Goal: Task Accomplishment & Management: Manage account settings

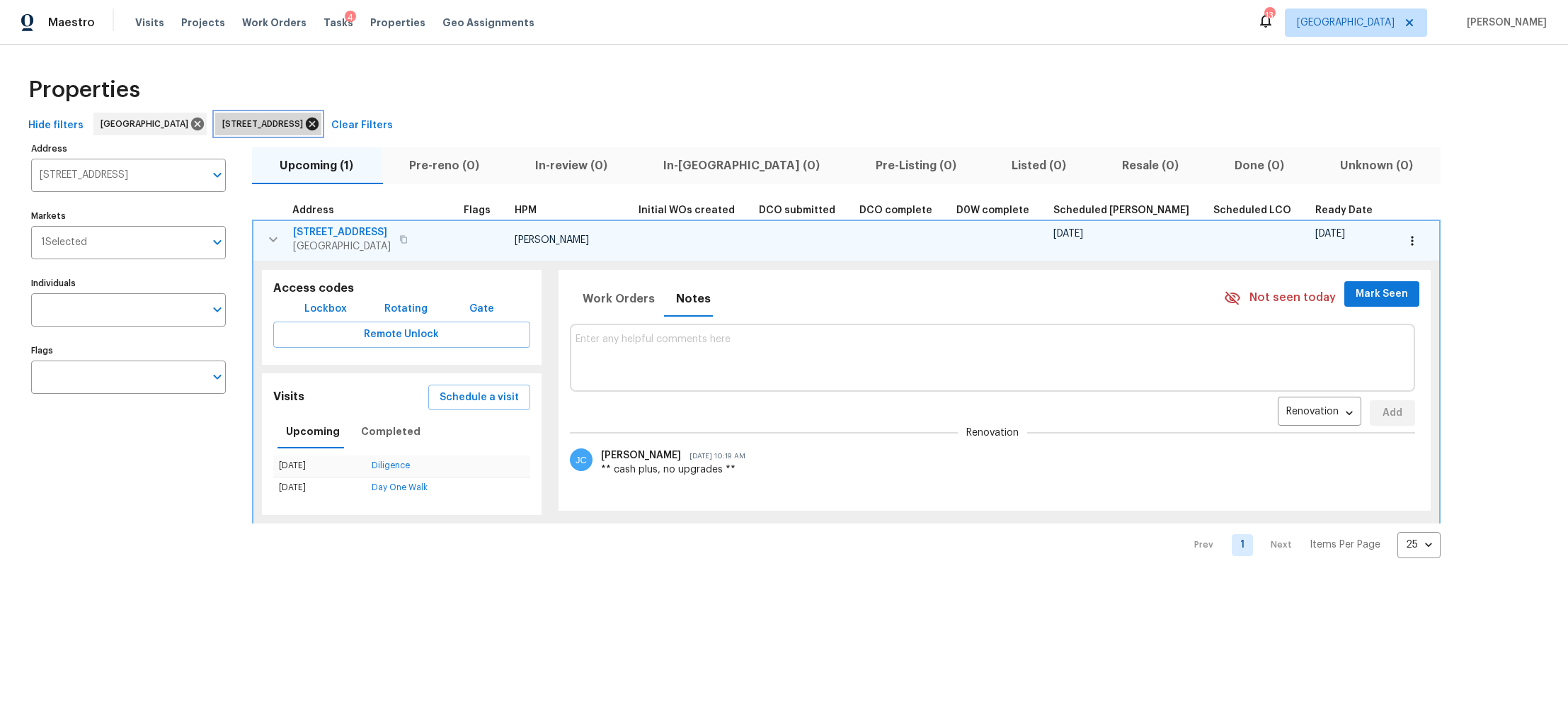
click at [320, 122] on icon at bounding box center [313, 124] width 16 height 16
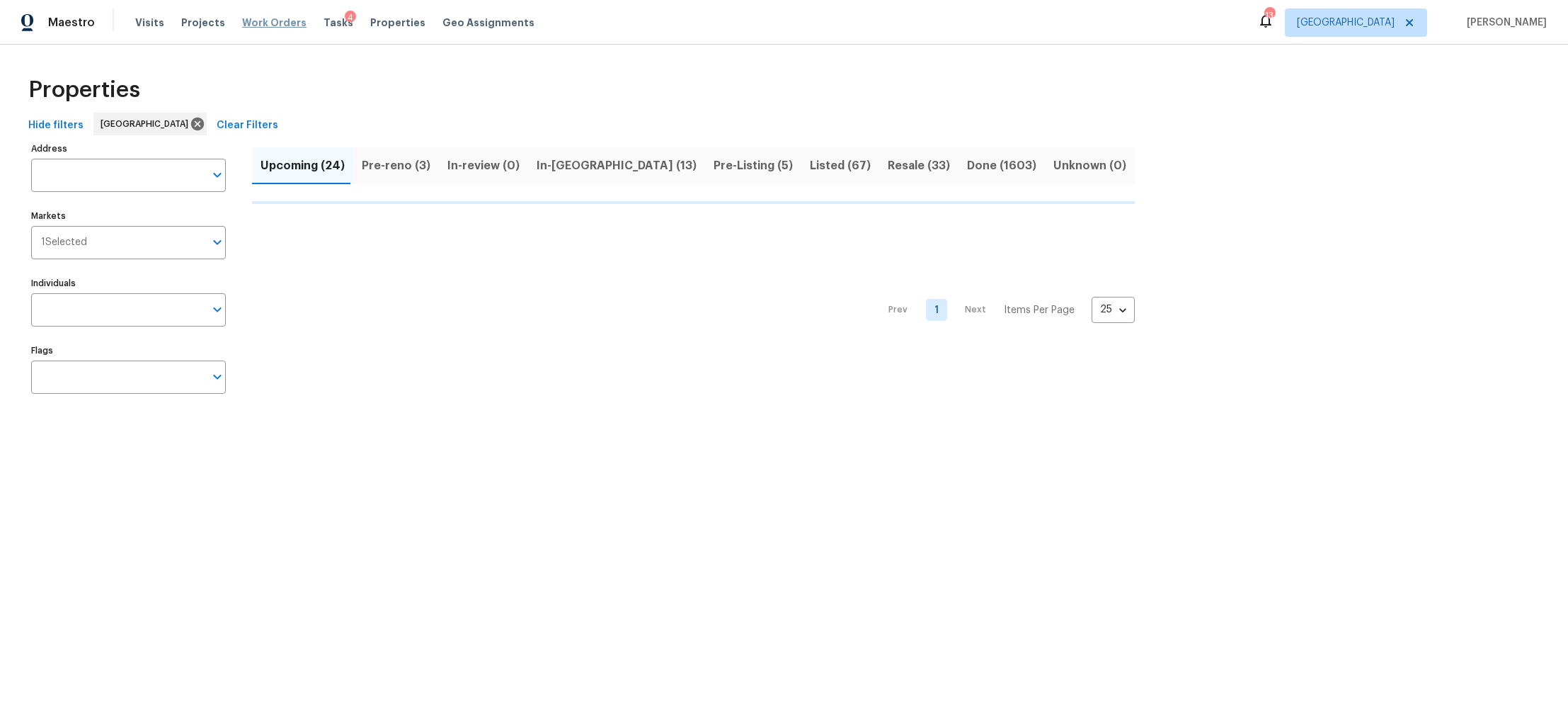
click at [261, 20] on span "Work Orders" at bounding box center [274, 23] width 64 height 14
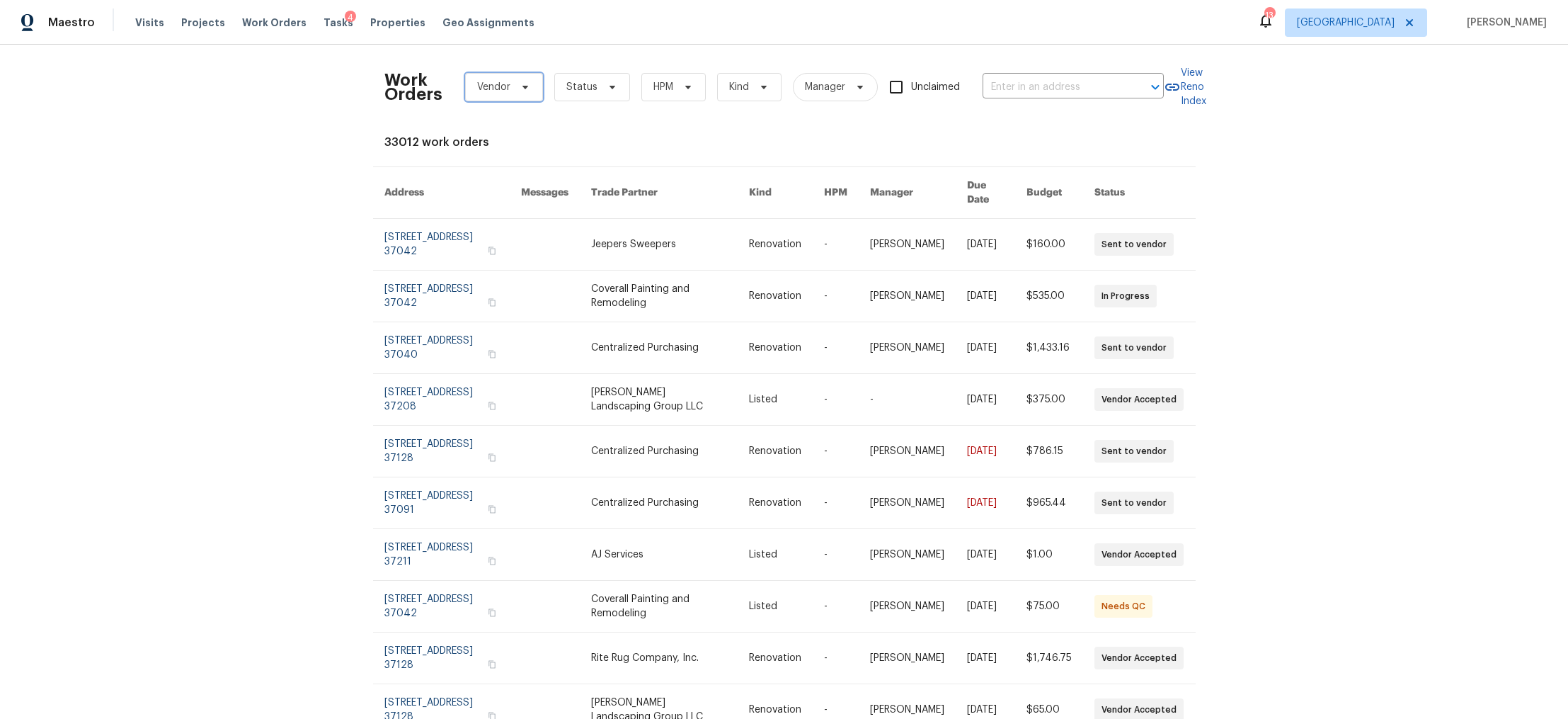
click at [520, 88] on icon at bounding box center [525, 86] width 11 height 11
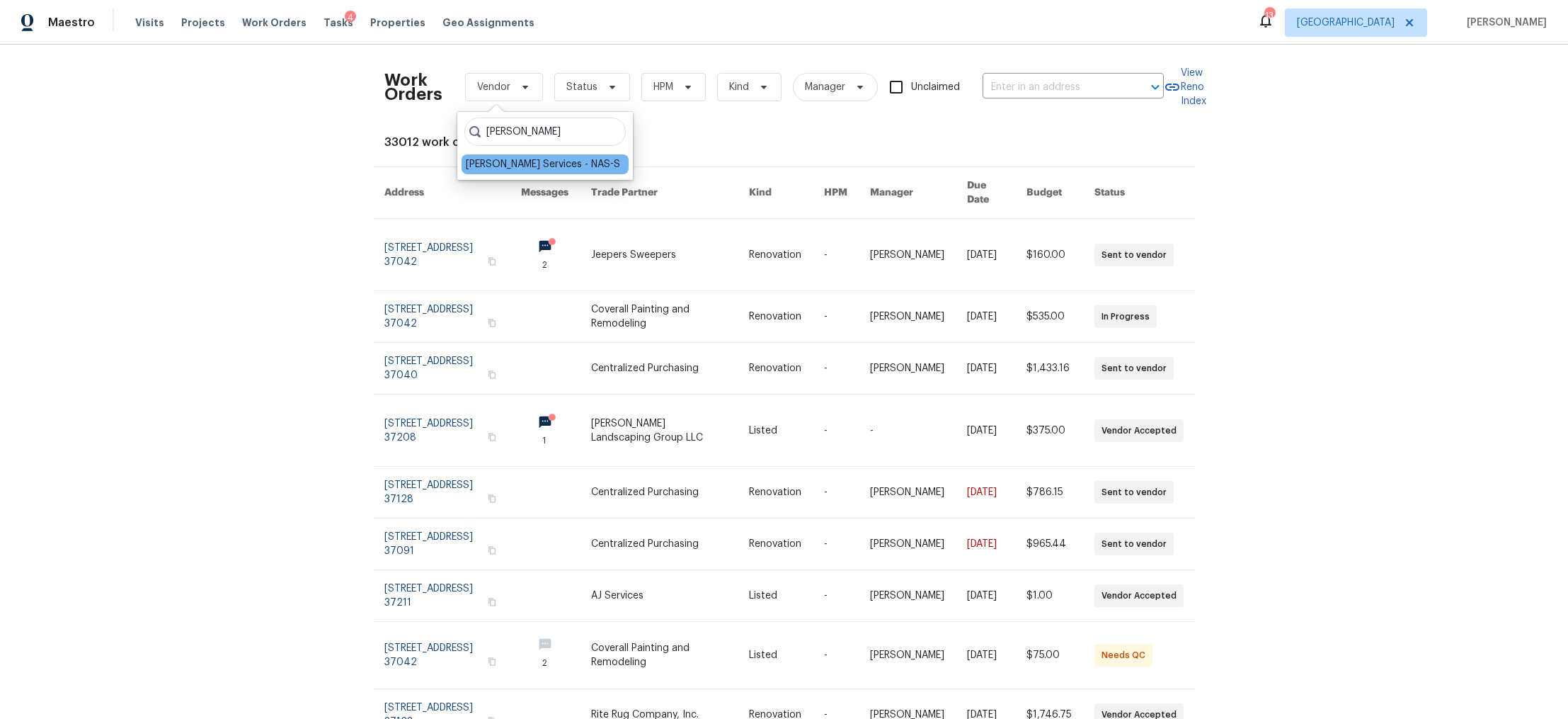
type input "tony"
click at [514, 169] on div "Tony Barrett Services - NAS-S" at bounding box center [543, 164] width 154 height 14
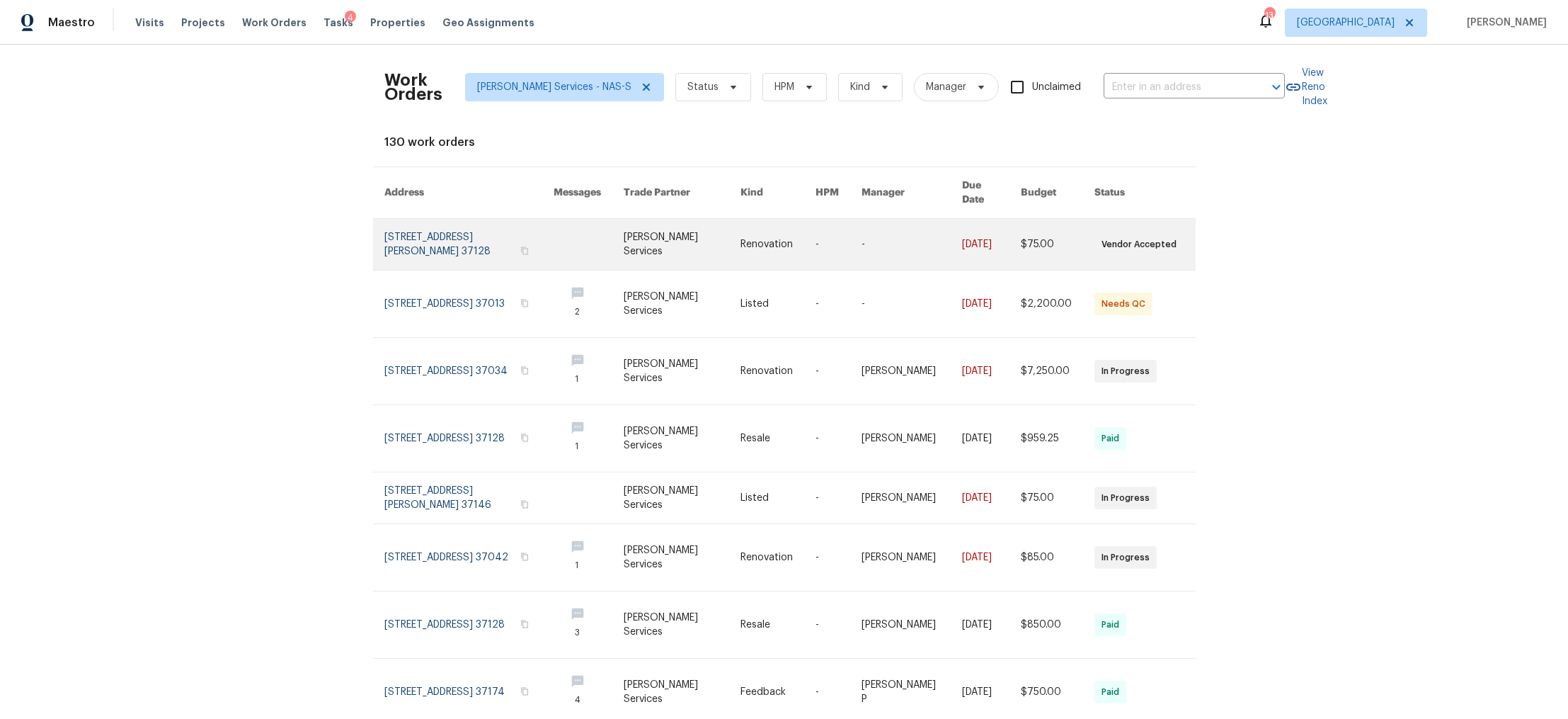
click at [423, 226] on link at bounding box center [469, 244] width 169 height 51
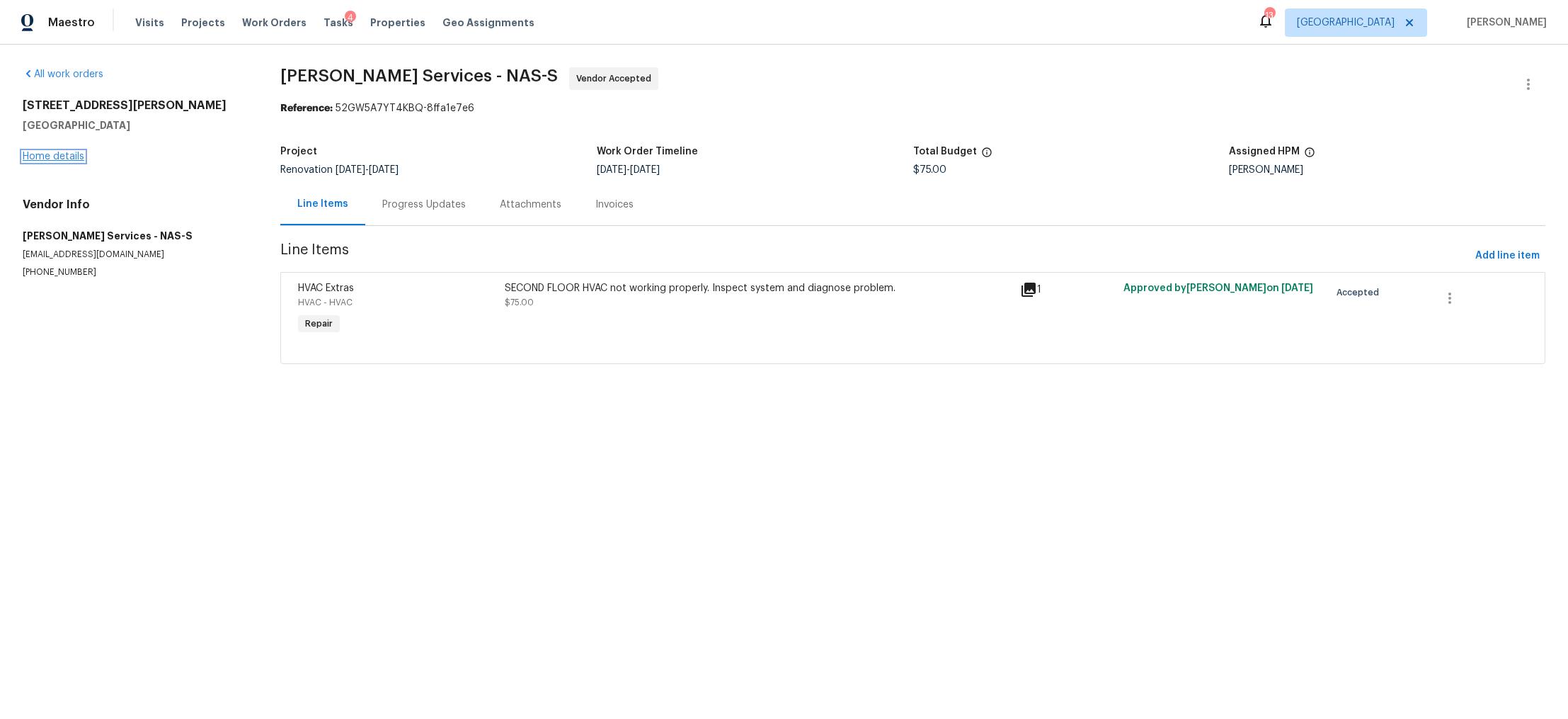
click at [51, 155] on link "Home details" at bounding box center [54, 156] width 62 height 10
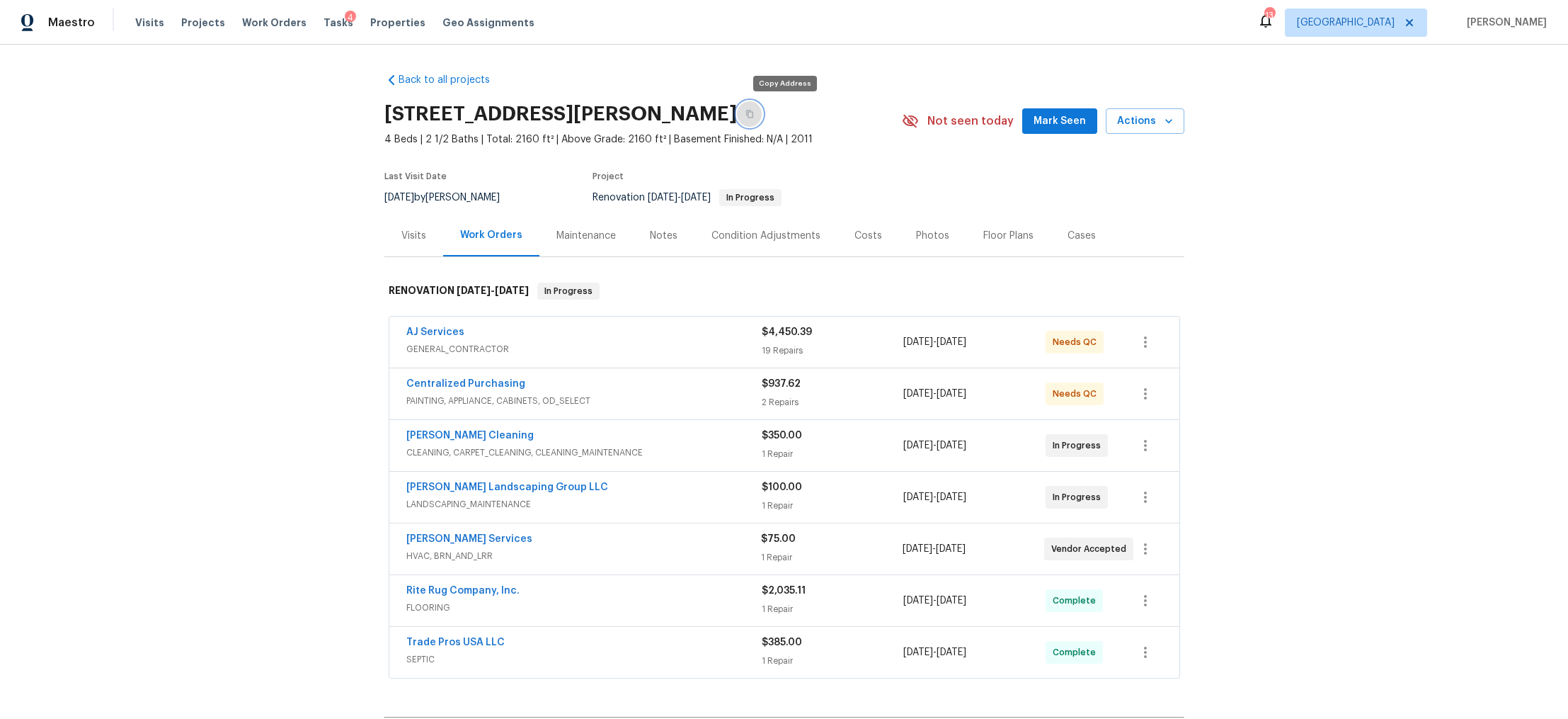
click at [754, 114] on icon "button" at bounding box center [750, 115] width 9 height 9
click at [650, 234] on div "Notes" at bounding box center [663, 236] width 27 height 14
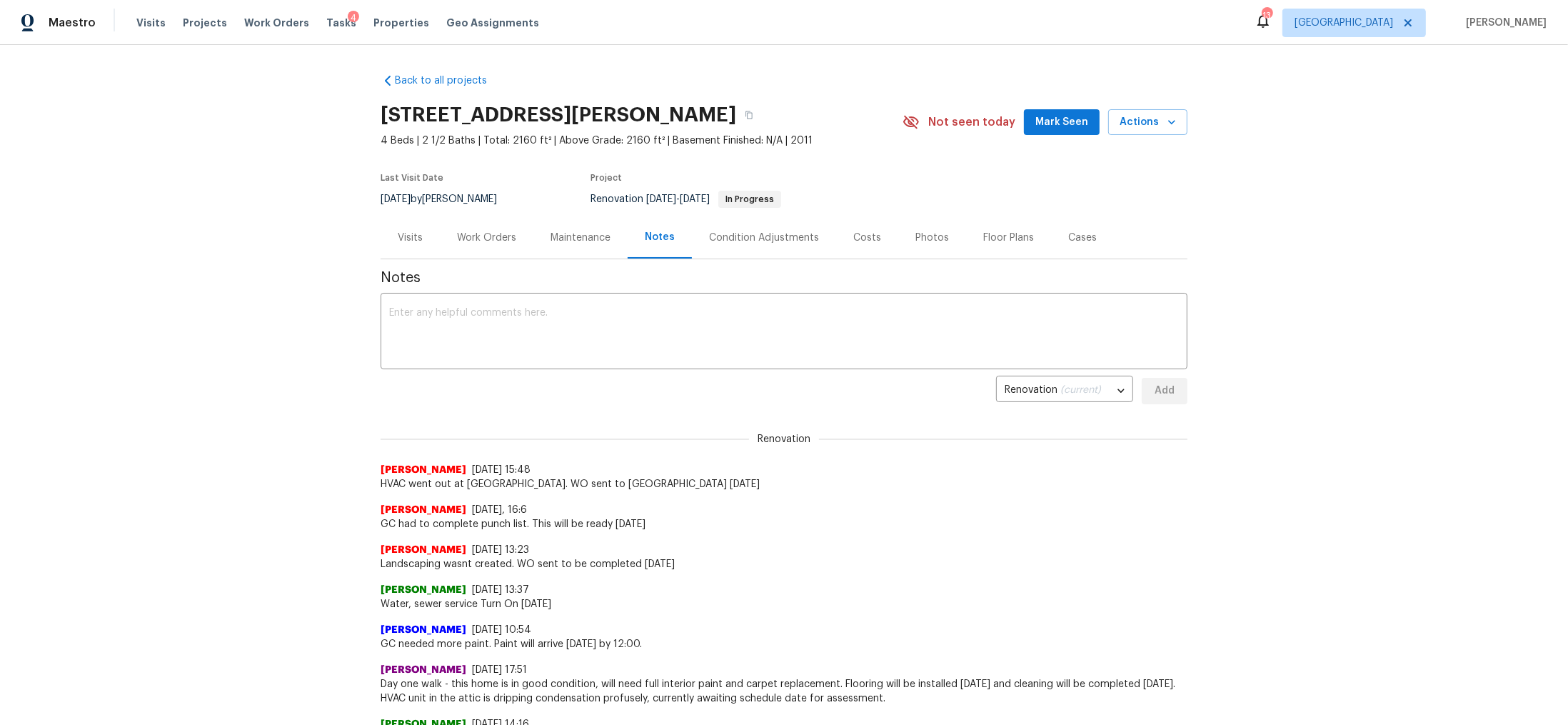
click at [480, 239] on div "Work Orders" at bounding box center [486, 238] width 60 height 14
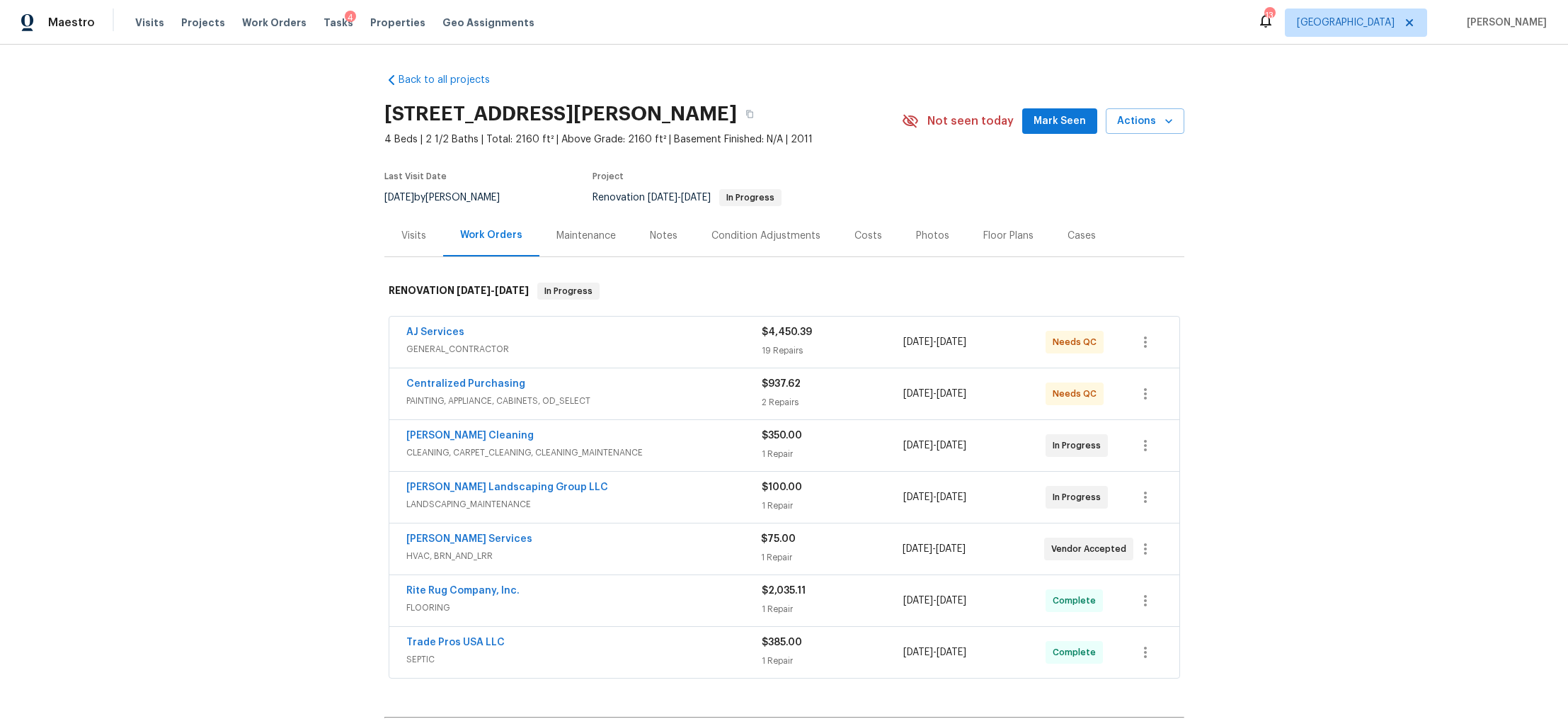
click at [671, 241] on div "Notes" at bounding box center [664, 235] width 62 height 41
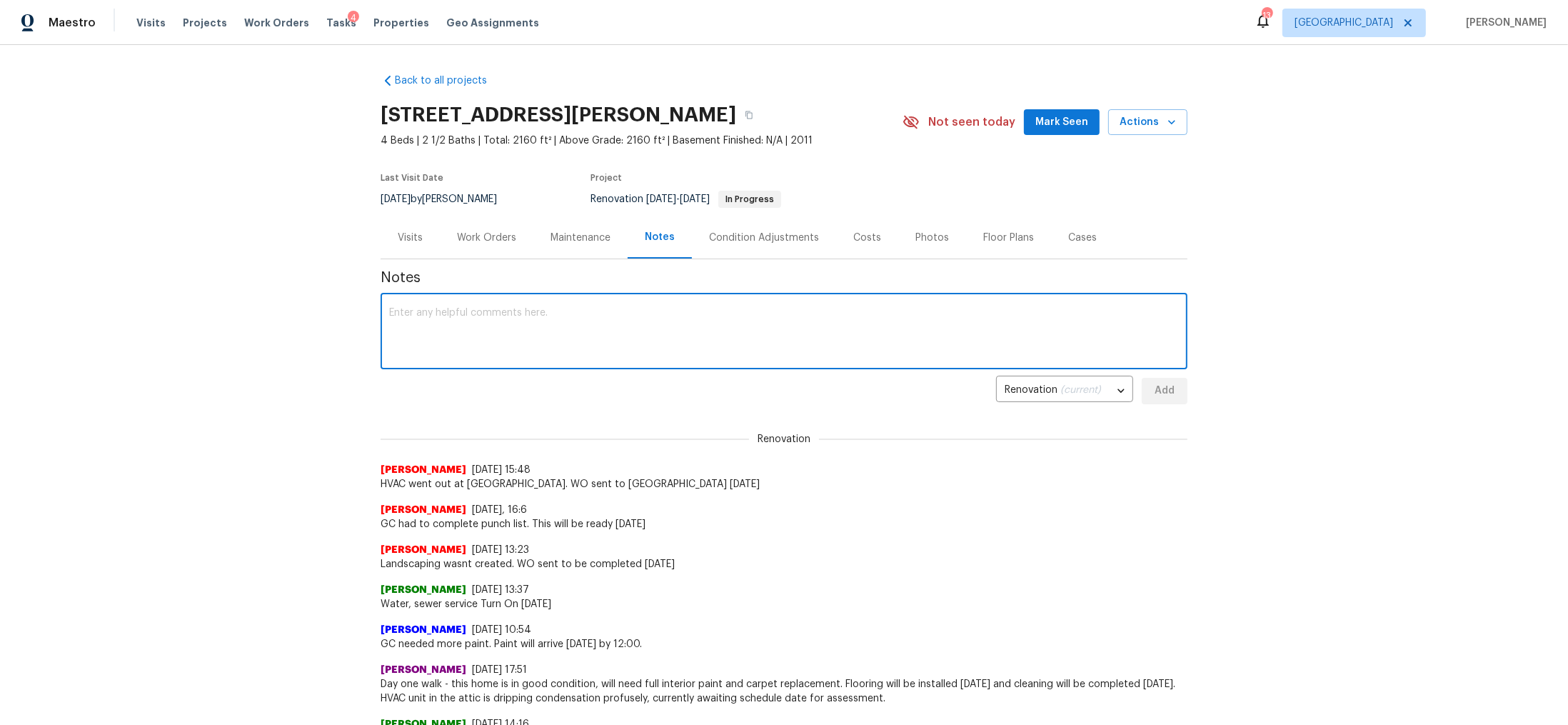
click at [610, 327] on textarea at bounding box center [784, 332] width 790 height 50
type textarea "HVAC postponed"
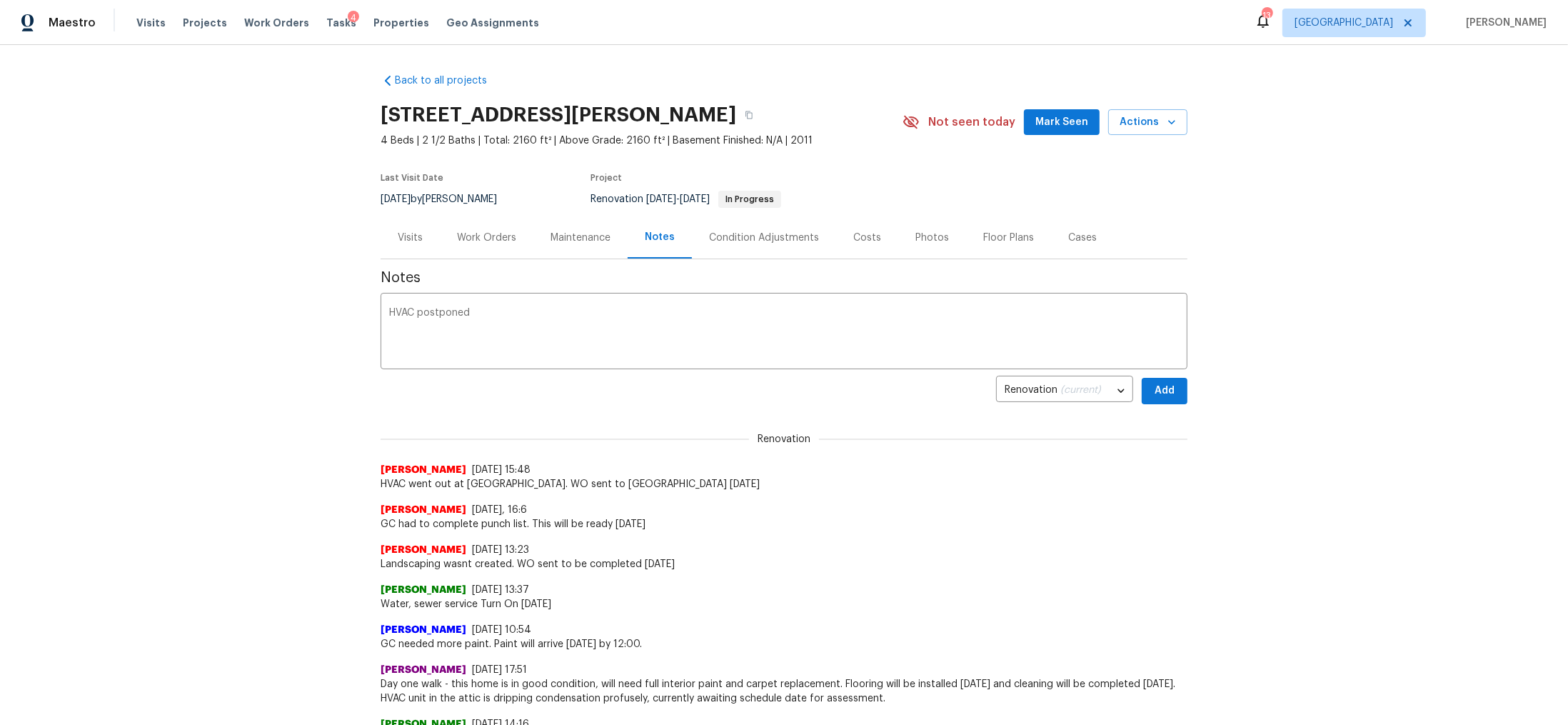
click at [470, 239] on div "Work Orders" at bounding box center [486, 238] width 60 height 14
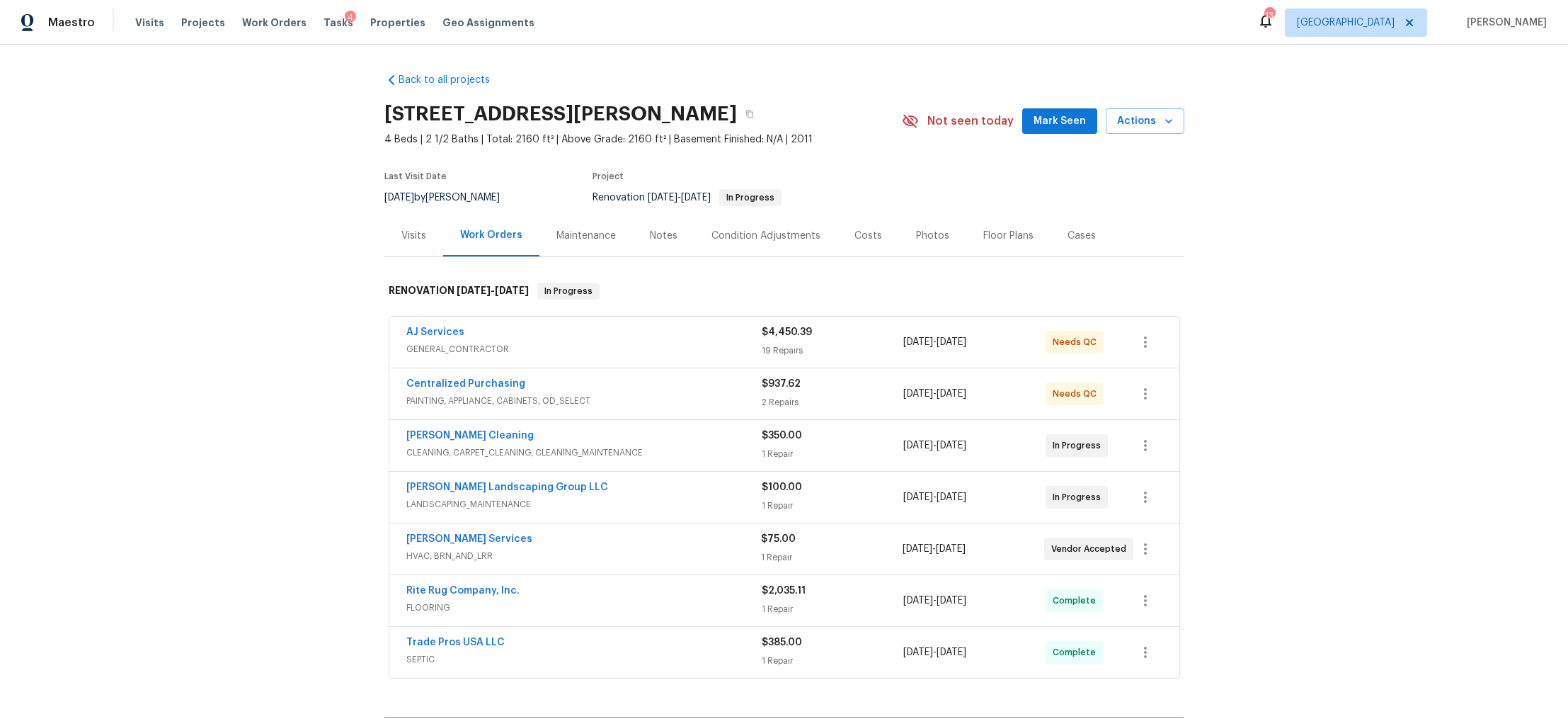
click at [655, 241] on div "Notes" at bounding box center [663, 236] width 27 height 14
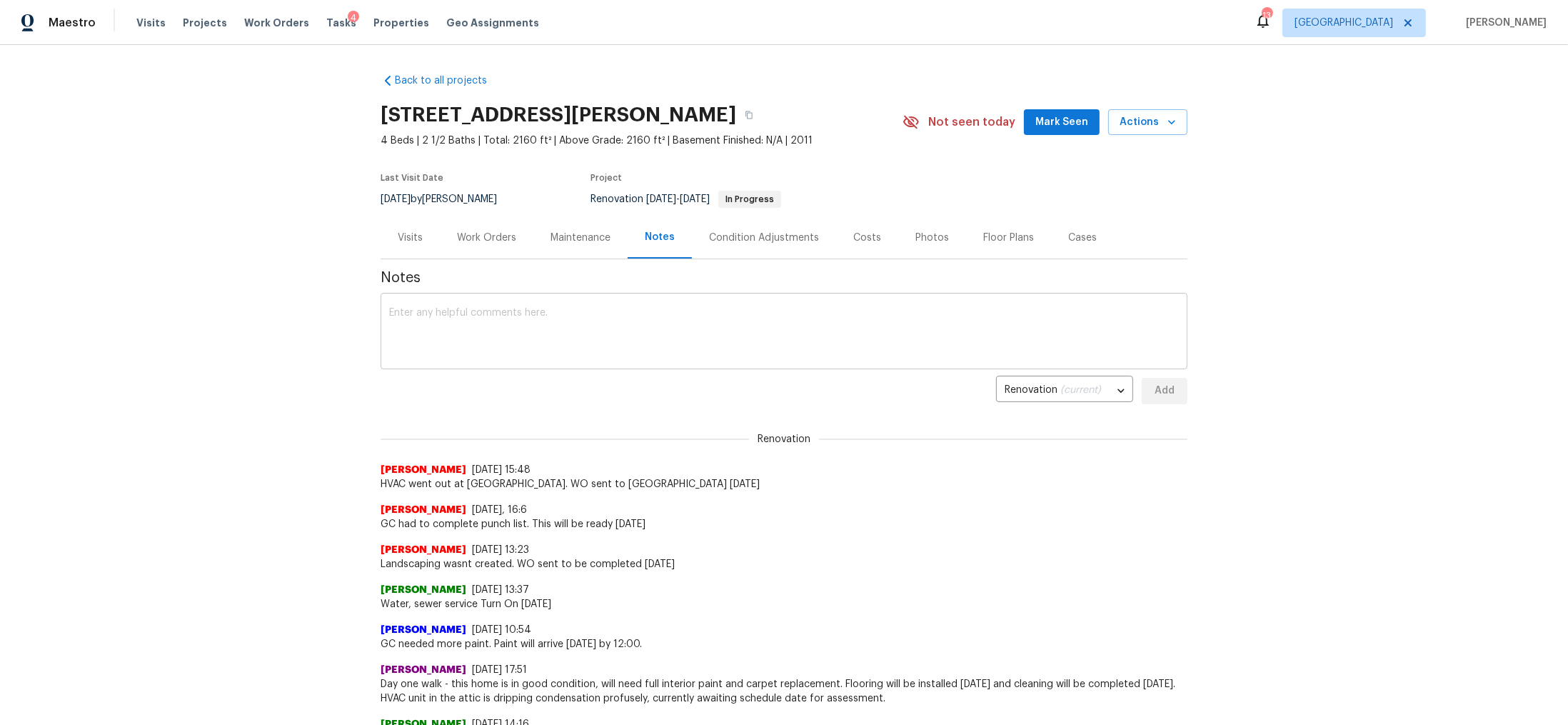
click at [590, 331] on textarea at bounding box center [784, 332] width 790 height 50
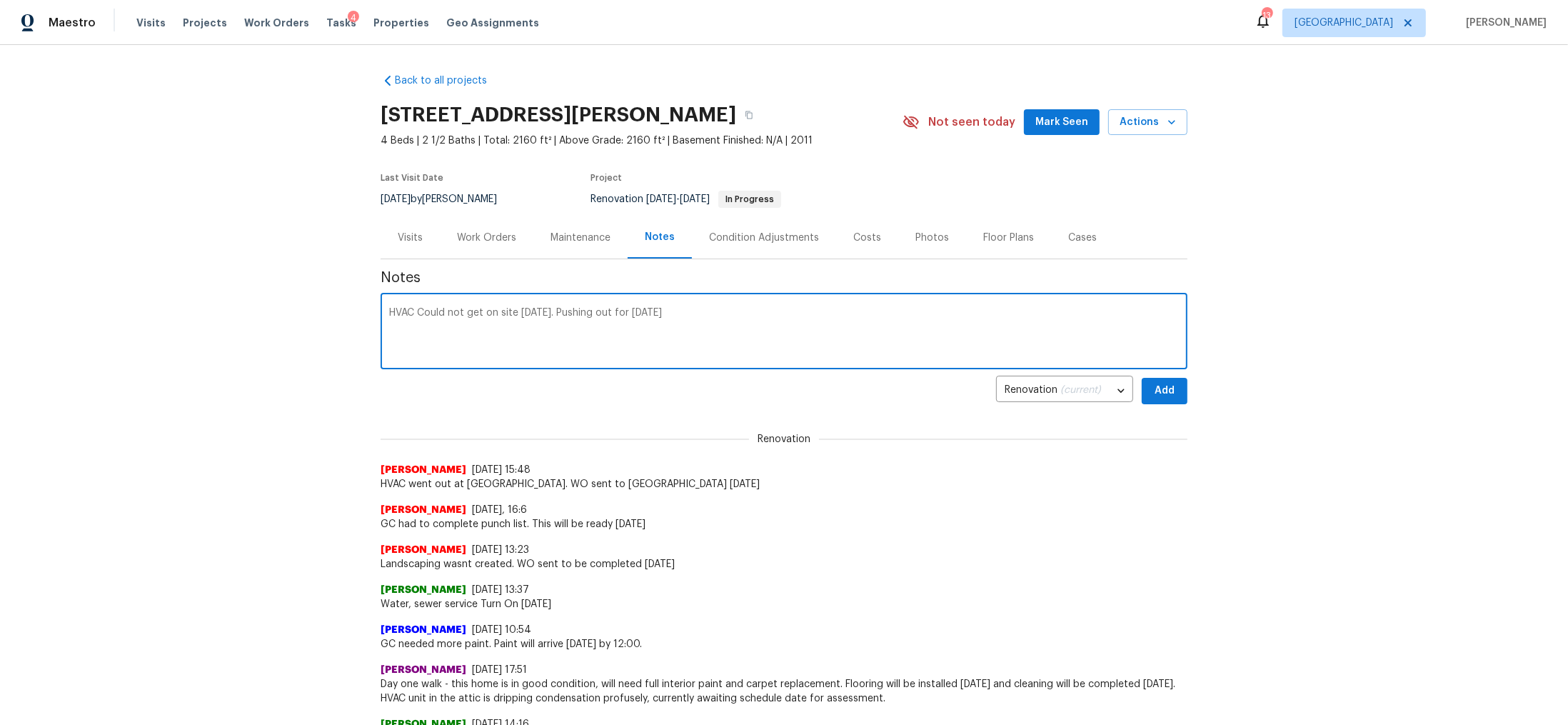
type textarea "HVAC Could not get on site today. Pushing out for tomorrow"
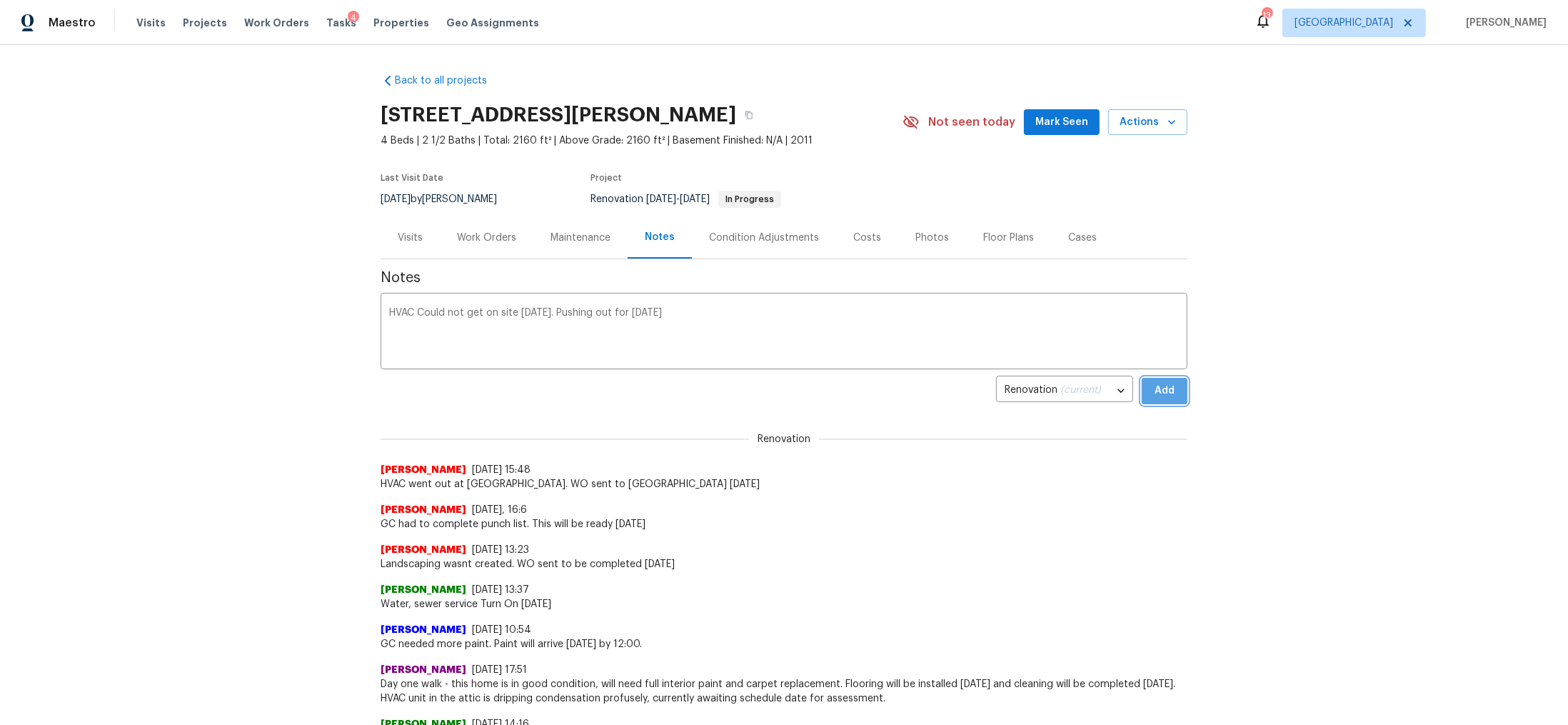
click at [1172, 393] on button "Add" at bounding box center [1164, 391] width 45 height 27
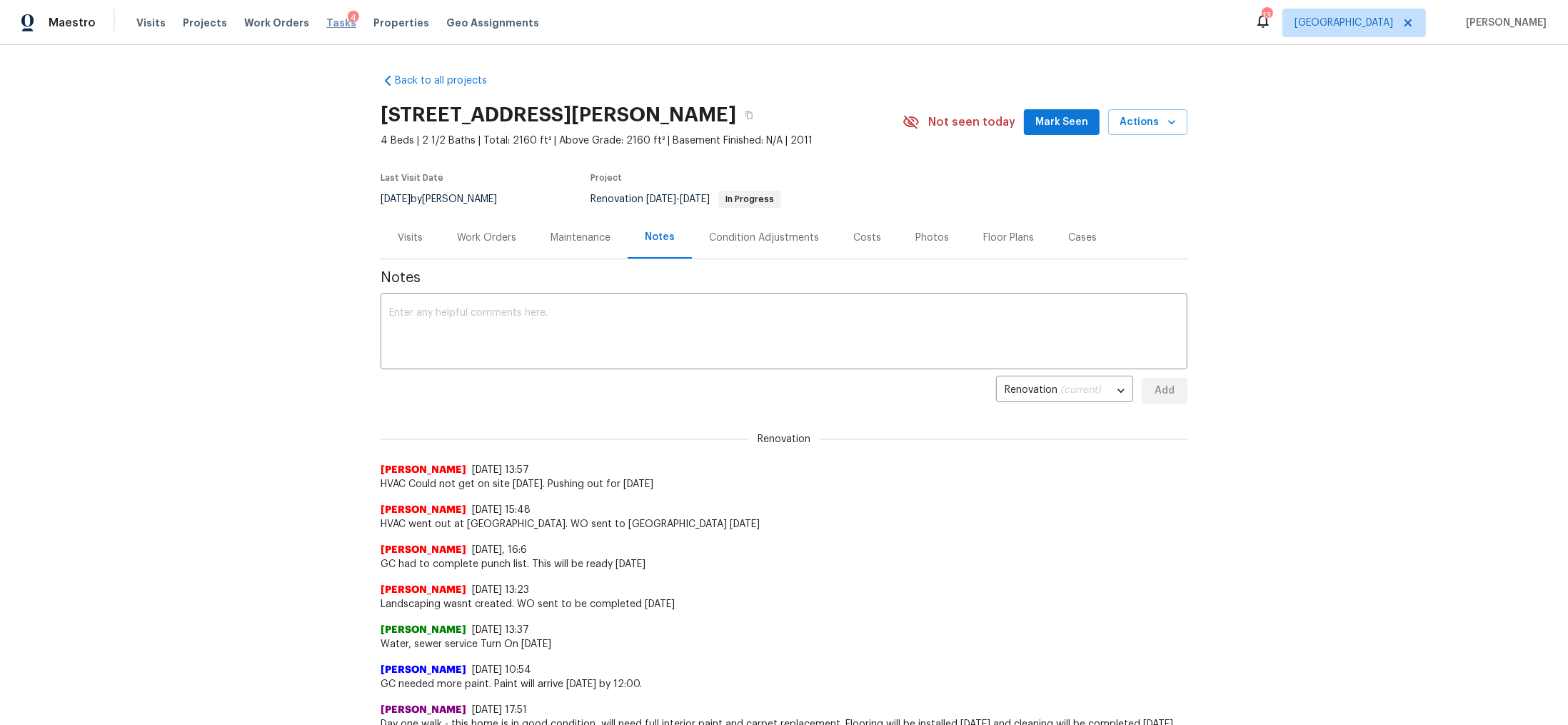
click at [326, 20] on span "Tasks" at bounding box center [341, 22] width 30 height 10
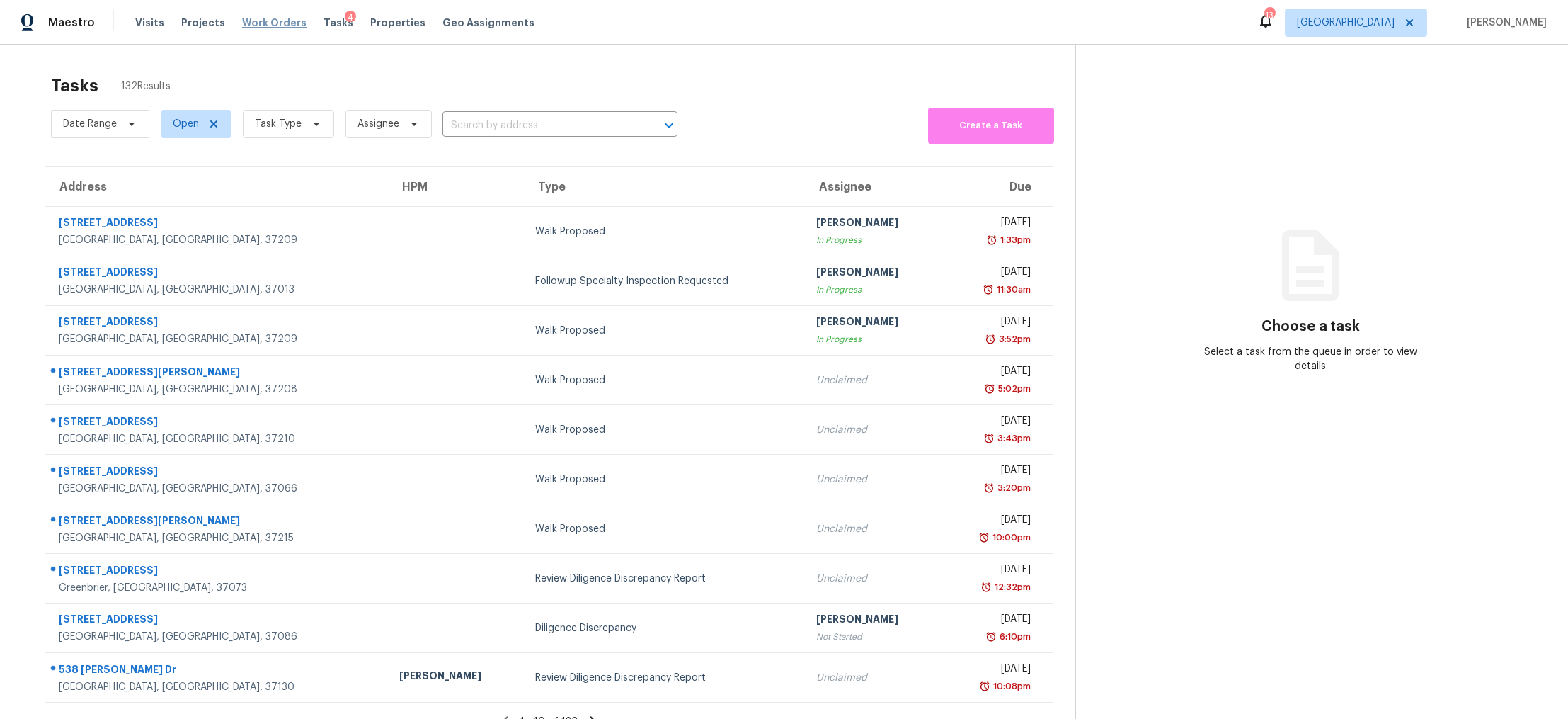
click at [271, 23] on span "Work Orders" at bounding box center [274, 23] width 64 height 14
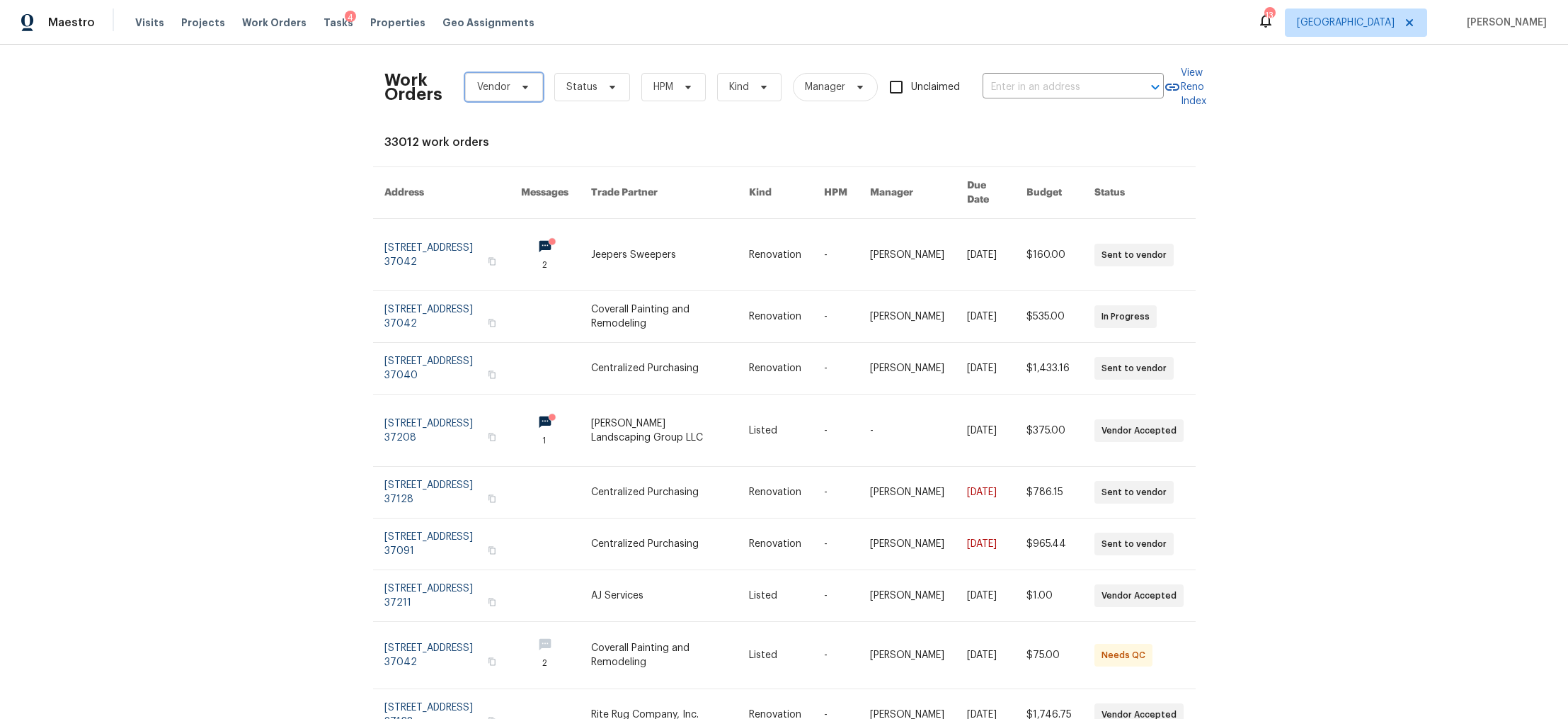
click at [520, 92] on icon at bounding box center [525, 86] width 11 height 11
type input "ton"
click at [525, 160] on div "Tony Barrett Services - NAS-S" at bounding box center [543, 164] width 154 height 14
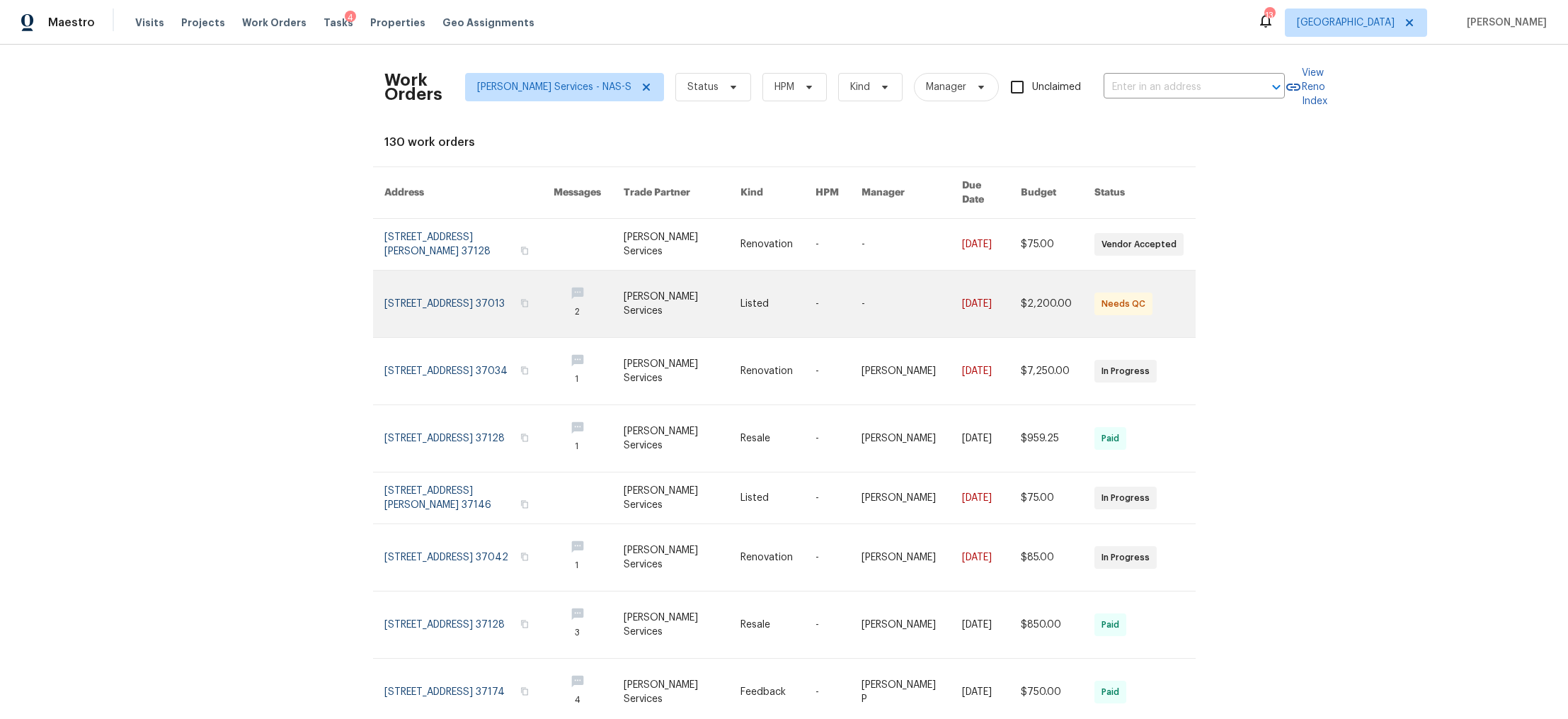
click at [401, 287] on link at bounding box center [469, 304] width 169 height 67
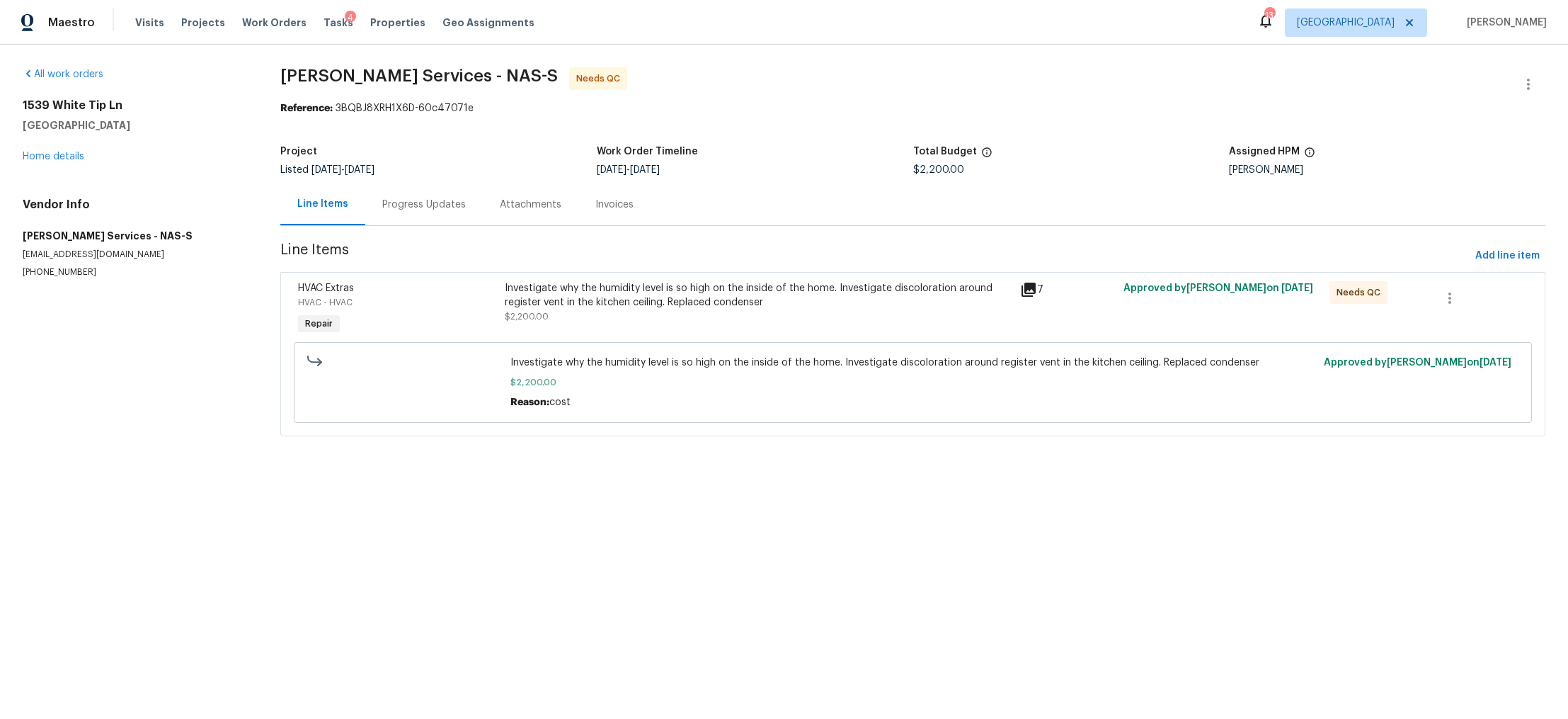
click at [410, 209] on div "Progress Updates" at bounding box center [424, 204] width 84 height 14
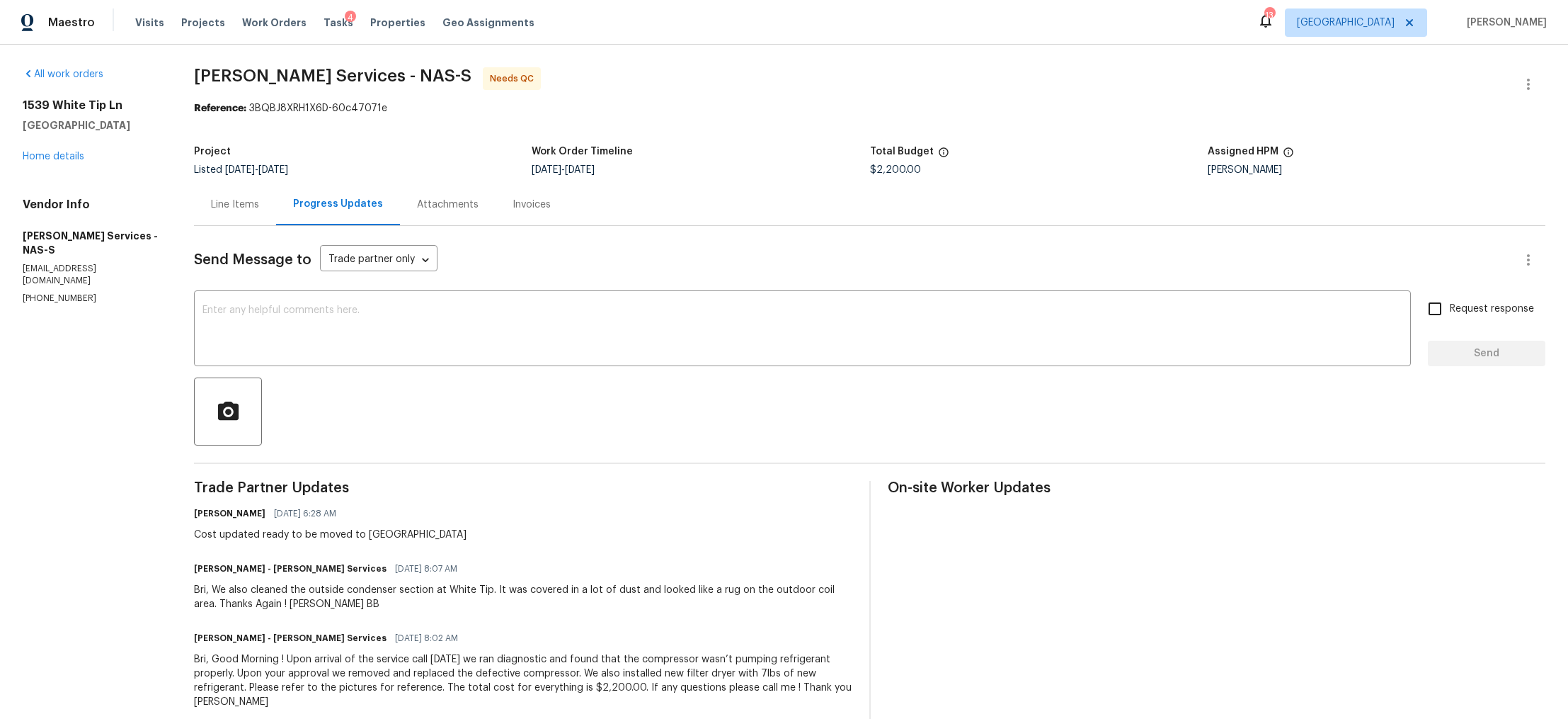
drag, startPoint x: 226, startPoint y: 201, endPoint x: 249, endPoint y: 204, distance: 23.2
click at [228, 201] on div "Line Items" at bounding box center [235, 204] width 48 height 14
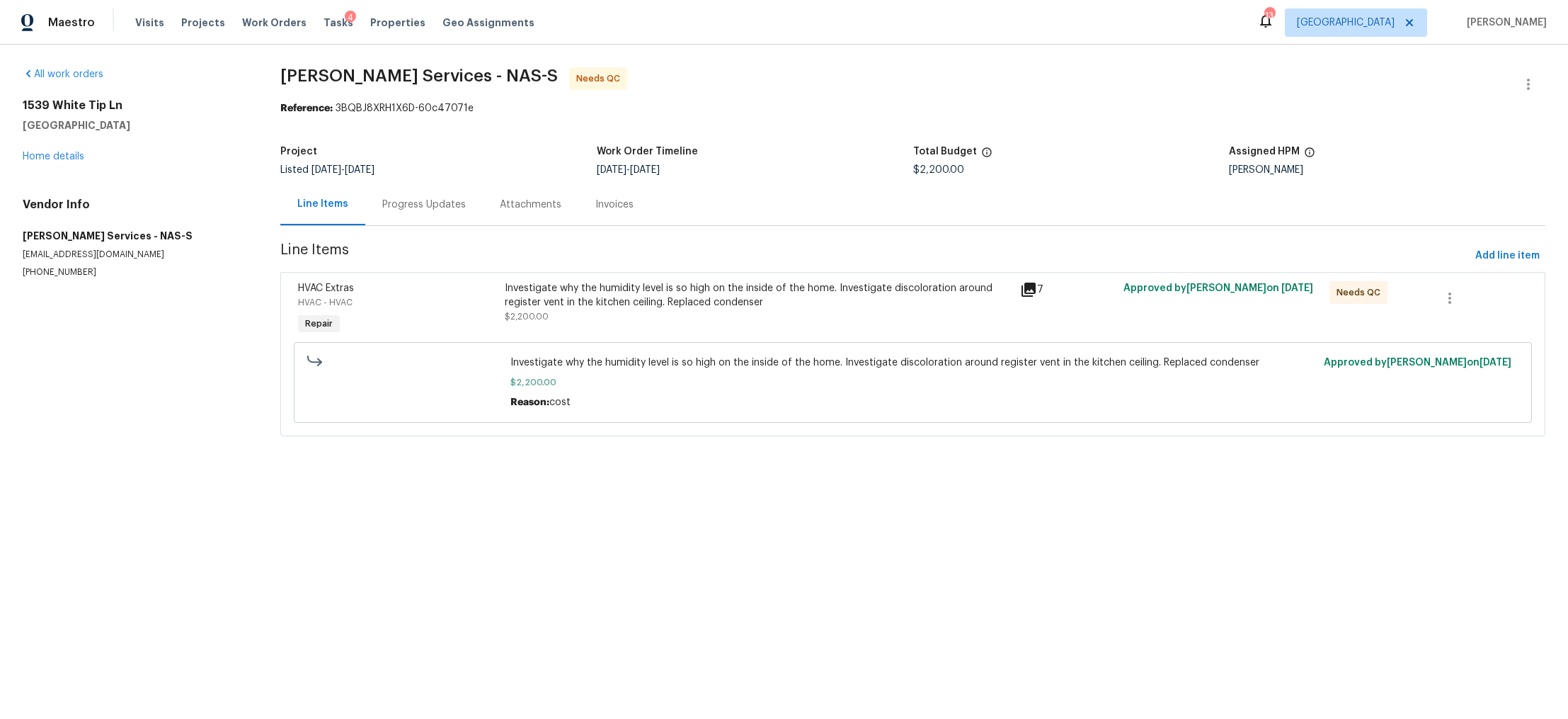
click at [711, 294] on div "Investigate why the humidity level is so high on the inside of the home. Invest…" at bounding box center [758, 295] width 507 height 28
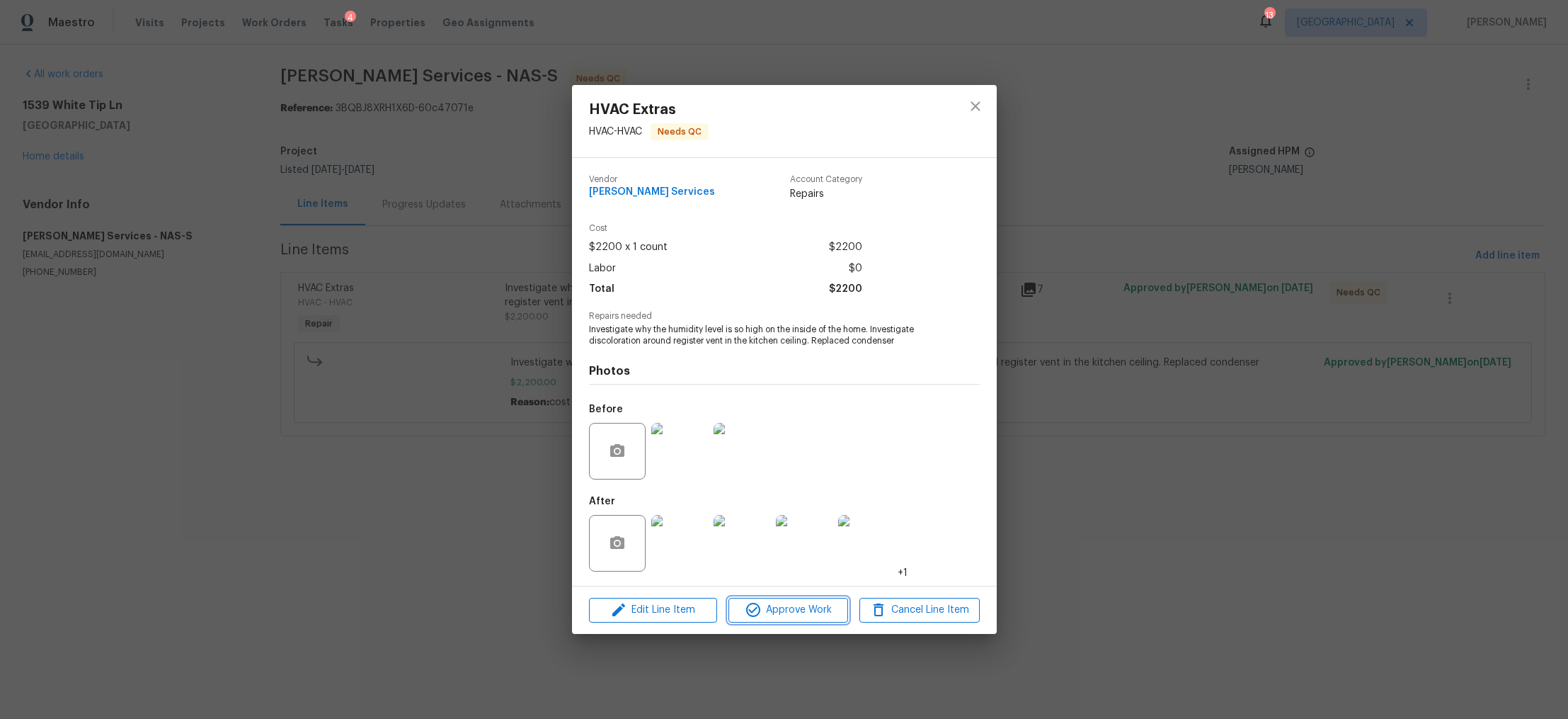
click at [809, 611] on span "Approve Work" at bounding box center [788, 610] width 111 height 18
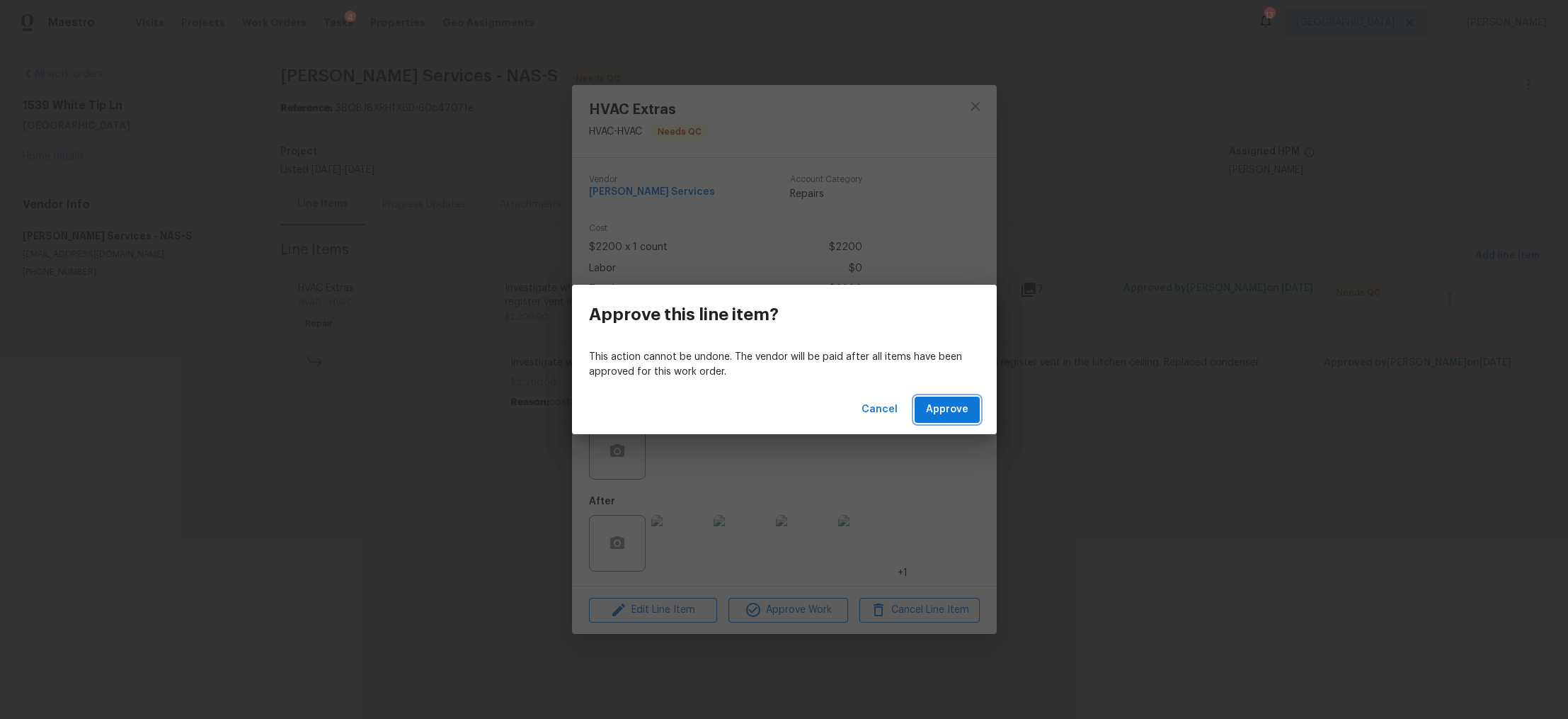
click at [950, 413] on span "Approve" at bounding box center [947, 410] width 42 height 18
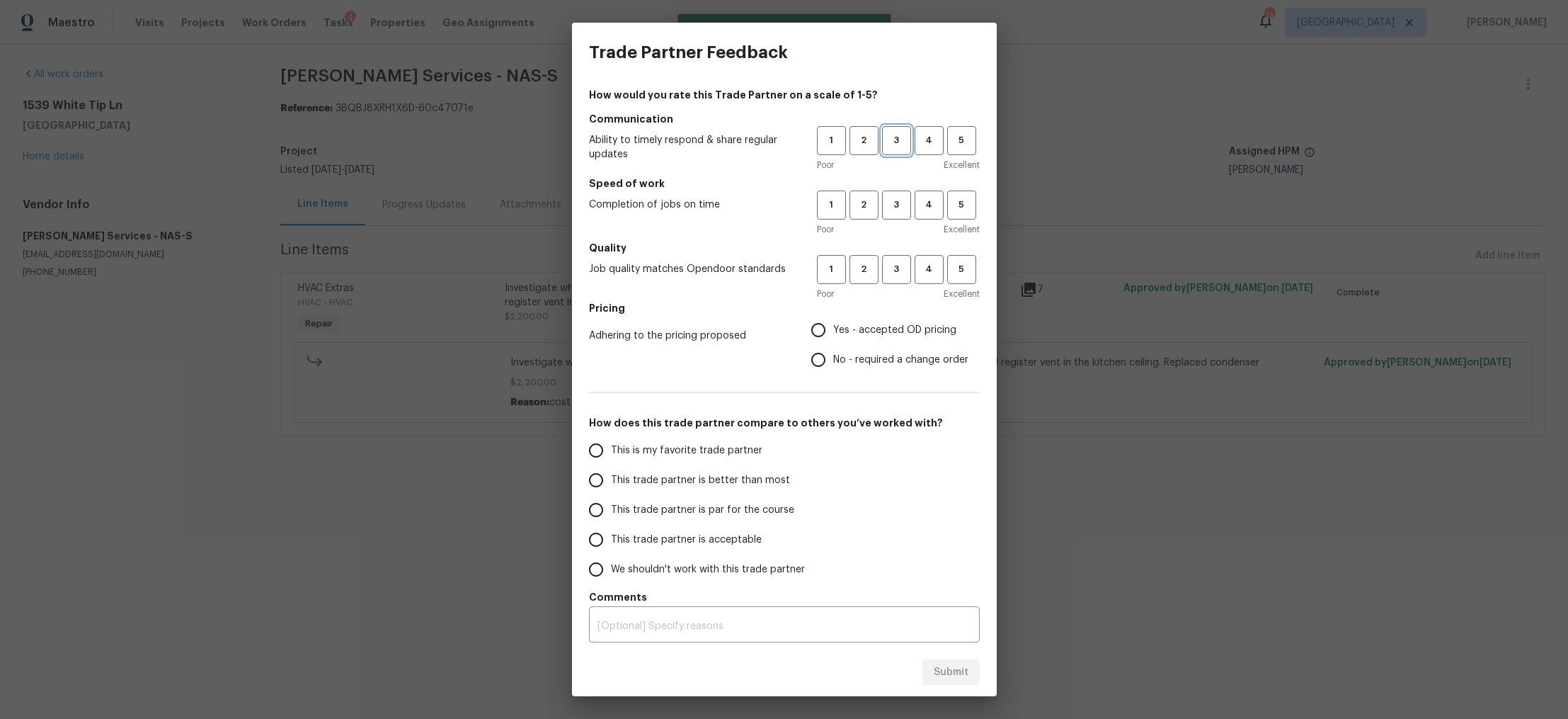
click at [906, 139] on span "3" at bounding box center [897, 140] width 26 height 16
click at [954, 139] on span "5" at bounding box center [962, 140] width 26 height 16
click at [899, 194] on button "3" at bounding box center [896, 204] width 29 height 29
drag, startPoint x: 897, startPoint y: 269, endPoint x: 909, endPoint y: 312, distance: 44.6
click at [897, 269] on span "3" at bounding box center [897, 270] width 26 height 16
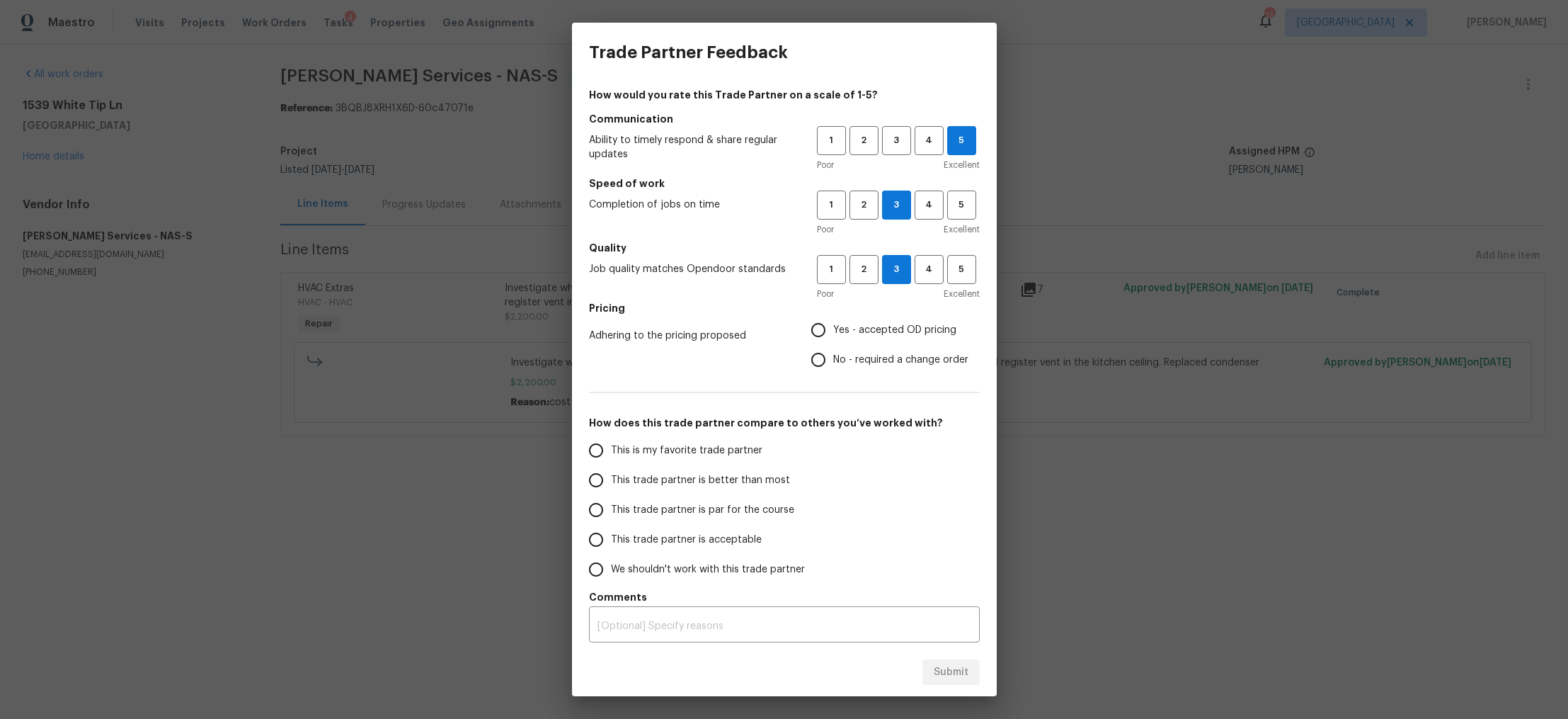
click at [861, 361] on span "No - required a change order" at bounding box center [901, 360] width 136 height 15
click at [833, 361] on input "No - required a change order" at bounding box center [818, 360] width 30 height 30
radio input "true"
click at [730, 470] on label "This trade partner is better than most" at bounding box center [693, 480] width 224 height 30
click at [611, 470] on input "This trade partner is better than most" at bounding box center [596, 480] width 30 height 30
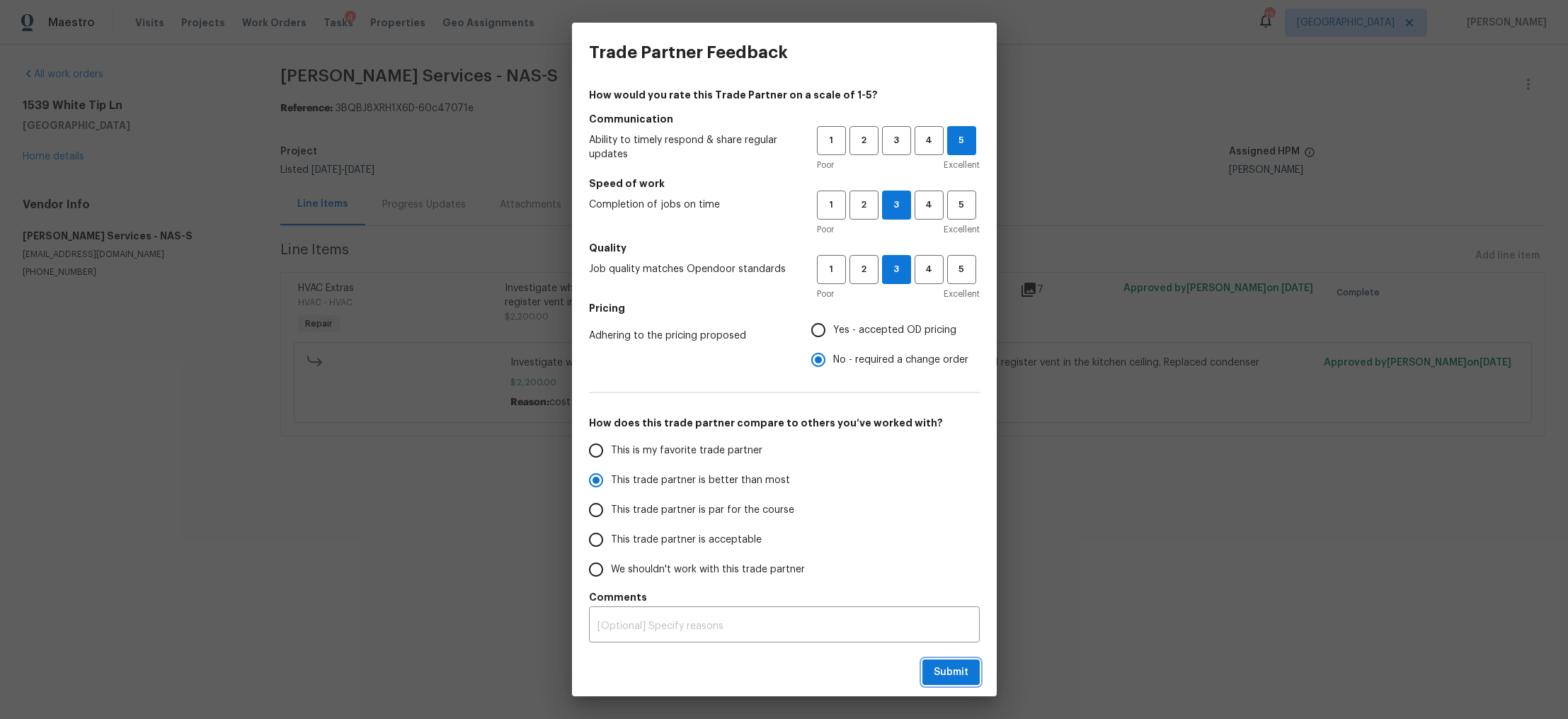
click at [946, 672] on span "Submit" at bounding box center [950, 672] width 34 height 18
radio input "true"
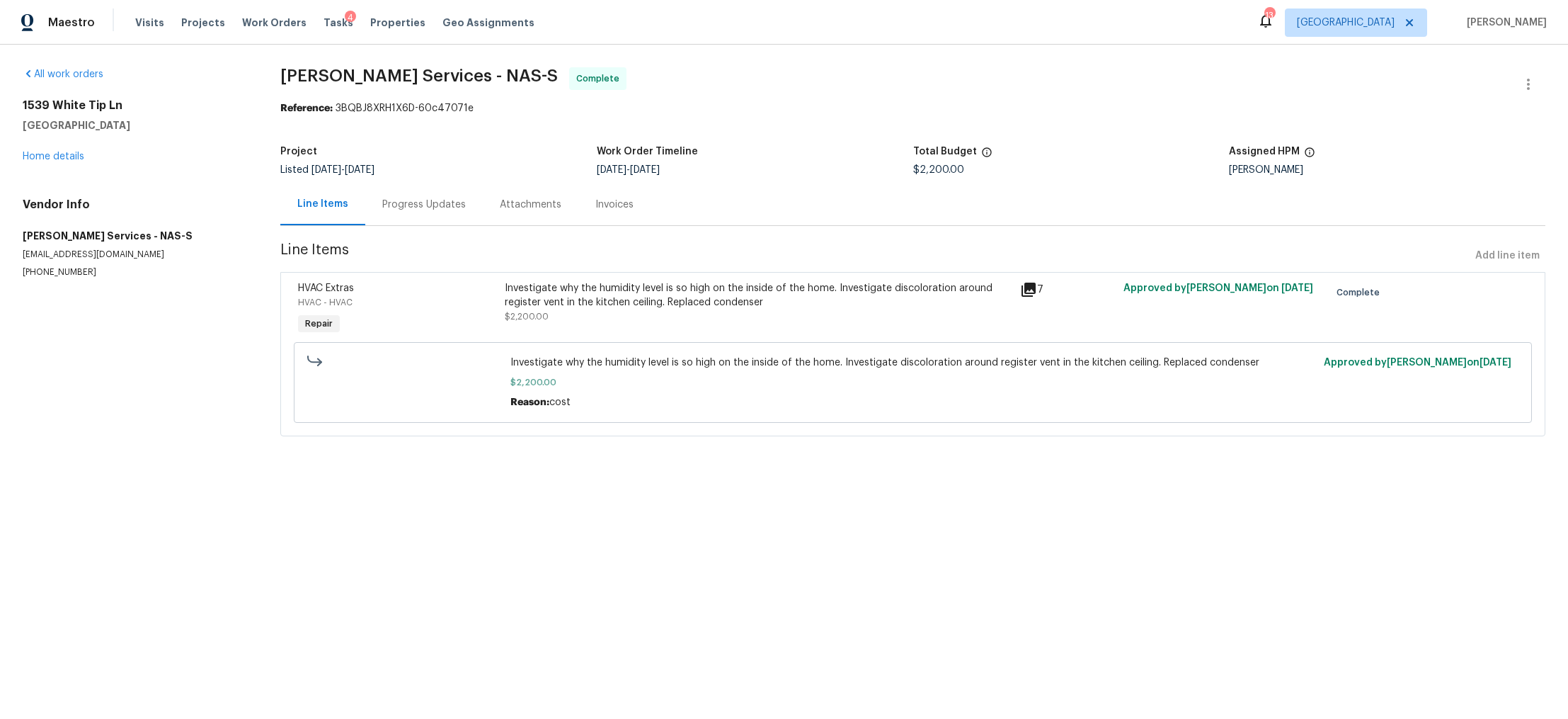
radio input "false"
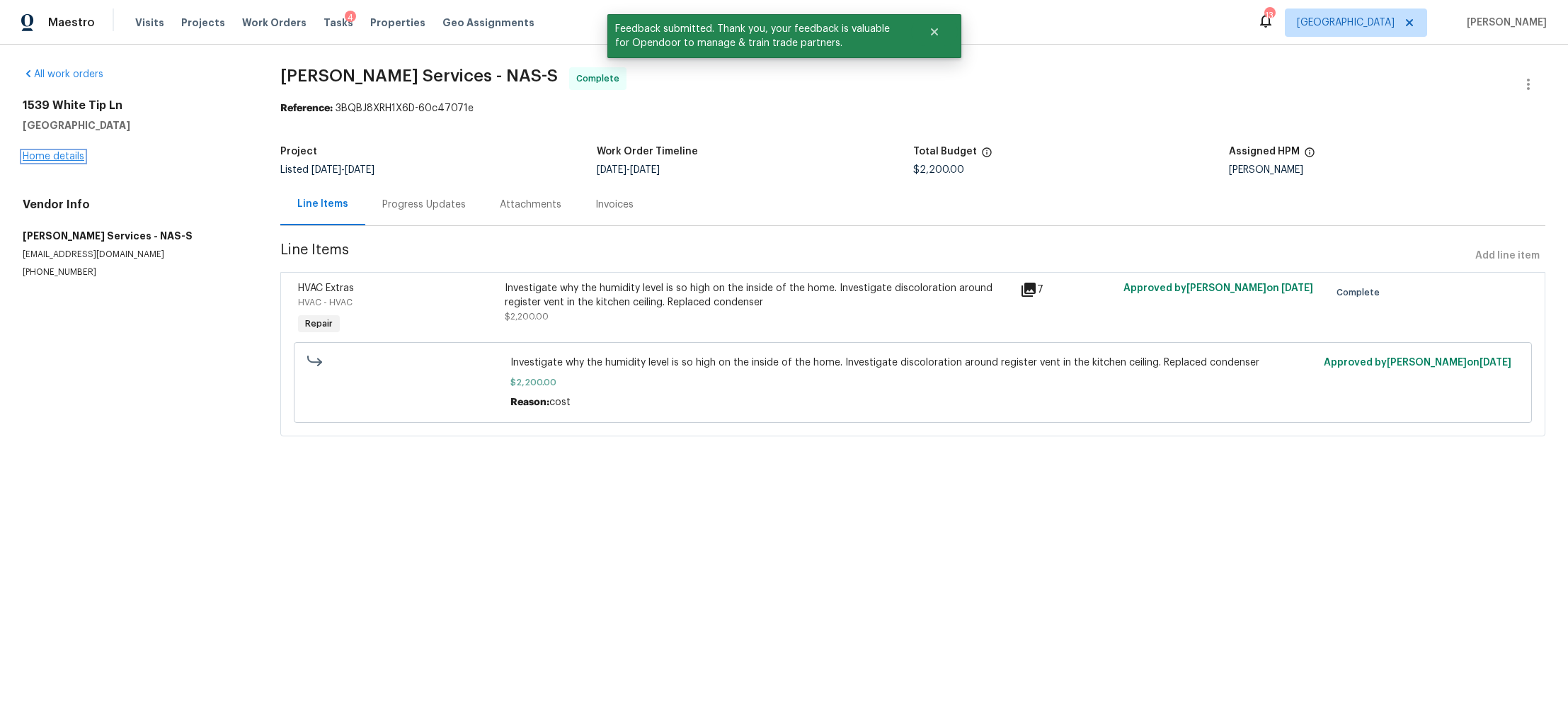
click at [36, 152] on link "Home details" at bounding box center [54, 156] width 62 height 10
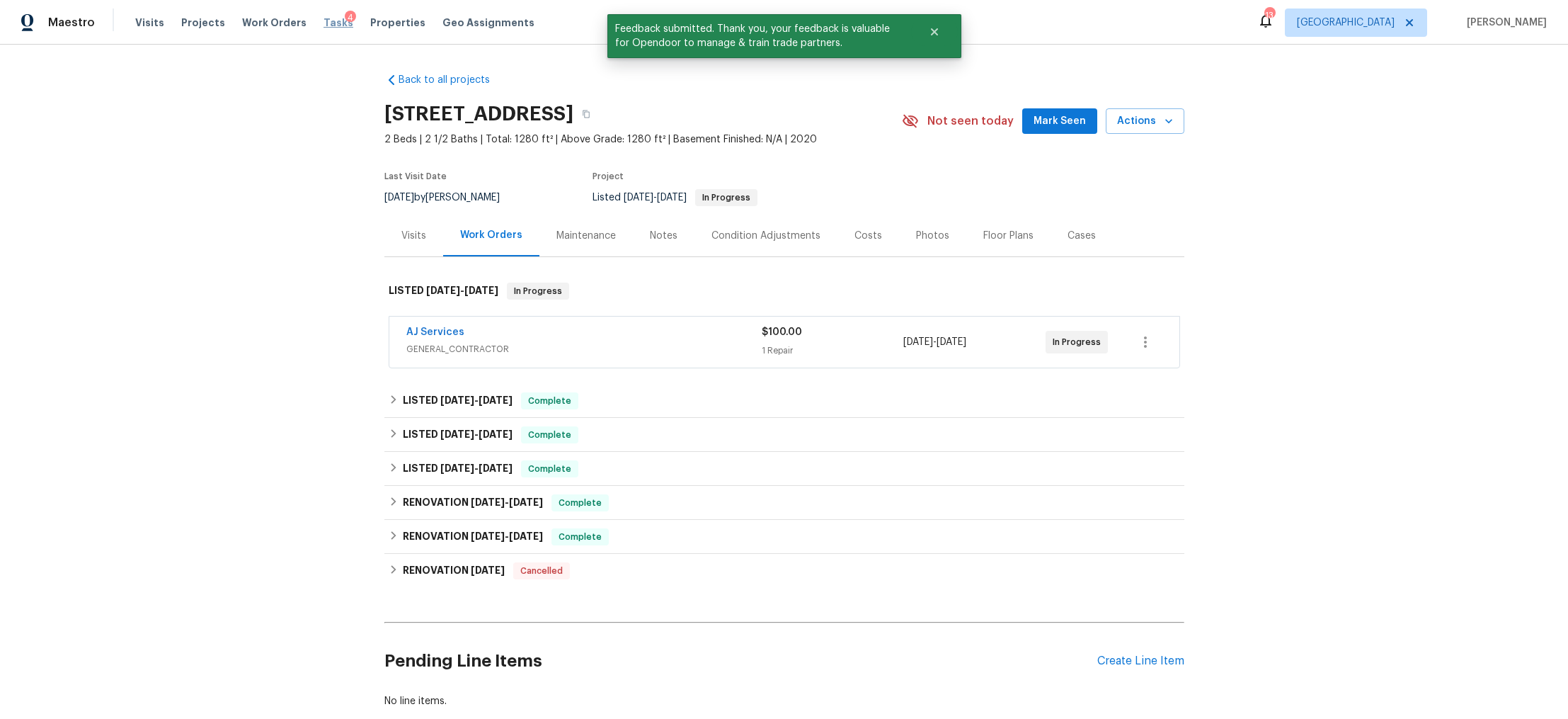
click at [323, 22] on span "Tasks" at bounding box center [338, 22] width 30 height 10
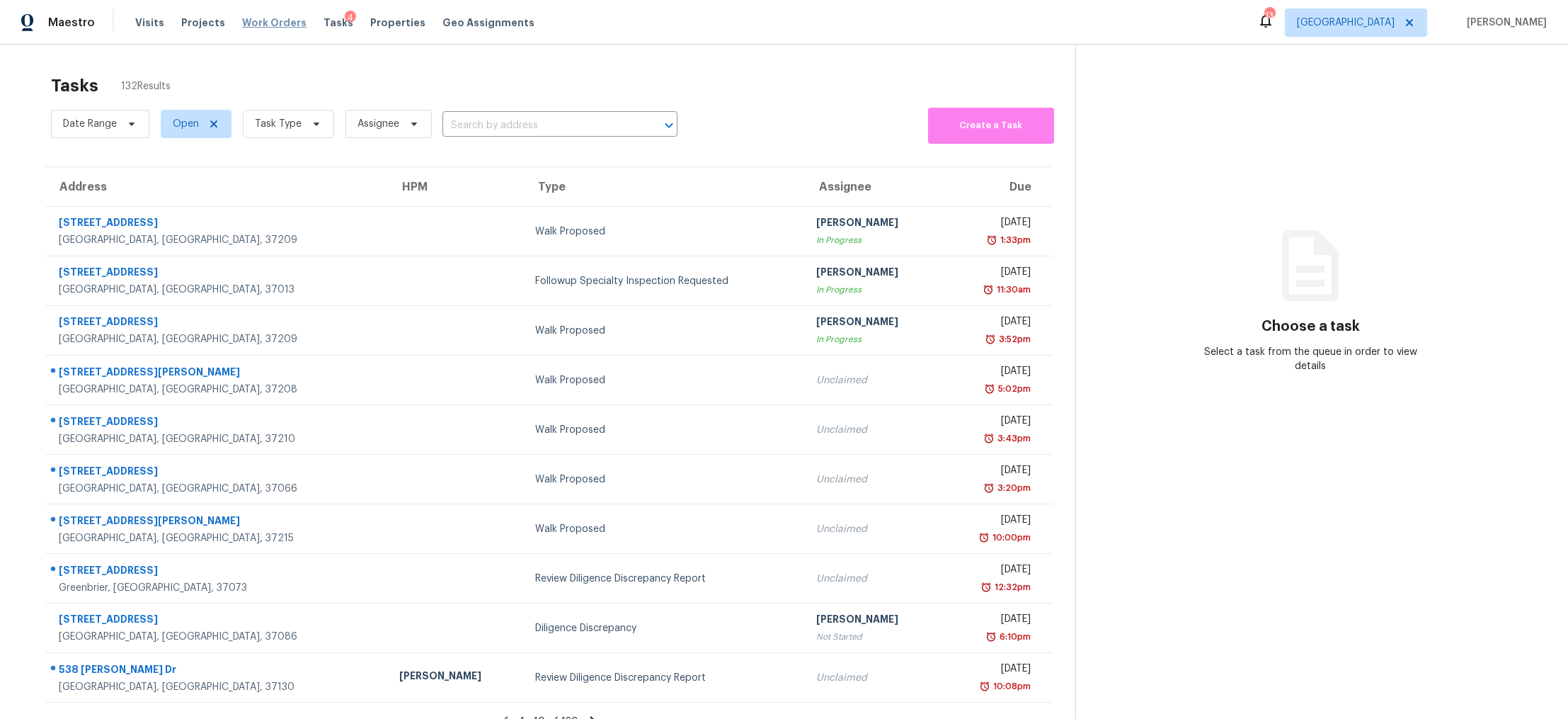
click at [248, 21] on span "Work Orders" at bounding box center [274, 23] width 64 height 14
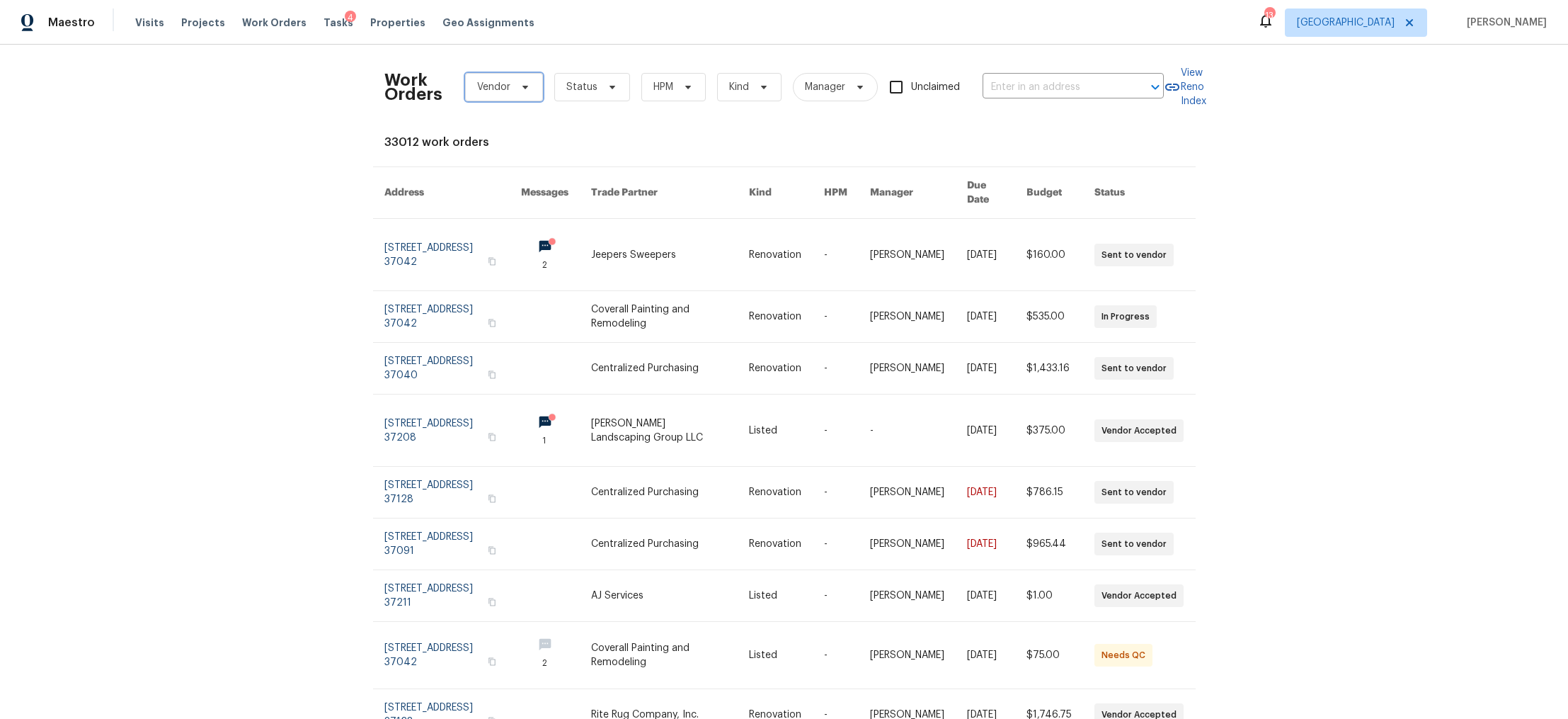
drag, startPoint x: 513, startPoint y: 85, endPoint x: 518, endPoint y: 96, distance: 12.1
click at [520, 85] on icon at bounding box center [525, 86] width 11 height 11
type input "tony"
click at [532, 155] on div "Tony Barrett Services - NAS-S" at bounding box center [545, 164] width 167 height 20
click at [532, 167] on div "Tony Barrett Services - NAS-S" at bounding box center [543, 164] width 154 height 14
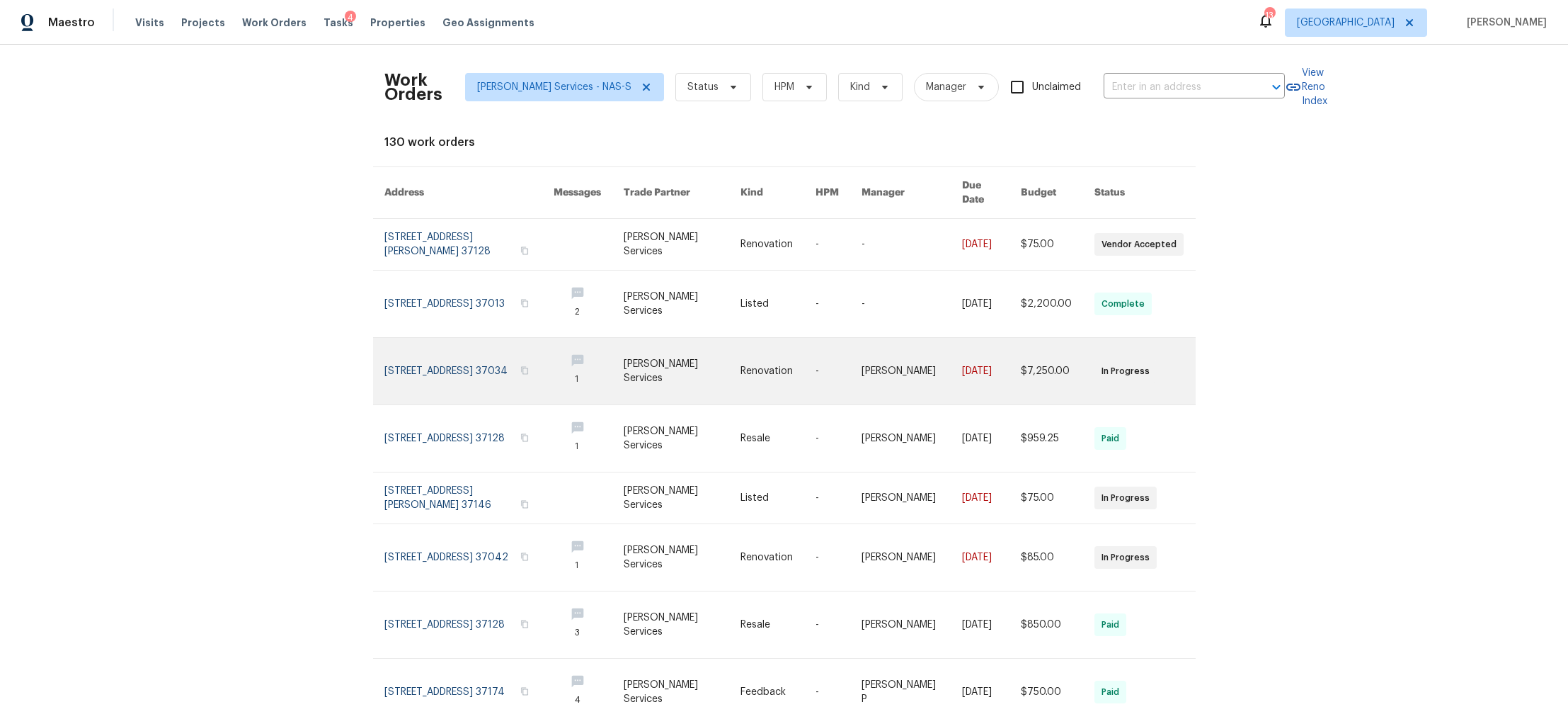
click at [424, 349] on link at bounding box center [469, 371] width 169 height 67
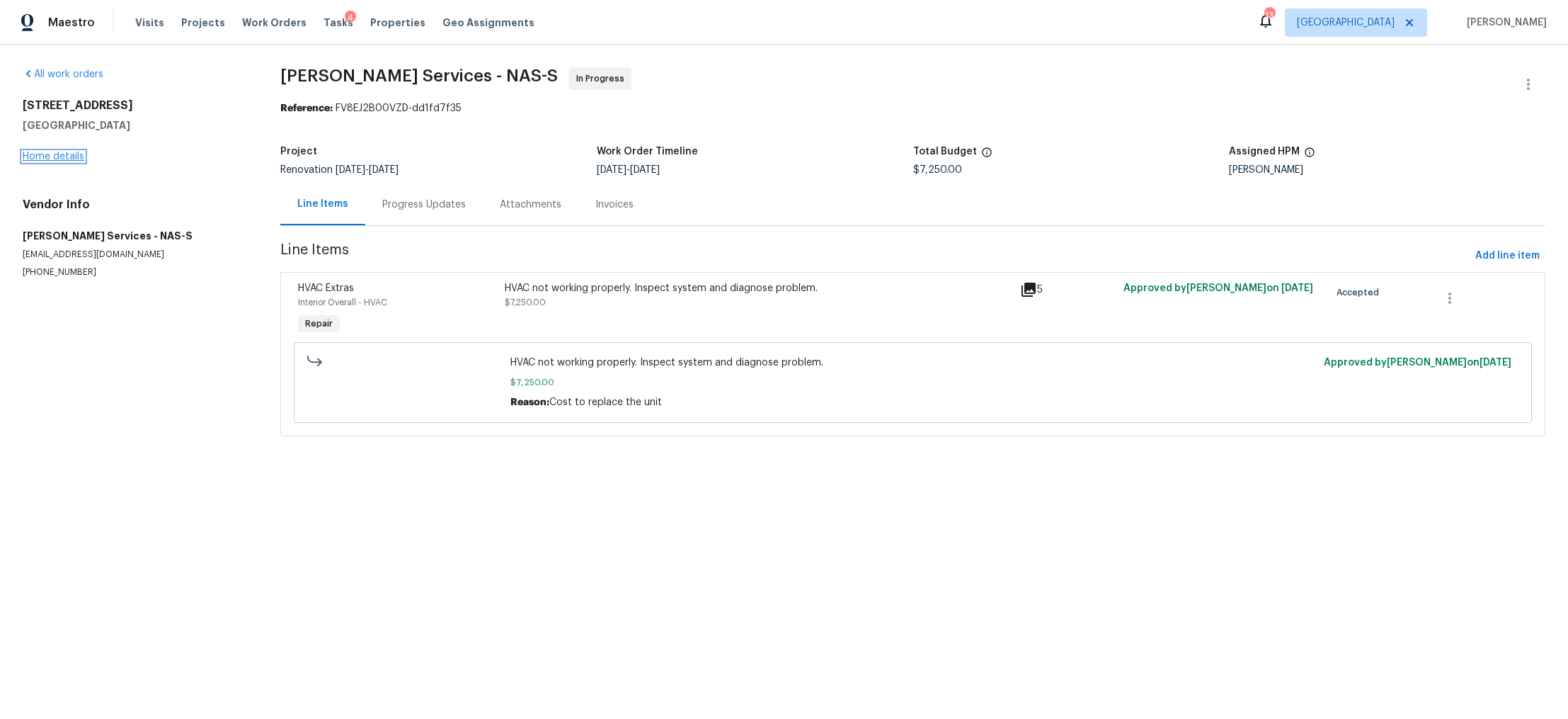
click at [50, 158] on link "Home details" at bounding box center [54, 156] width 62 height 10
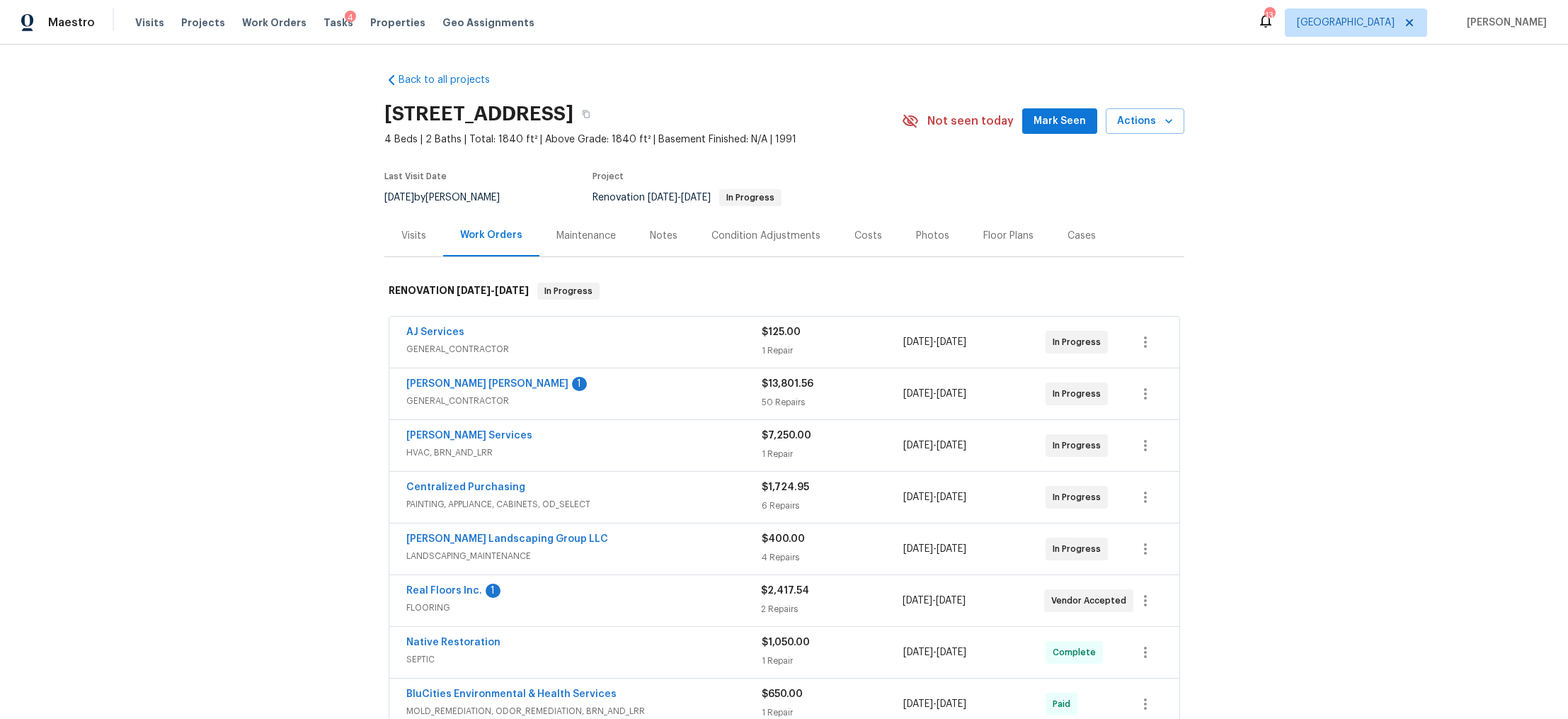
click at [651, 246] on div "Notes" at bounding box center [664, 235] width 62 height 41
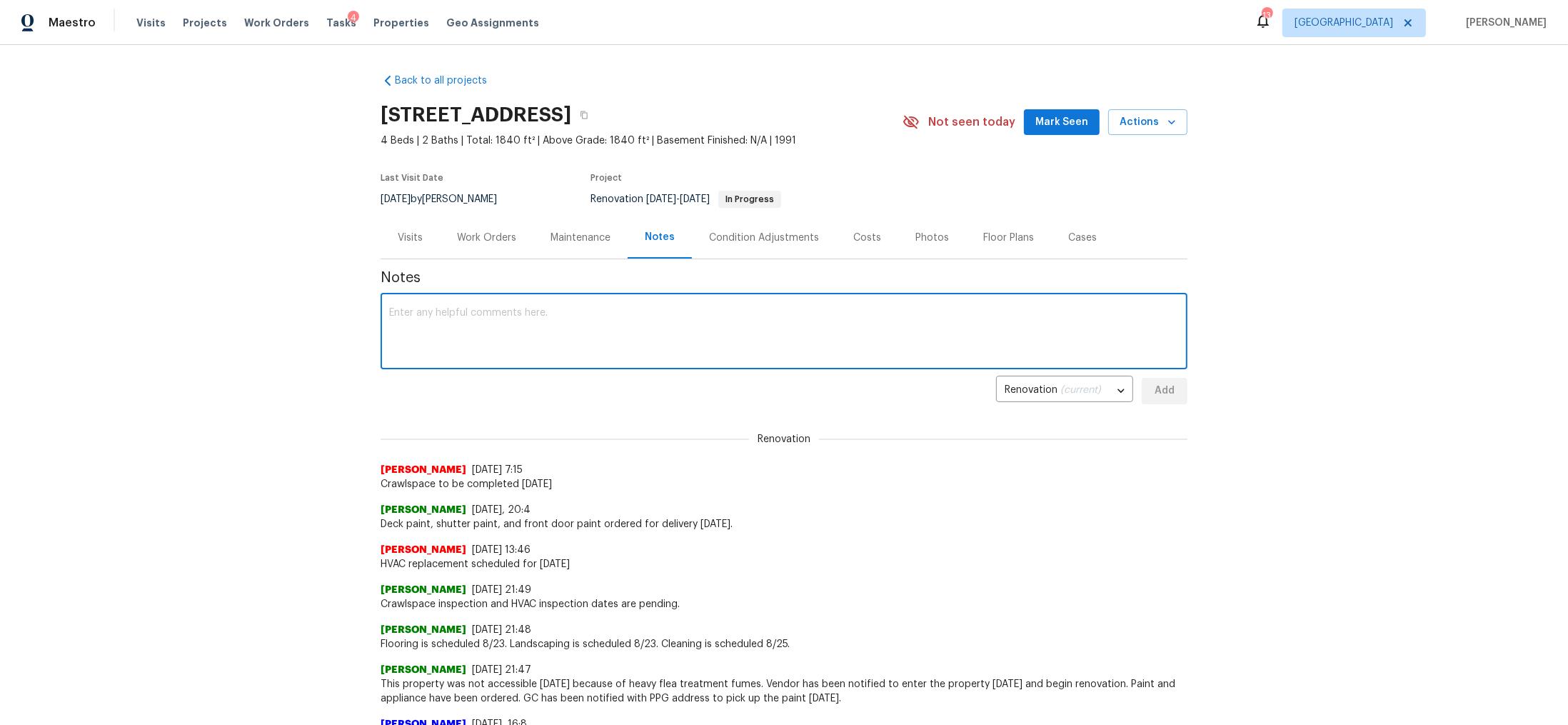
click at [612, 315] on textarea at bounding box center [784, 332] width 790 height 50
type textarea "HVAC completed"
click at [1162, 385] on span "Add" at bounding box center [1165, 391] width 23 height 18
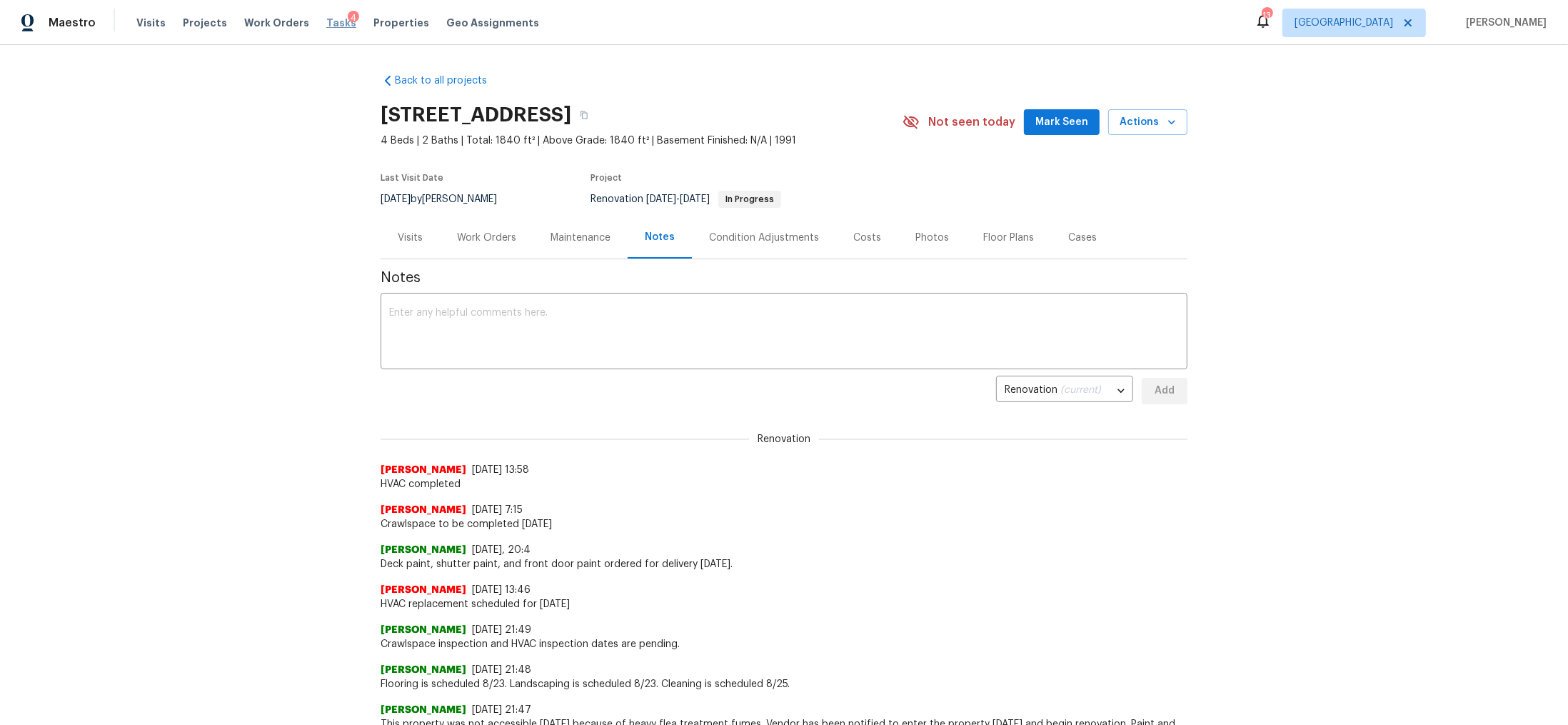
click at [326, 24] on span "Tasks" at bounding box center [341, 22] width 30 height 10
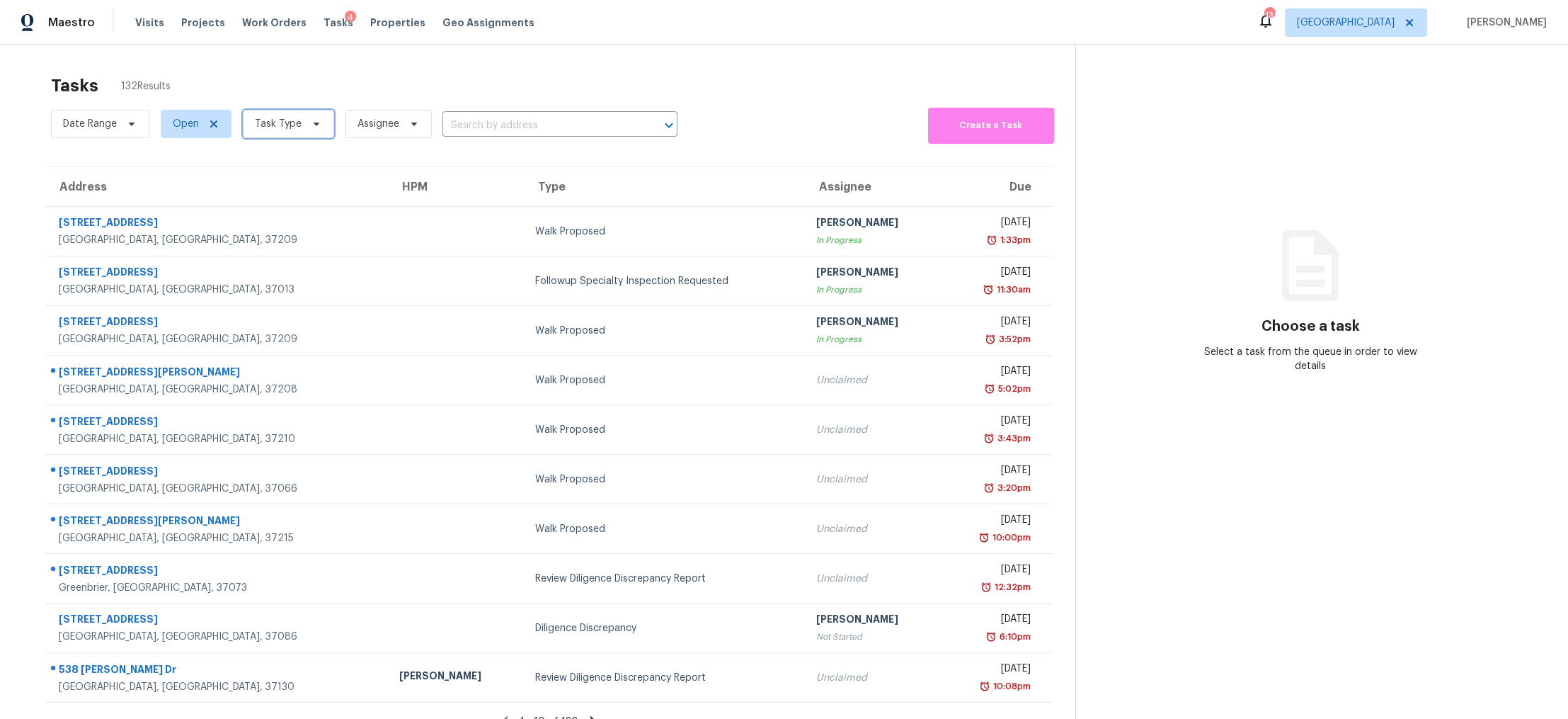
click at [291, 136] on span "Task Type" at bounding box center [289, 124] width 92 height 28
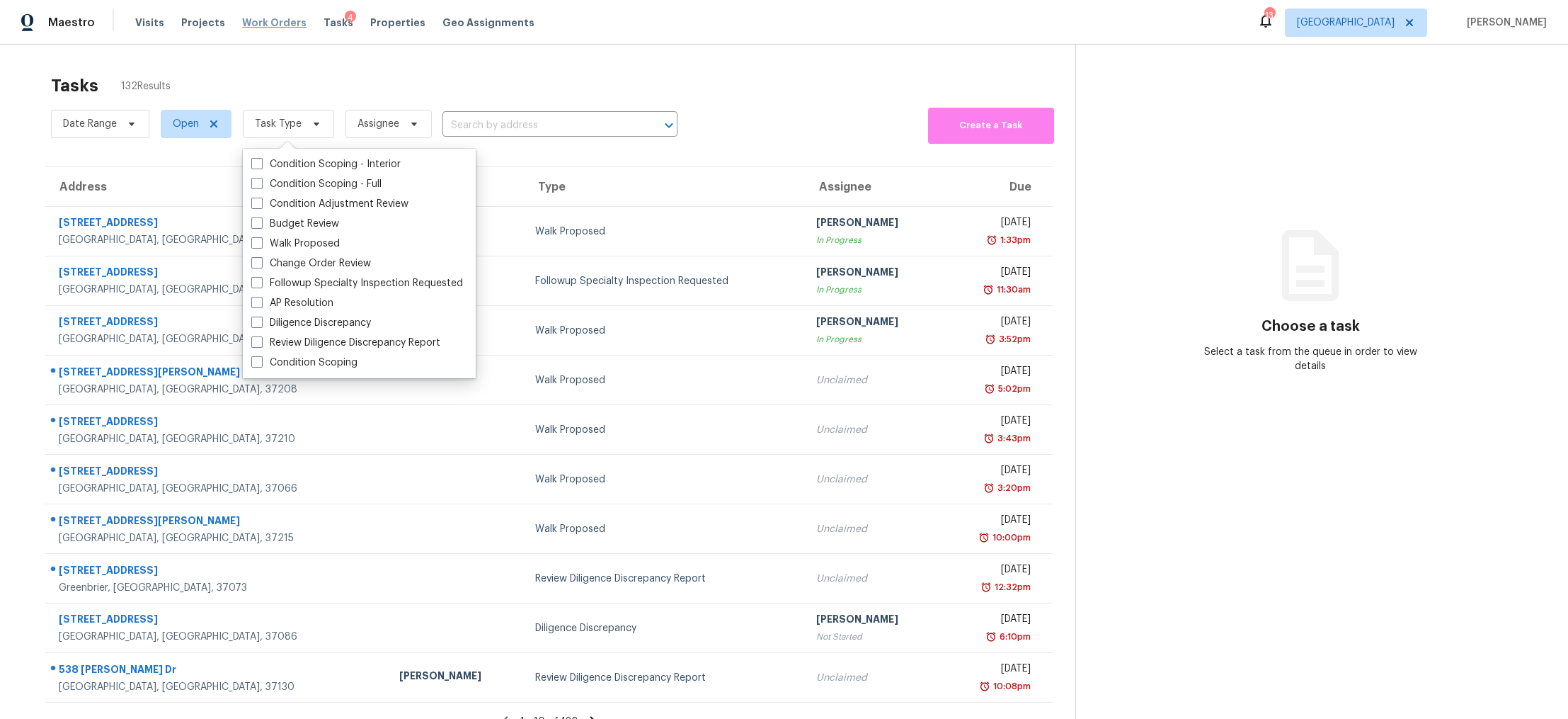
click at [255, 20] on span "Work Orders" at bounding box center [274, 23] width 64 height 14
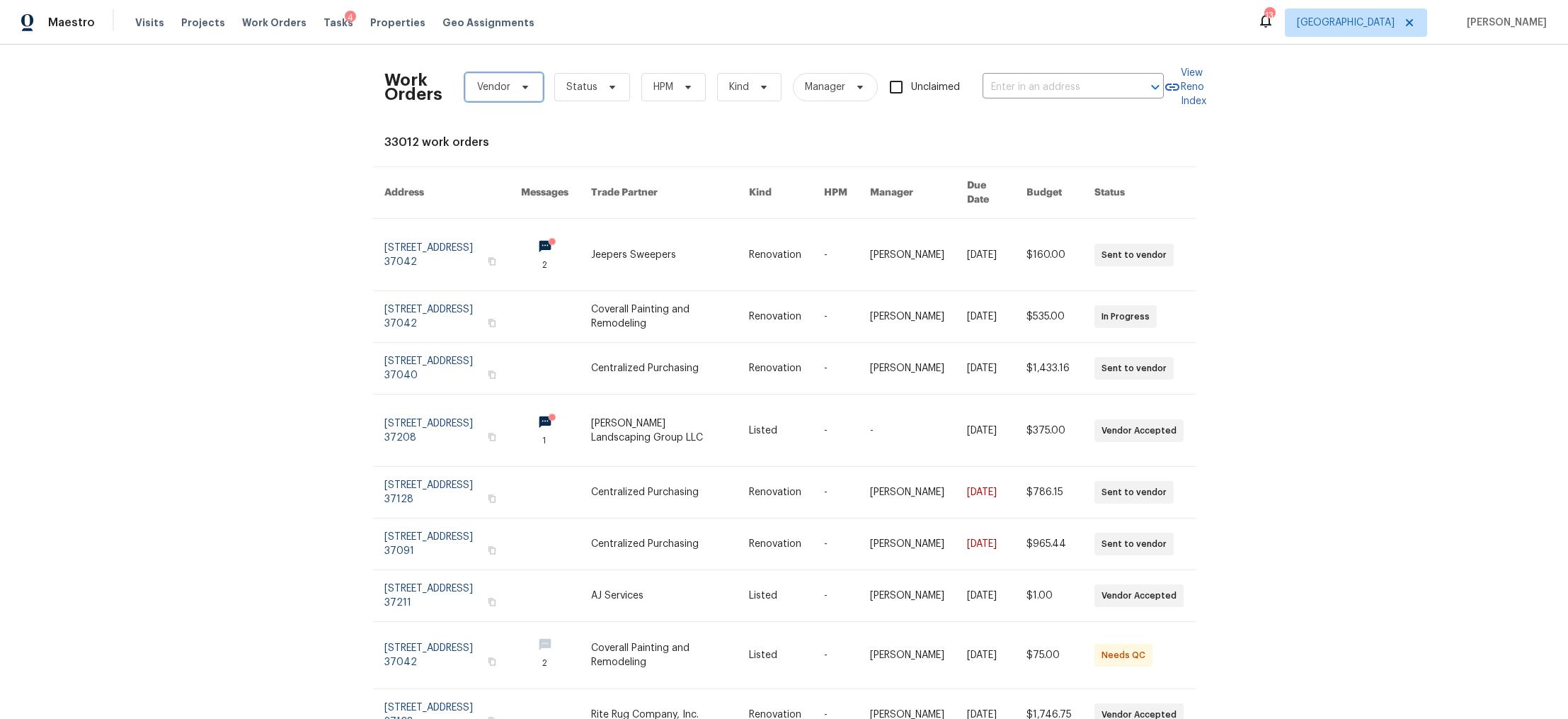
click at [515, 82] on span at bounding box center [523, 86] width 16 height 11
type input "ton"
click at [516, 171] on div "Tony Barrett Services - NAS-S" at bounding box center [543, 164] width 154 height 14
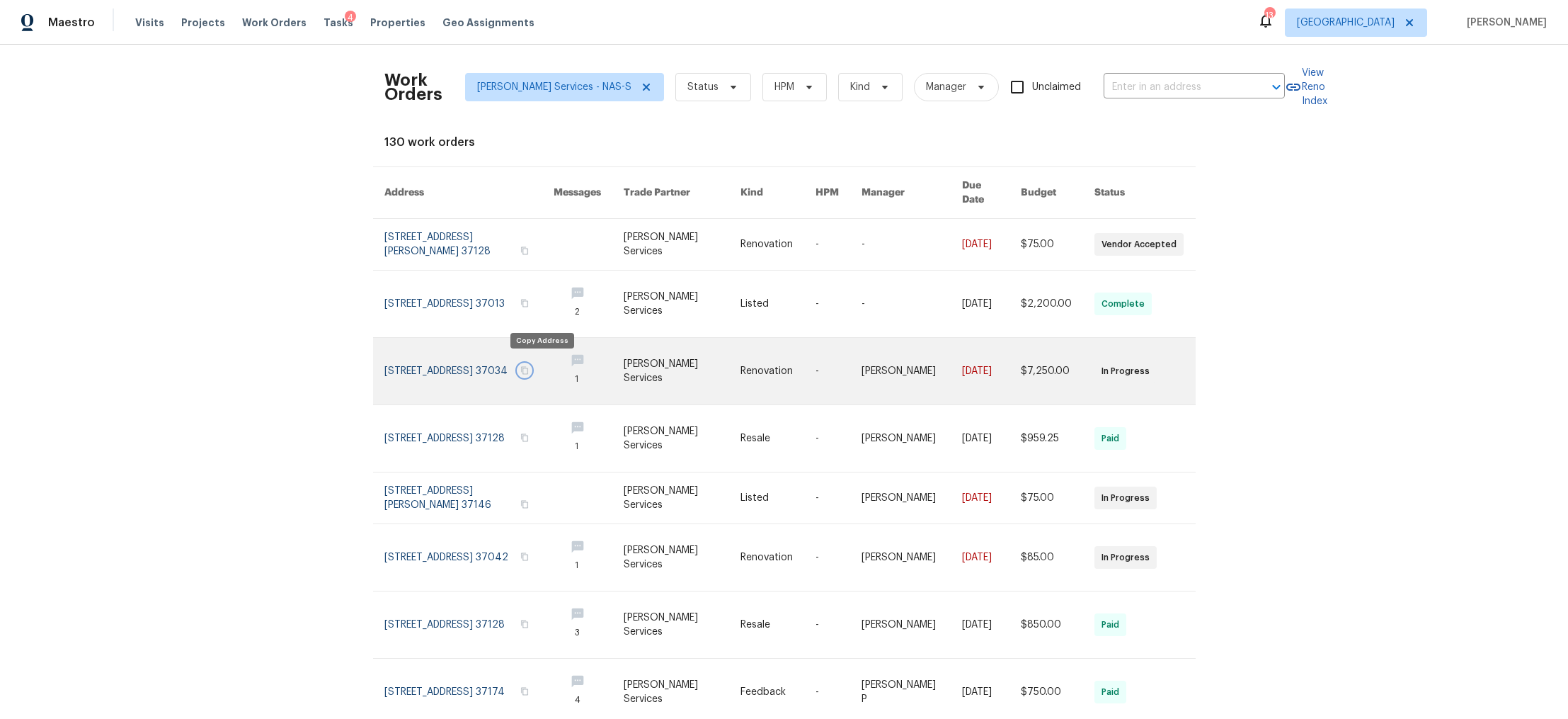
click at [529, 367] on icon "button" at bounding box center [525, 371] width 9 height 9
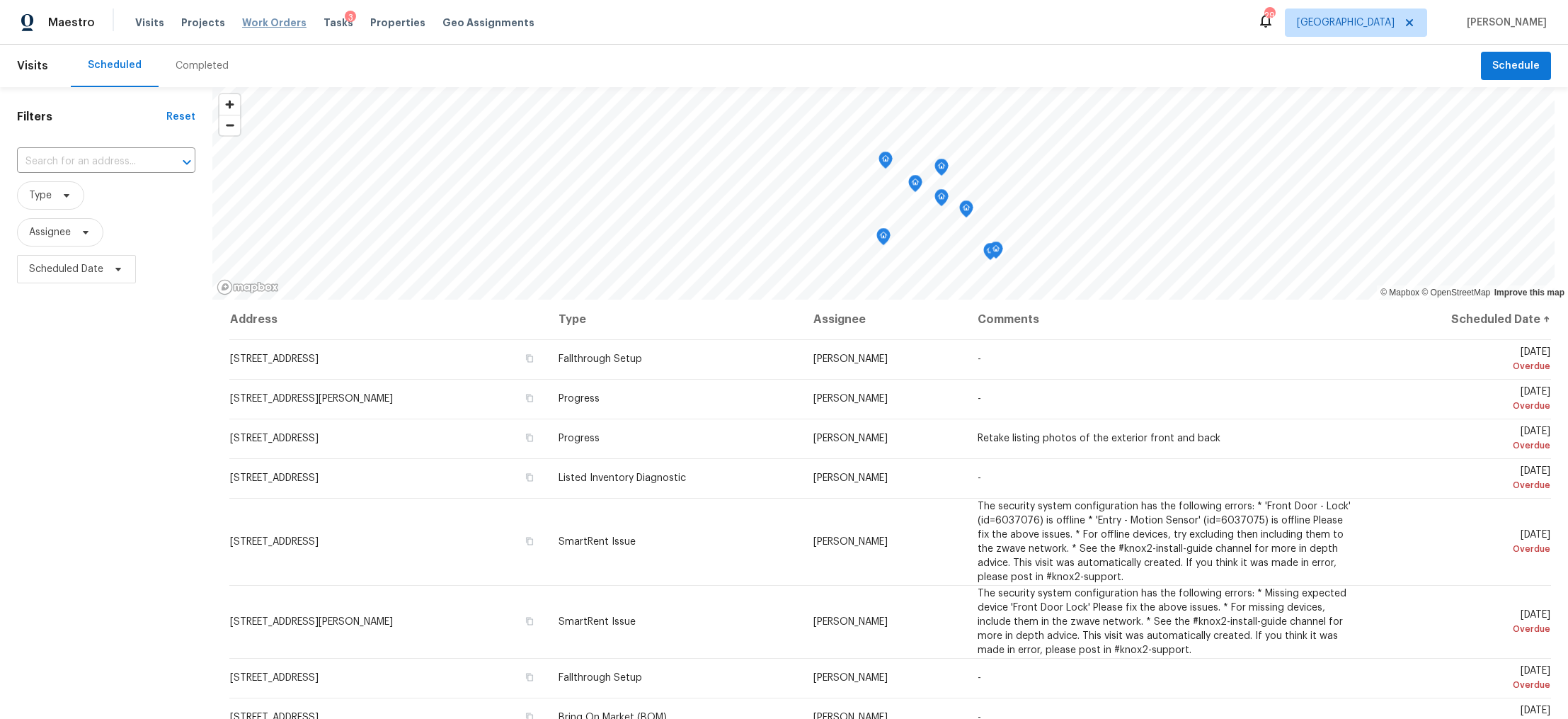
click at [254, 27] on span "Work Orders" at bounding box center [274, 23] width 64 height 14
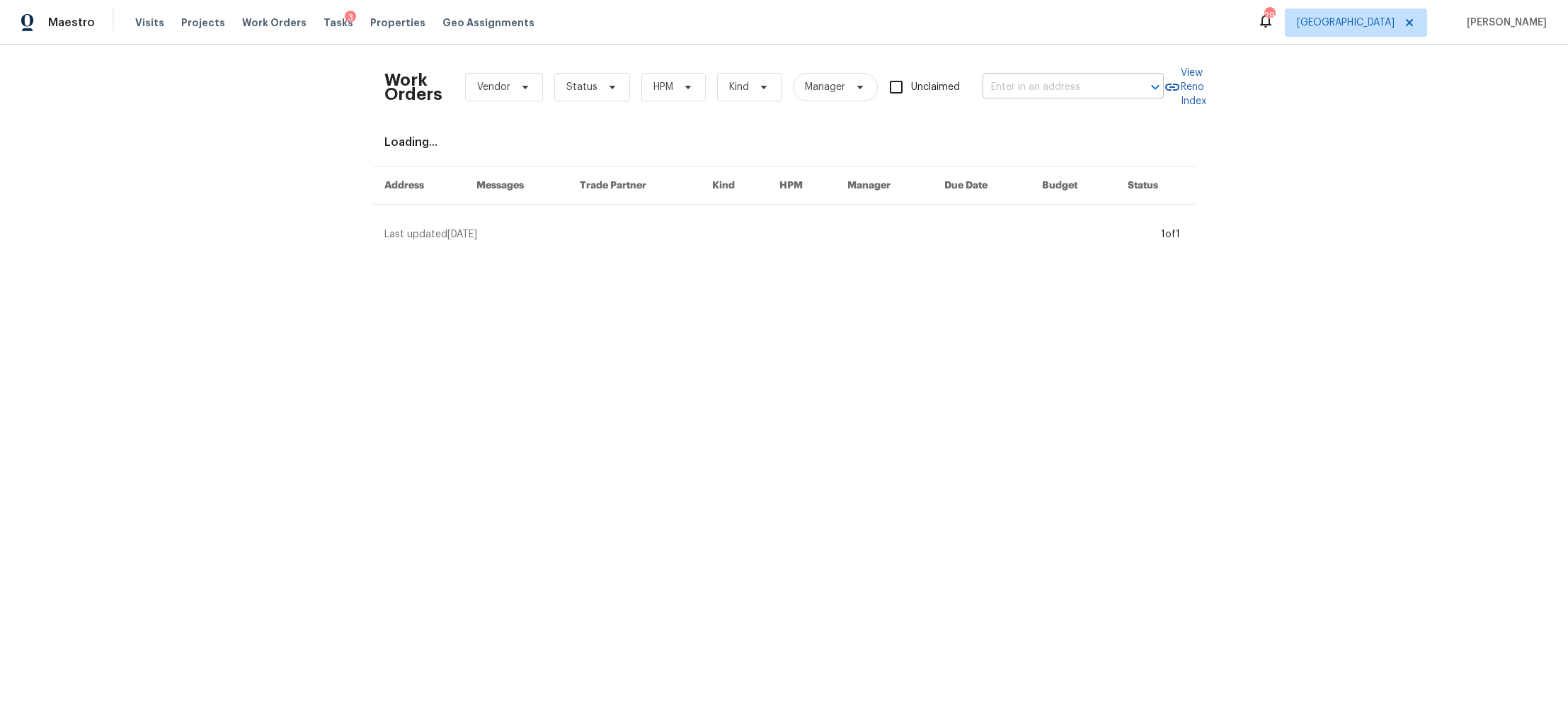
click at [1073, 94] on input "text" at bounding box center [1054, 87] width 142 height 22
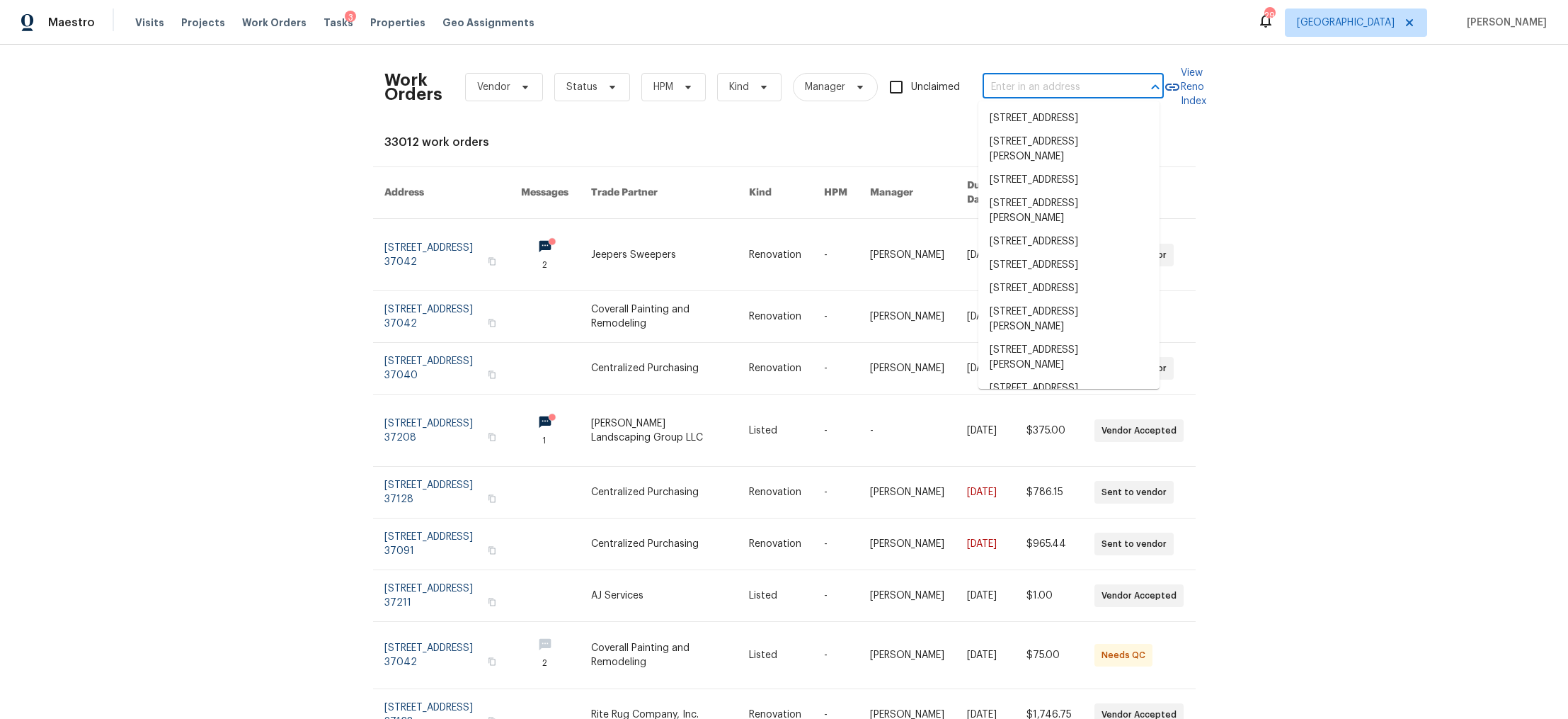
paste input "[STREET_ADDRESS]"
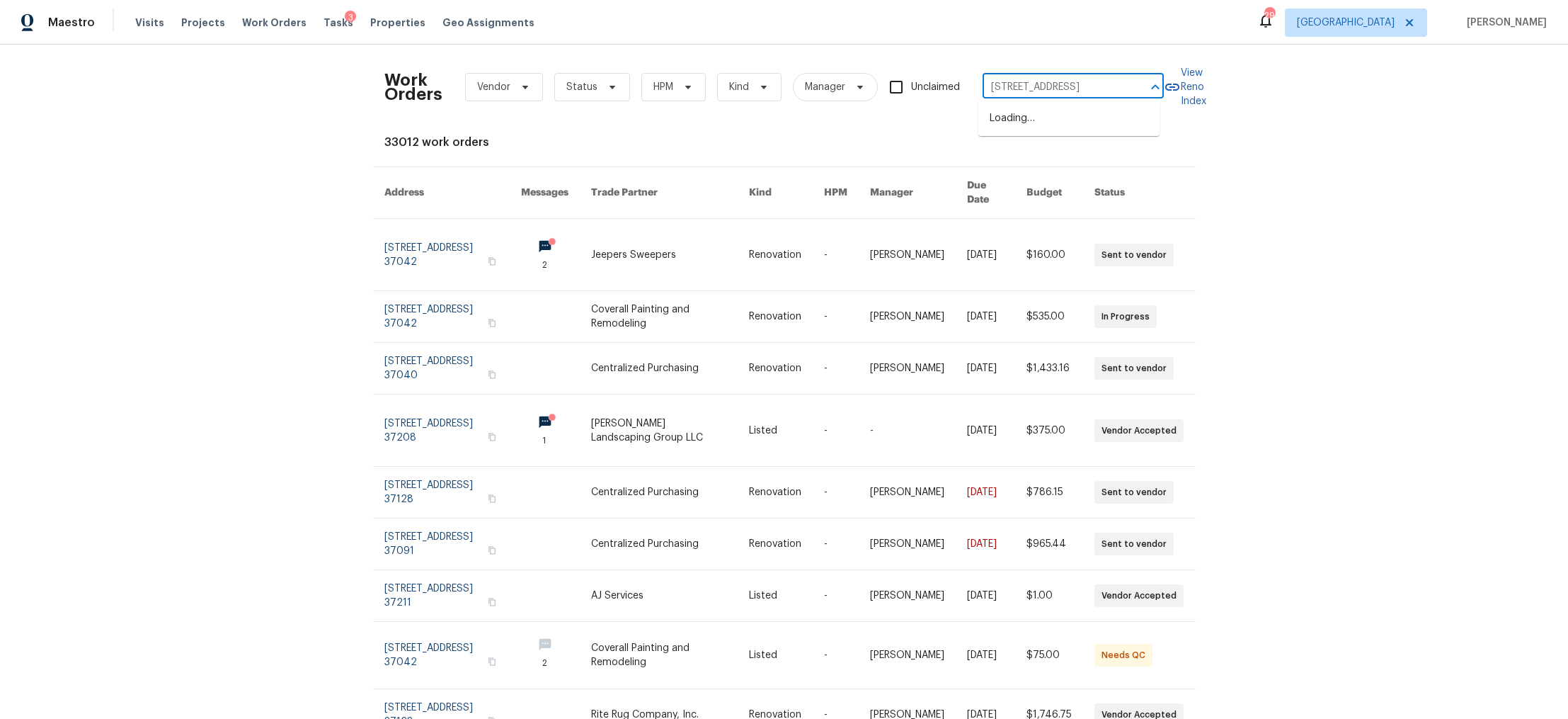
scroll to position [0, 73]
type input "[STREET_ADDRESS]"
click at [1069, 105] on ul "[STREET_ADDRESS]" at bounding box center [1069, 118] width 181 height 34
click at [1068, 111] on li "[STREET_ADDRESS]" at bounding box center [1069, 118] width 181 height 24
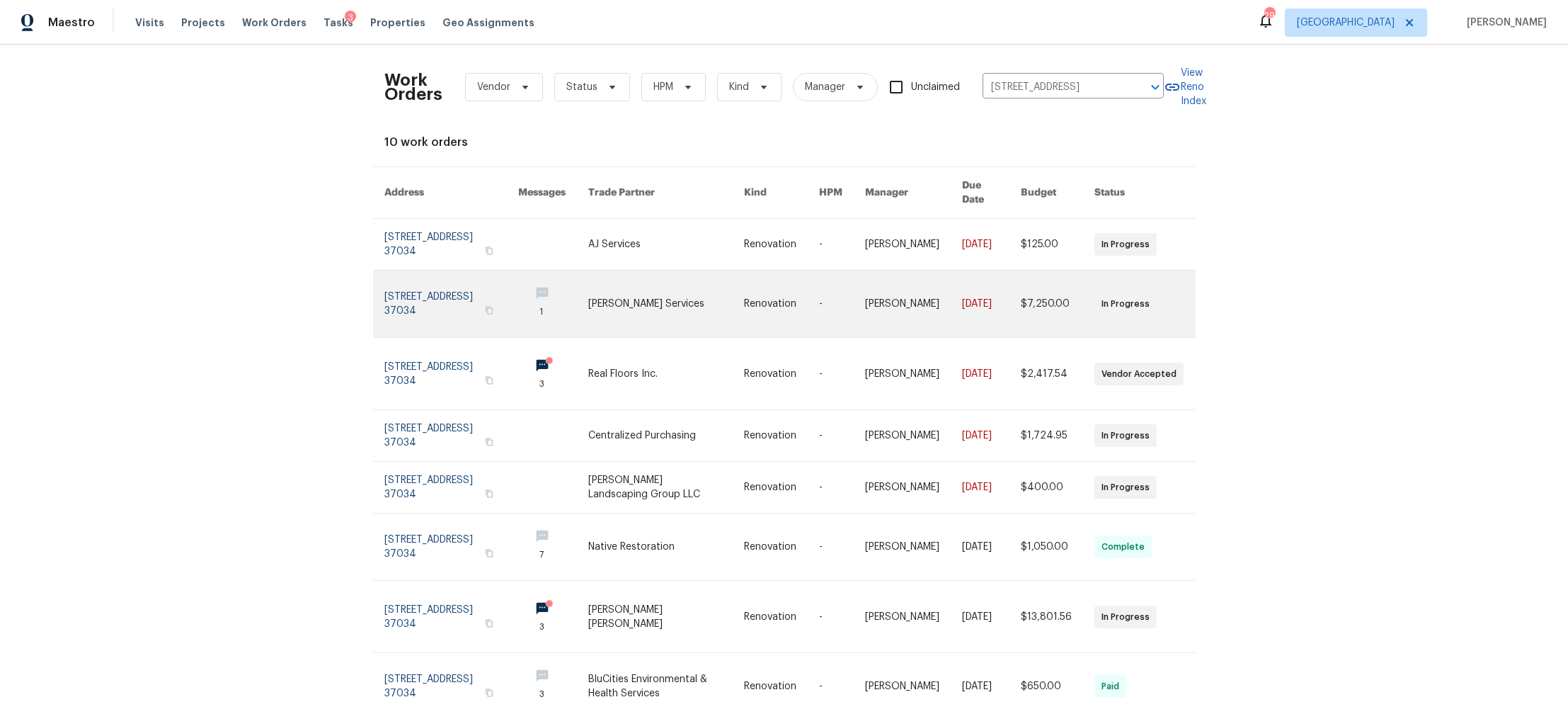
click at [433, 312] on link at bounding box center [451, 304] width 135 height 67
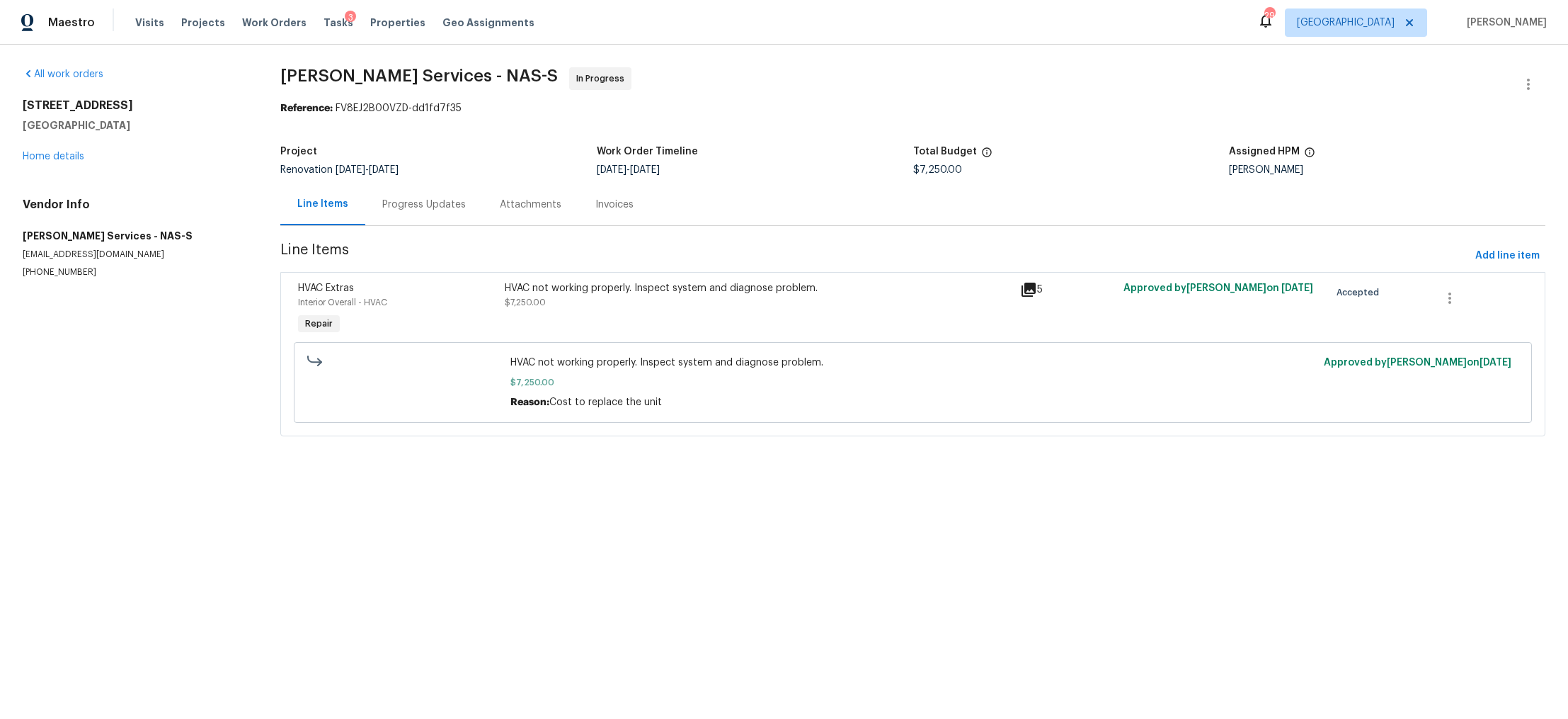
click at [411, 208] on div "Progress Updates" at bounding box center [424, 204] width 84 height 14
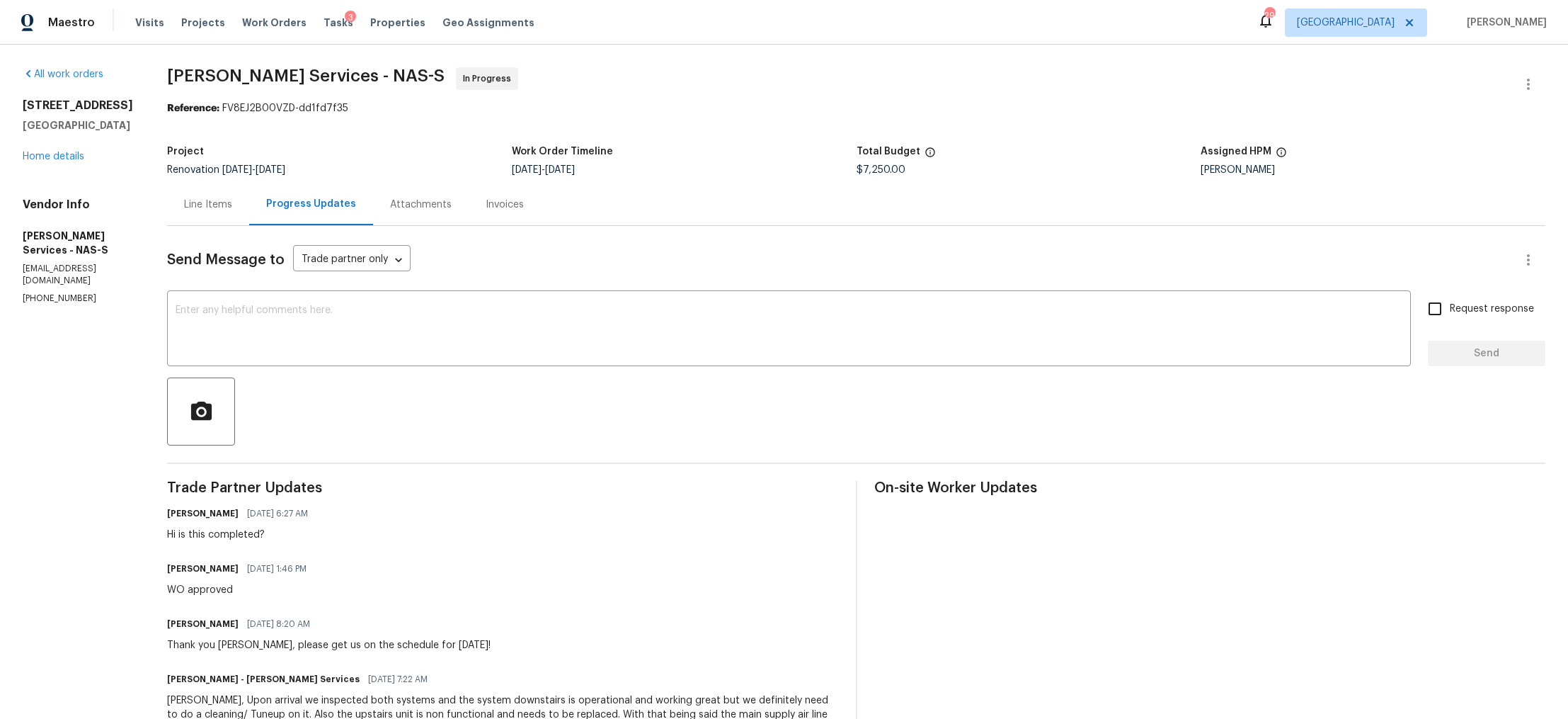
click at [216, 212] on div "Line Items" at bounding box center [208, 204] width 82 height 41
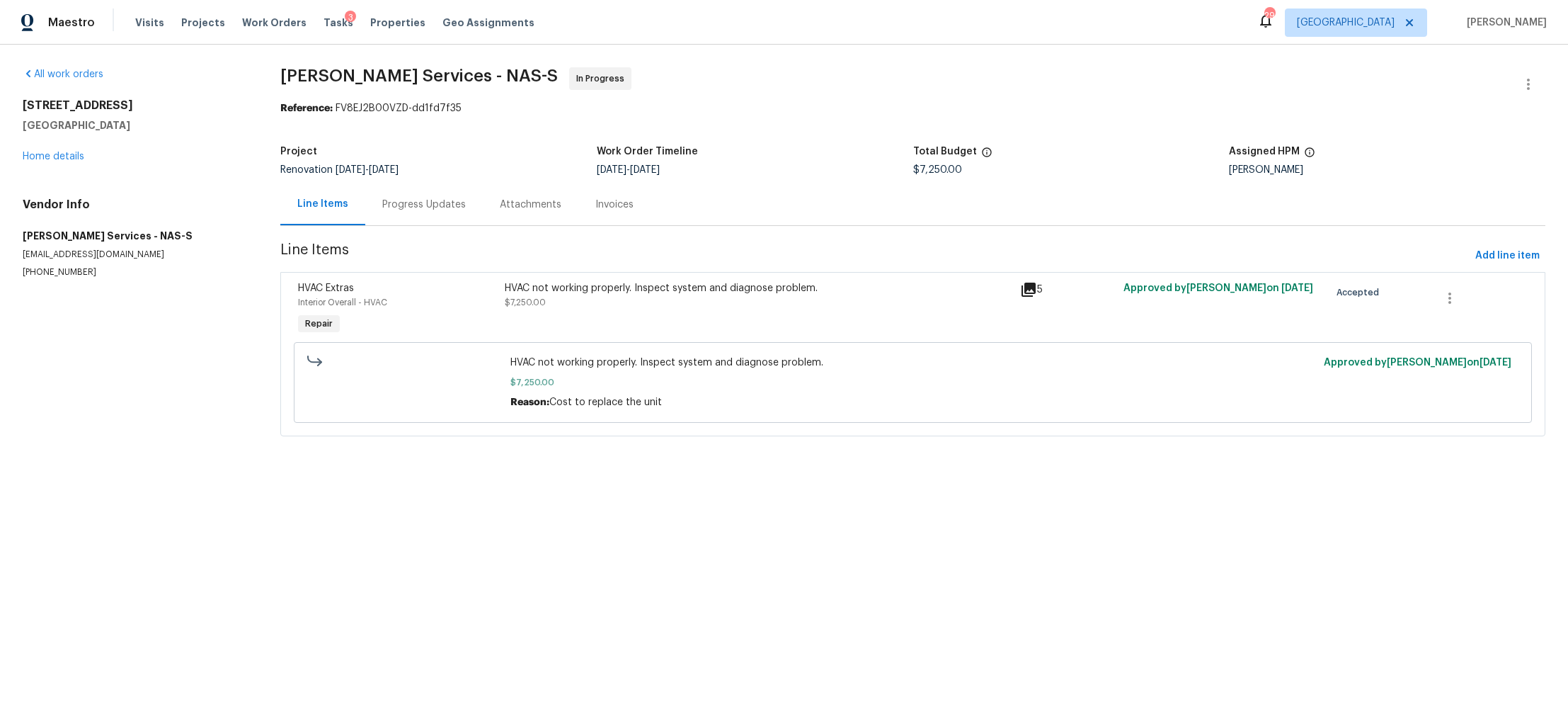
click at [720, 322] on div "HVAC not working properly. Inspect system and diagnose problem. $7,250.00" at bounding box center [758, 309] width 516 height 65
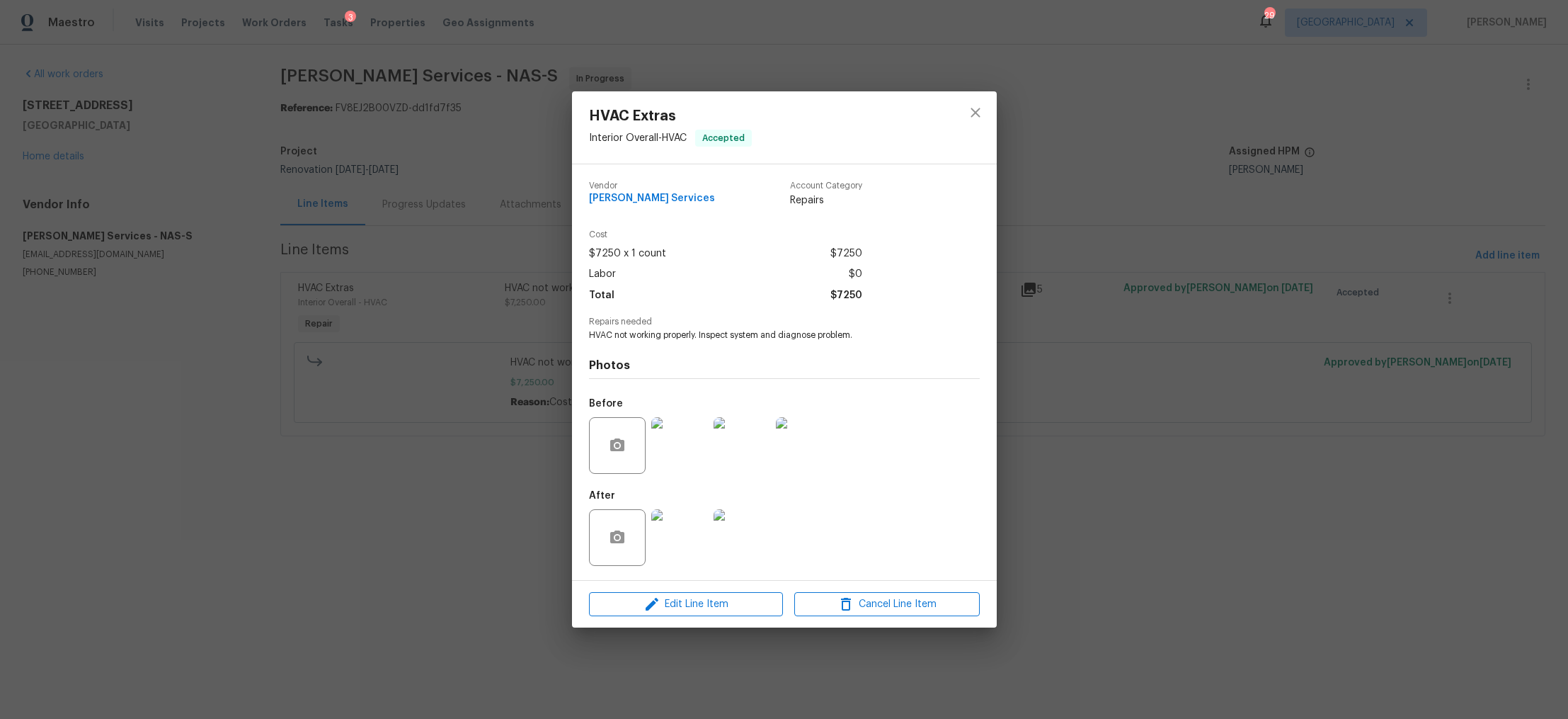
click at [1283, 539] on div "HVAC Extras Interior Overall - HVAC Accepted Vendor Tony Barrett Services Accou…" at bounding box center [784, 360] width 1568 height 719
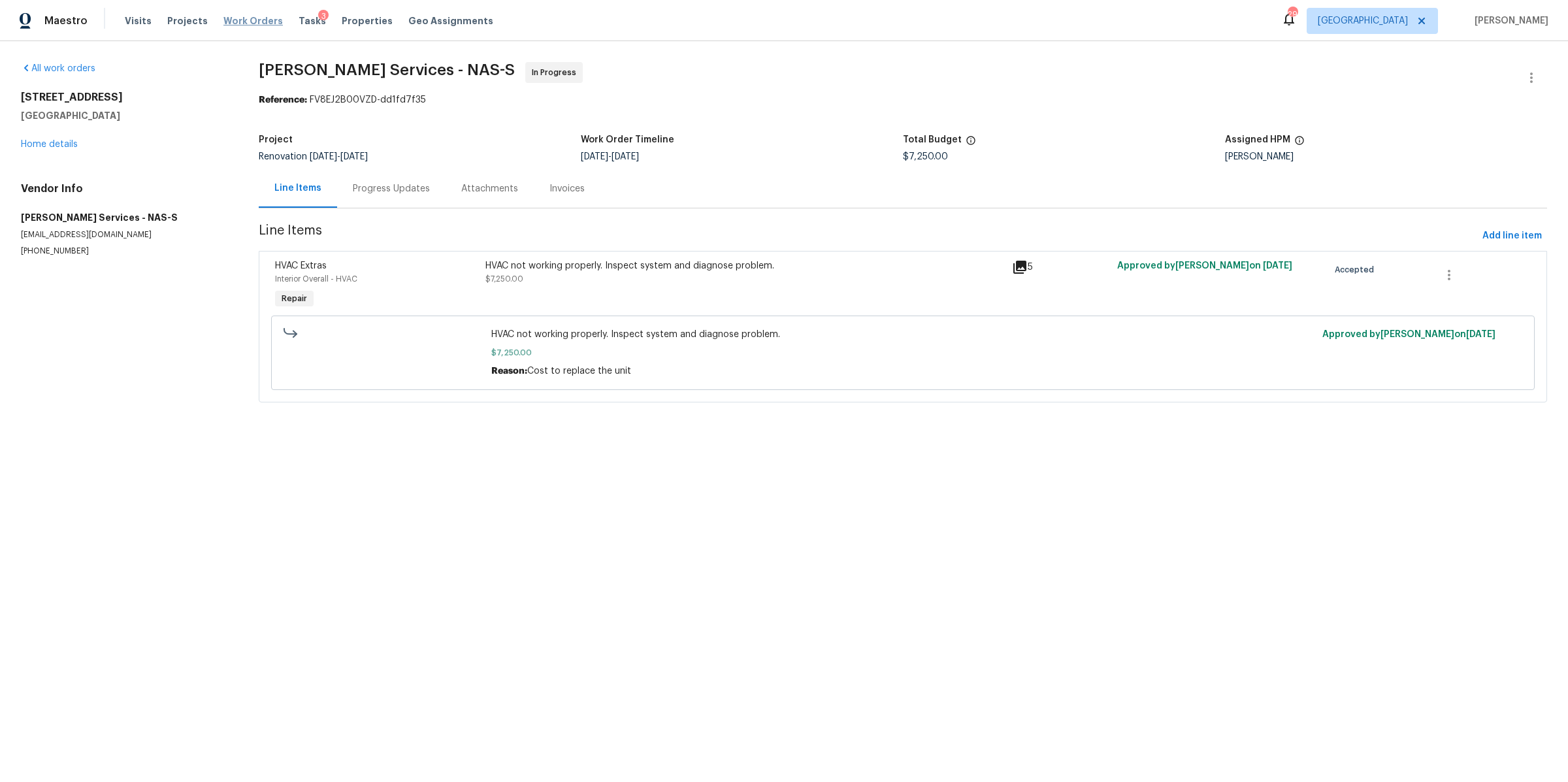
drag, startPoint x: 245, startPoint y: 18, endPoint x: 252, endPoint y: 26, distance: 10.6
click at [246, 18] on span "Work Orders" at bounding box center [253, 21] width 59 height 13
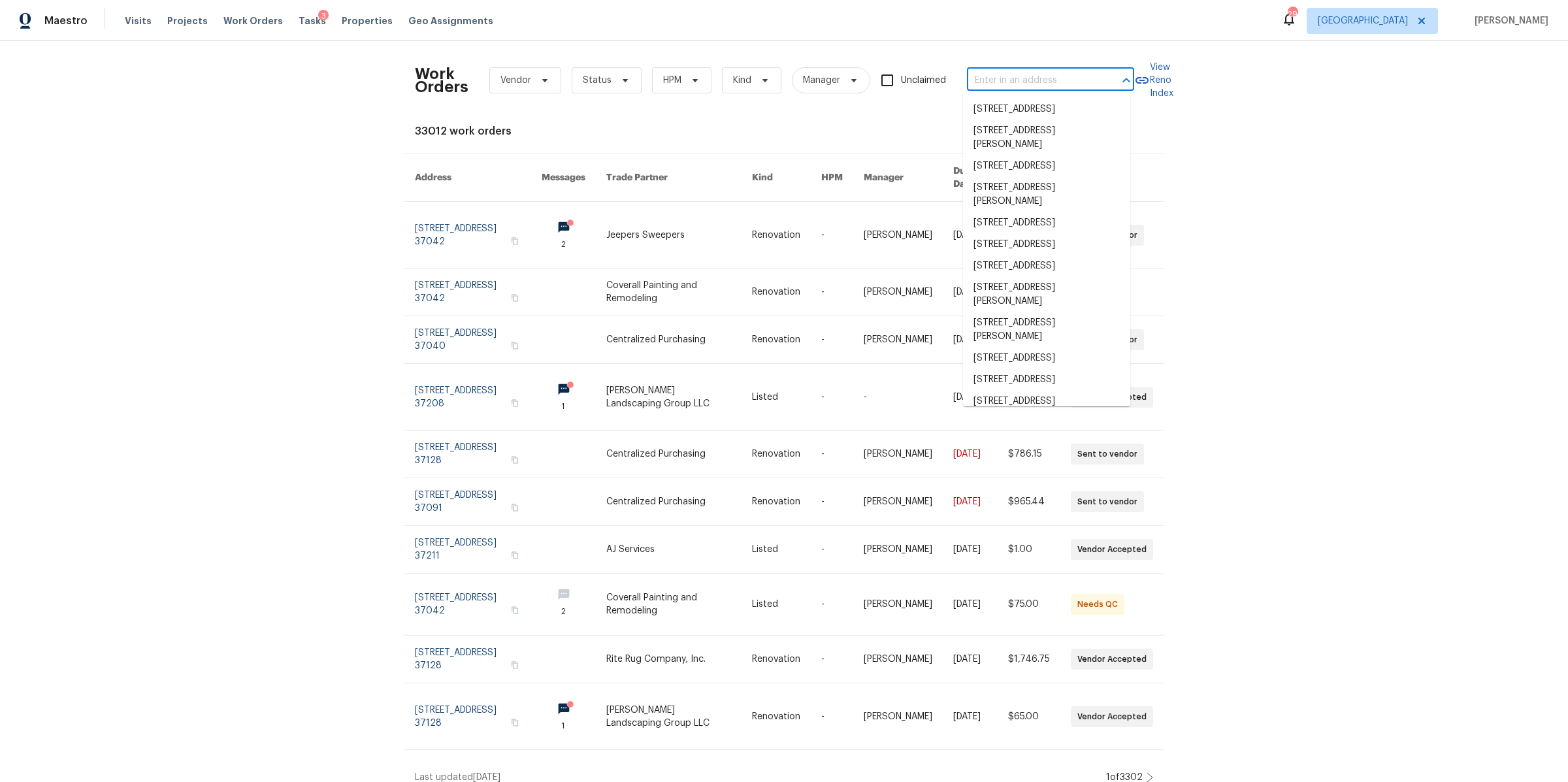
click at [992, 82] on input "text" at bounding box center [1032, 80] width 131 height 20
paste input "4826 Trevino"
type input "4826 Trevino"
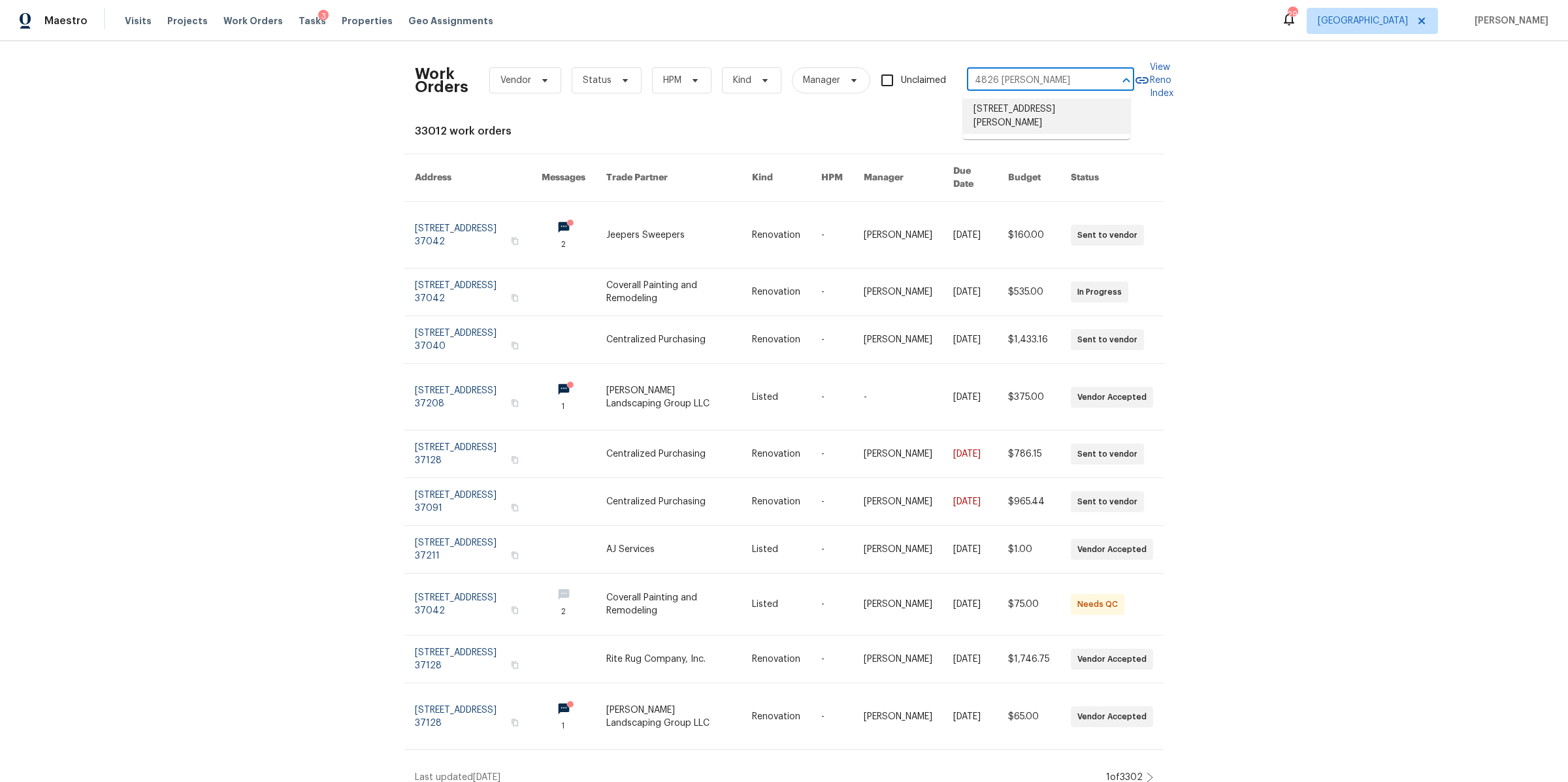
click at [996, 106] on li "4826 Trevino Ct, Murfreesboro, TN 37128" at bounding box center [1047, 115] width 167 height 35
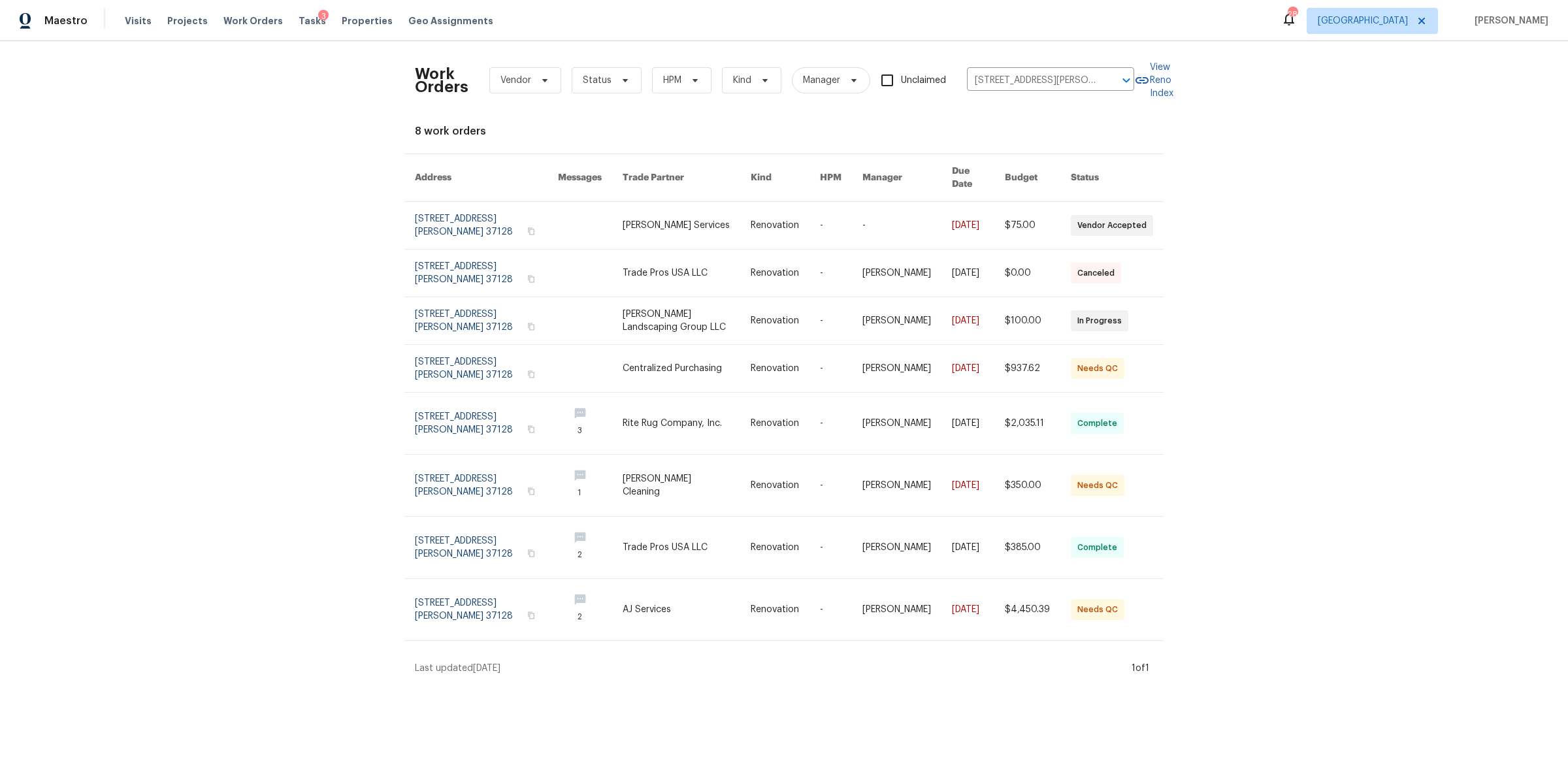
click at [127, 28] on div "Visits Projects Work Orders Tasks 3 Properties Geo Assignments" at bounding box center [317, 21] width 384 height 26
click at [136, 20] on span "Visits" at bounding box center [138, 21] width 27 height 13
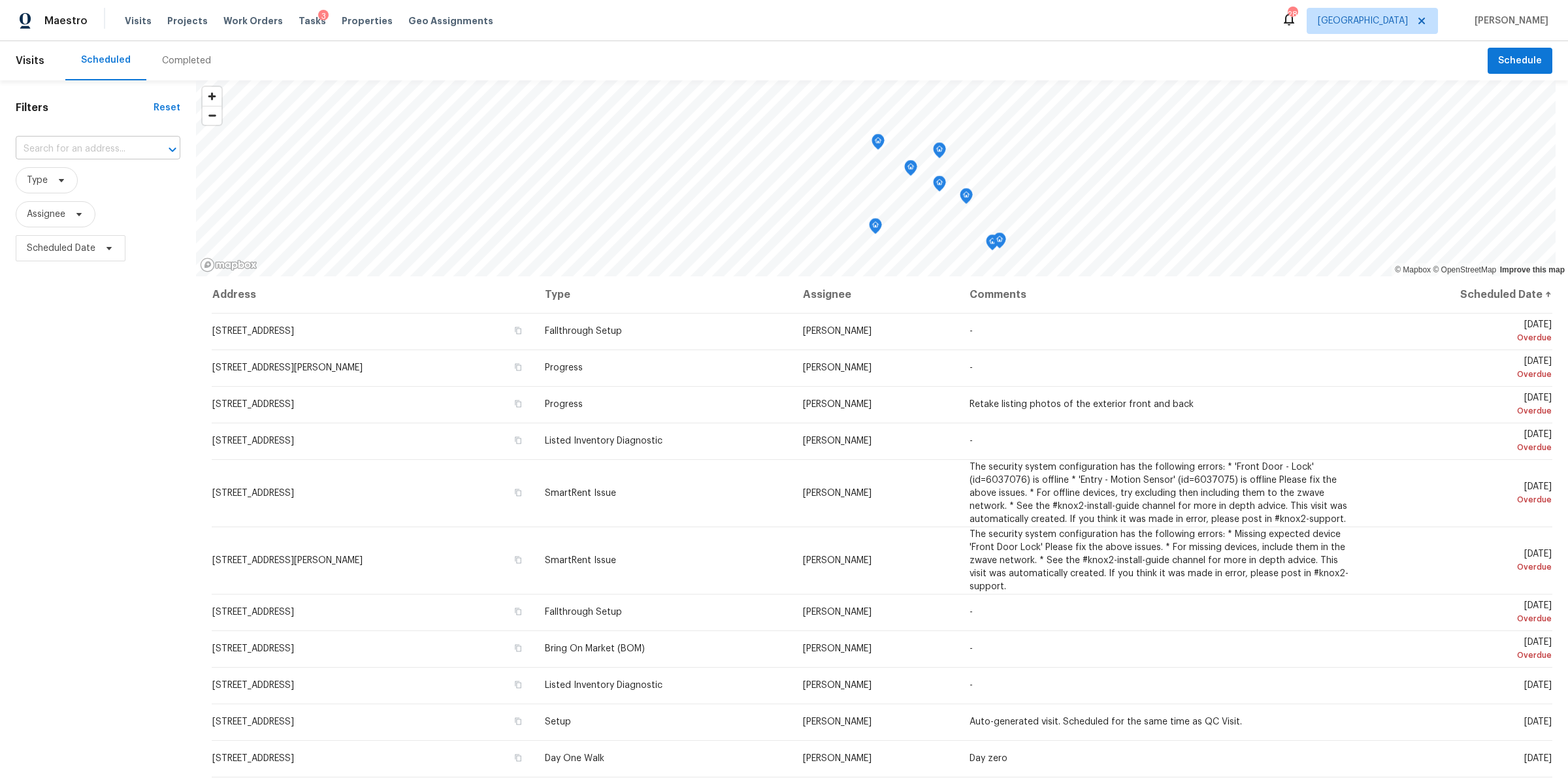
click at [85, 142] on input "text" at bounding box center [80, 149] width 128 height 20
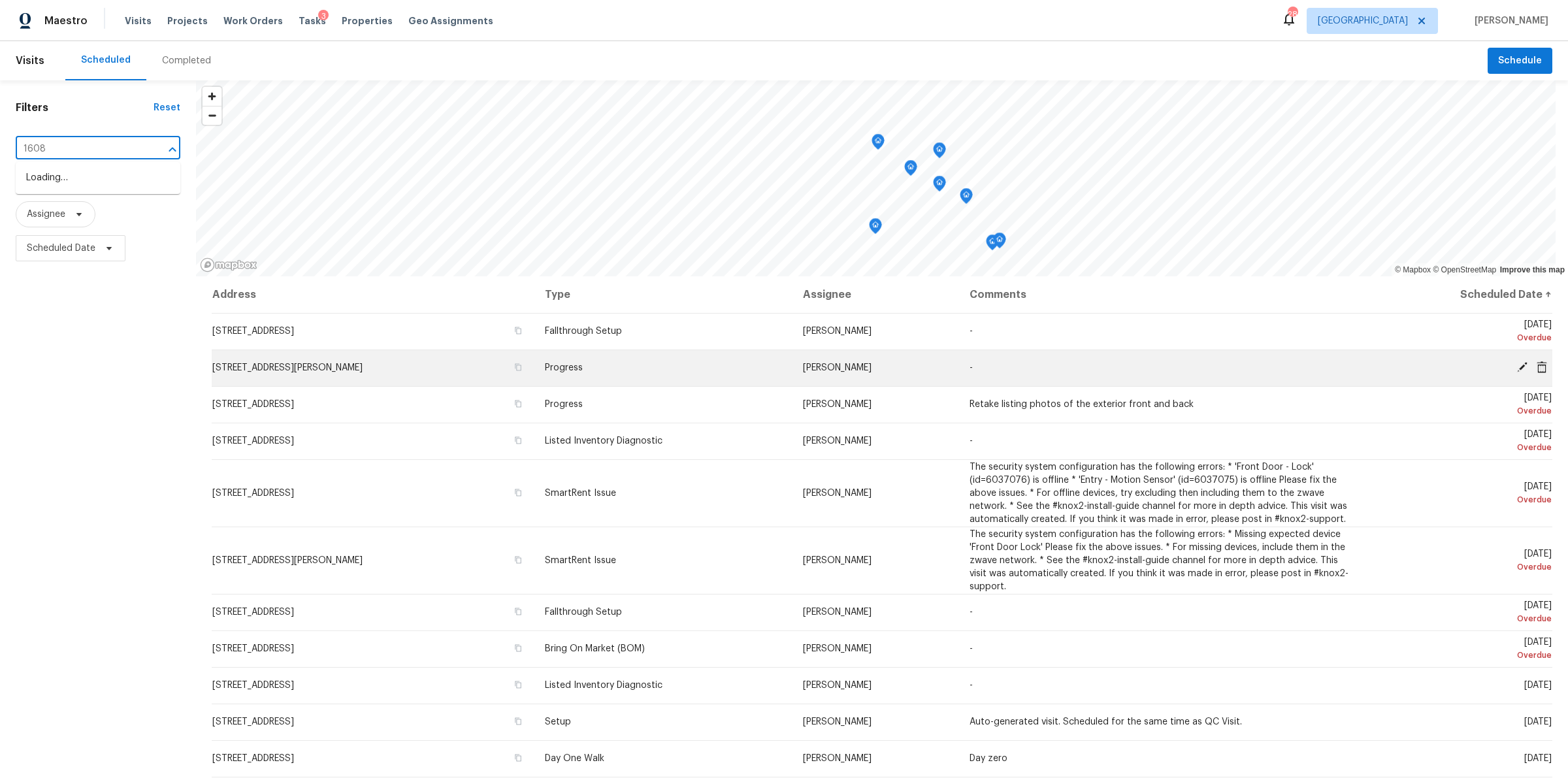
type input "1608 r"
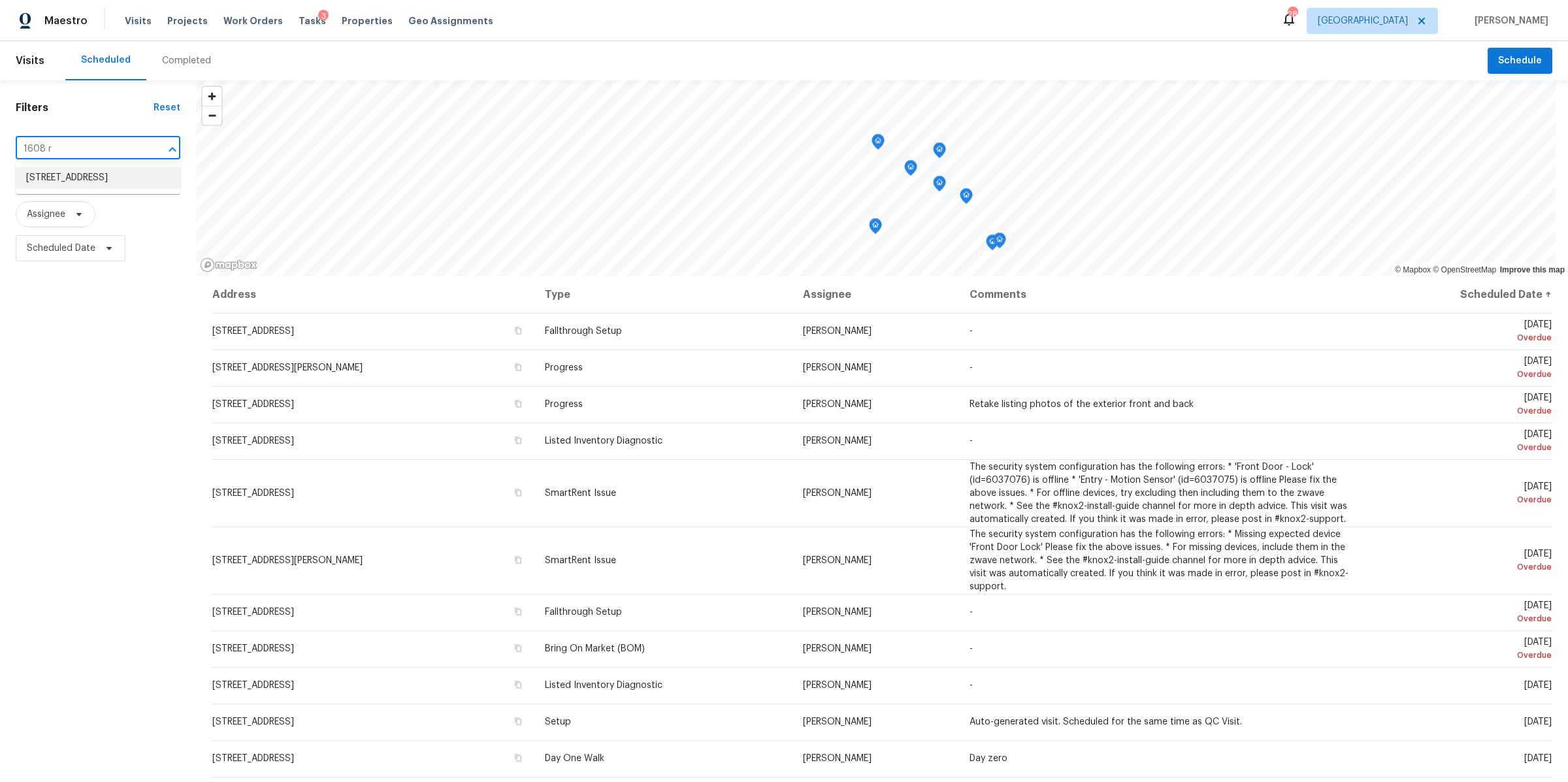
click at [103, 172] on li "1608 Rock Springs Midland Rd, Christiana, TN 37037" at bounding box center [98, 178] width 165 height 22
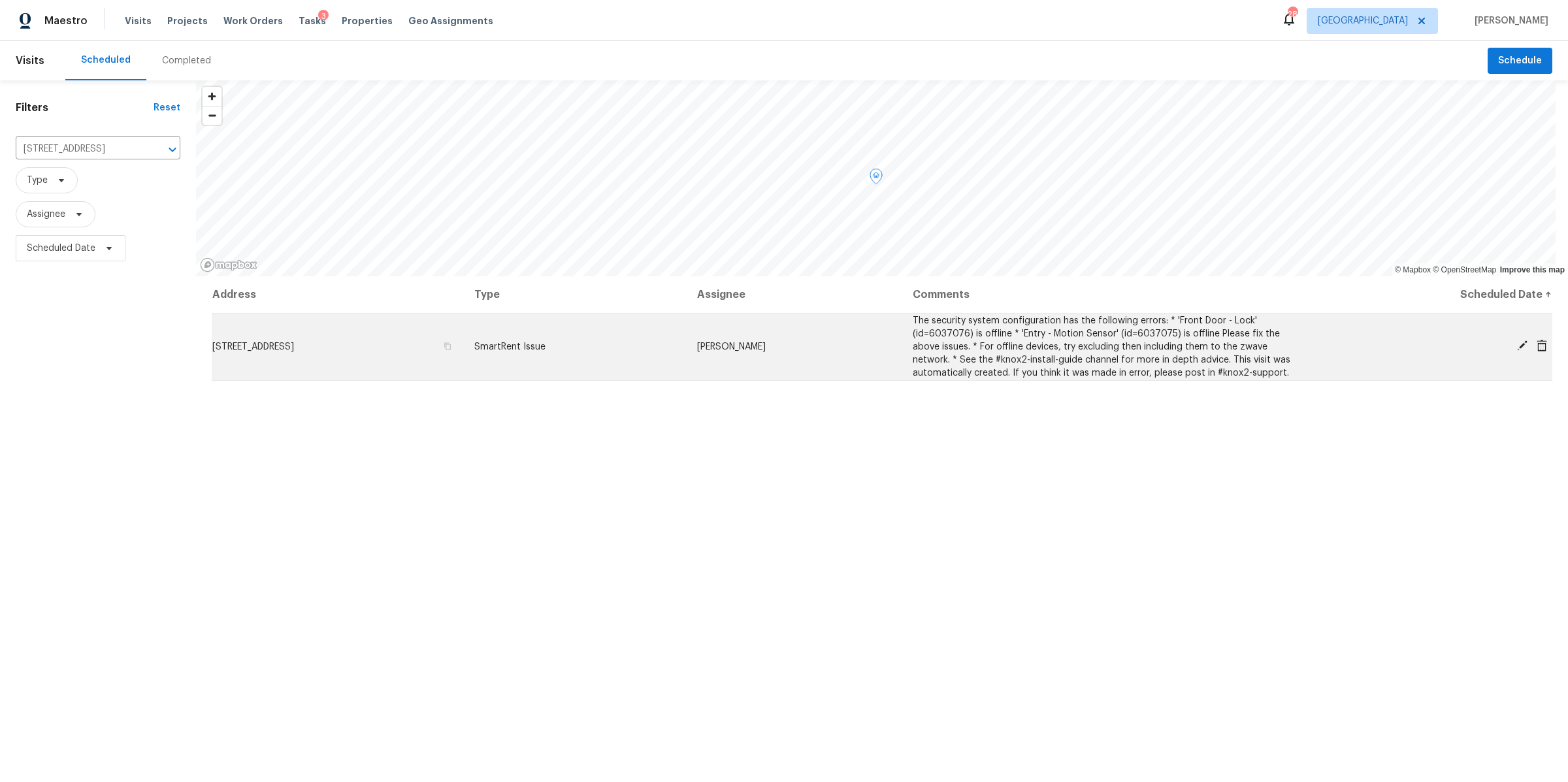
click at [1446, 343] on icon at bounding box center [1522, 345] width 11 height 11
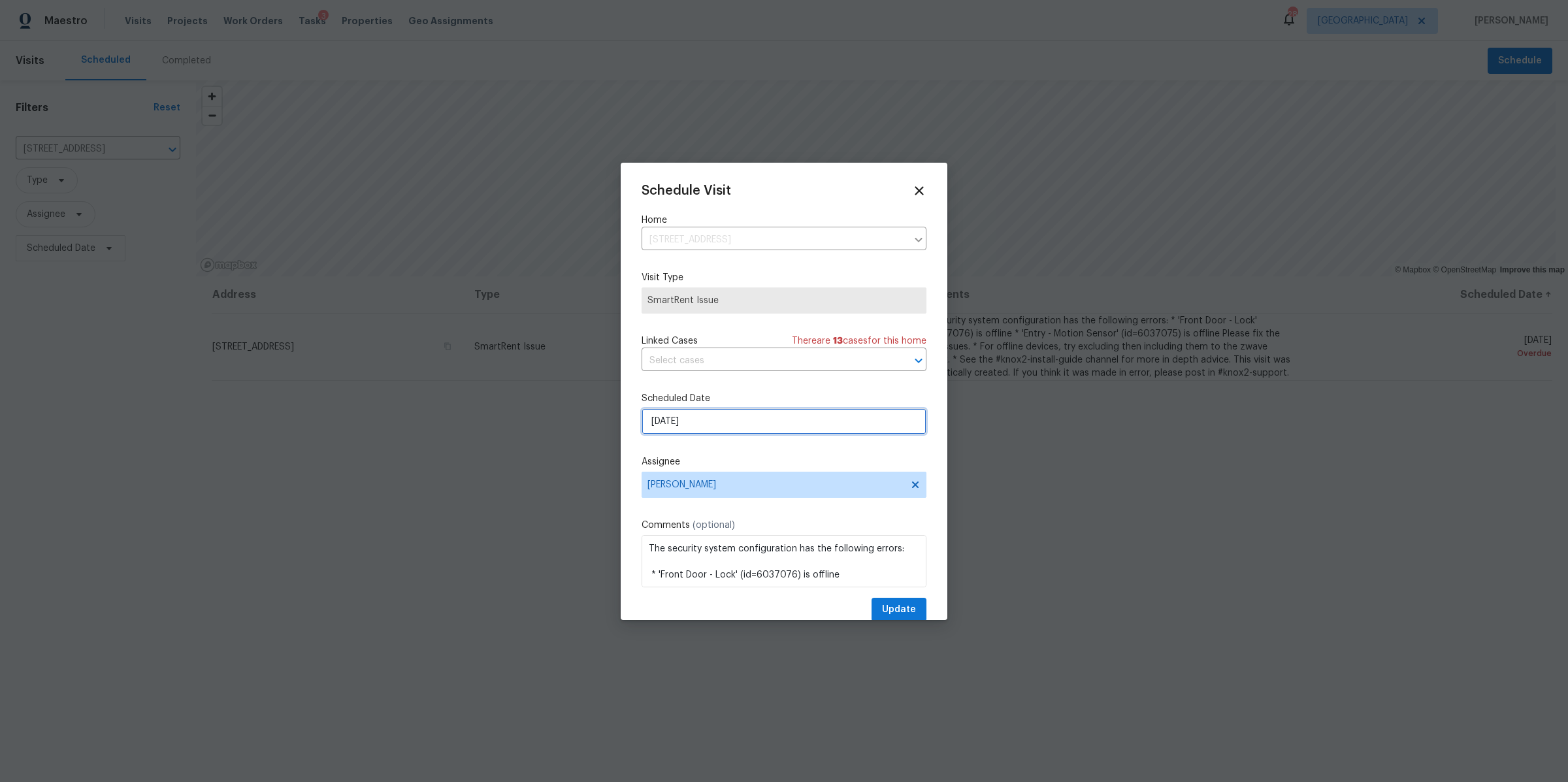
click at [697, 412] on input "8/22/2025" at bounding box center [784, 421] width 284 height 26
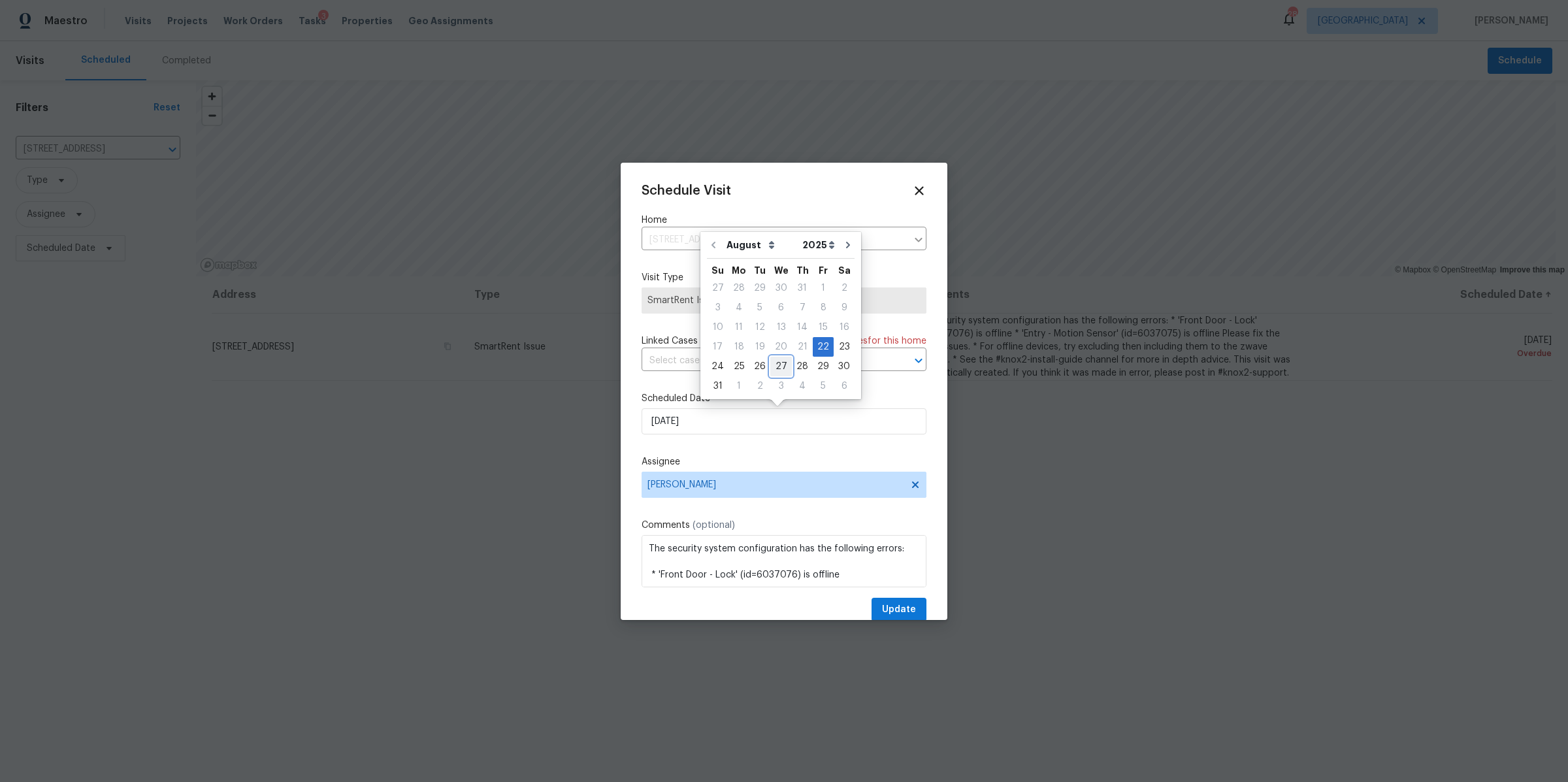
click at [778, 367] on div "27" at bounding box center [781, 367] width 22 height 19
type input "8/27/2025"
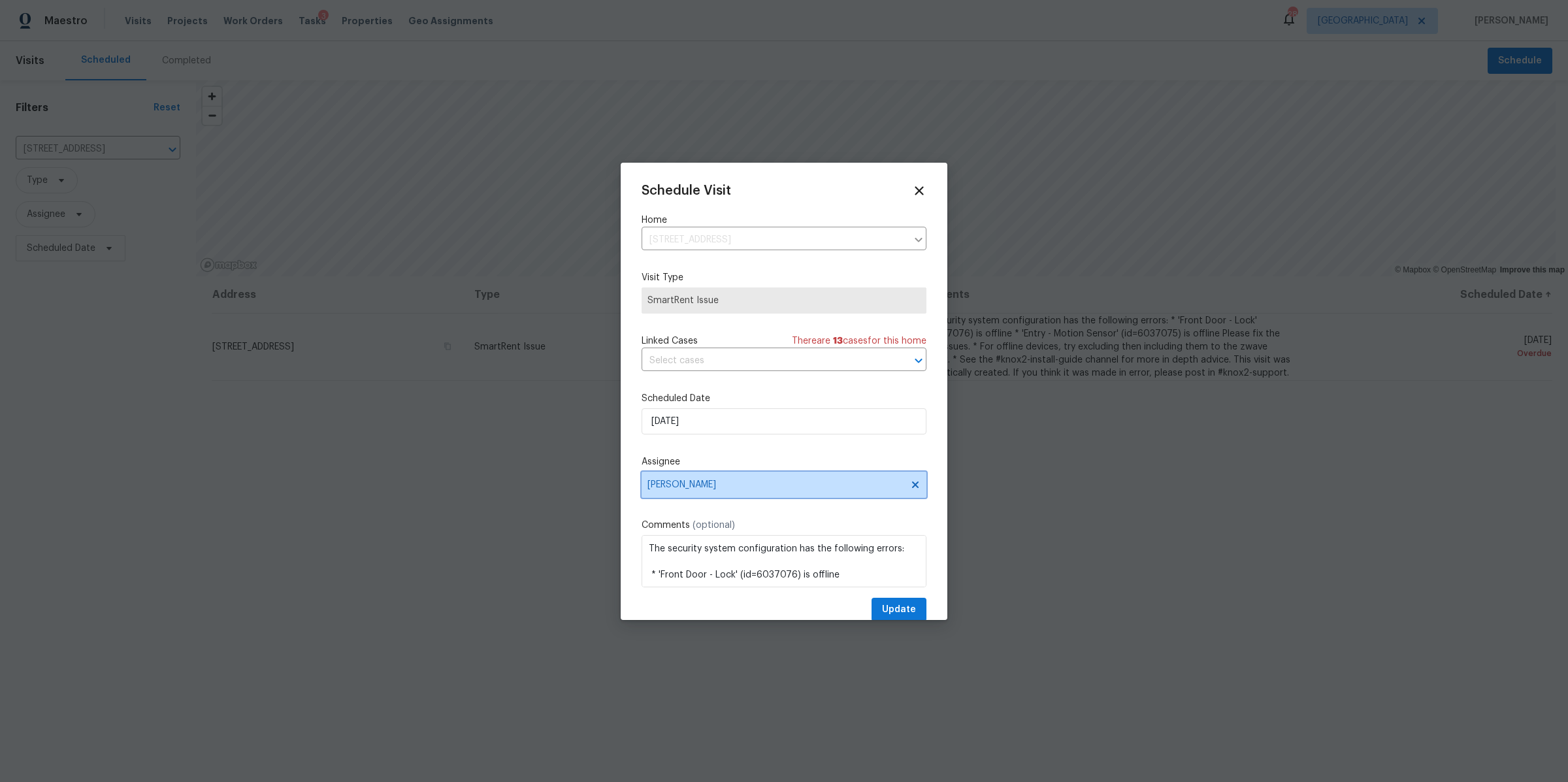
click at [789, 489] on span "[PERSON_NAME]" at bounding box center [775, 484] width 256 height 11
type input "brian"
click at [701, 554] on div "[PERSON_NAME]" at bounding box center [684, 557] width 68 height 13
click at [882, 603] on span "Update" at bounding box center [899, 610] width 34 height 16
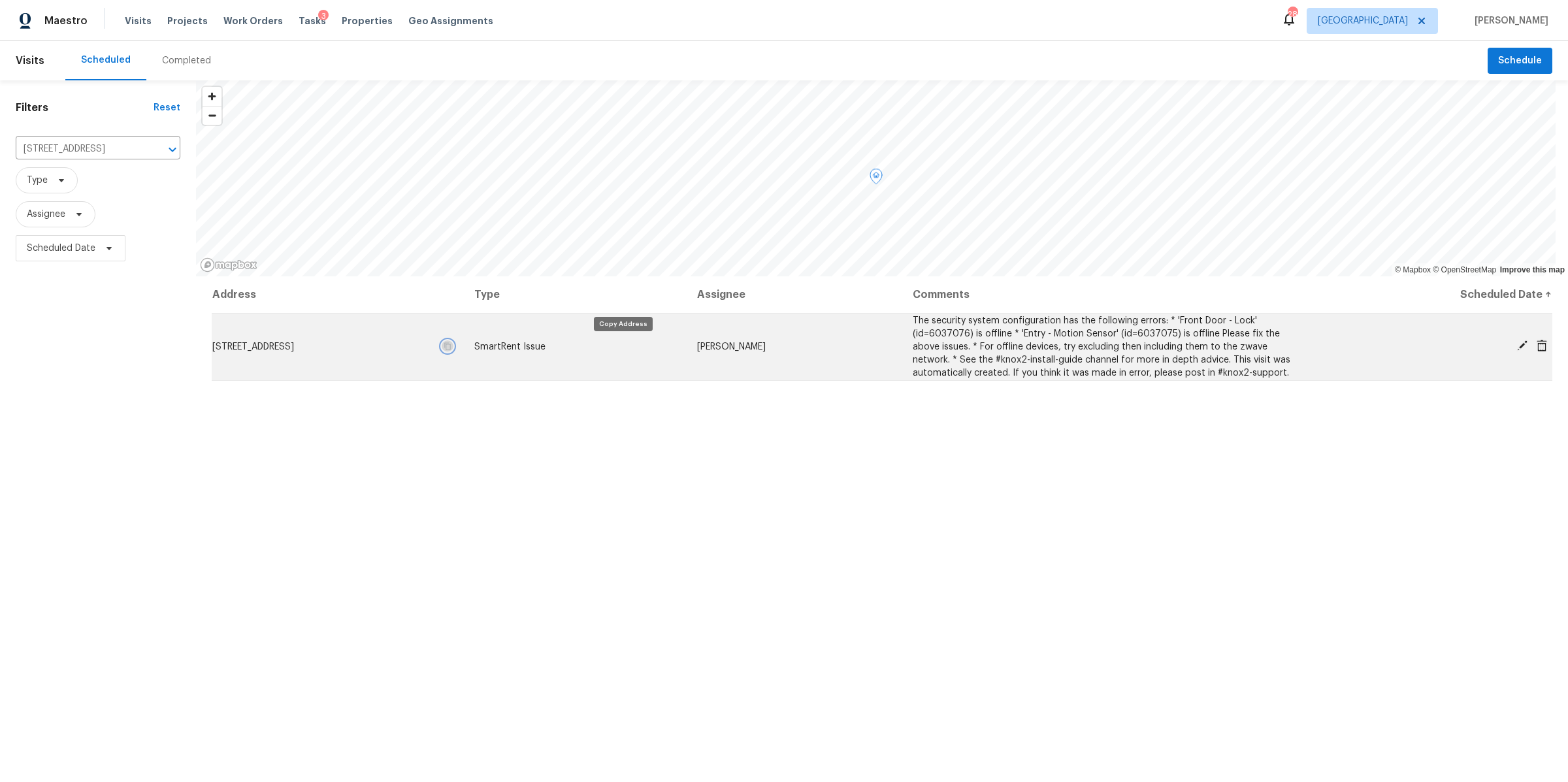
click at [451, 348] on icon "button" at bounding box center [448, 345] width 7 height 7
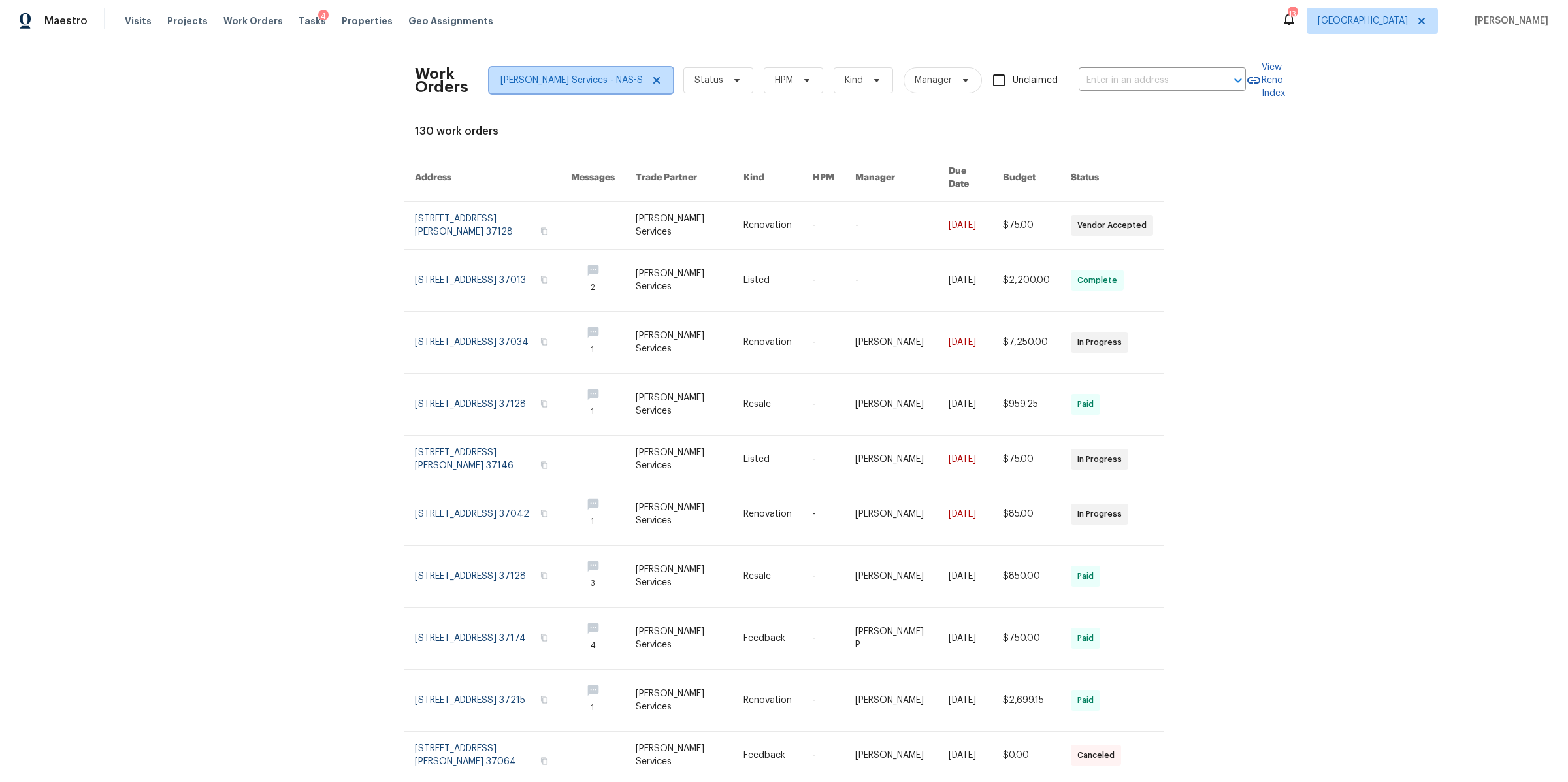
click at [651, 80] on icon at bounding box center [656, 80] width 11 height 11
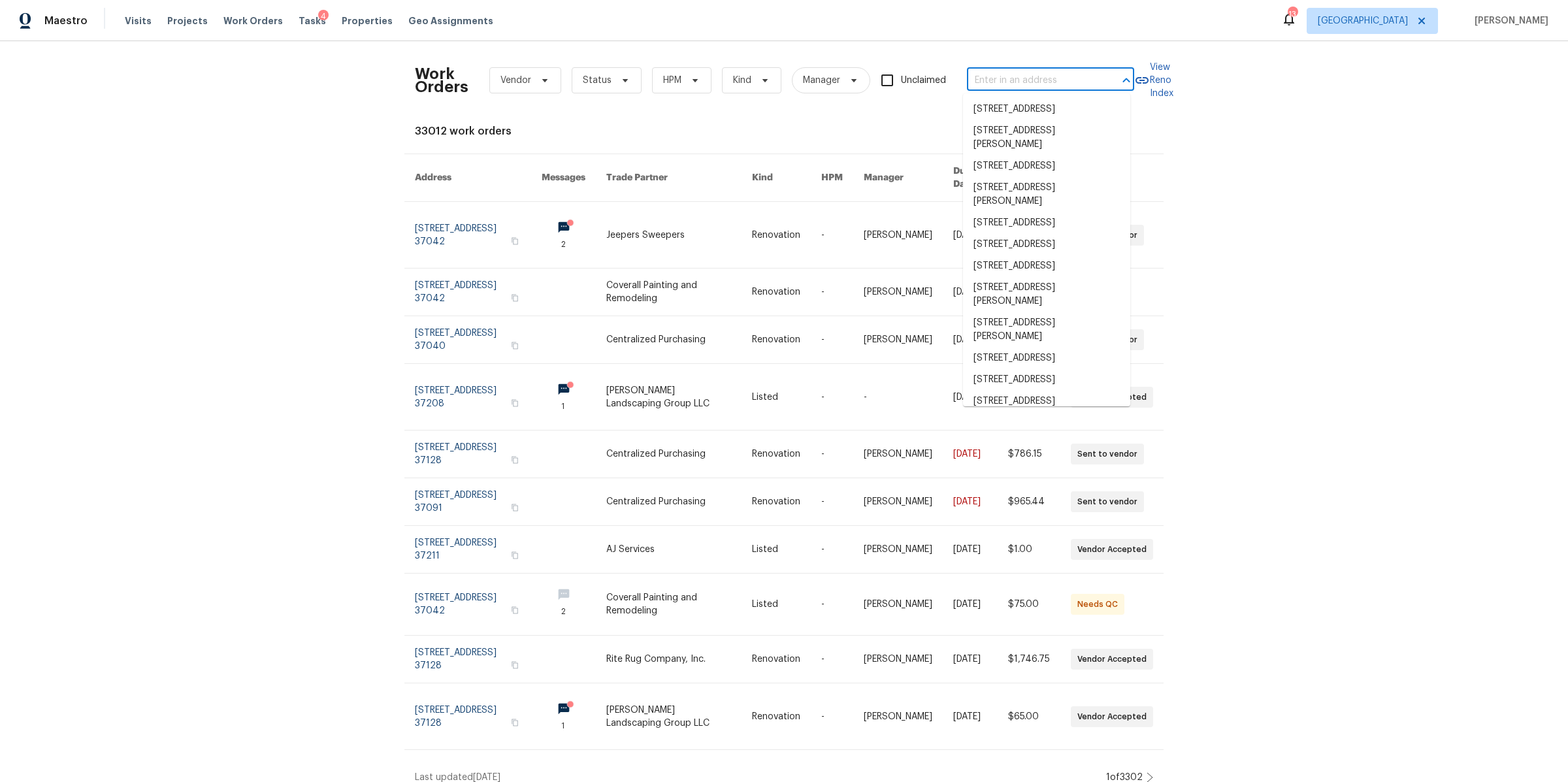
click at [1014, 80] on input "text" at bounding box center [1032, 80] width 131 height 20
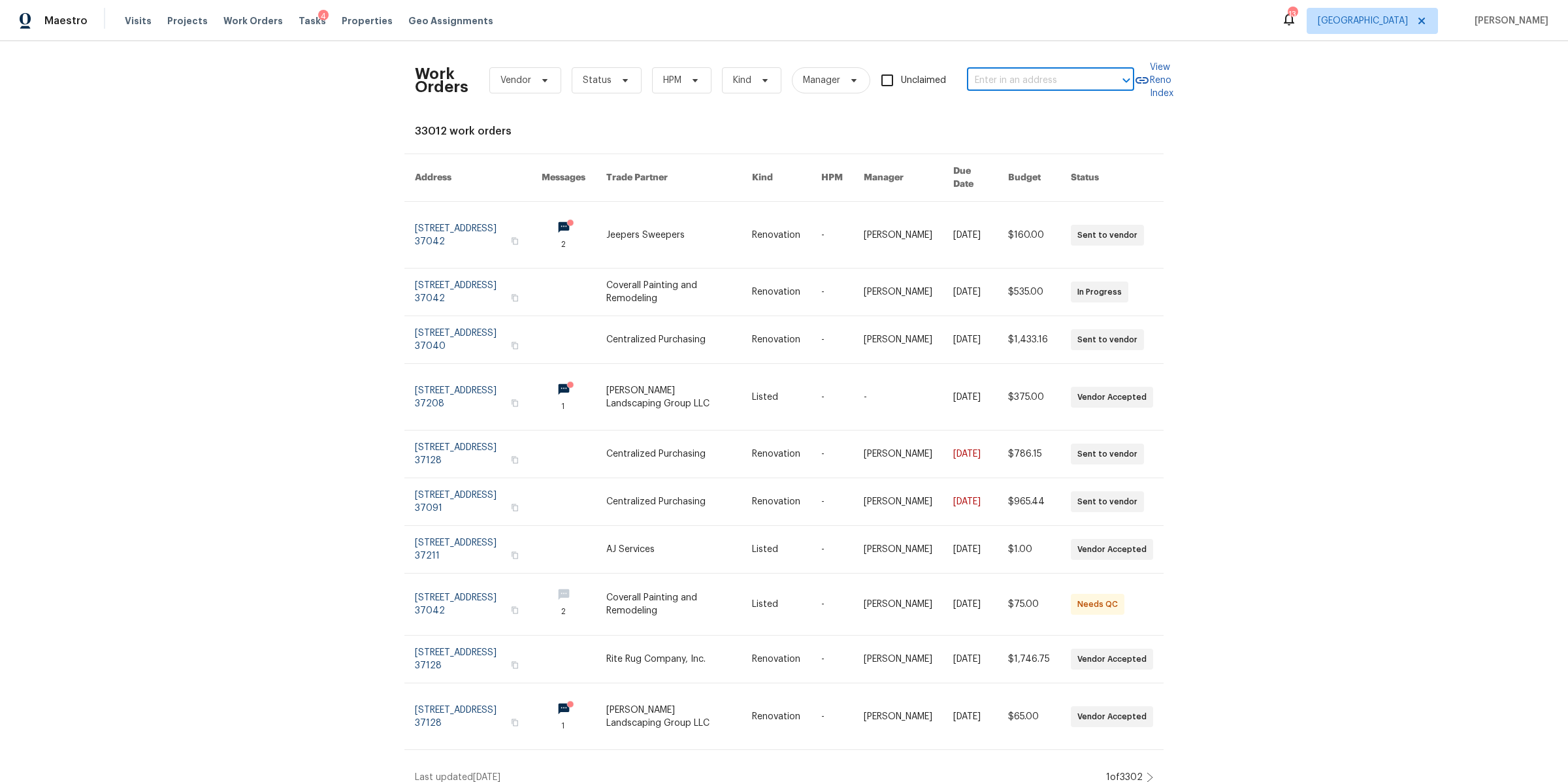
paste input "[STREET_ADDRESS]"
type input "[STREET_ADDRESS]"
click at [995, 111] on li "[STREET_ADDRESS]" at bounding box center [1047, 109] width 167 height 22
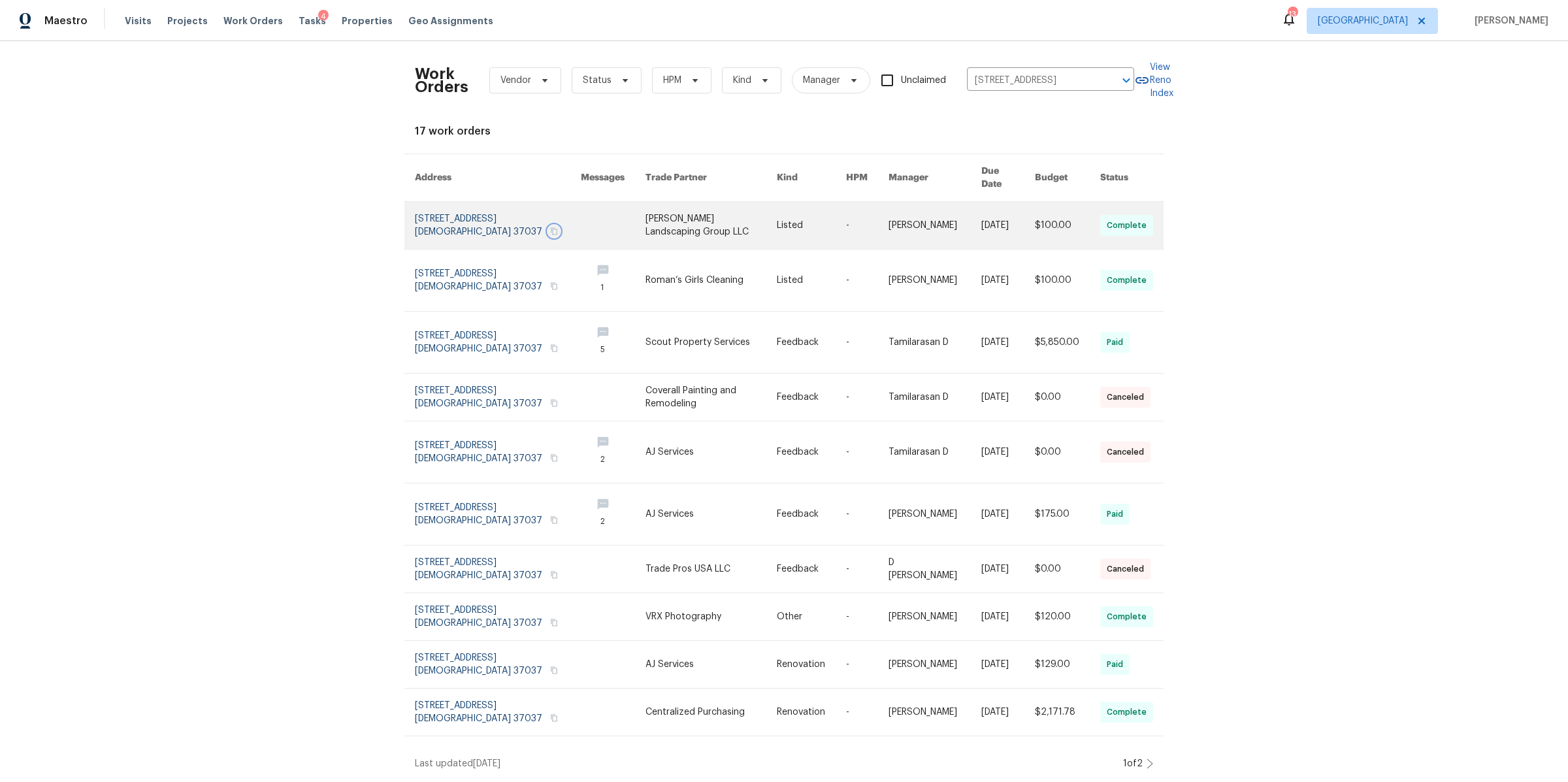
click at [554, 228] on icon "button" at bounding box center [554, 232] width 8 height 8
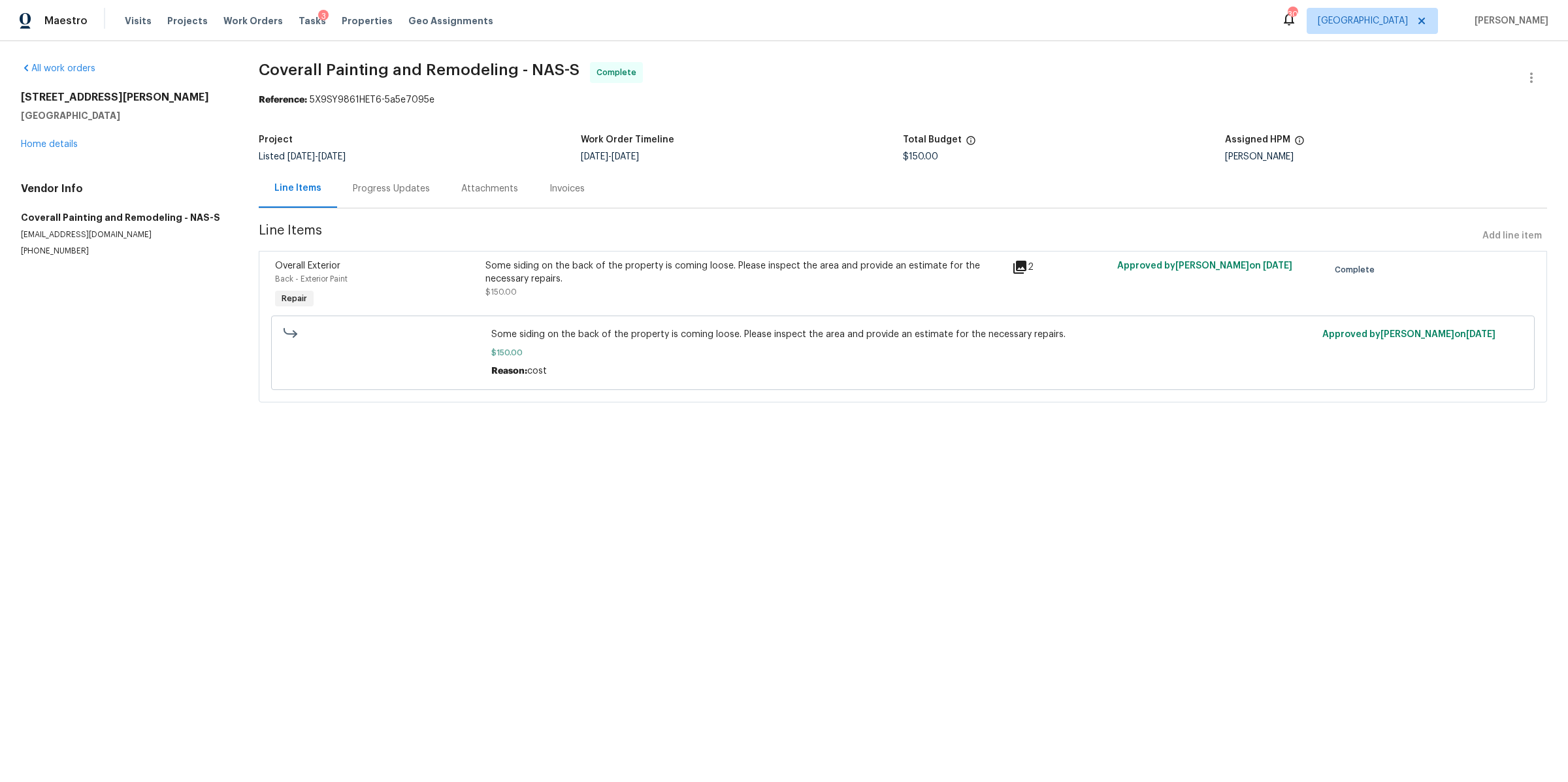
click at [392, 188] on div "Progress Updates" at bounding box center [391, 189] width 77 height 13
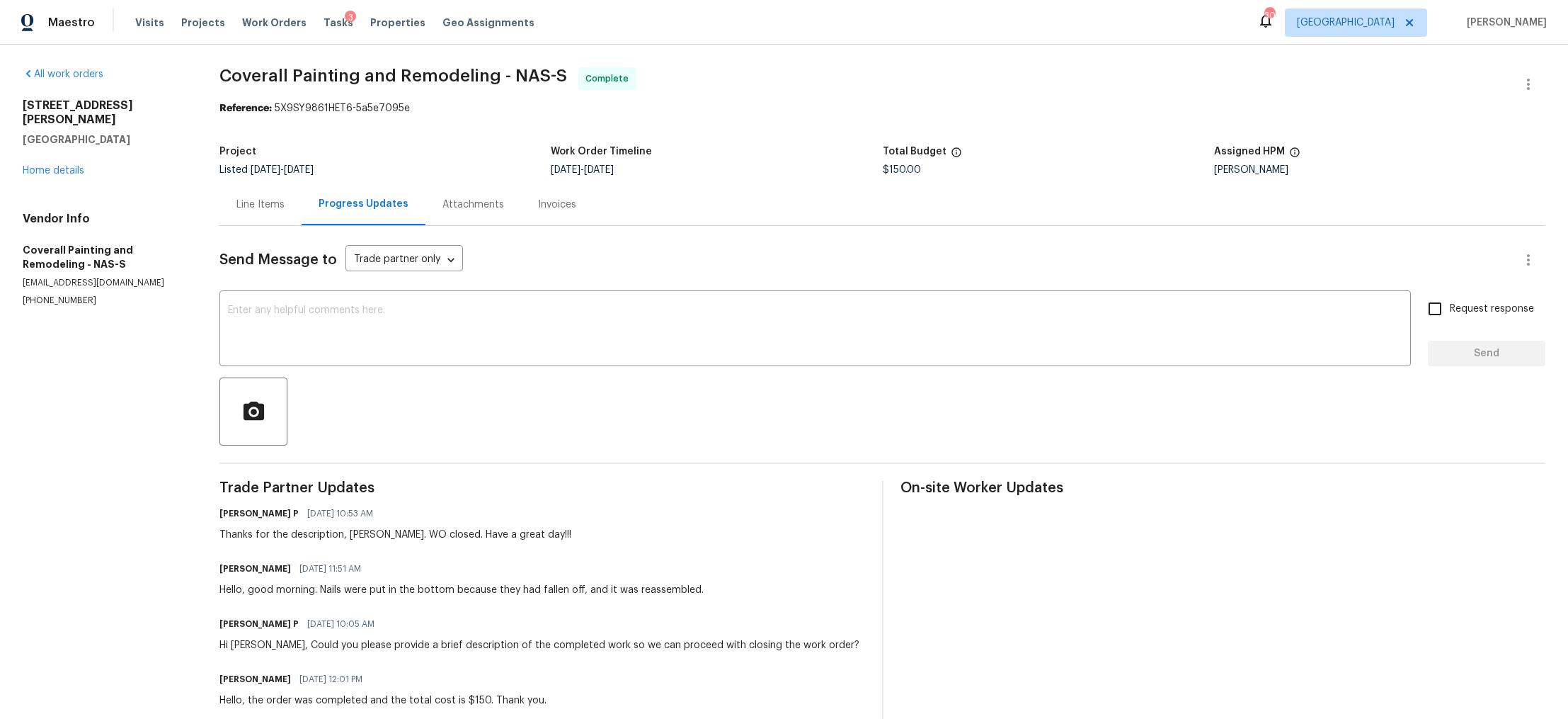
click at [160, 27] on div "Visits Projects Work Orders Tasks 3 Properties Geo Assignments" at bounding box center [344, 23] width 417 height 28
click at [154, 26] on span "Visits" at bounding box center [150, 23] width 29 height 14
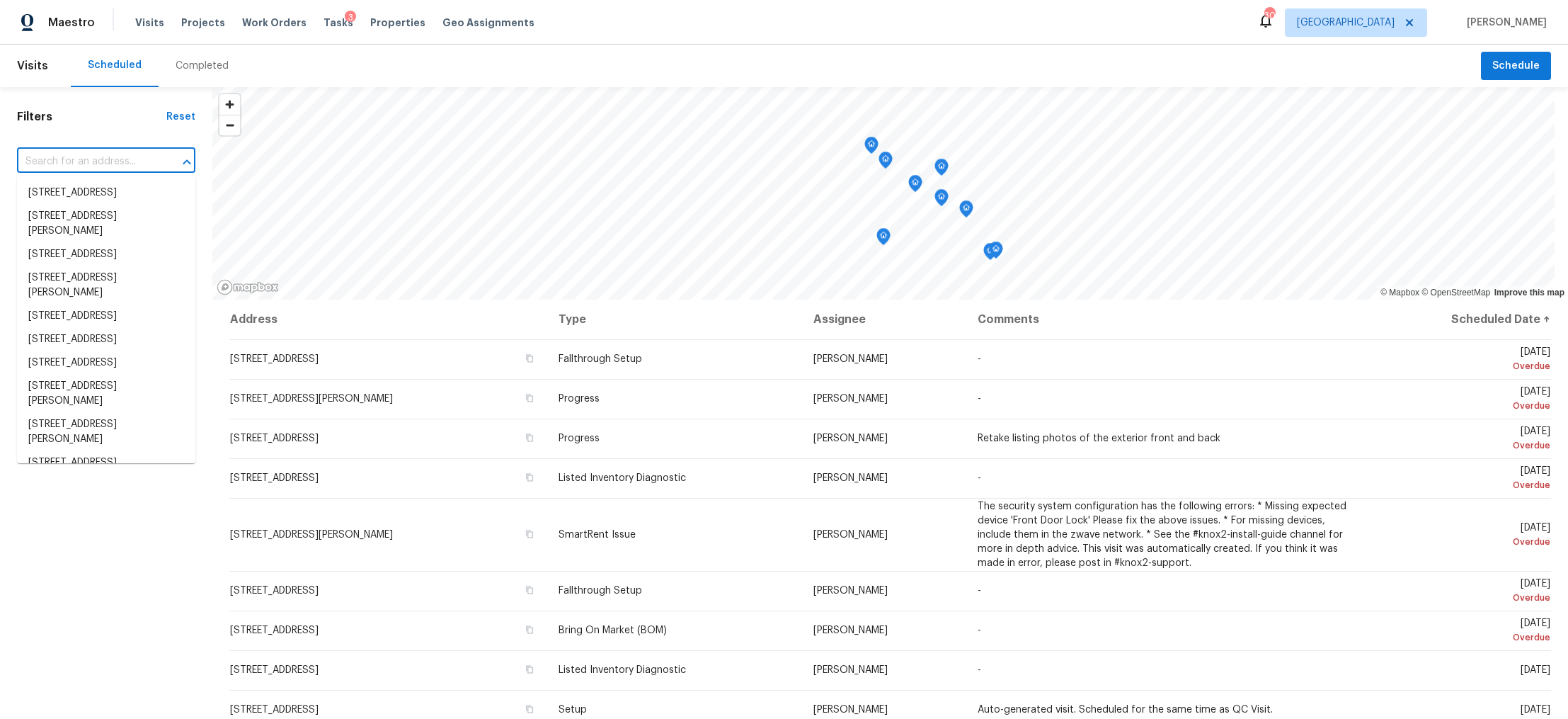
click at [79, 159] on input "text" at bounding box center [86, 161] width 139 height 22
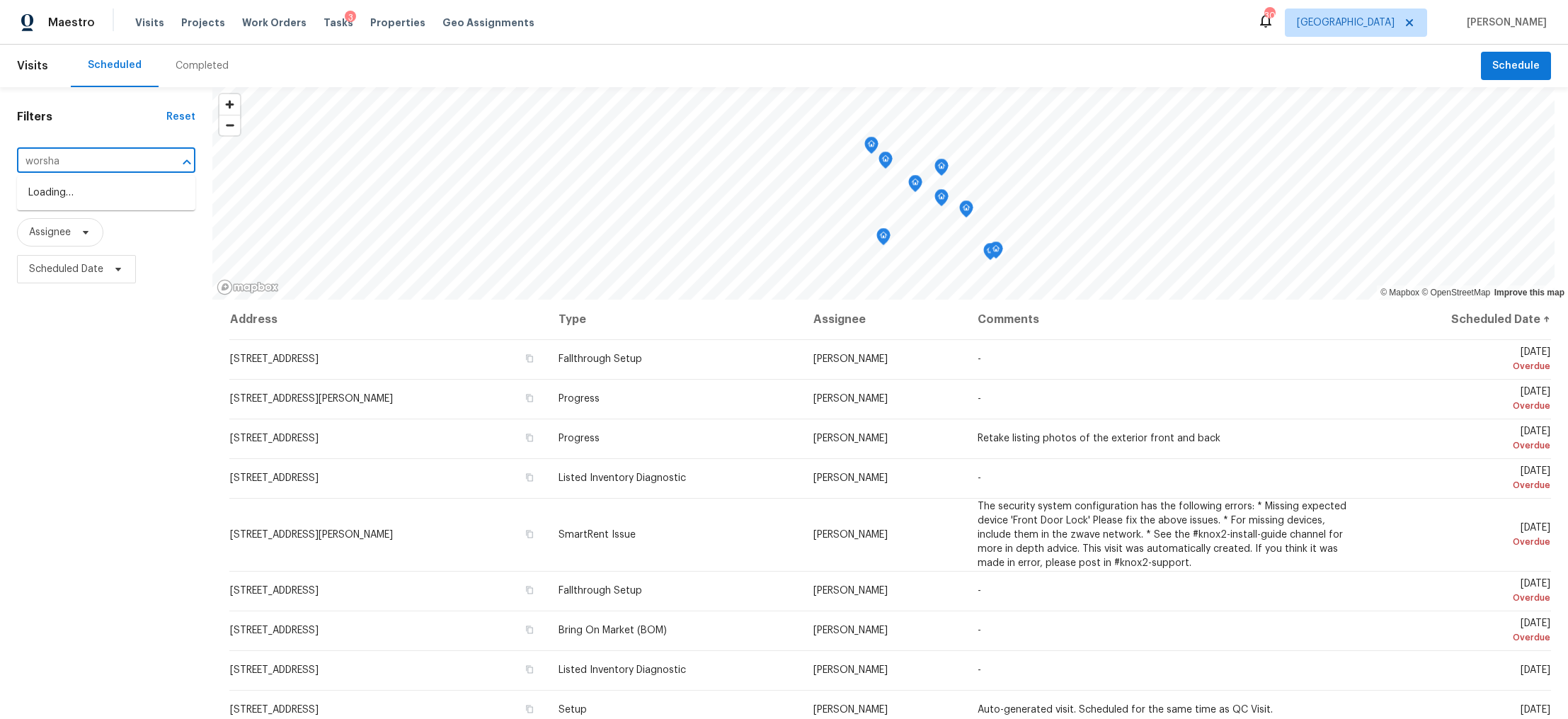
type input "worsham"
click at [61, 196] on li "3215 Worsham Springs Rd, Greenbrier, TN 37073" at bounding box center [106, 200] width 179 height 38
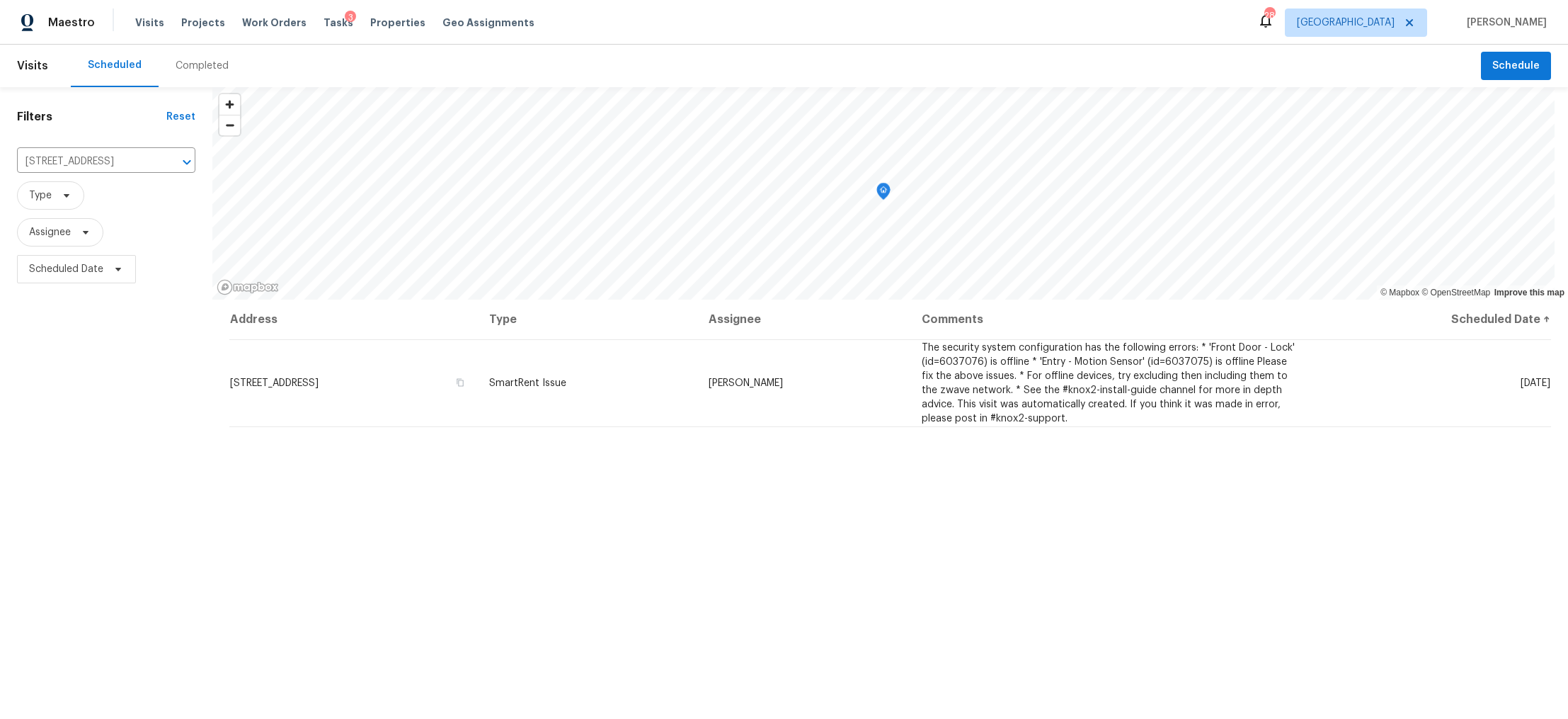
click at [271, 26] on span "Work Orders" at bounding box center [274, 23] width 64 height 14
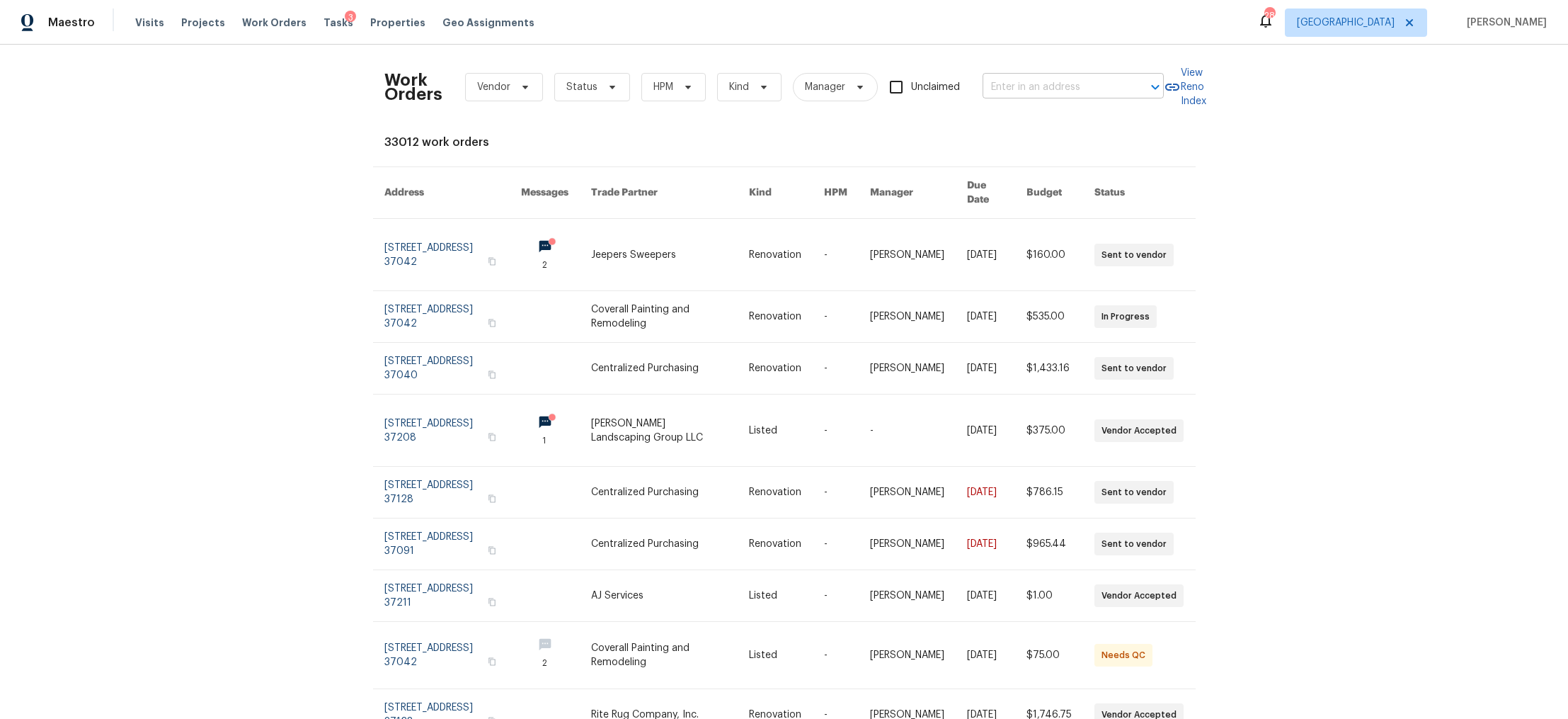
click at [1018, 85] on input "text" at bounding box center [1054, 87] width 142 height 22
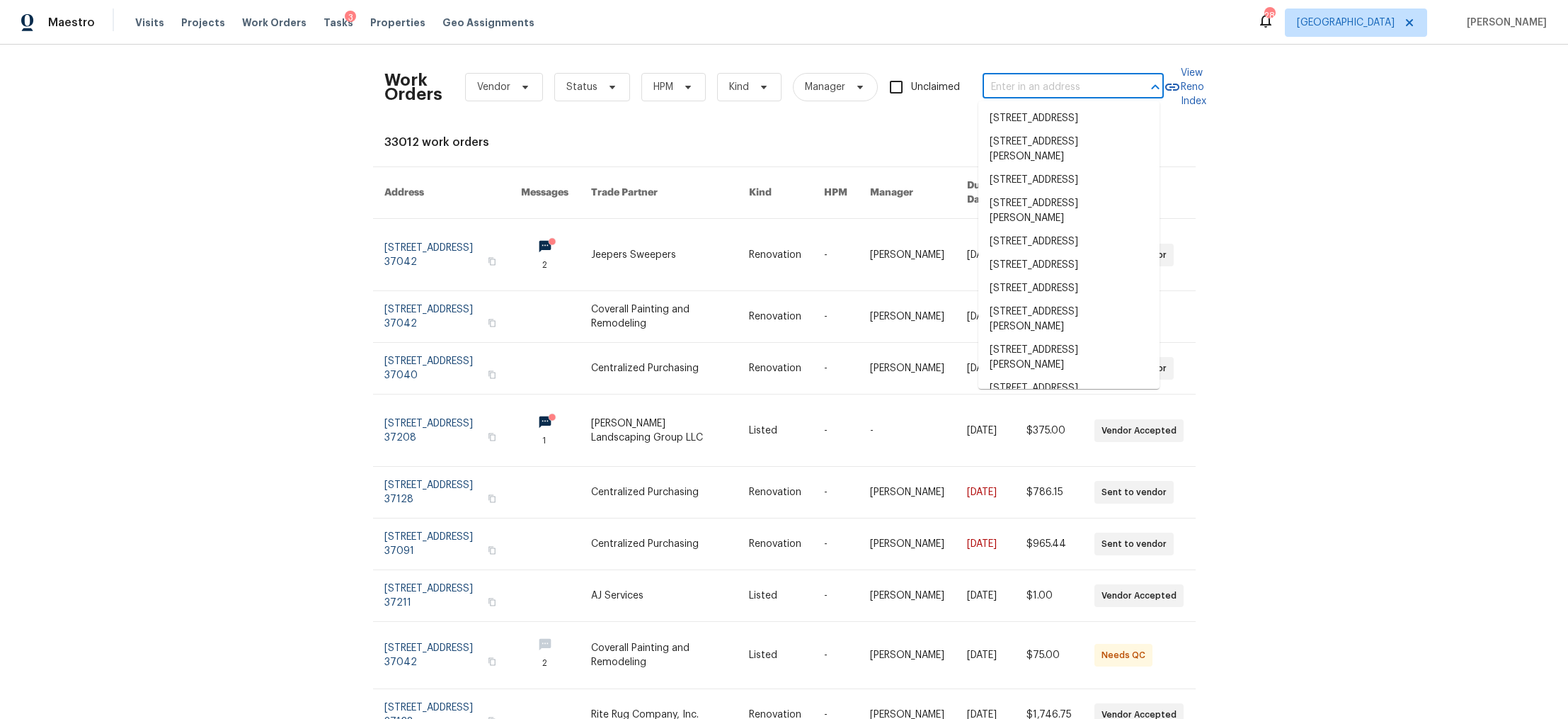
paste input "6361 Mount View Rd Antioch, TN 37013"
type input "6361 Mount View Rd Antioch, TN 37013"
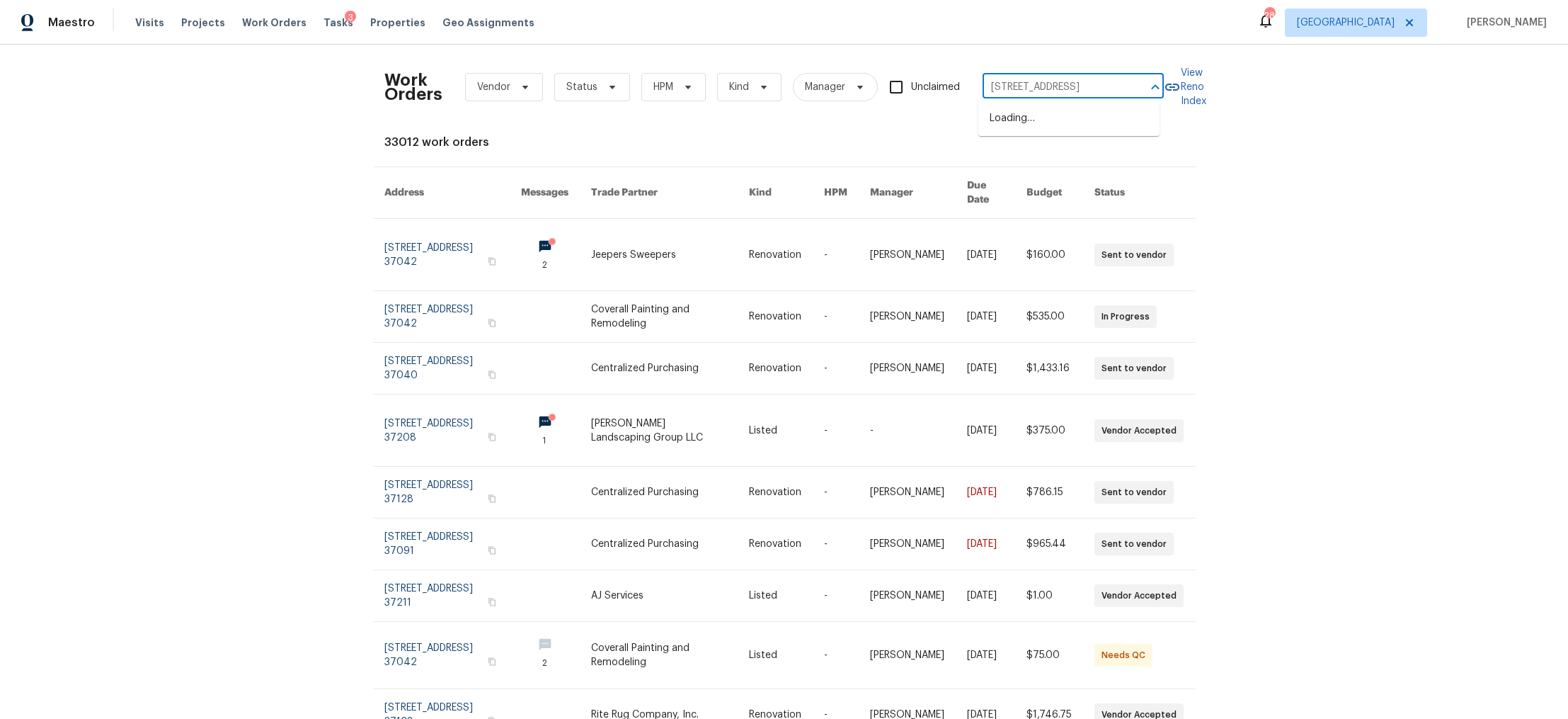
scroll to position [0, 48]
click at [1020, 124] on li "6361 Mount View Rd, Antioch, TN 37013" at bounding box center [1069, 118] width 181 height 24
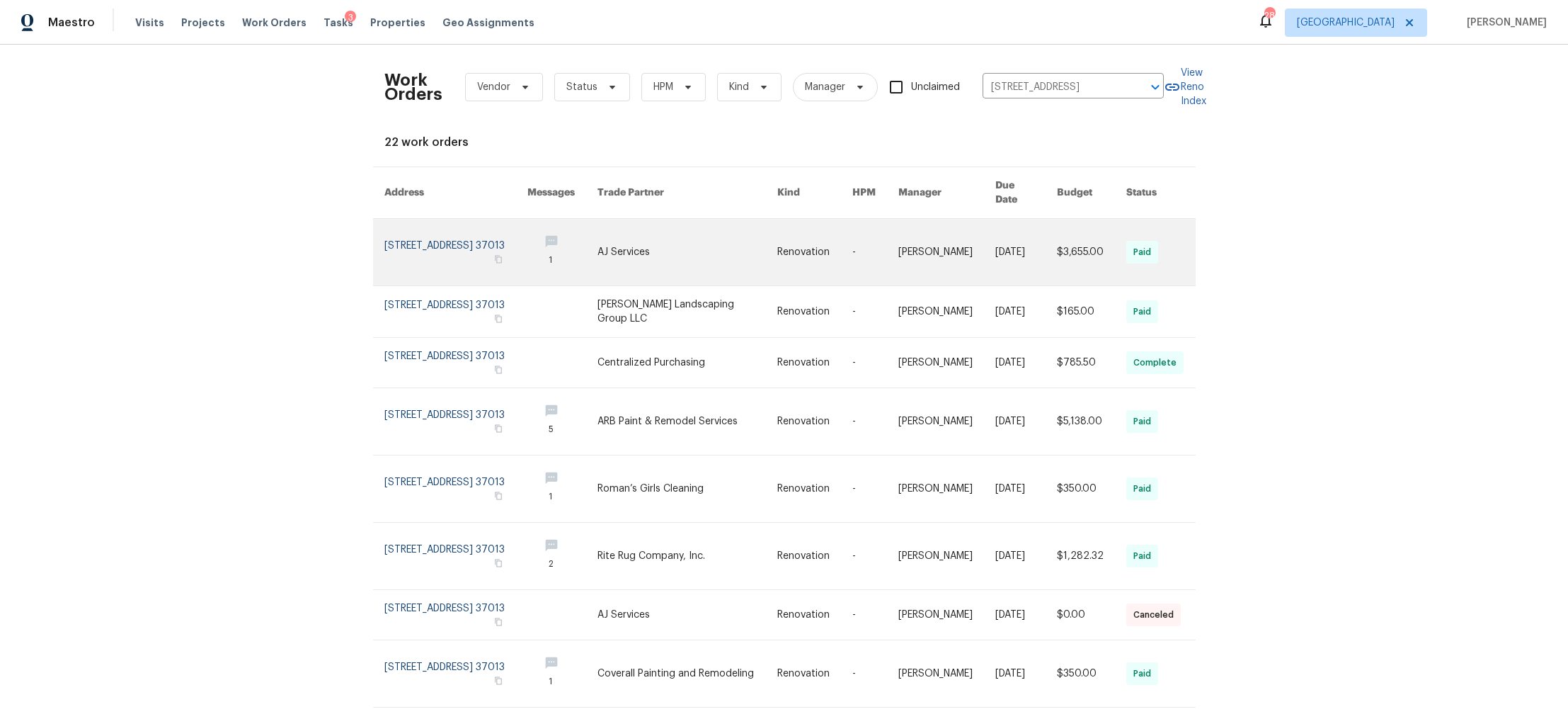
click at [440, 236] on link at bounding box center [455, 252] width 143 height 67
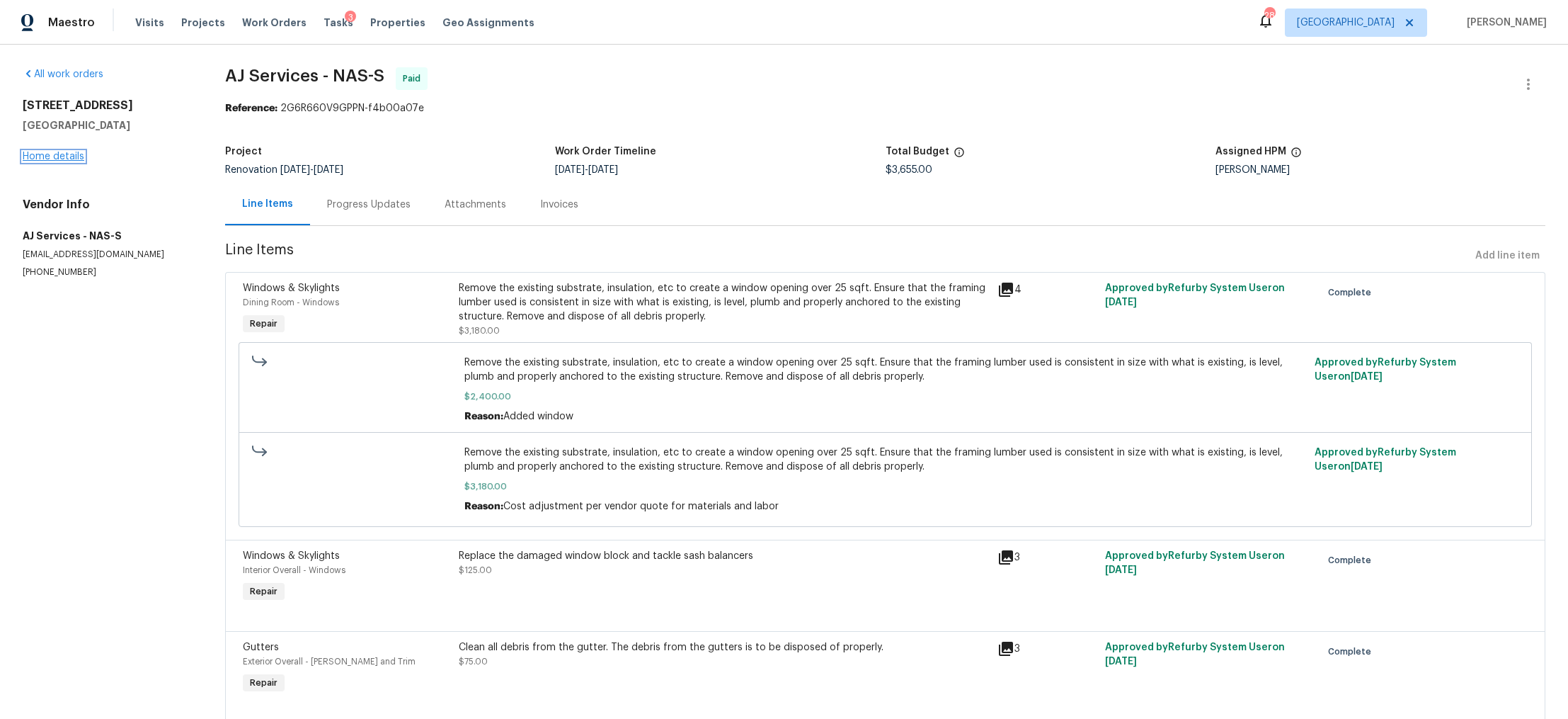
click at [70, 158] on link "Home details" at bounding box center [54, 156] width 62 height 10
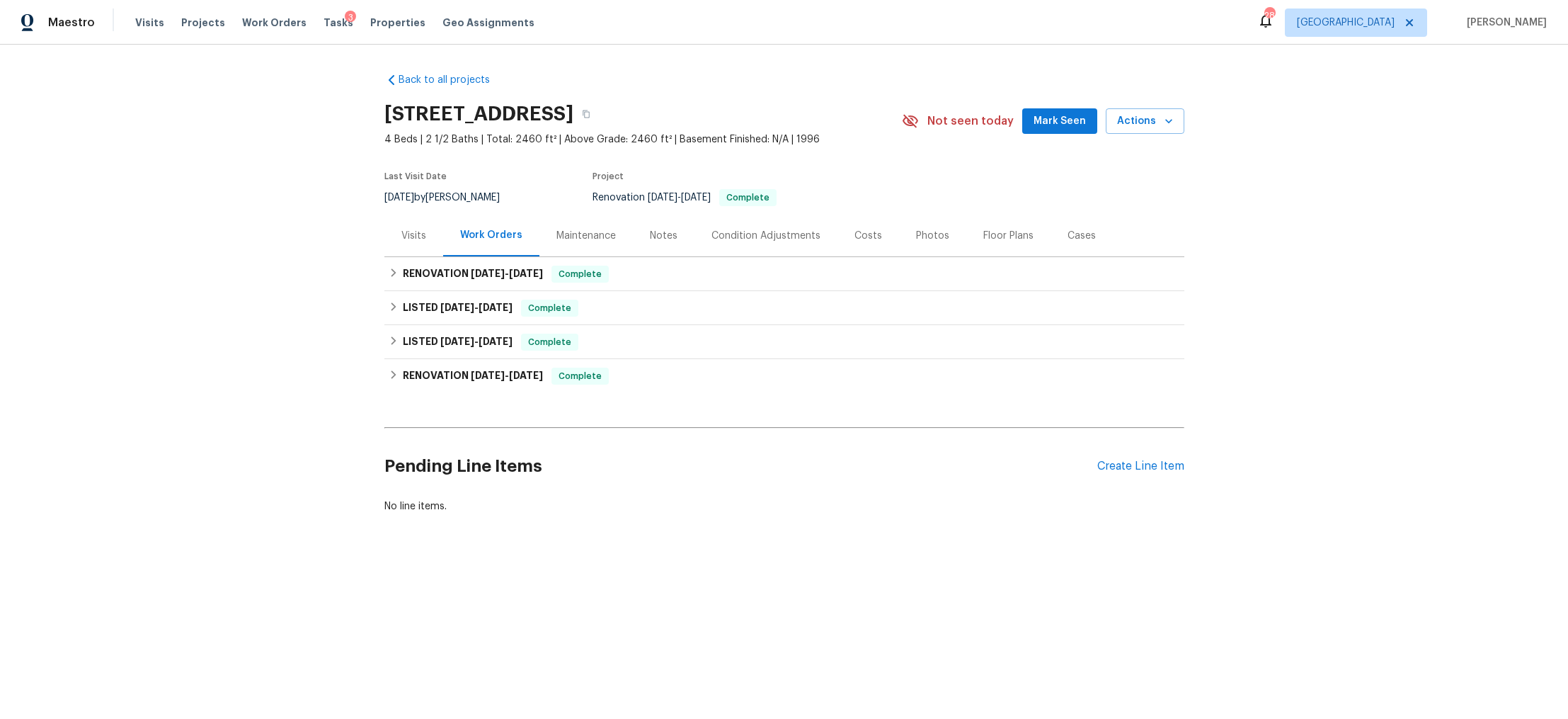
click at [403, 233] on div "Visits" at bounding box center [414, 236] width 25 height 14
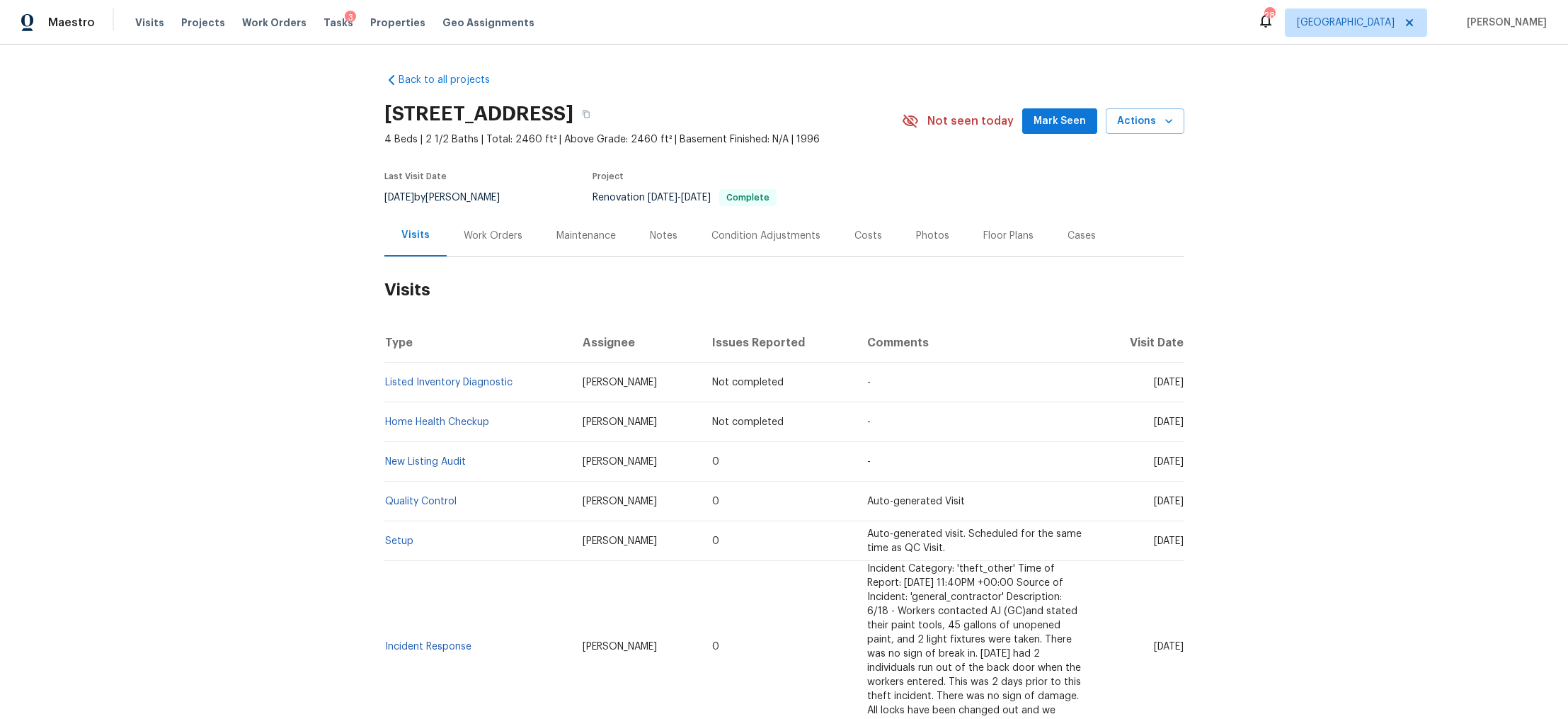
click at [666, 238] on div "Notes" at bounding box center [663, 236] width 27 height 14
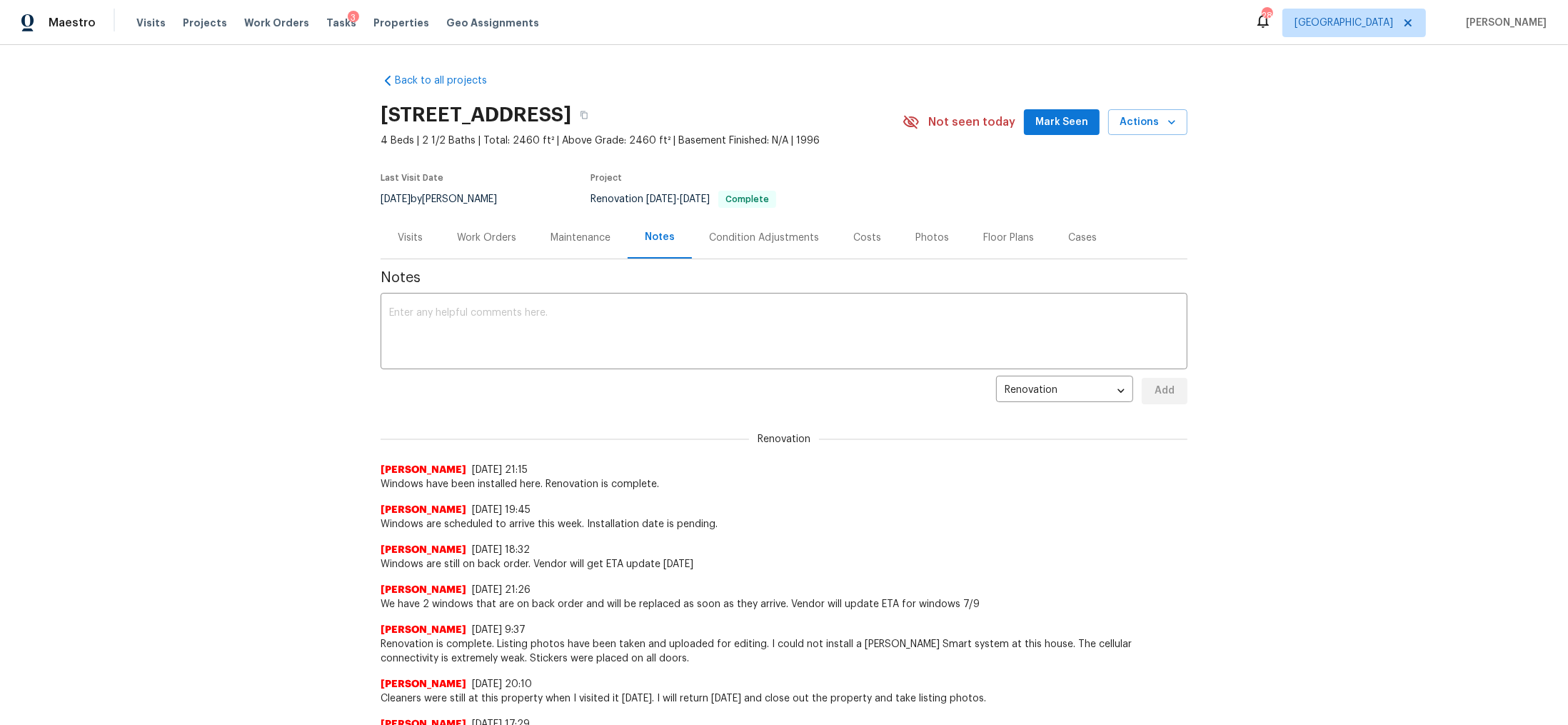
click at [929, 236] on div "Photos" at bounding box center [932, 238] width 34 height 14
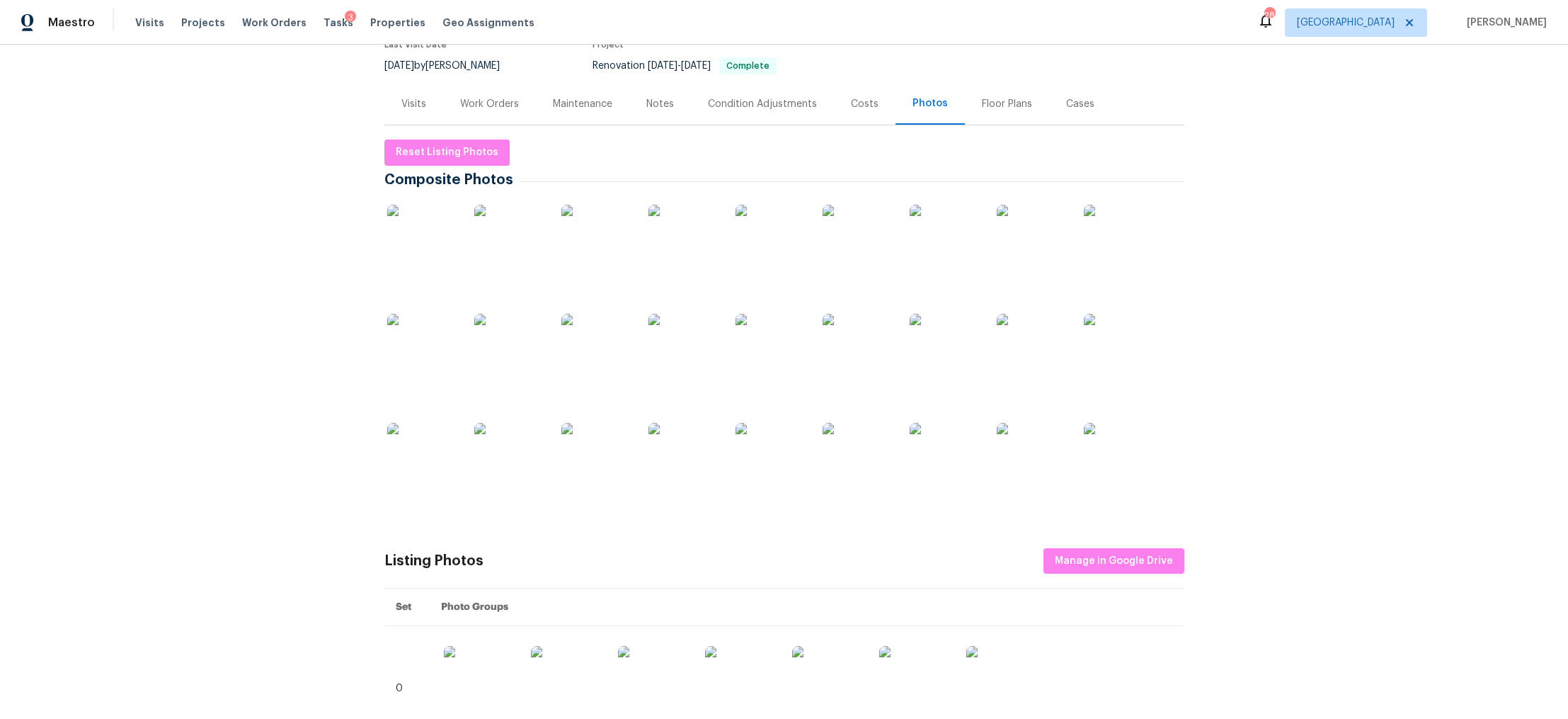
scroll to position [132, 0]
click at [502, 244] on img at bounding box center [510, 239] width 70 height 70
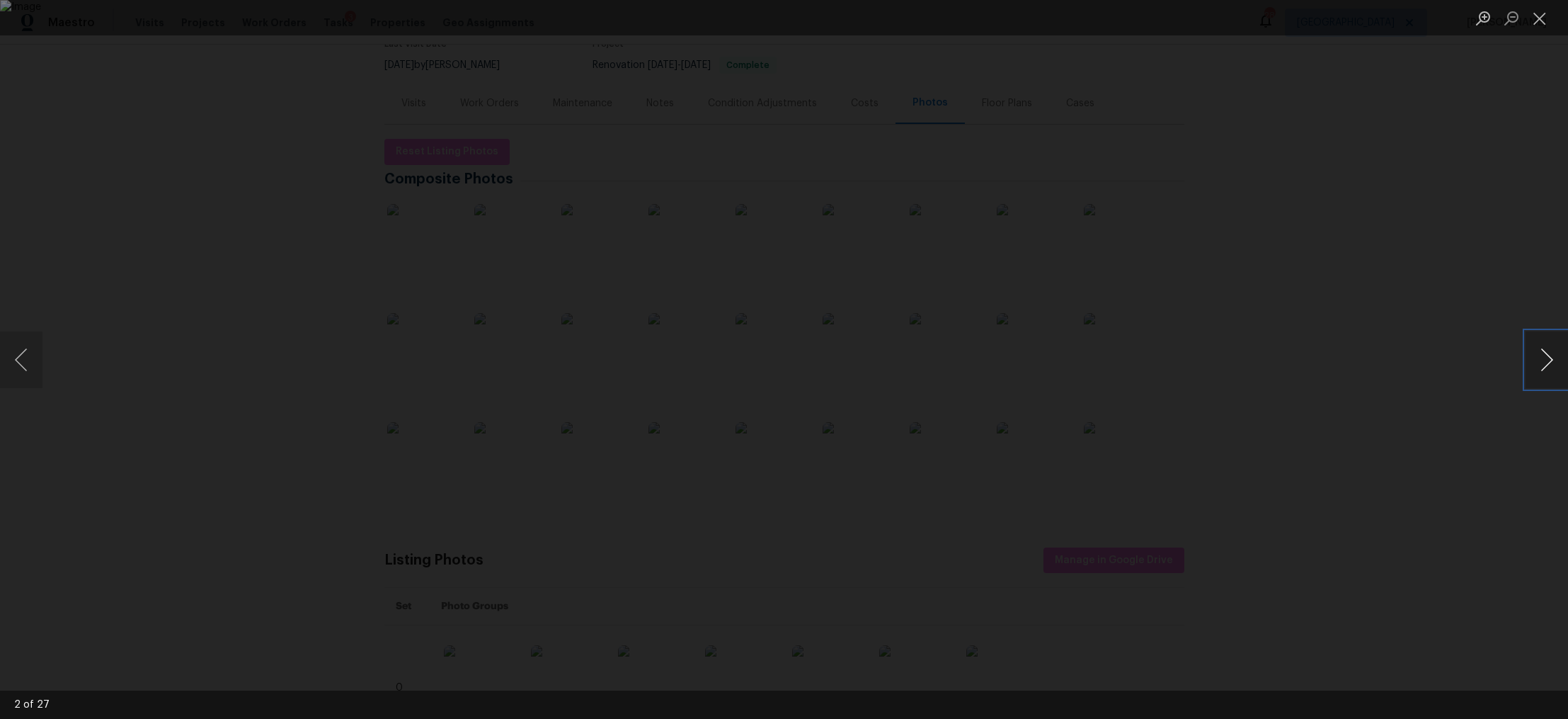
click at [1539, 364] on button "Next image" at bounding box center [1547, 360] width 42 height 56
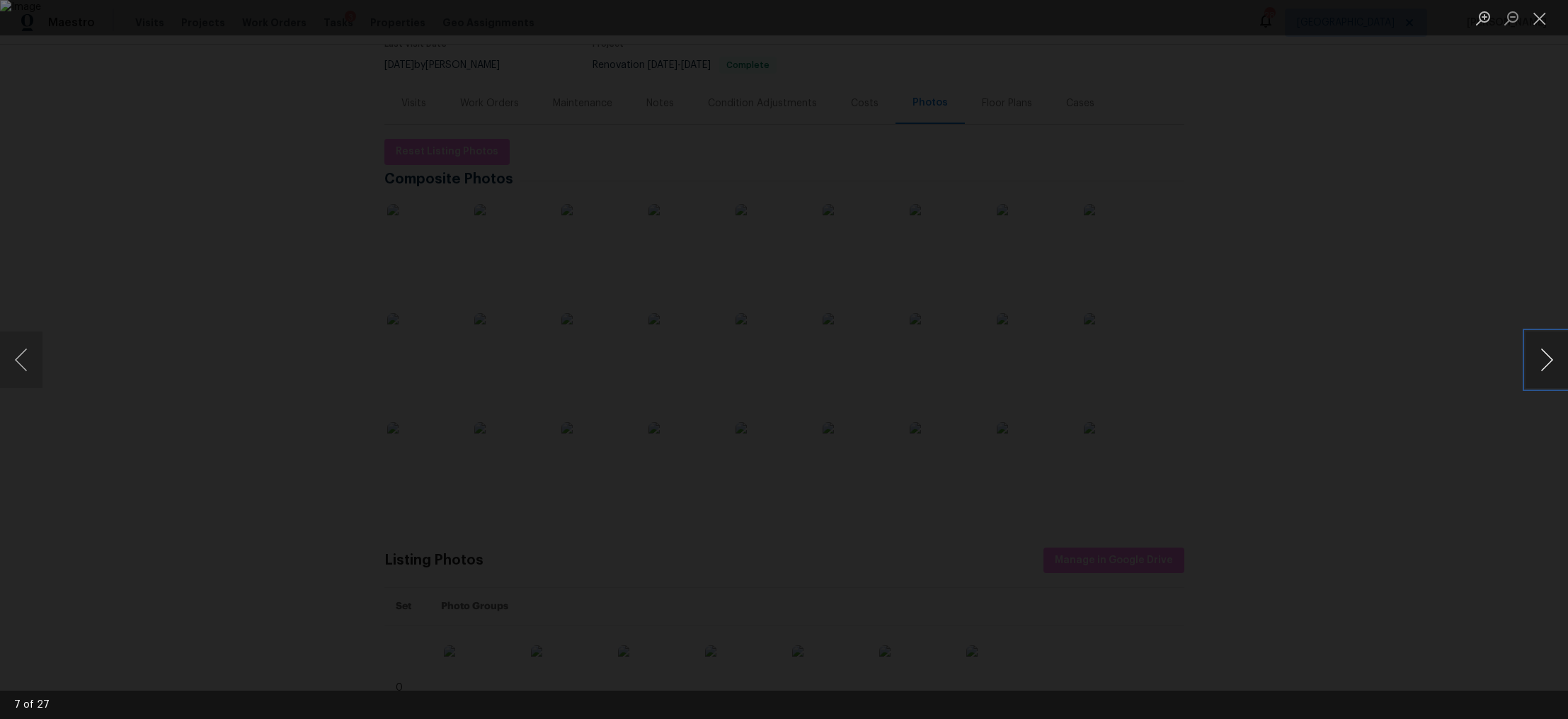
click at [1539, 364] on button "Next image" at bounding box center [1547, 360] width 42 height 56
click at [1378, 373] on div "Lightbox" at bounding box center [784, 360] width 1568 height 719
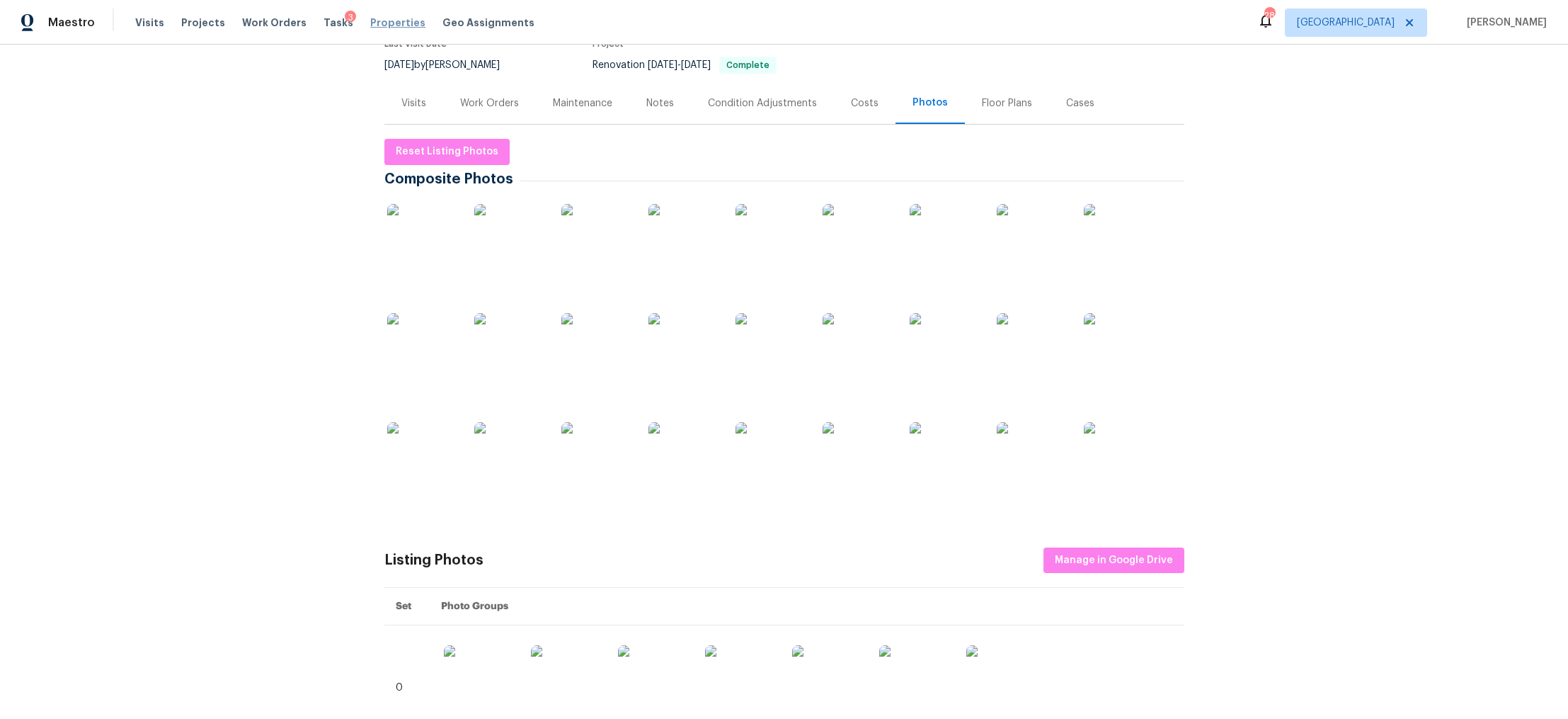
click at [374, 25] on span "Properties" at bounding box center [397, 23] width 55 height 14
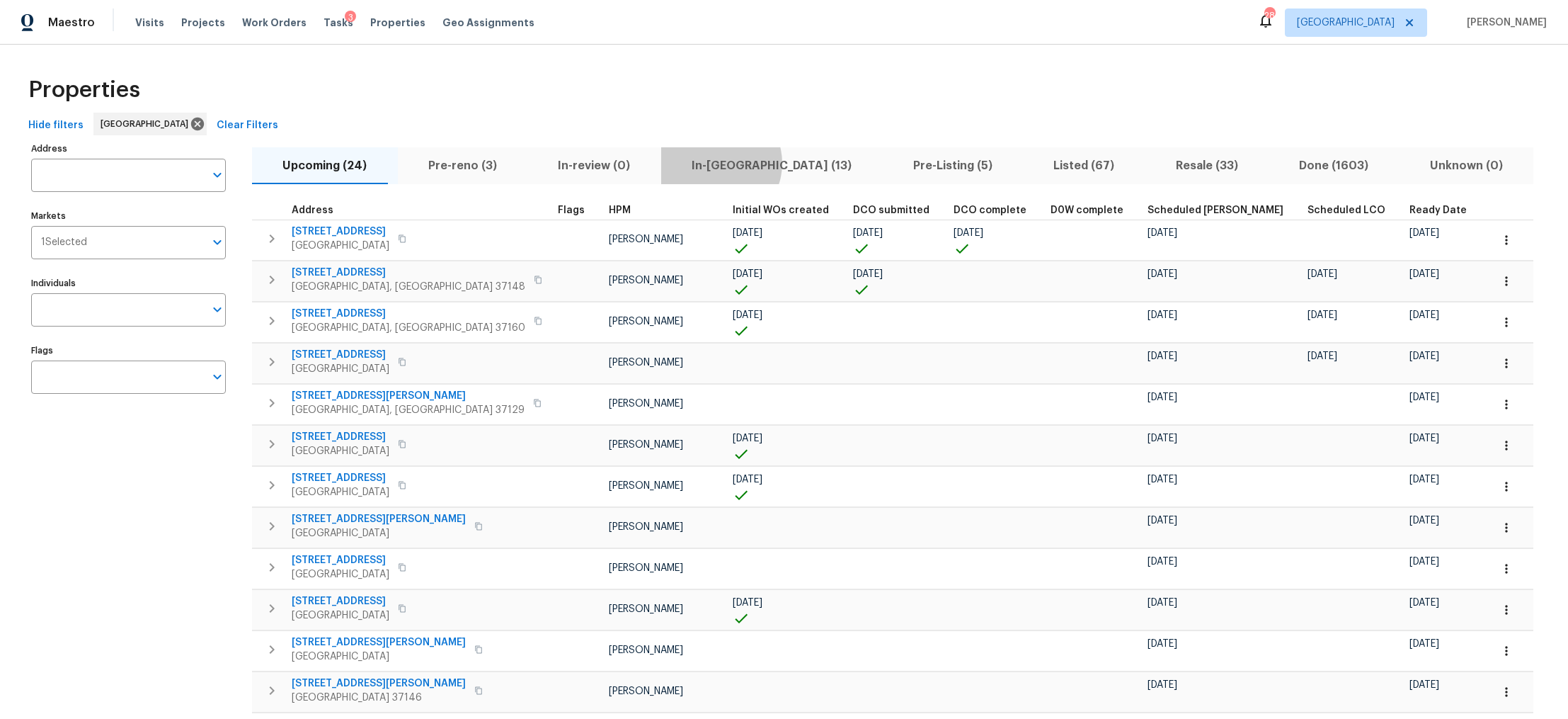
drag, startPoint x: 684, startPoint y: 164, endPoint x: 678, endPoint y: 172, distance: 10.0
click at [683, 166] on span "In-reno (13)" at bounding box center [772, 166] width 204 height 20
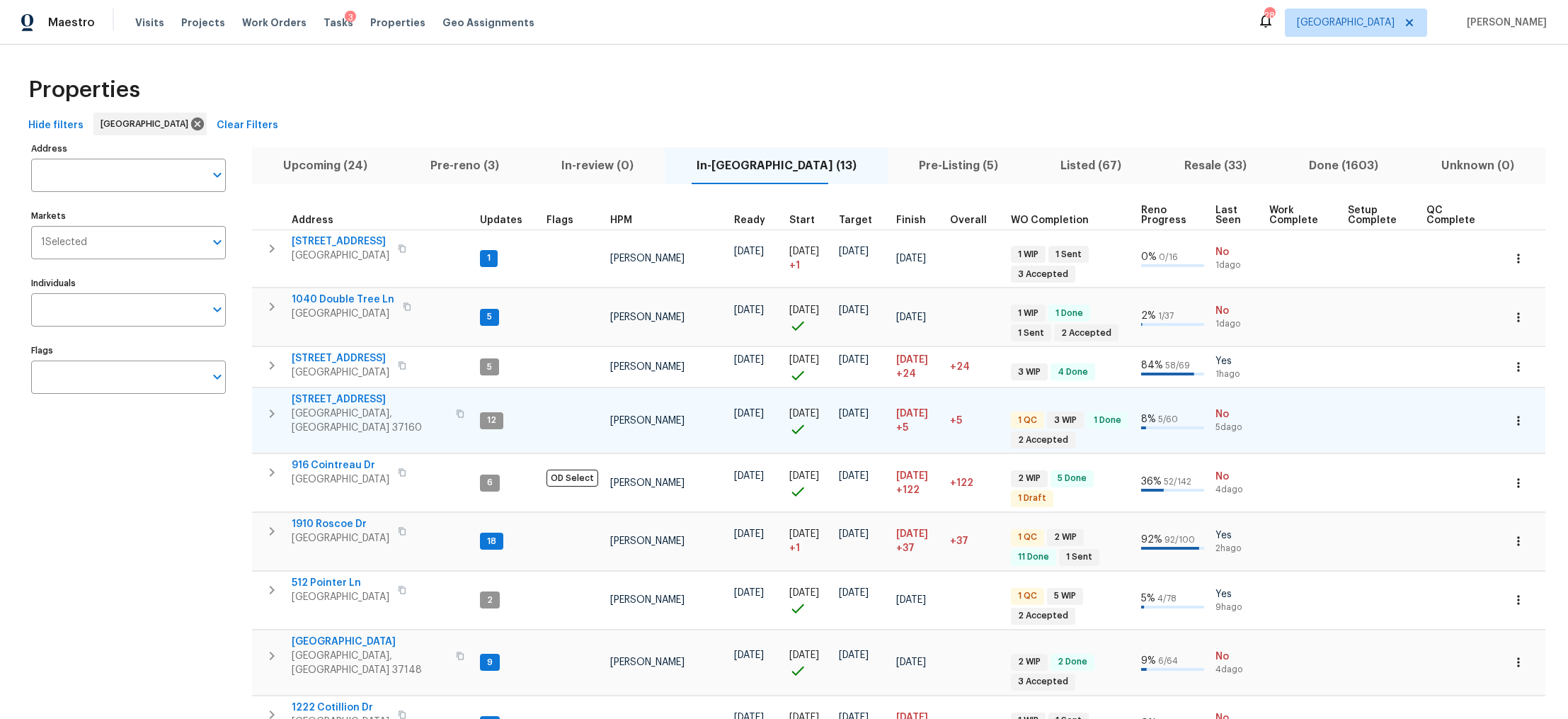
scroll to position [278, 0]
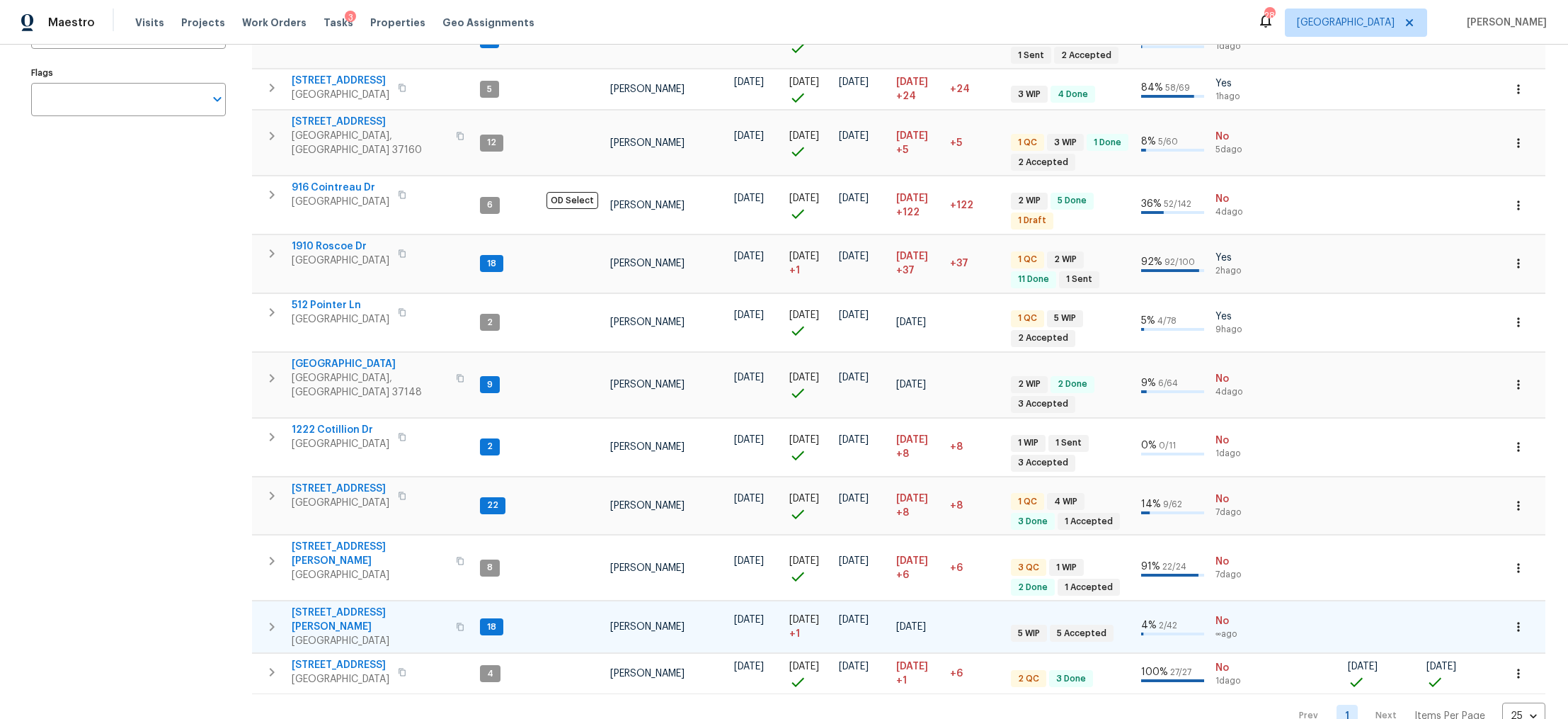
click at [334, 605] on span "[STREET_ADDRESS][PERSON_NAME]" at bounding box center [369, 619] width 156 height 28
click at [330, 605] on span "[STREET_ADDRESS][PERSON_NAME]" at bounding box center [369, 619] width 156 height 28
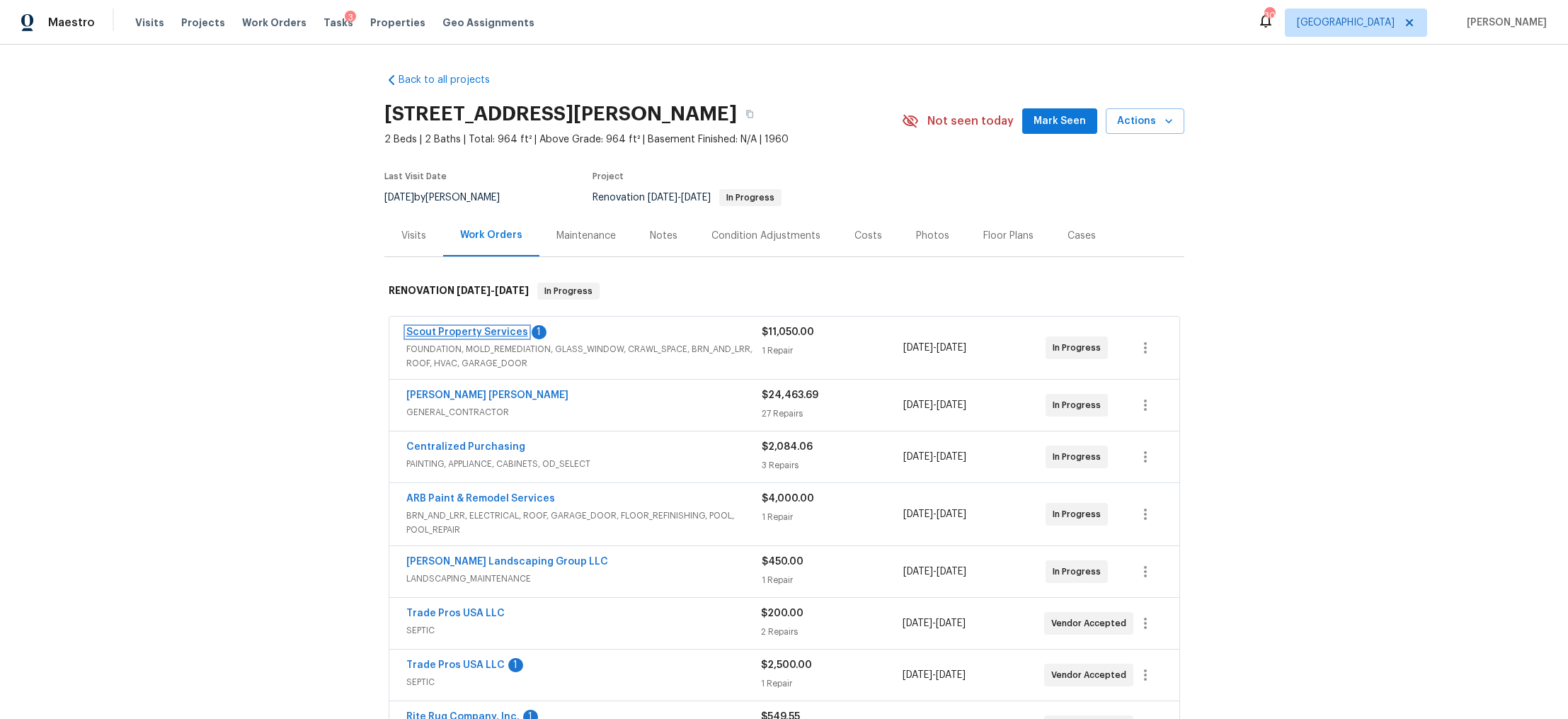
click at [478, 327] on link "Scout Property Services" at bounding box center [467, 331] width 122 height 10
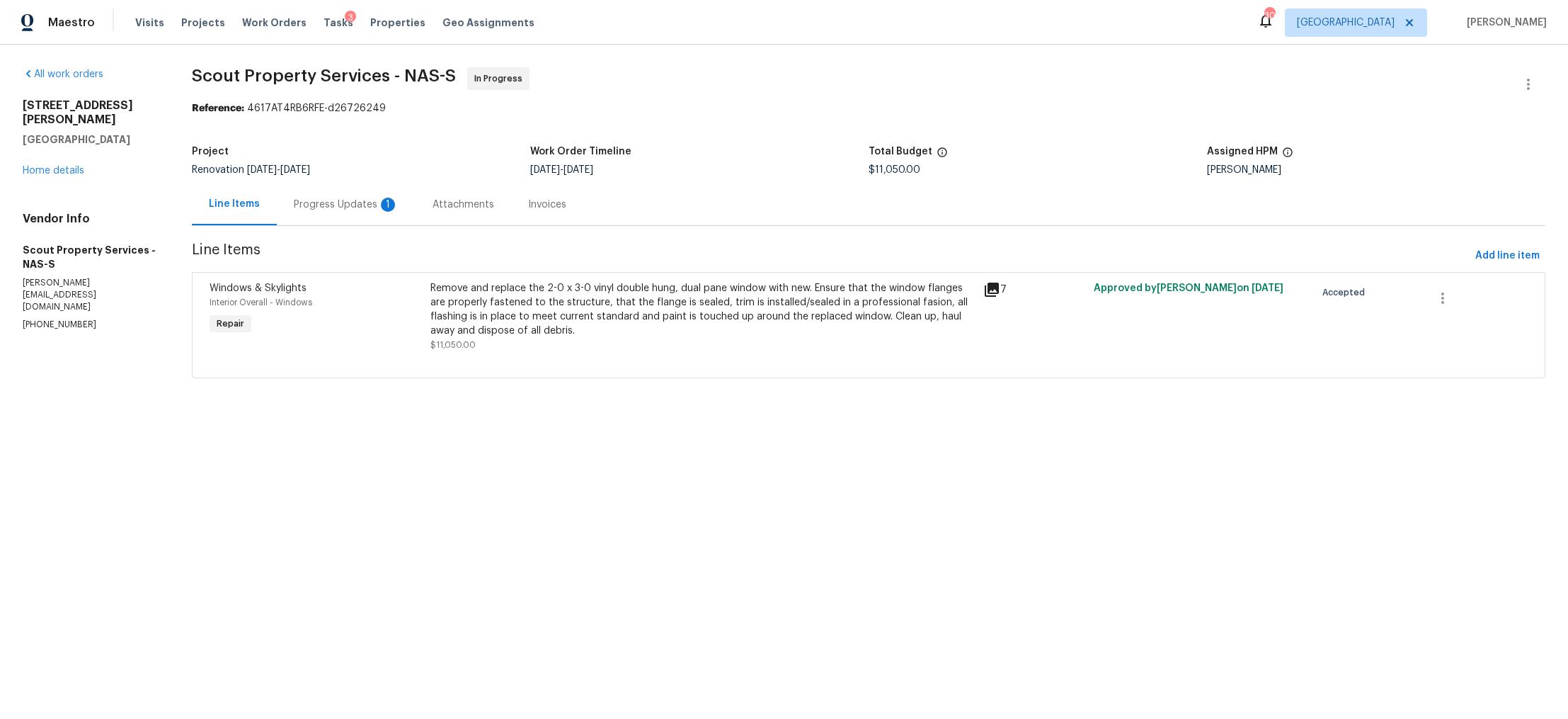
click at [349, 205] on div "Progress Updates 1" at bounding box center [346, 204] width 105 height 14
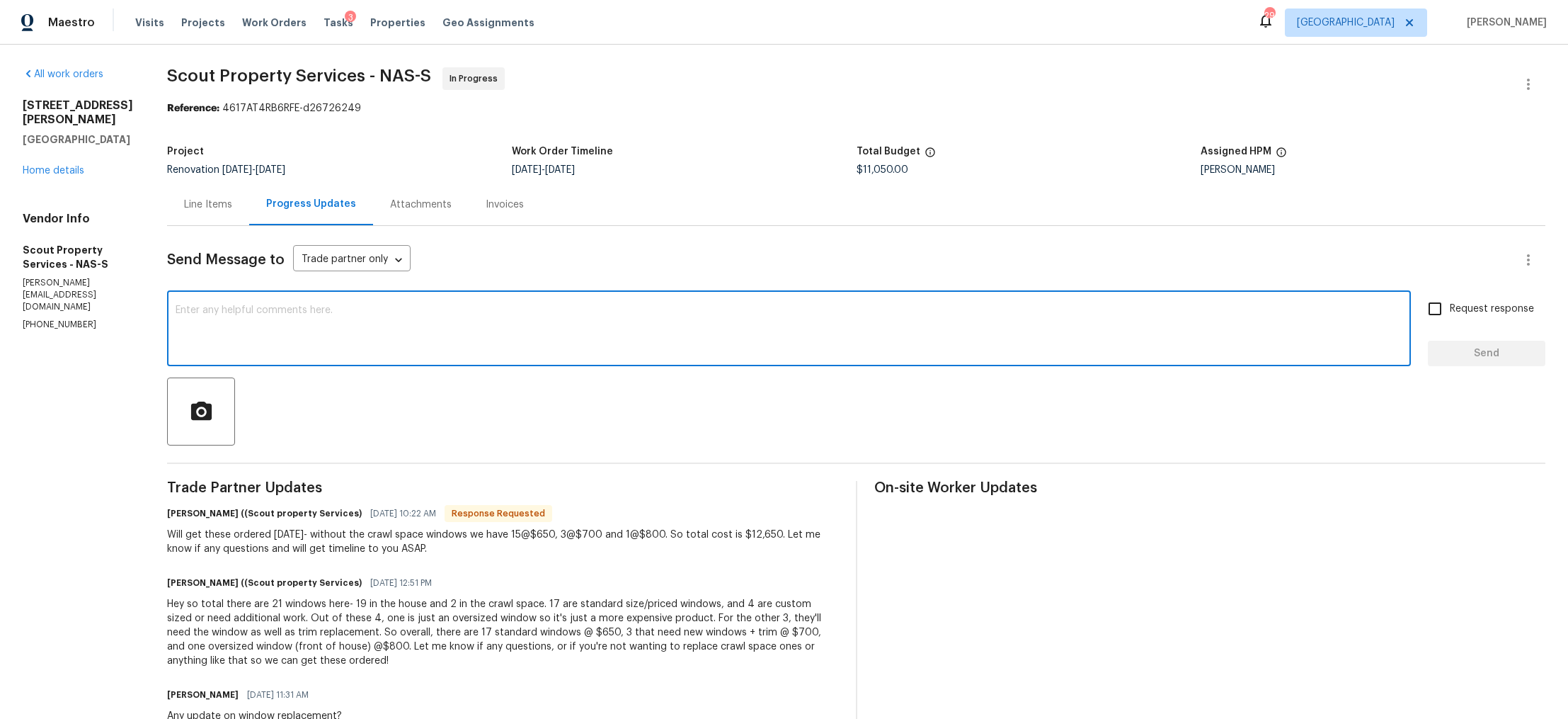
click at [396, 337] on textarea at bounding box center [788, 330] width 1227 height 49
type textarea "h"
type textarea "Thank you"
click at [1451, 352] on span "Send" at bounding box center [1487, 353] width 95 height 18
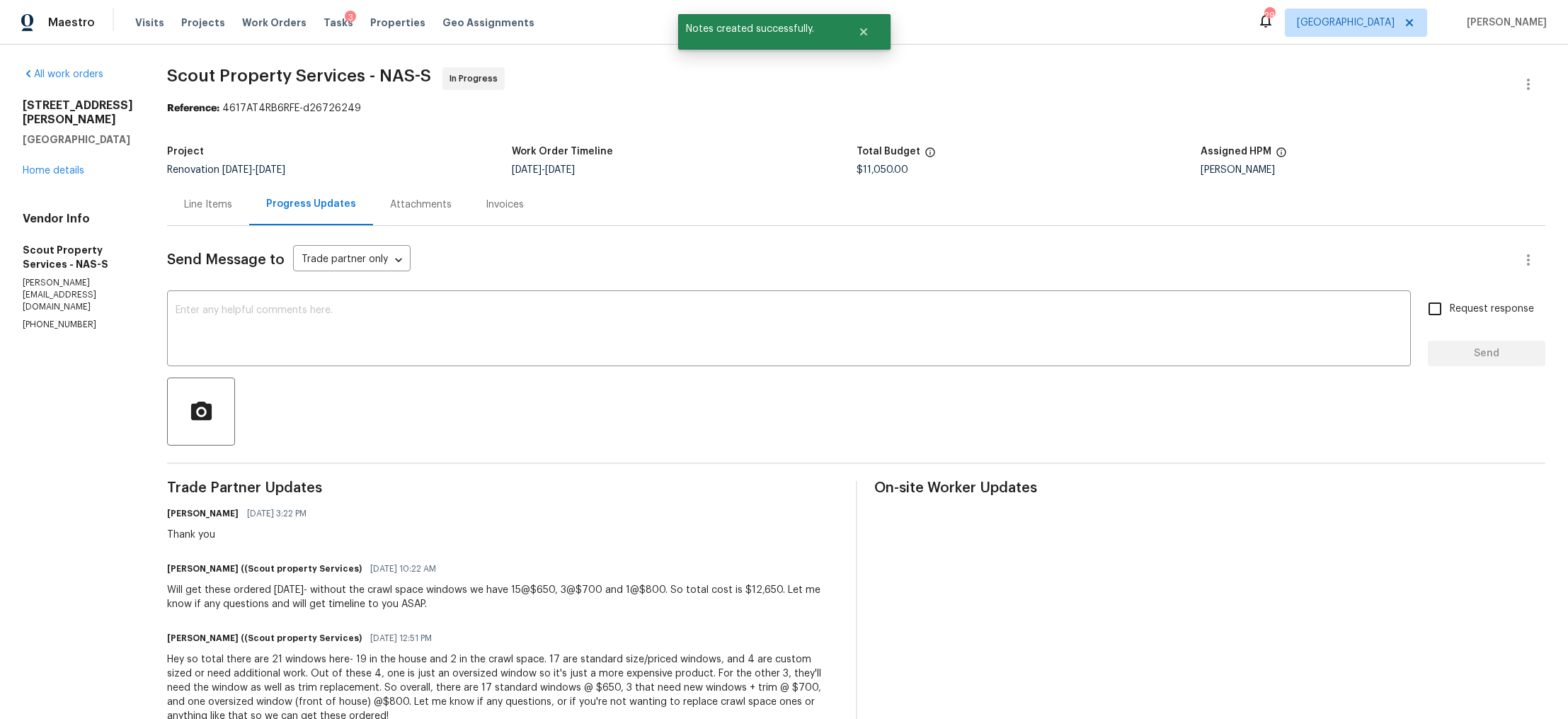
click at [206, 204] on div "Line Items" at bounding box center [208, 204] width 48 height 14
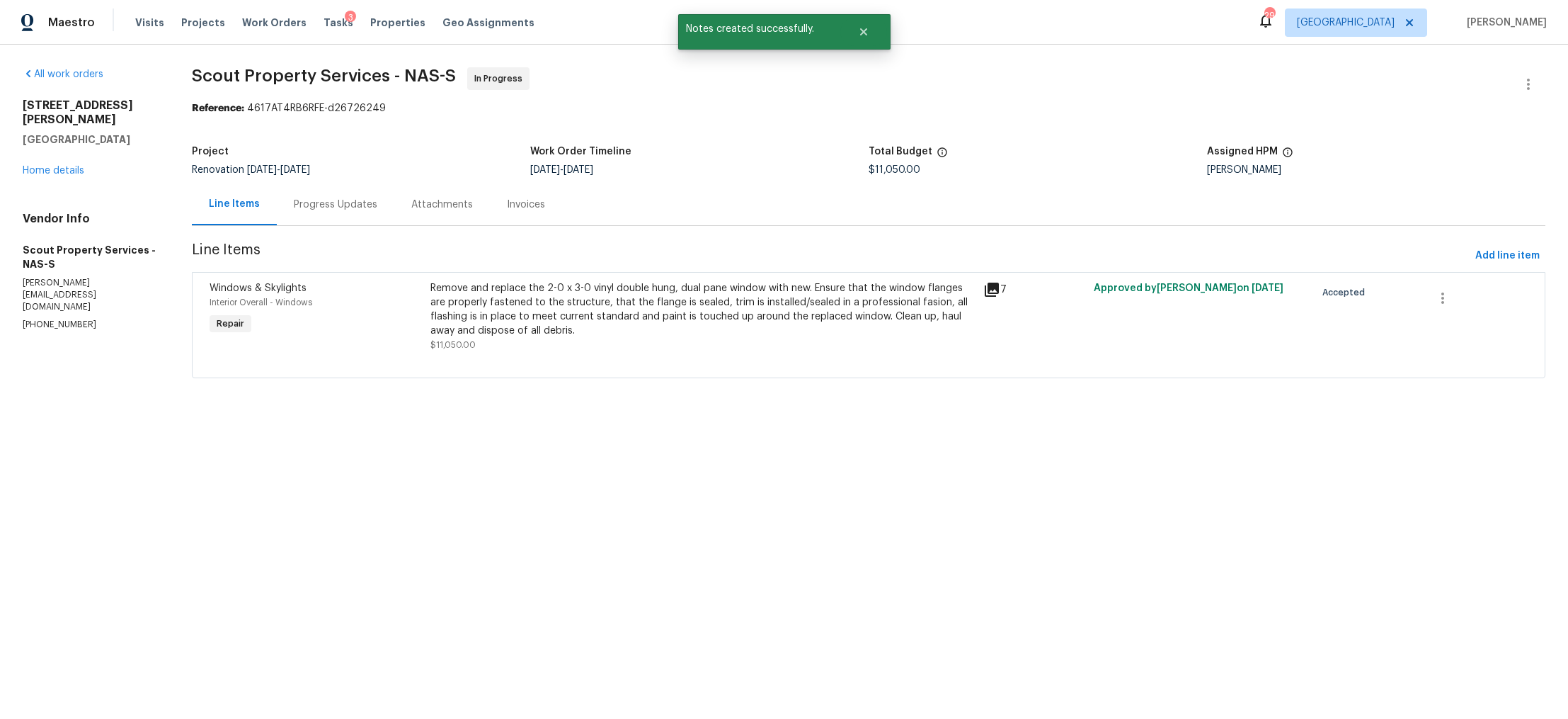
click at [723, 341] on div "Remove and replace the 2-0 x 3-0 vinyl double hung, dual pane window with new. …" at bounding box center [703, 316] width 544 height 70
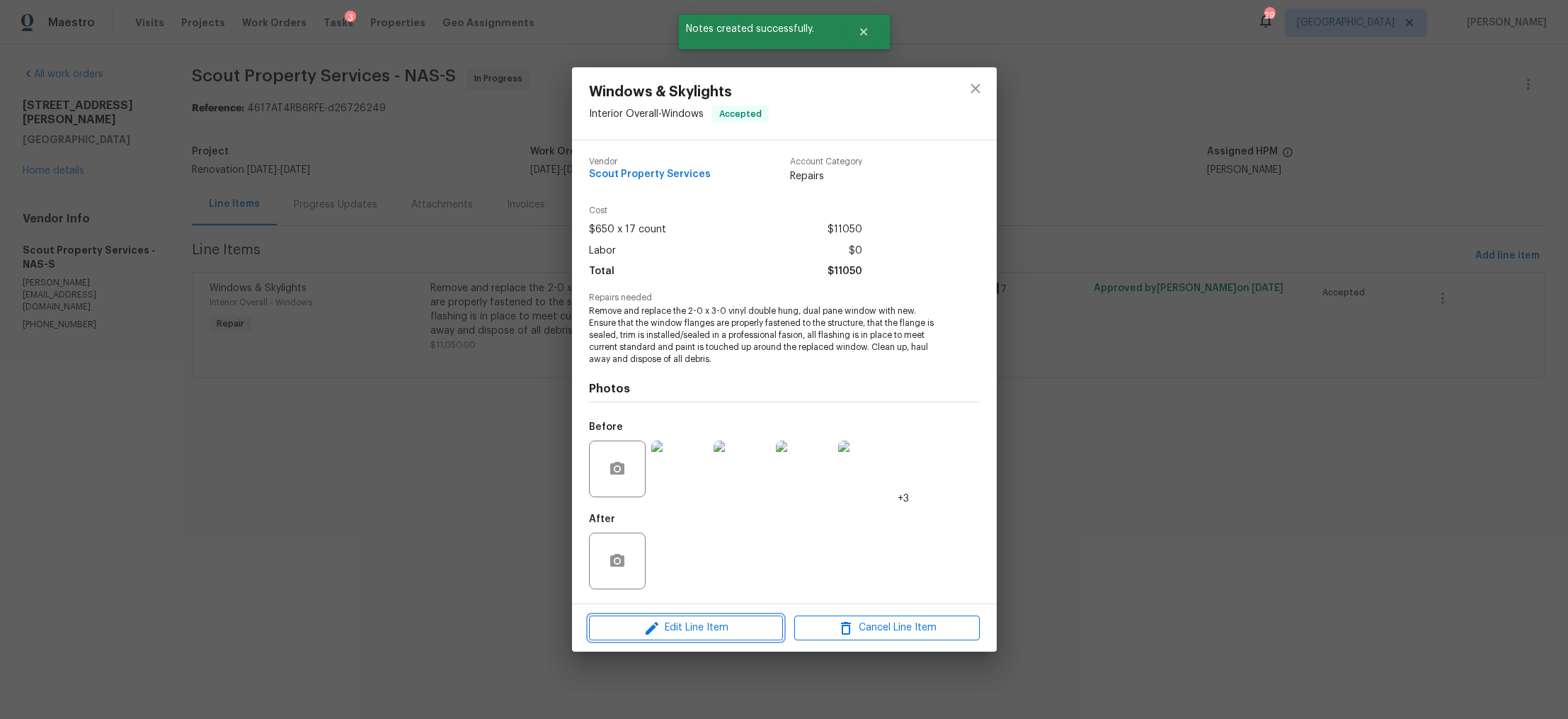
click at [704, 626] on span "Edit Line Item" at bounding box center [686, 627] width 186 height 18
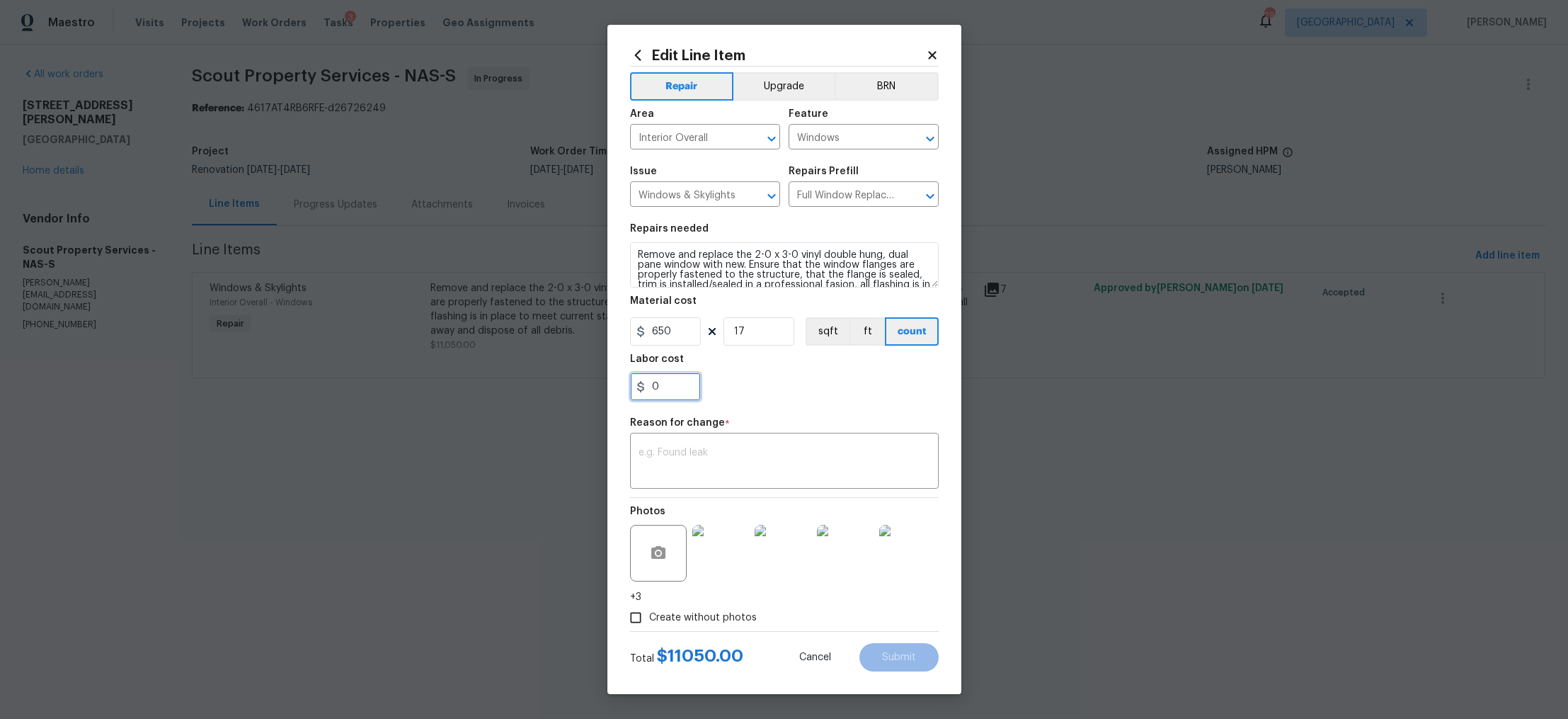
click at [663, 388] on input "0" at bounding box center [665, 387] width 70 height 28
type input "1600"
click at [729, 455] on textarea at bounding box center [784, 463] width 292 height 30
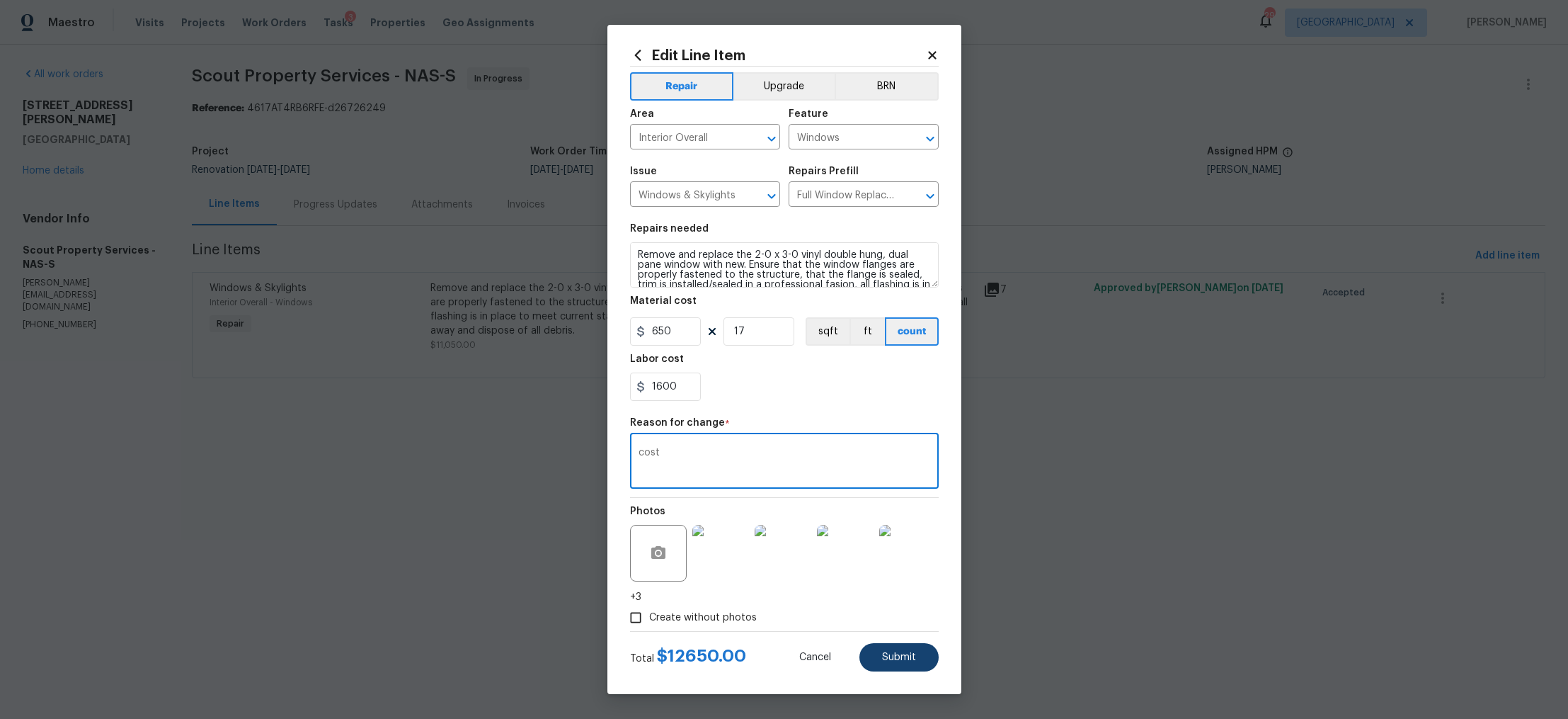
type textarea "cost"
click at [892, 656] on span "Submit" at bounding box center [899, 657] width 34 height 11
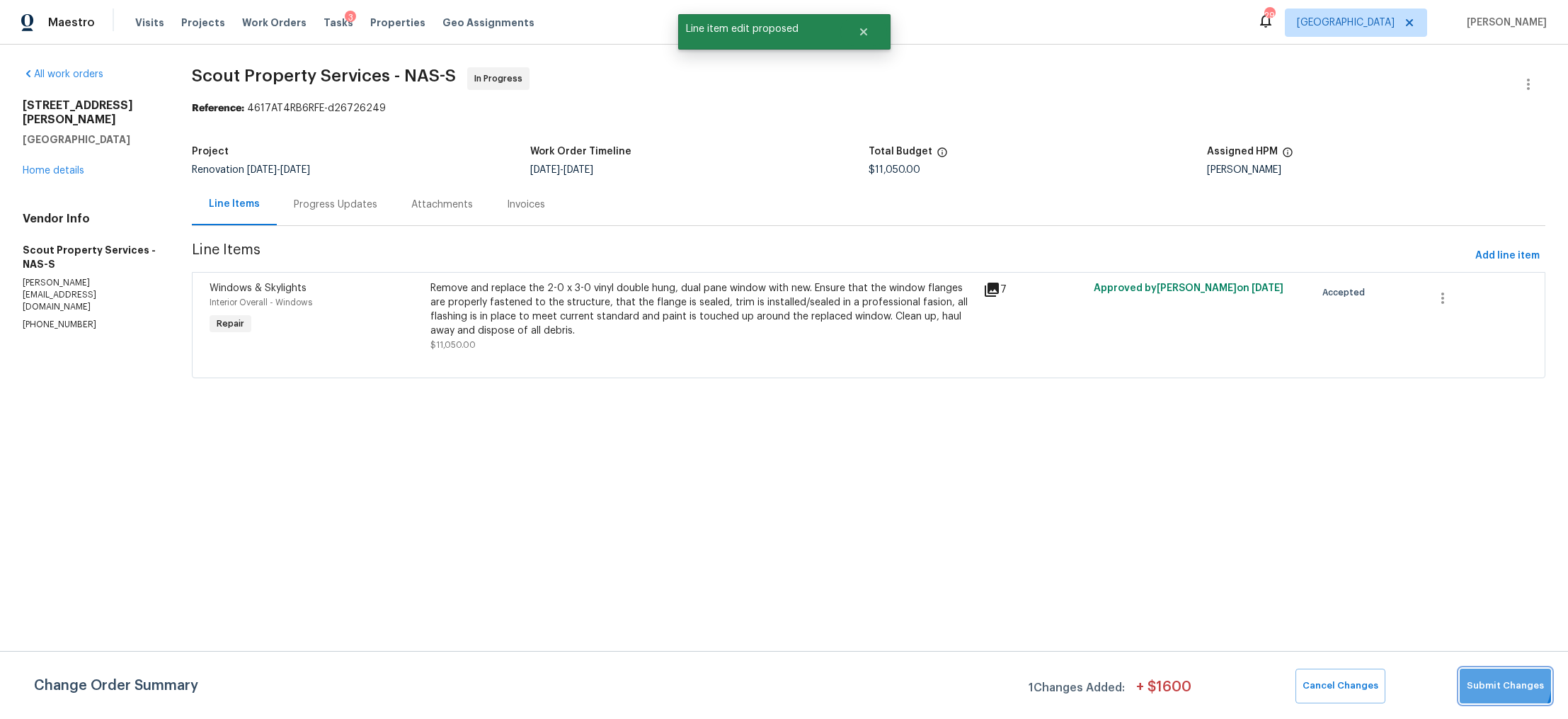
click at [1498, 681] on span "Submit Changes" at bounding box center [1505, 686] width 78 height 16
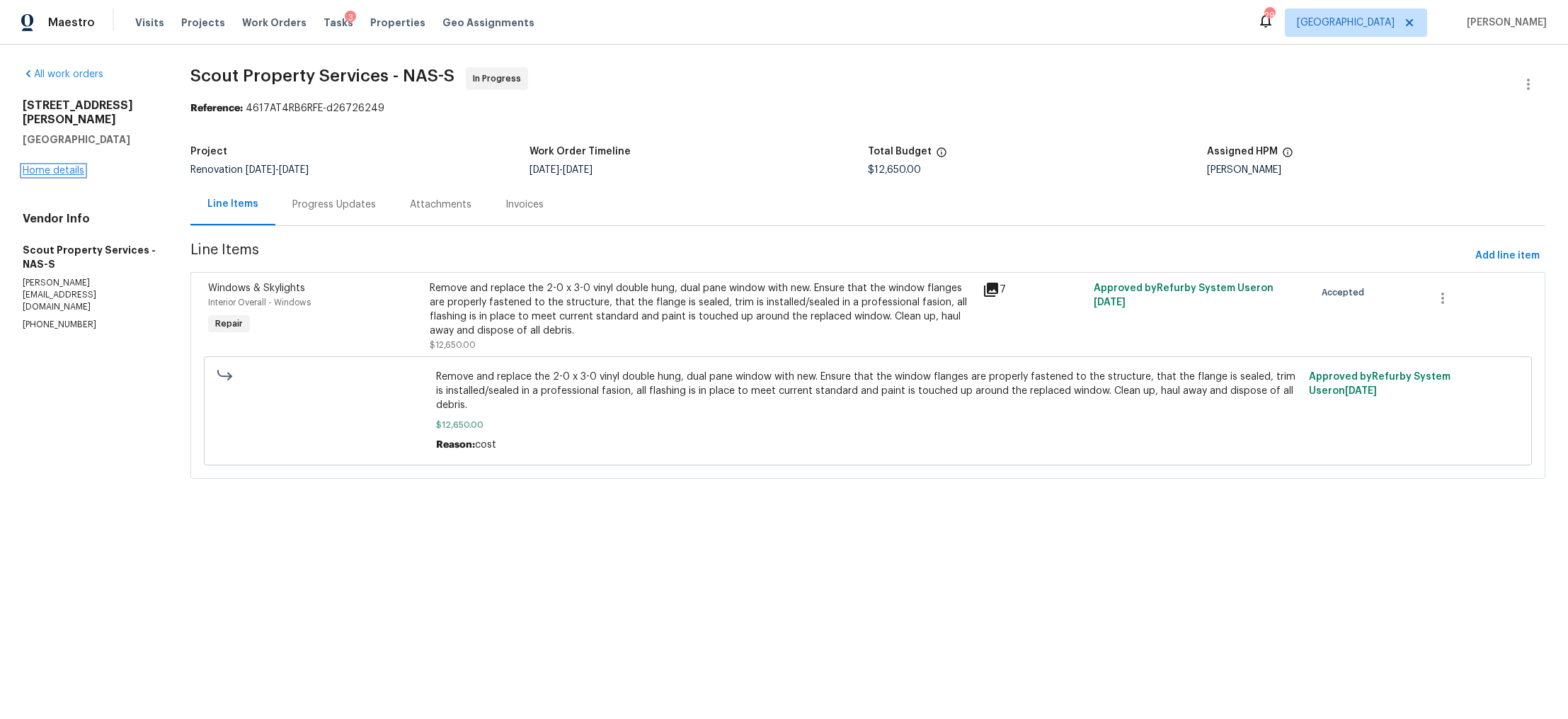
click at [47, 166] on link "Home details" at bounding box center [54, 170] width 62 height 10
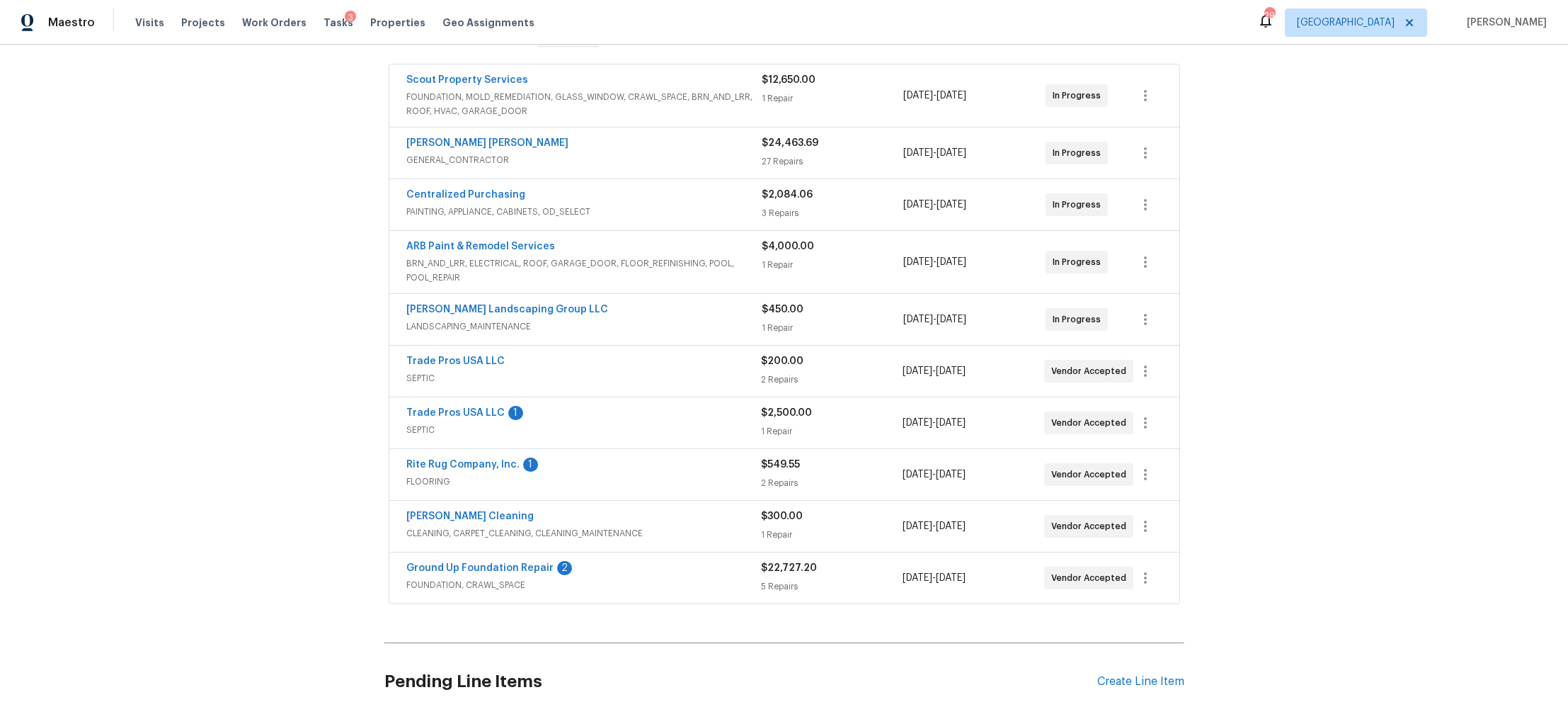
scroll to position [266, 0]
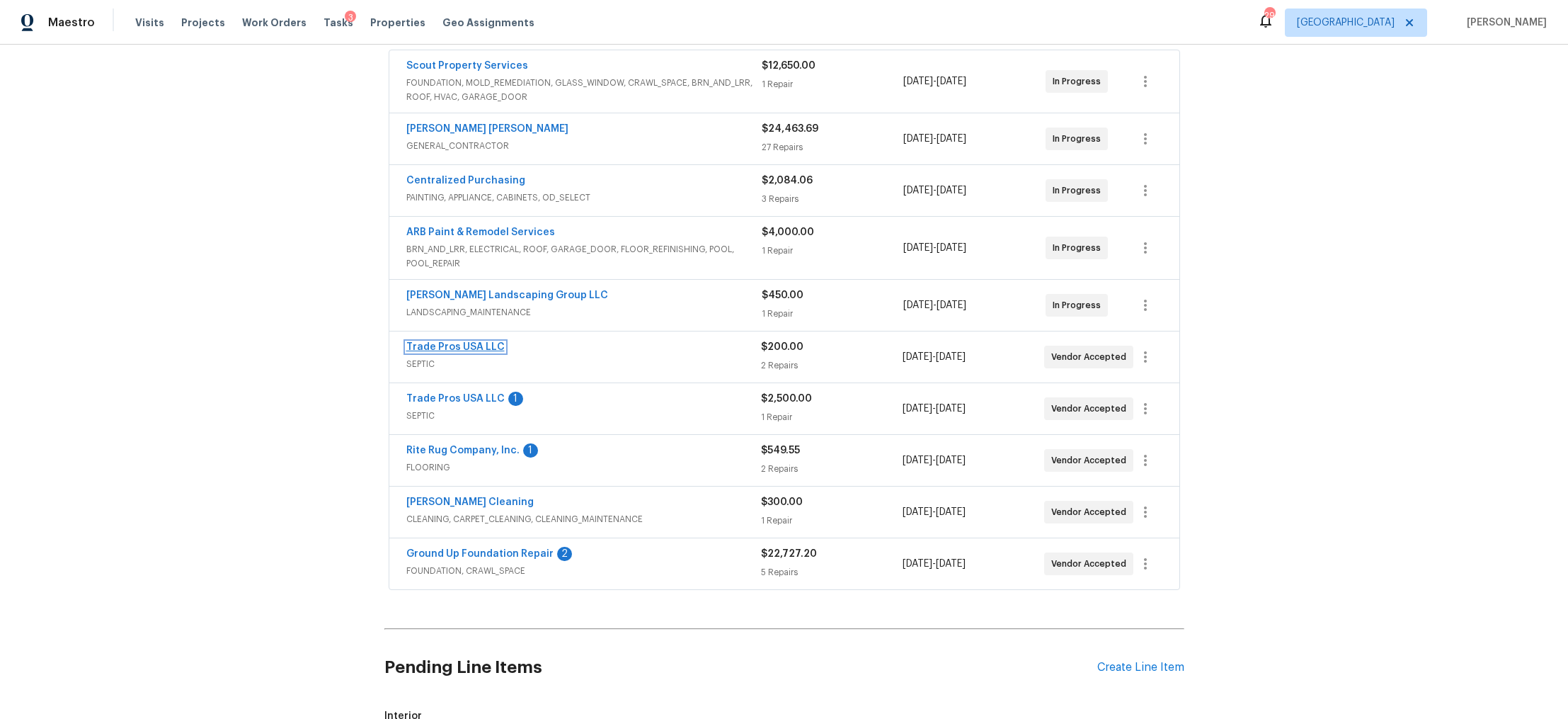
click at [435, 350] on link "Trade Pros USA LLC" at bounding box center [455, 346] width 99 height 10
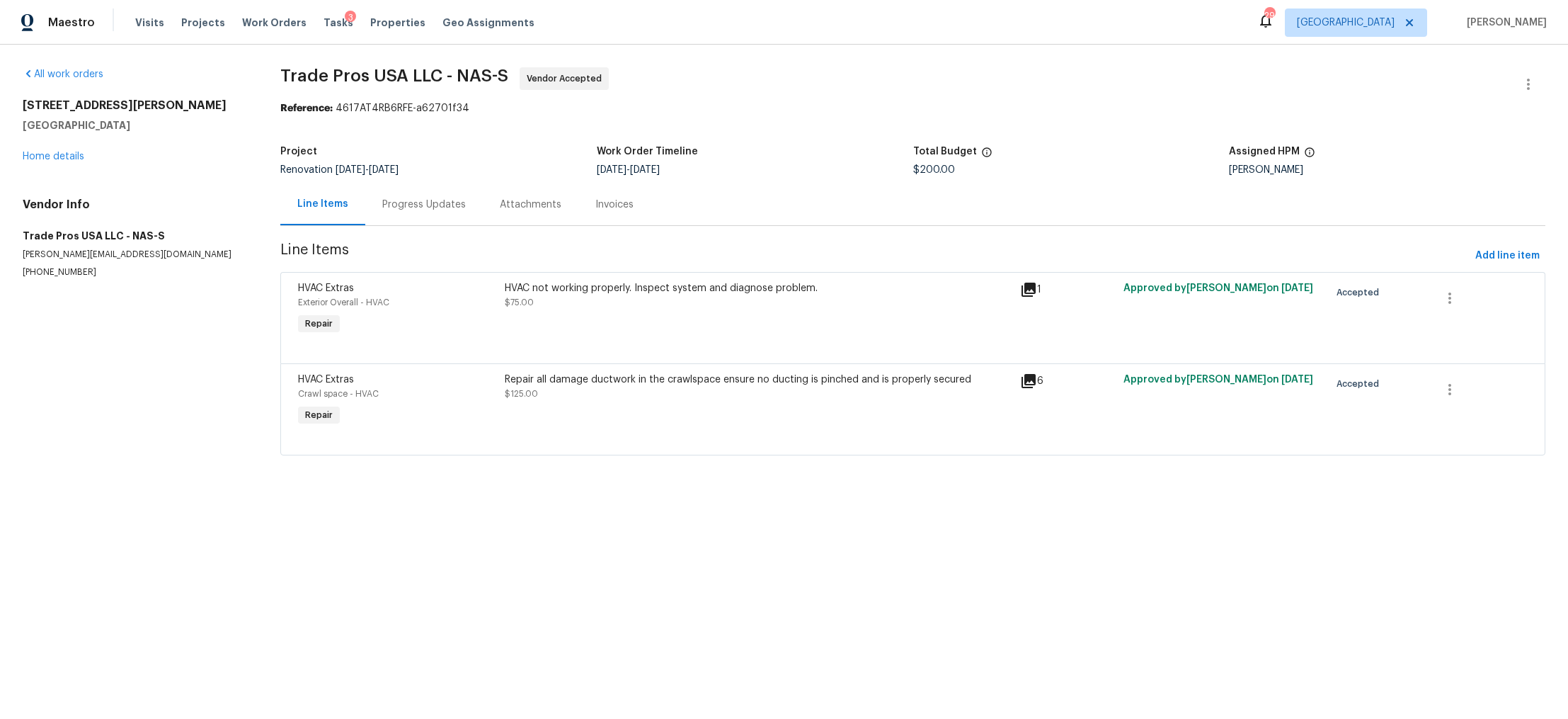
click at [65, 150] on div "[STREET_ADDRESS][PERSON_NAME][PERSON_NAME] Home details" at bounding box center [135, 131] width 224 height 65
click at [63, 157] on link "Home details" at bounding box center [54, 156] width 62 height 10
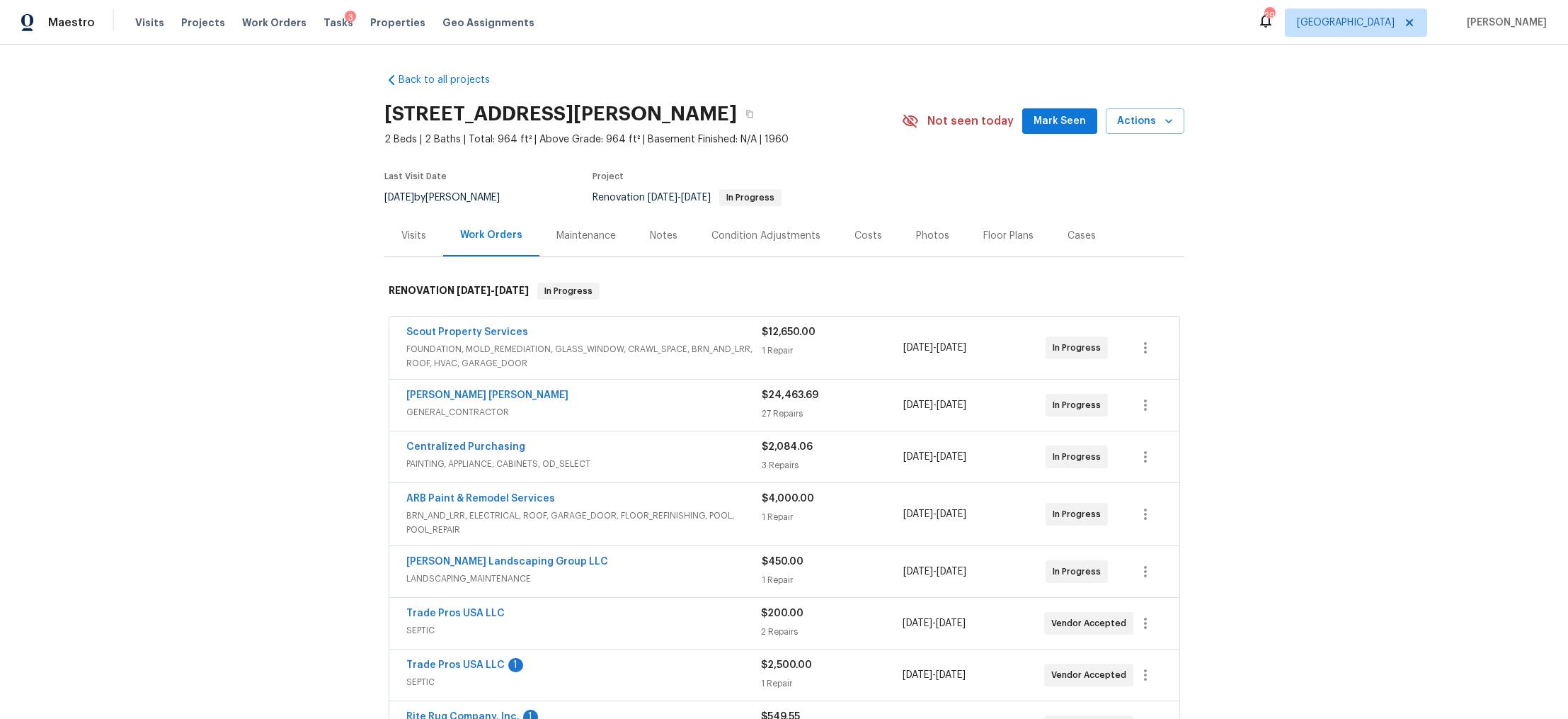
click at [460, 659] on span "Trade Pros USA LLC" at bounding box center [455, 665] width 99 height 14
click at [456, 680] on link "Trade Pros USA LLC" at bounding box center [455, 675] width 99 height 10
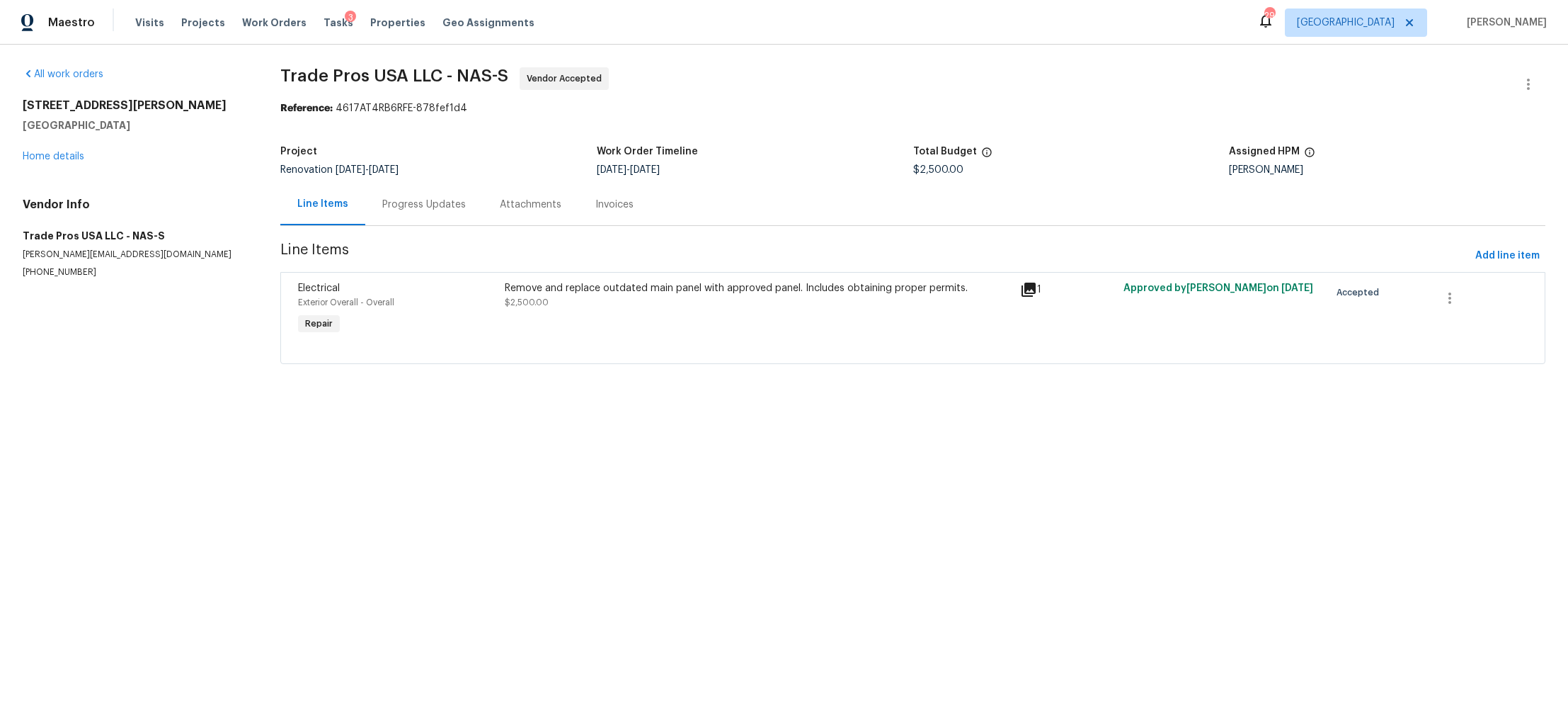
click at [429, 224] on div "Progress Updates" at bounding box center [424, 204] width 117 height 41
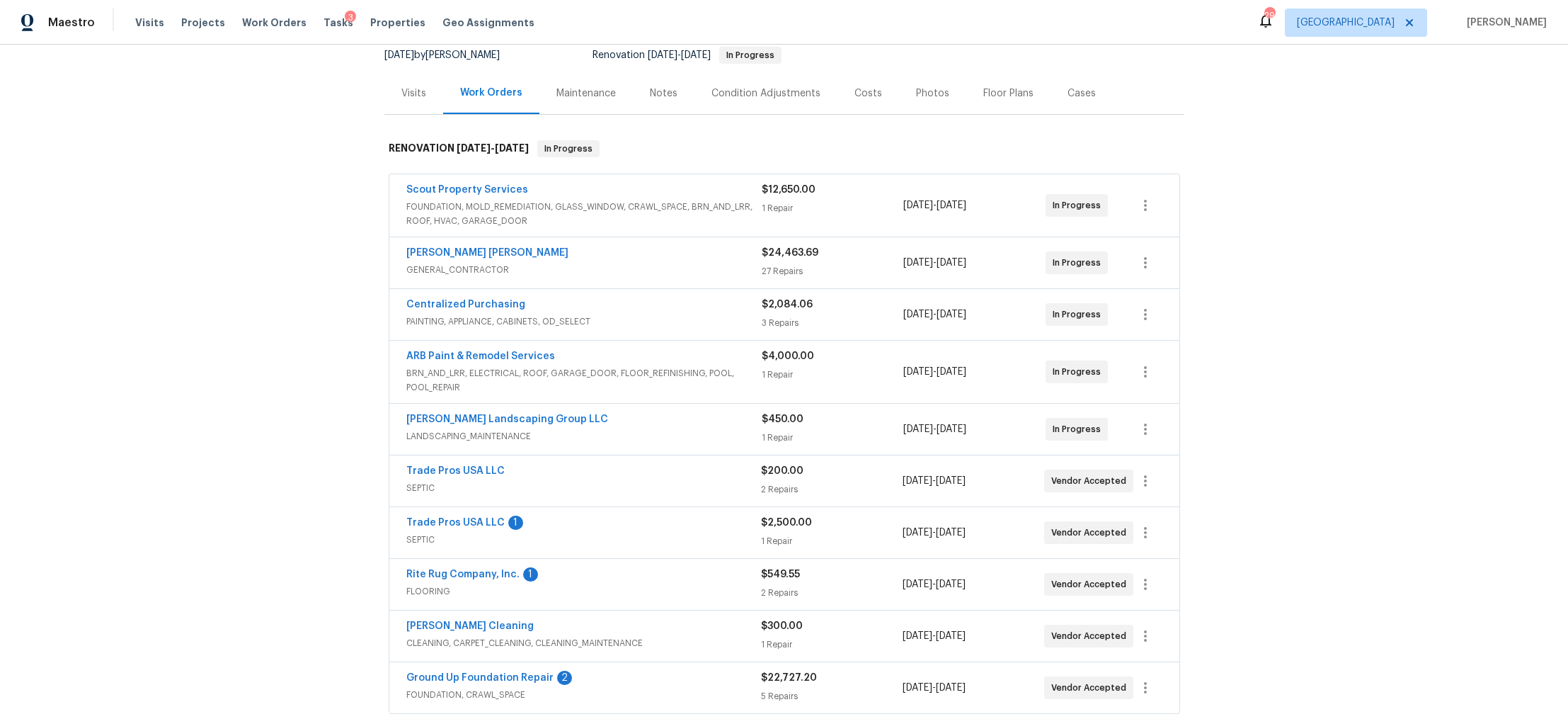
scroll to position [345, 0]
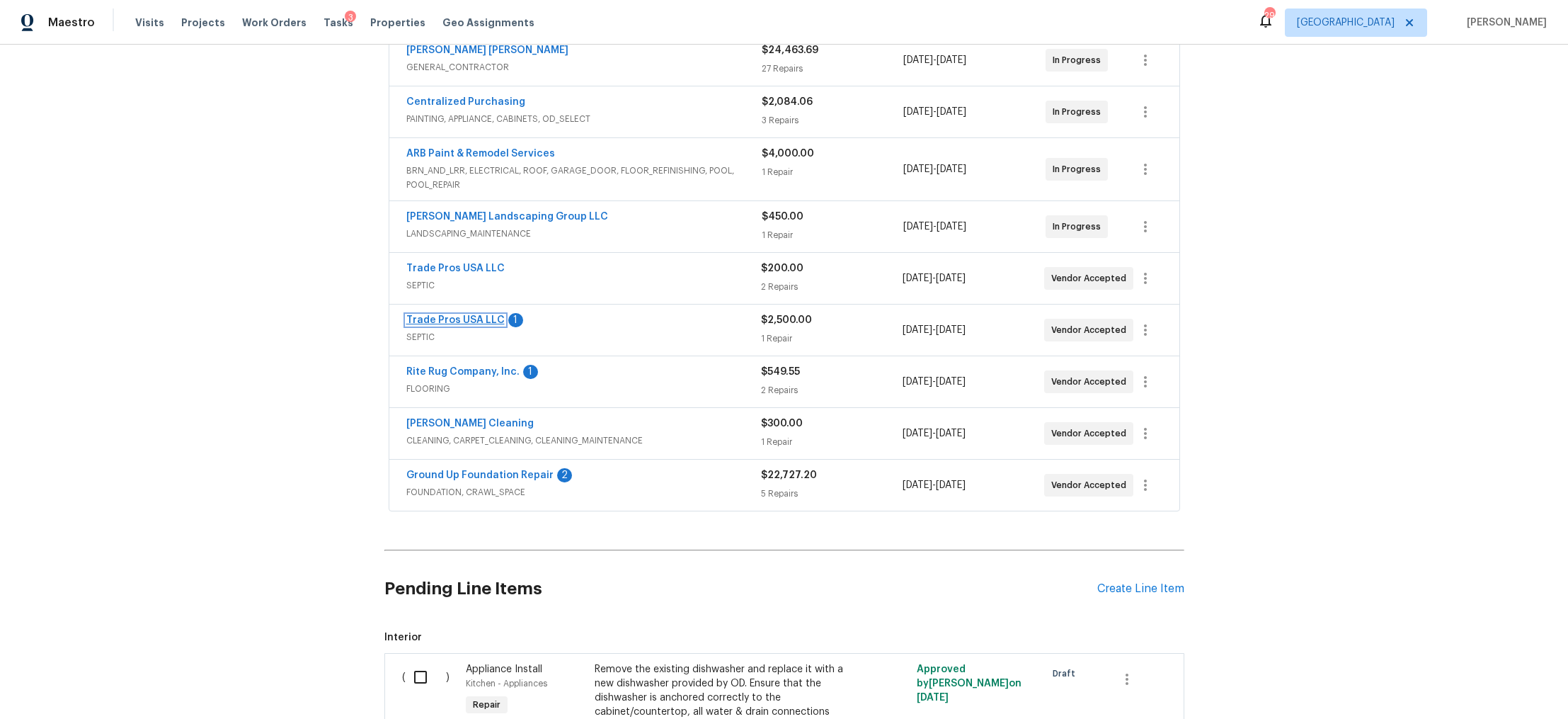
click at [460, 320] on link "Trade Pros USA LLC" at bounding box center [455, 320] width 99 height 10
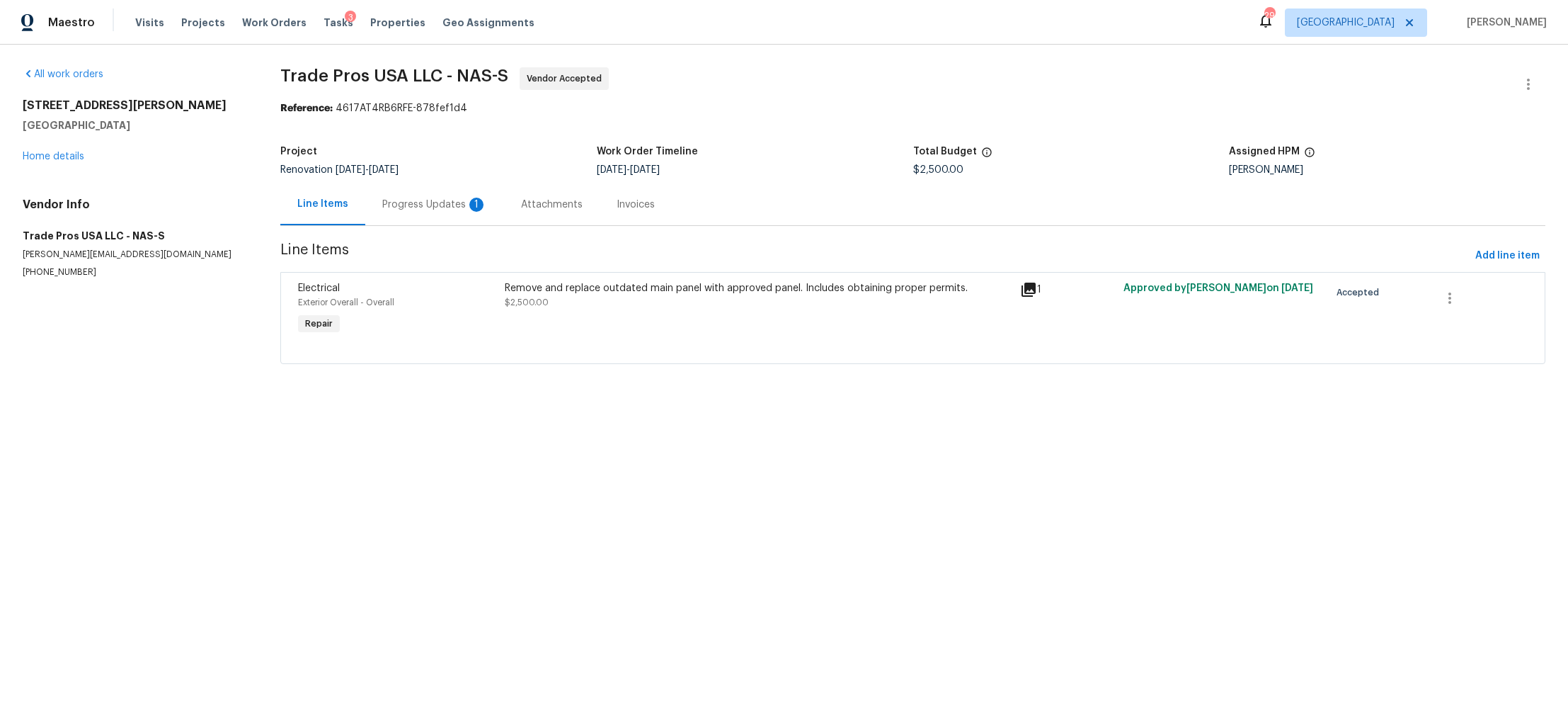
click at [404, 201] on div "Progress Updates 1" at bounding box center [434, 204] width 105 height 14
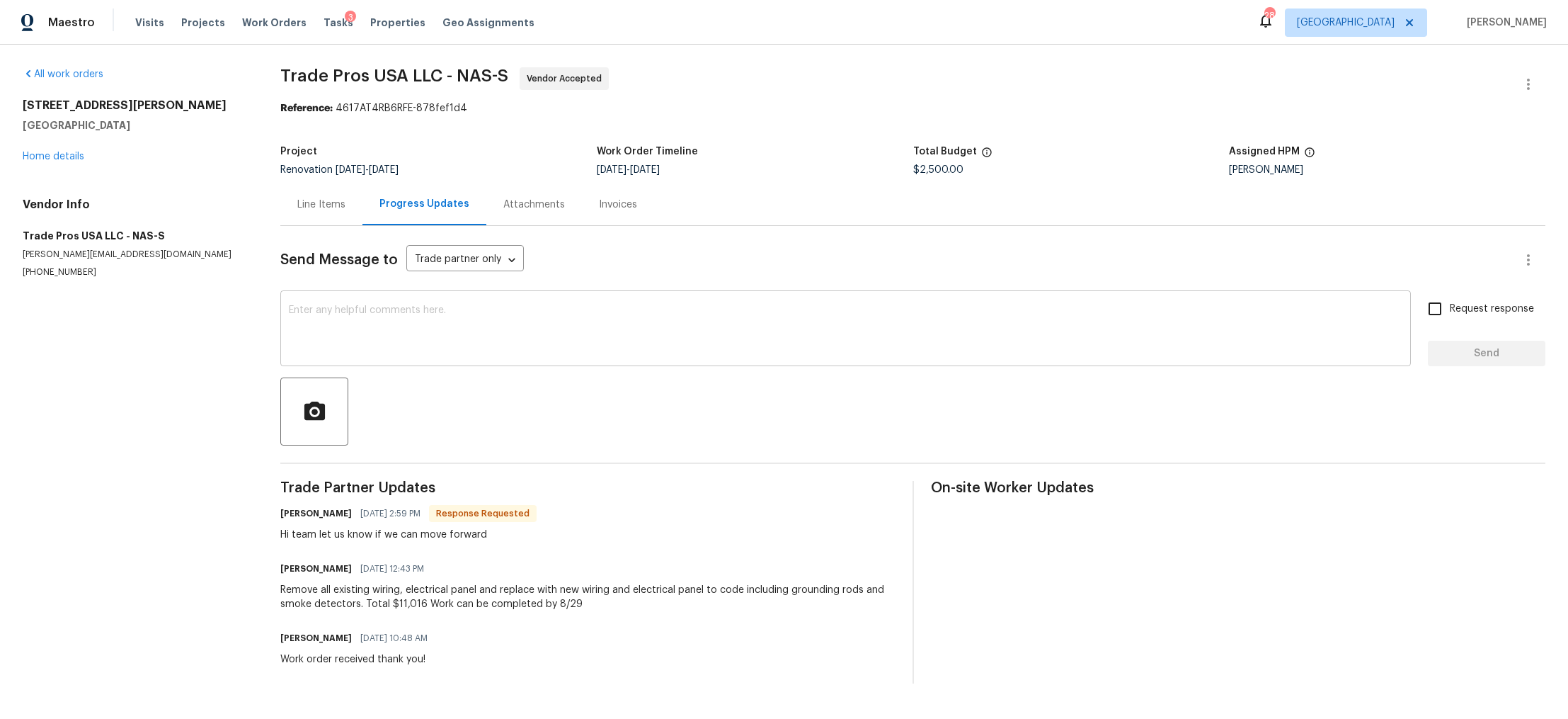
click at [695, 315] on textarea at bounding box center [846, 330] width 1113 height 49
click at [584, 604] on div "Remove all existing wiring, electrical panel and replace with new wiring and el…" at bounding box center [588, 597] width 615 height 28
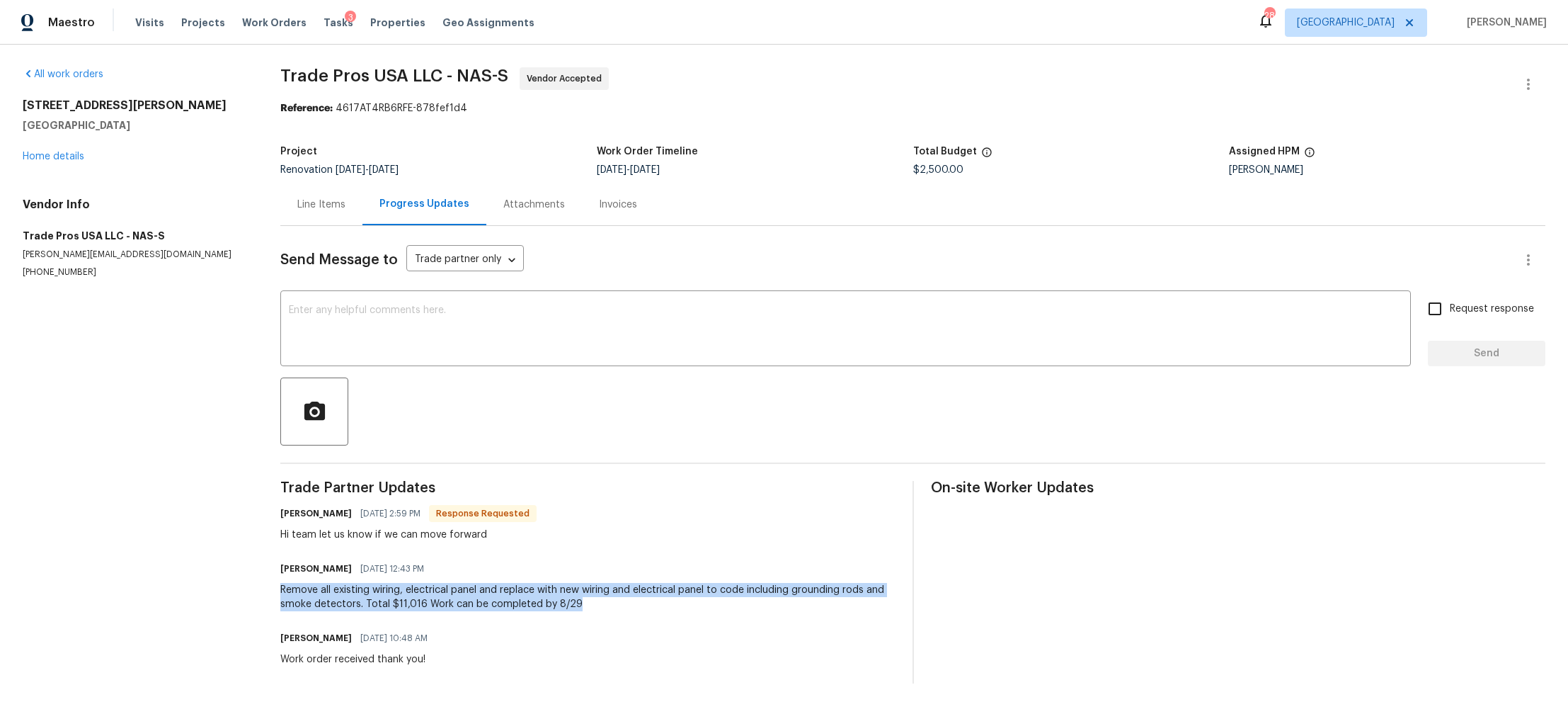
drag, startPoint x: 575, startPoint y: 604, endPoint x: 274, endPoint y: 589, distance: 301.4
click at [274, 589] on div "All work orders [STREET_ADDRESS][PERSON_NAME] Home details Vendor Info Trade Pr…" at bounding box center [784, 375] width 1568 height 662
copy div "Remove all existing wiring, electrical panel and replace with new wiring and el…"
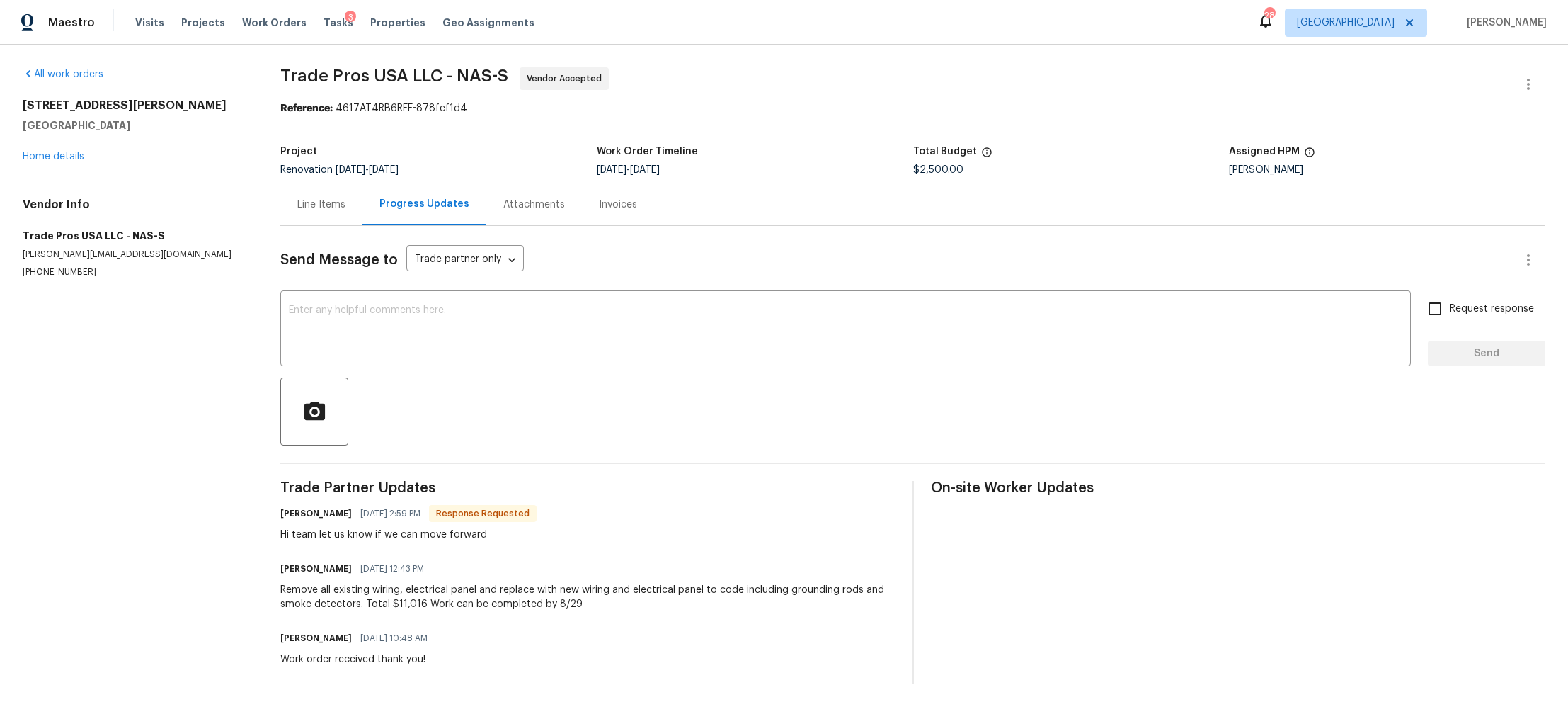
click at [322, 213] on div "Line Items" at bounding box center [321, 204] width 82 height 41
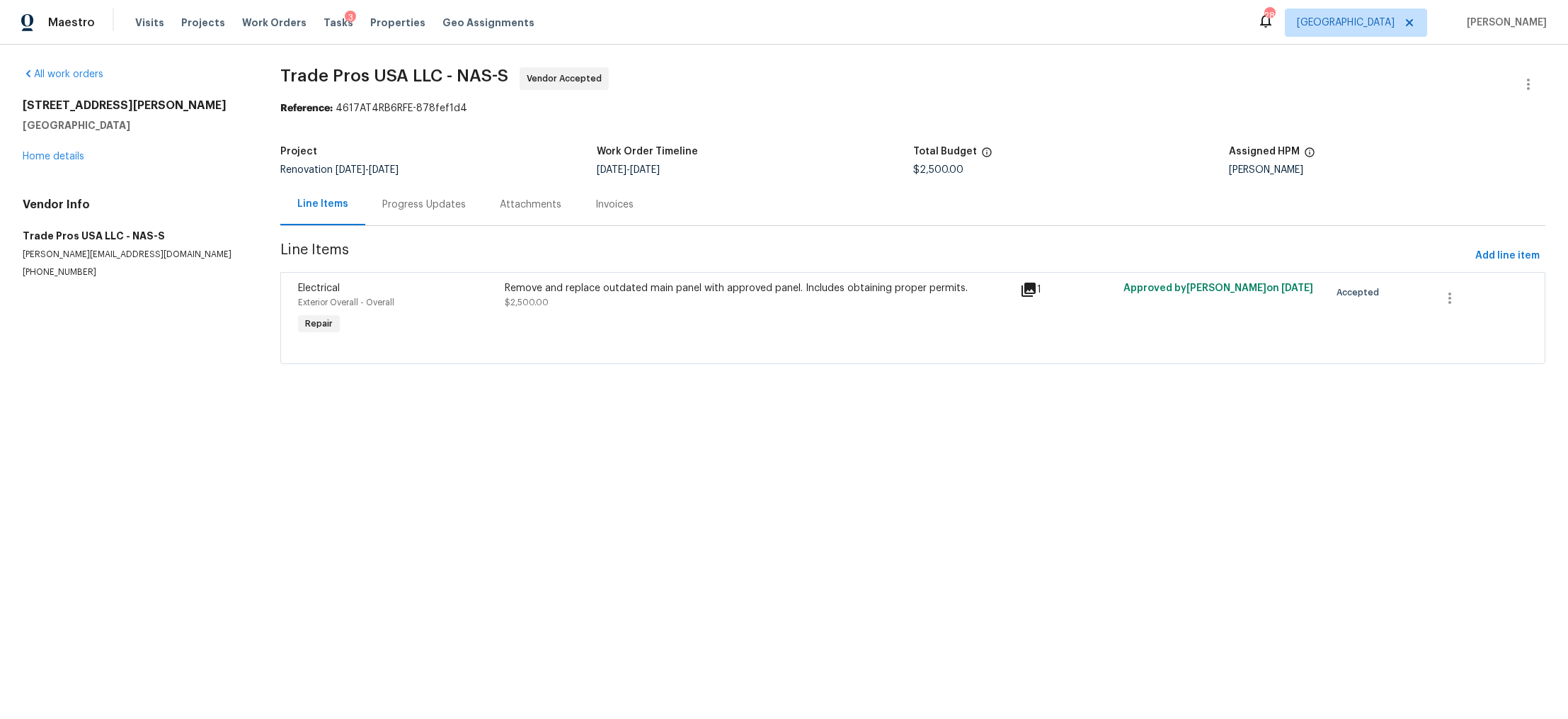
click at [613, 301] on div "Remove and replace outdated main panel with approved panel. Includes obtaining …" at bounding box center [758, 295] width 507 height 28
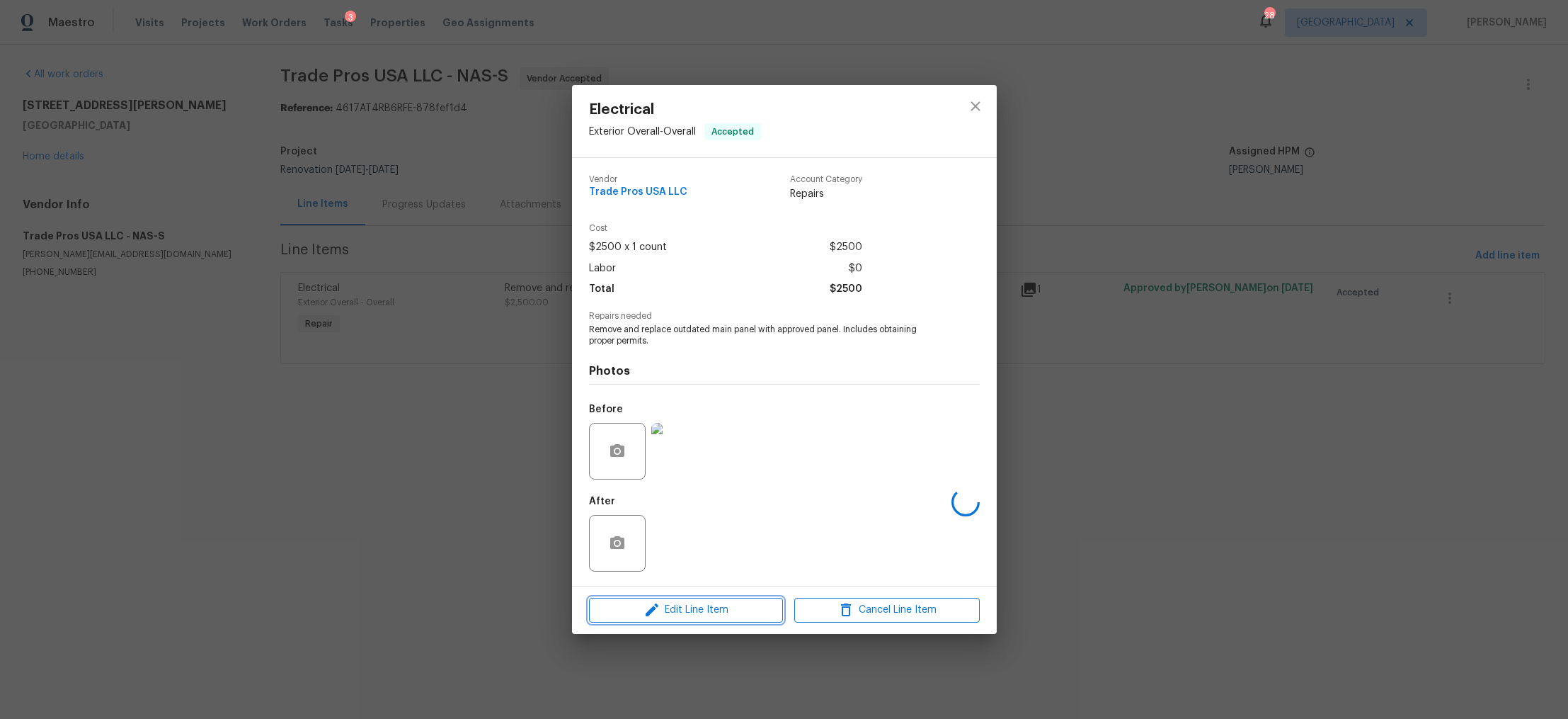
click at [736, 612] on span "Edit Line Item" at bounding box center [686, 610] width 186 height 18
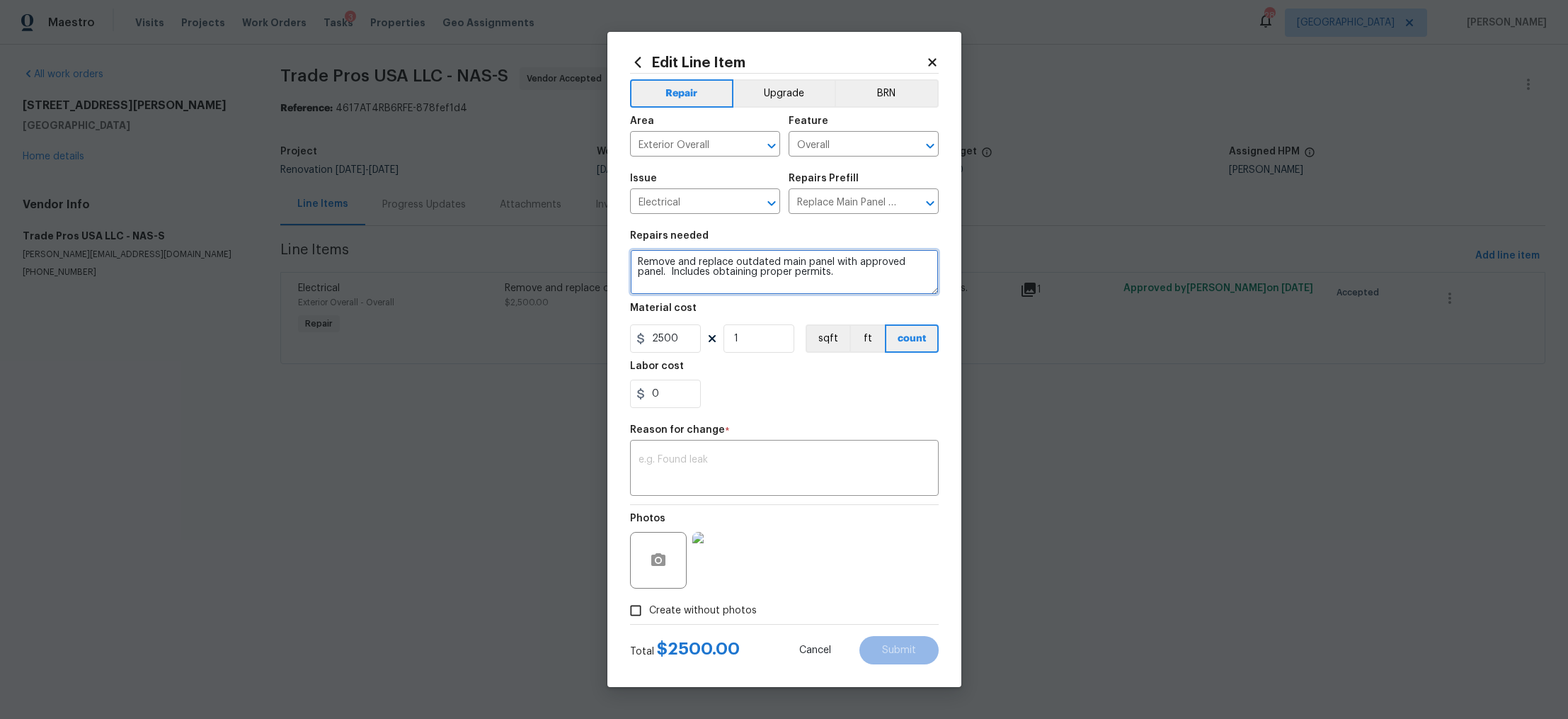
click at [854, 278] on textarea "Remove and replace outdated main panel with approved panel. Includes obtaining …" at bounding box center [784, 271] width 308 height 45
paste textarea "Remove all existing wiring, electrical panel and replace with new wiring and el…"
type textarea "Remove and replace outdated main panel with approved panel. Includes obtaining …"
click at [669, 333] on input "2500" at bounding box center [665, 338] width 70 height 28
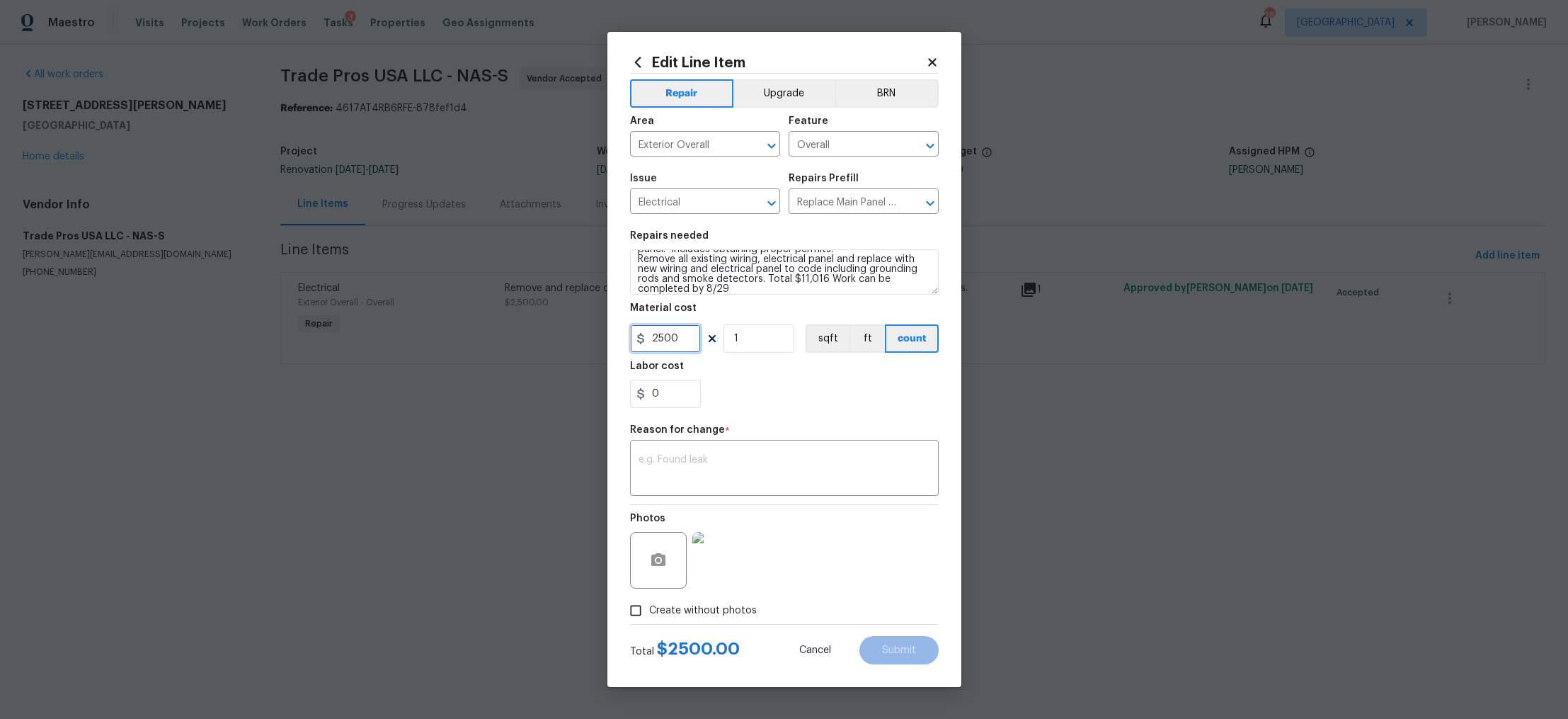
click at [669, 333] on input "2500" at bounding box center [665, 338] width 70 height 28
type input "11016"
click at [689, 480] on textarea at bounding box center [784, 470] width 292 height 30
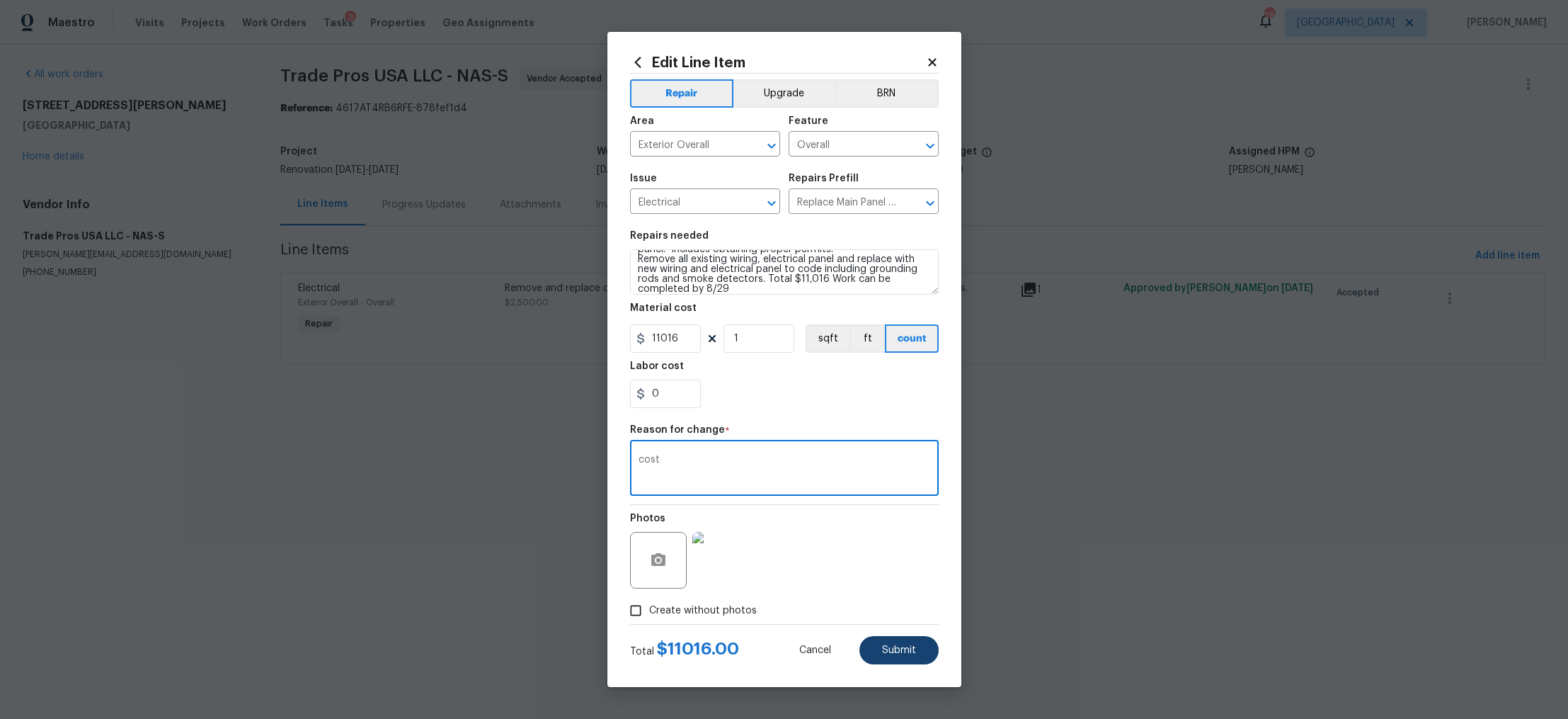
type textarea "cost"
click at [894, 656] on button "Submit" at bounding box center [899, 650] width 79 height 28
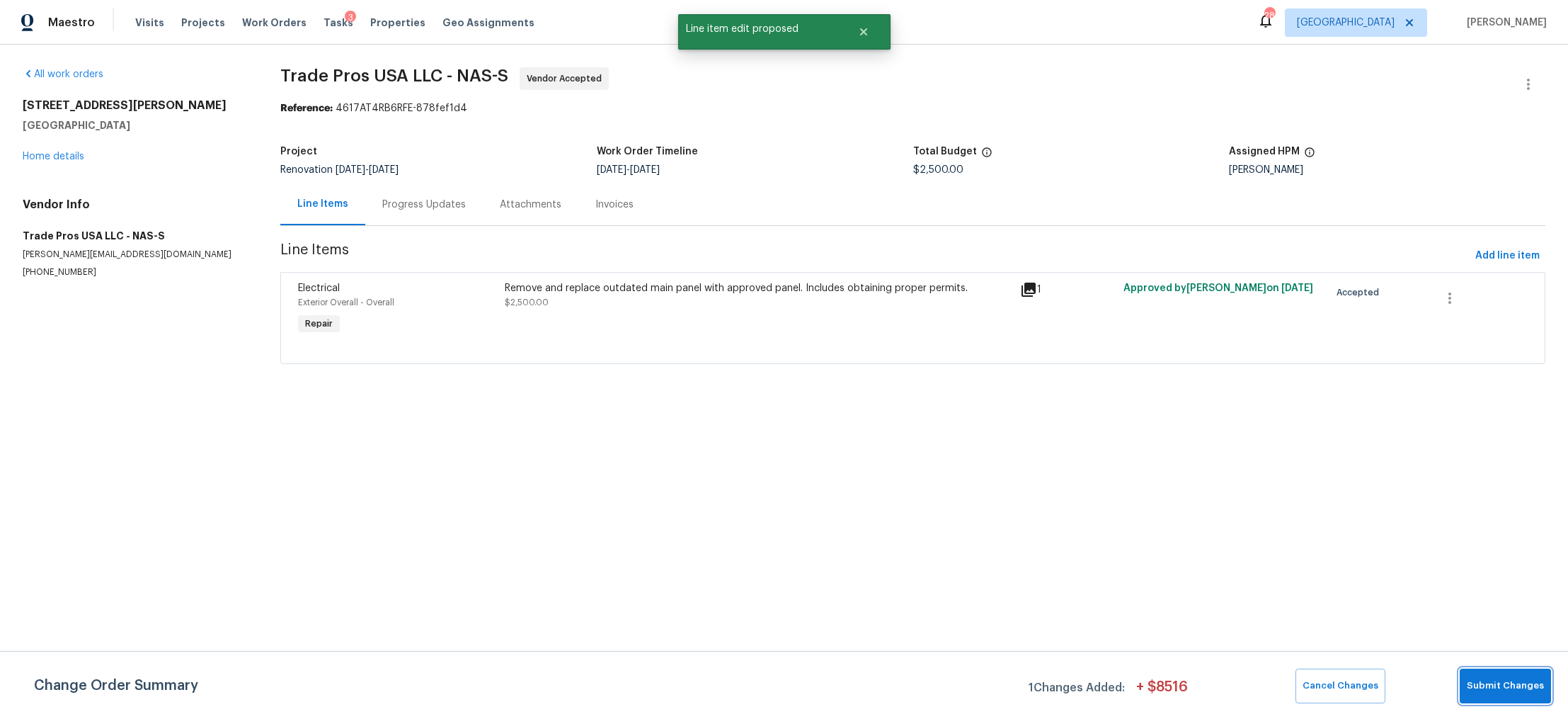
click at [1510, 694] on button "Submit Changes" at bounding box center [1505, 686] width 92 height 34
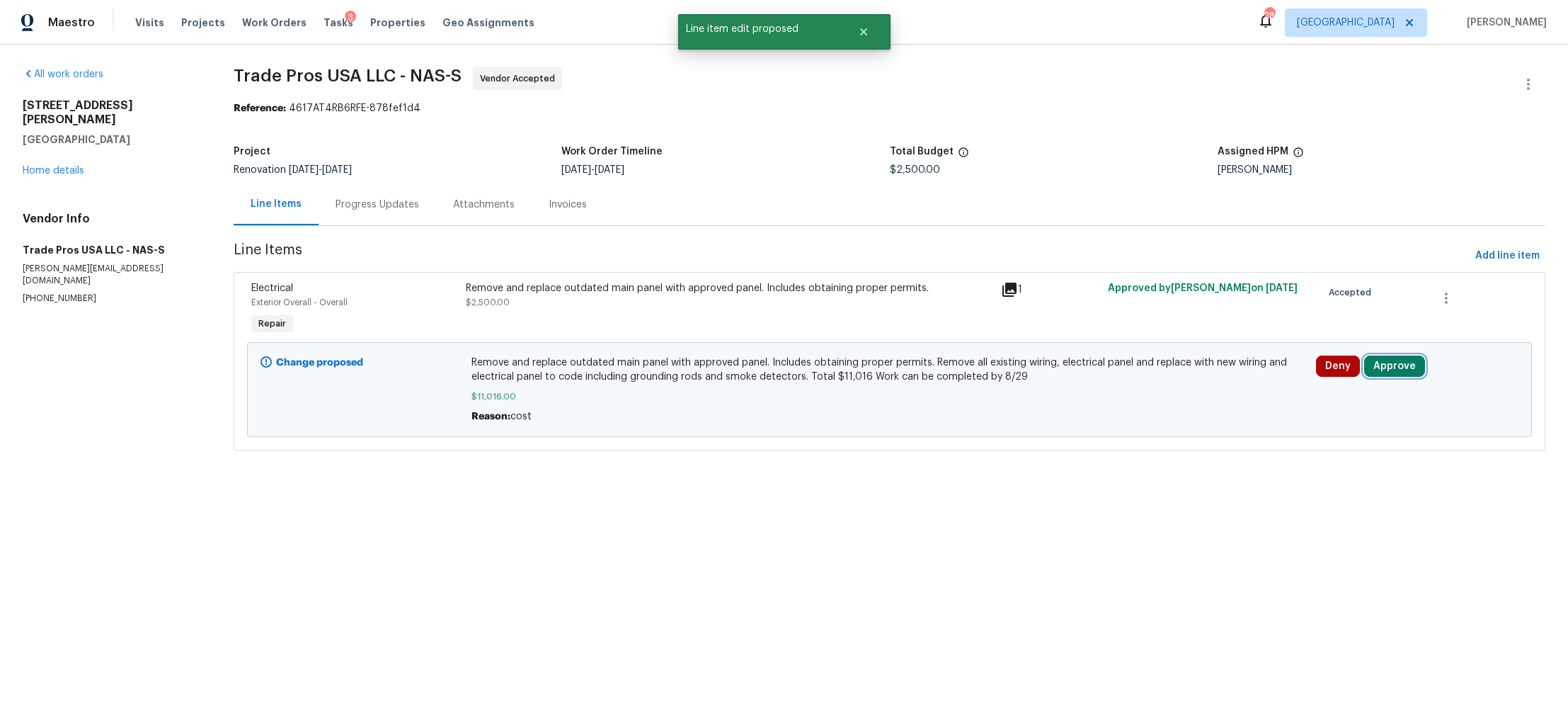
click at [1396, 368] on button "Approve" at bounding box center [1394, 366] width 61 height 21
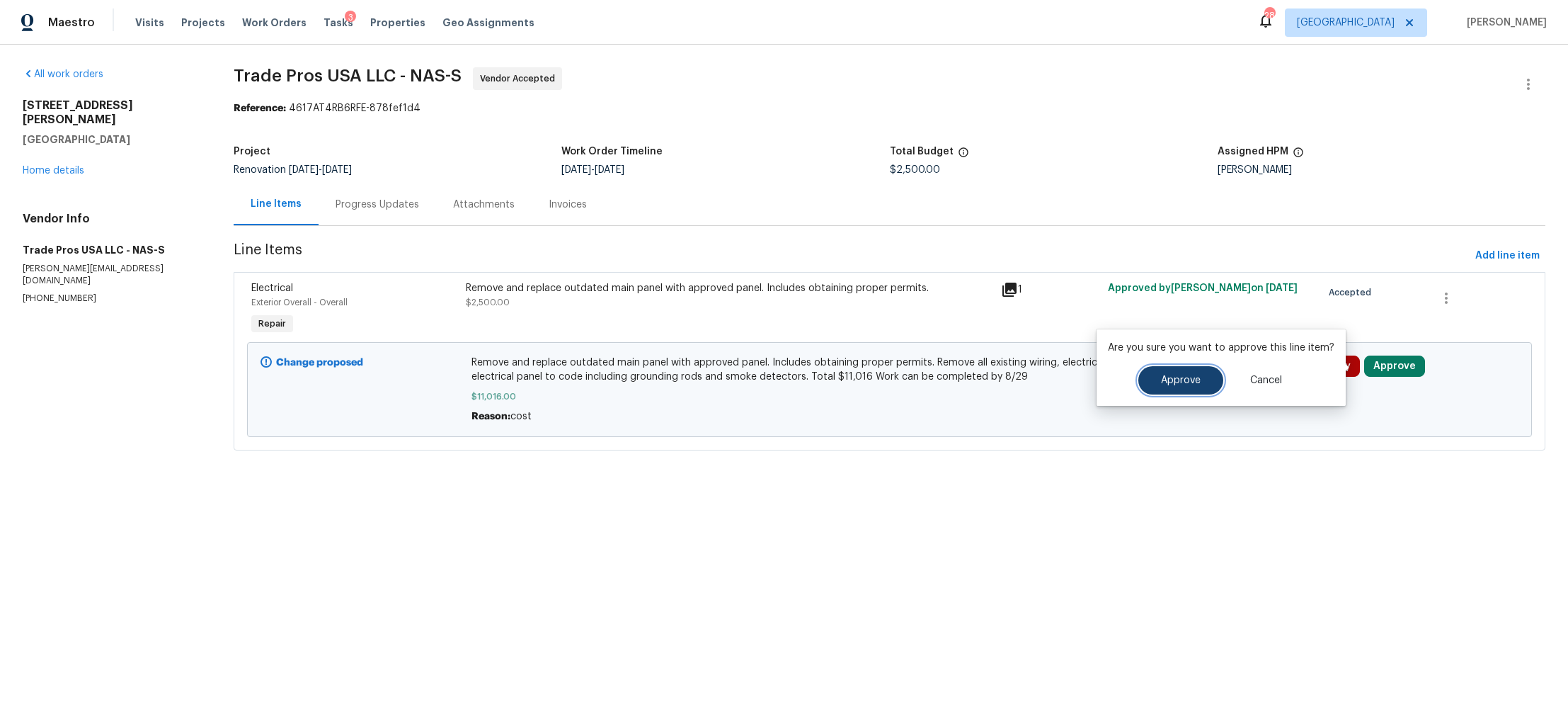
click at [1161, 384] on span "Approve" at bounding box center [1180, 381] width 40 height 11
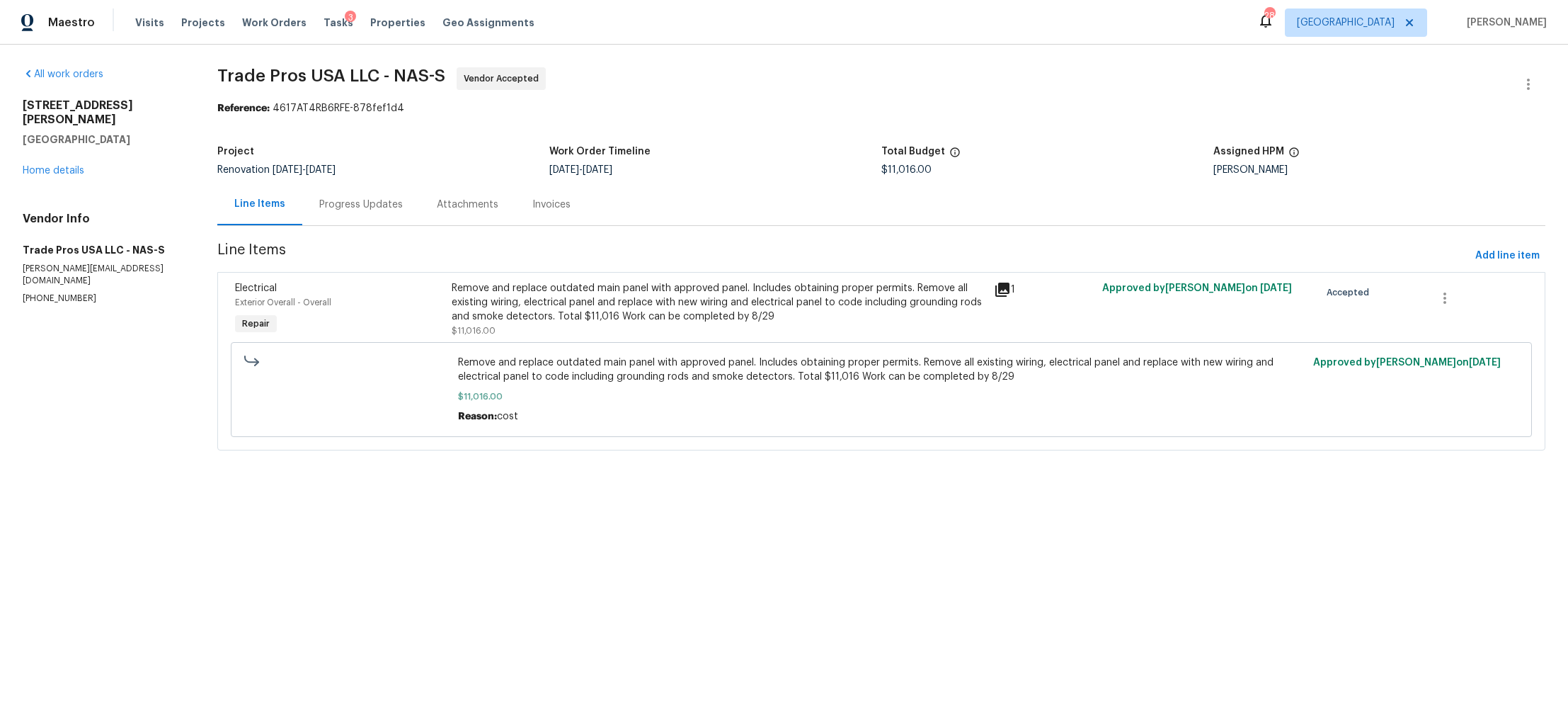
click at [360, 212] on div "Progress Updates" at bounding box center [360, 204] width 117 height 41
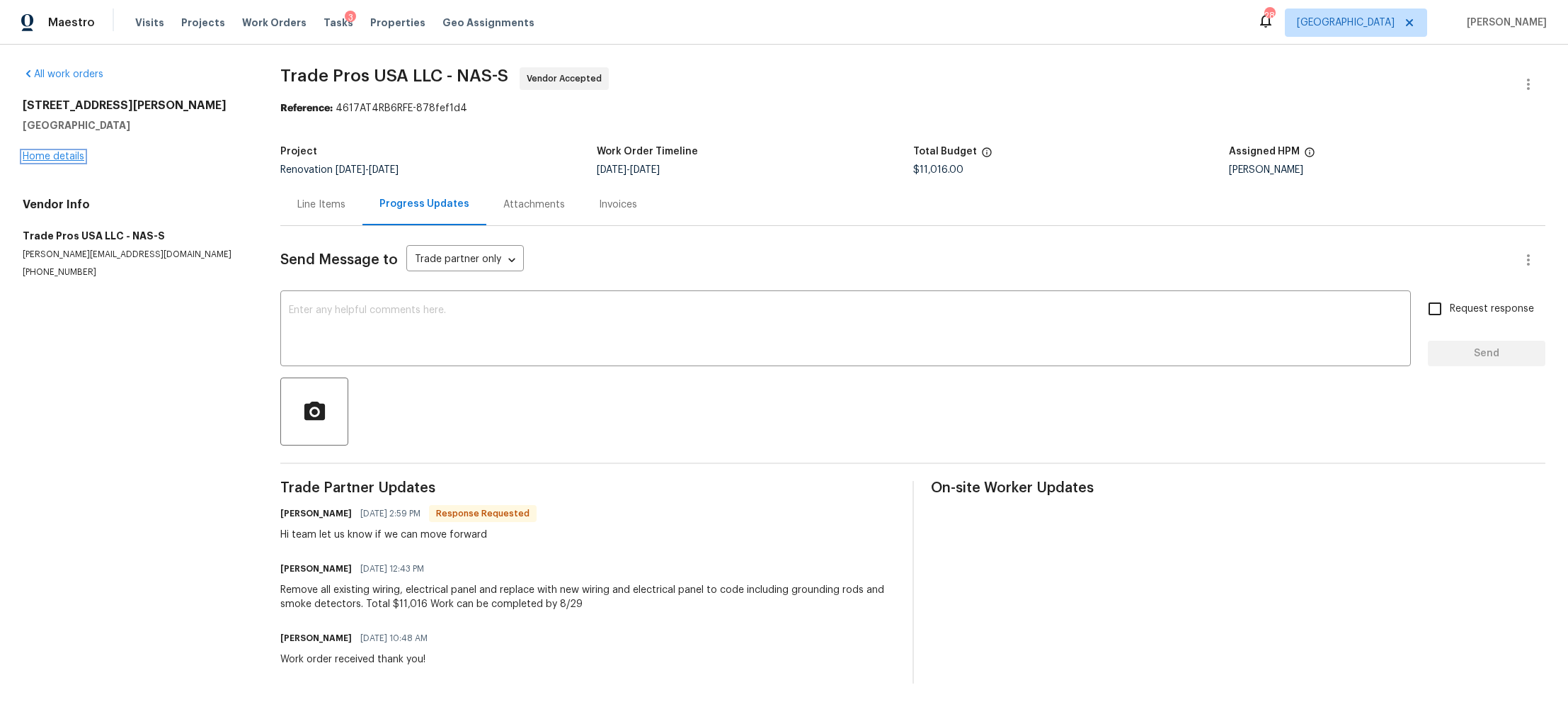
click at [63, 159] on link "Home details" at bounding box center [54, 156] width 62 height 10
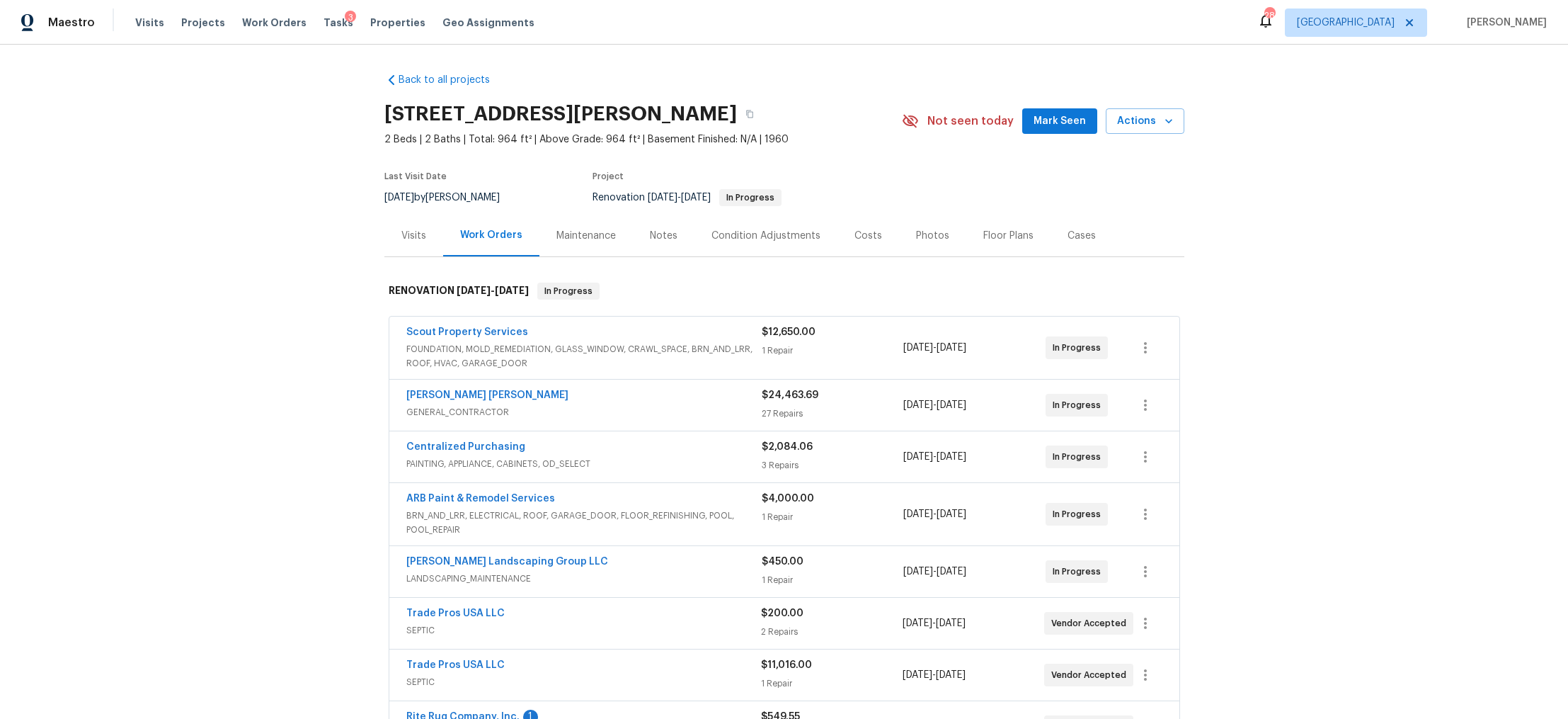
click at [654, 236] on div "Notes" at bounding box center [663, 236] width 27 height 14
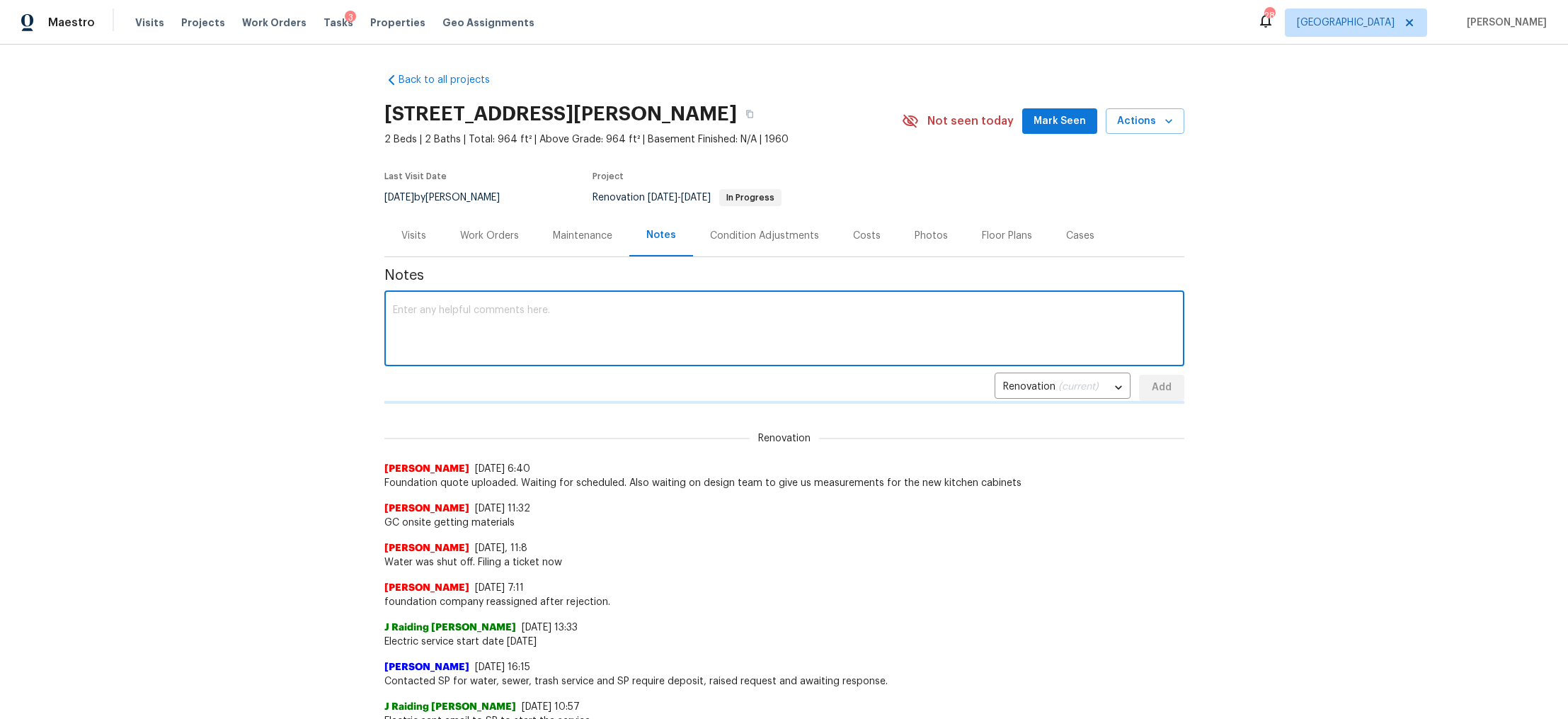
click at [599, 336] on textarea at bounding box center [784, 330] width 783 height 49
type textarea "H"
type textarea "Electrical panel to be replaced 8/29"
click at [1166, 381] on button "Add" at bounding box center [1154, 388] width 45 height 26
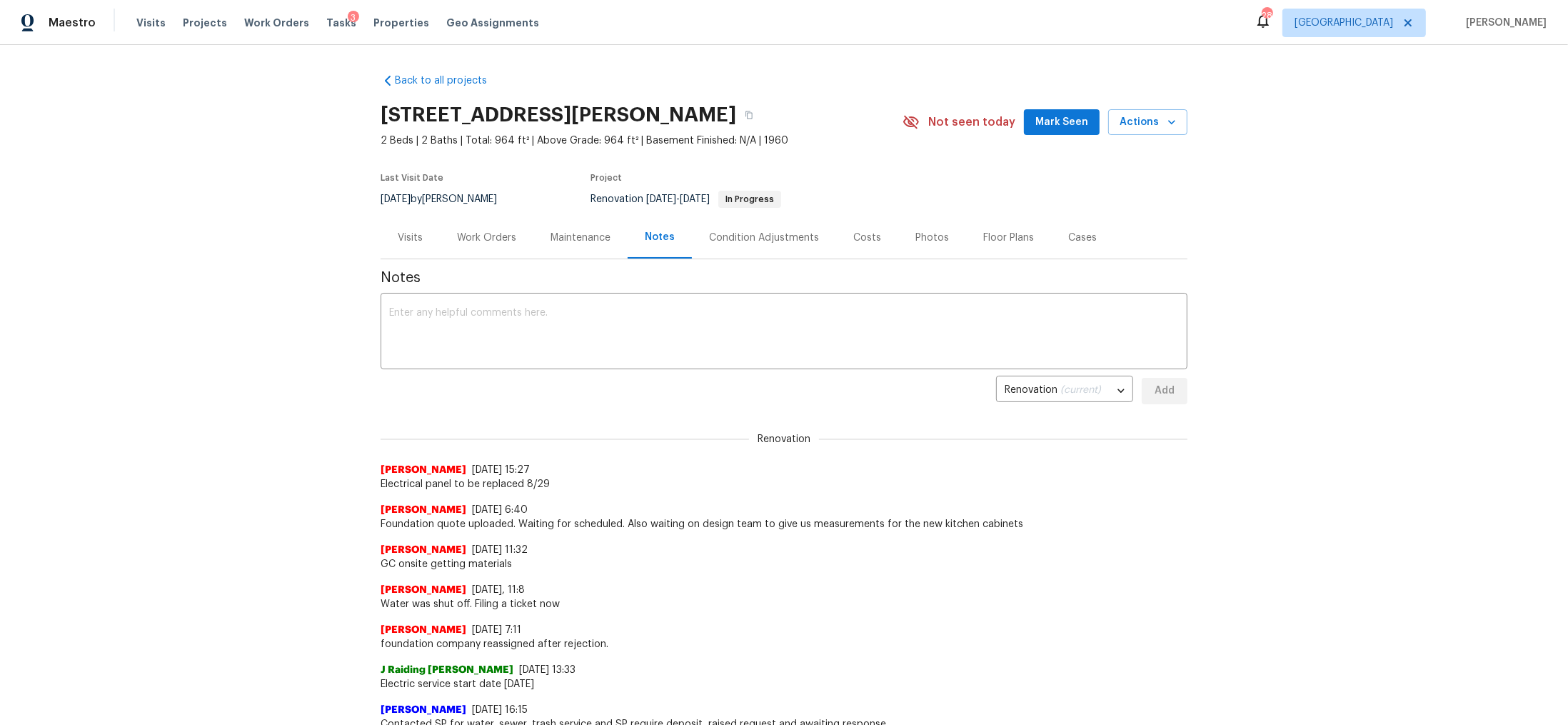
click at [489, 244] on div "Work Orders" at bounding box center [486, 238] width 60 height 14
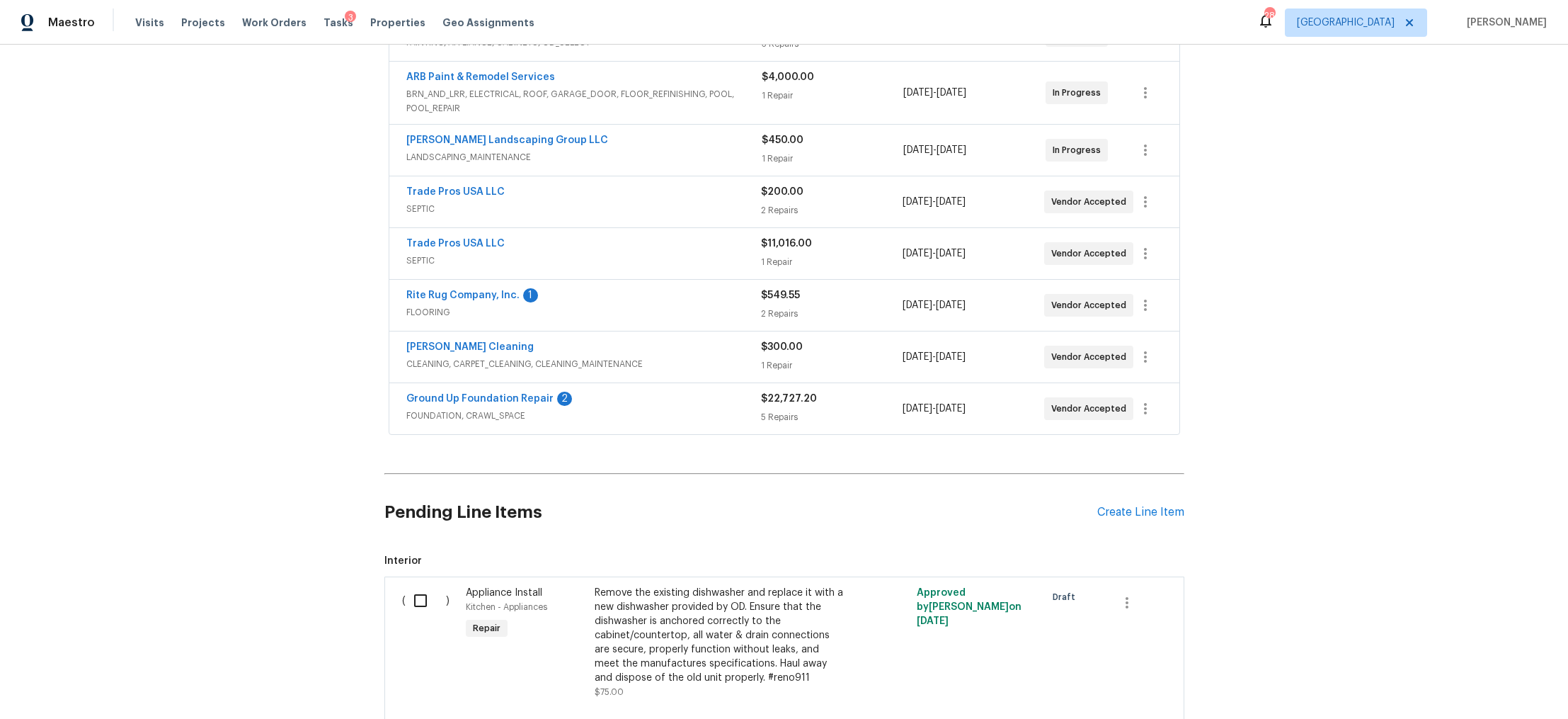
scroll to position [345, 0]
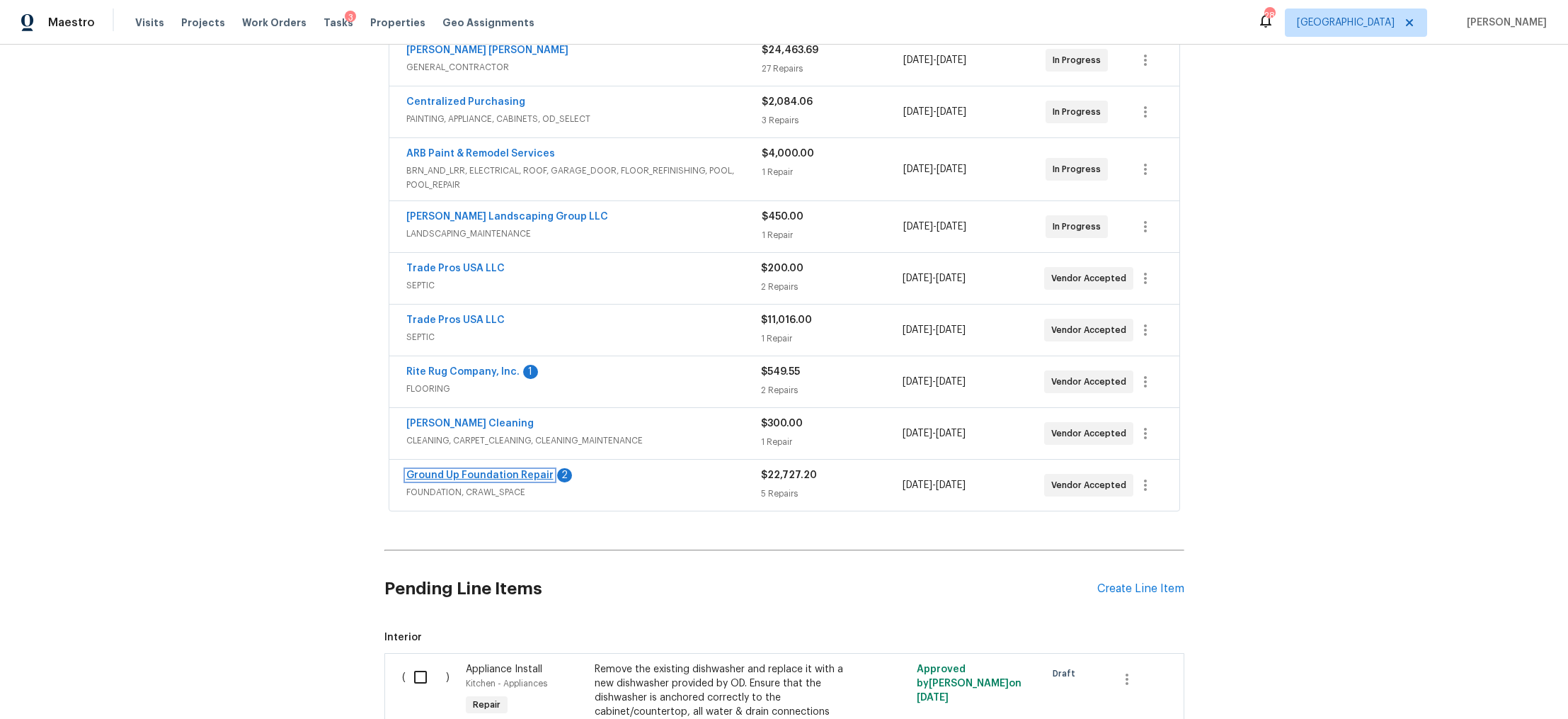
click at [477, 477] on link "Ground Up Foundation Repair" at bounding box center [479, 475] width 147 height 10
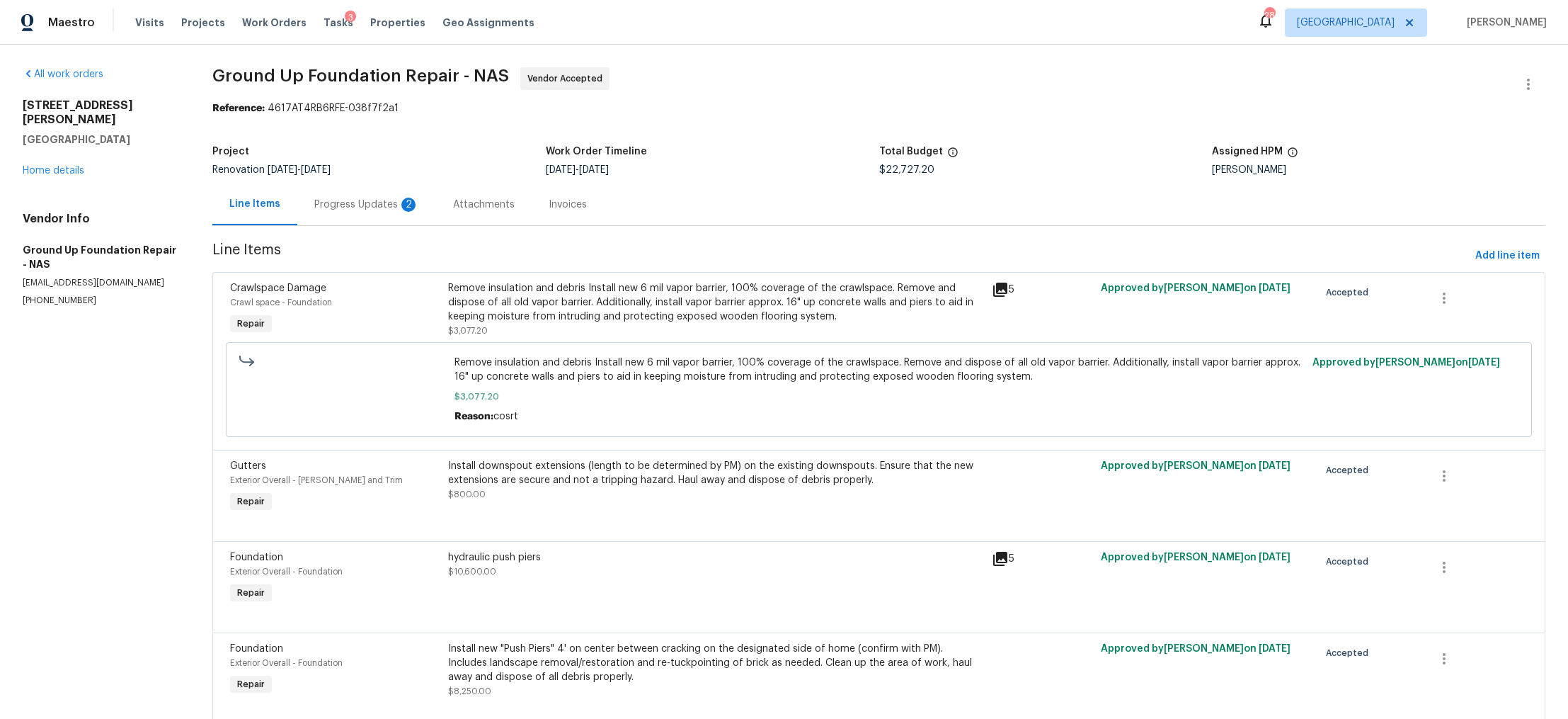
click at [343, 208] on div "Progress Updates 2" at bounding box center [366, 204] width 105 height 14
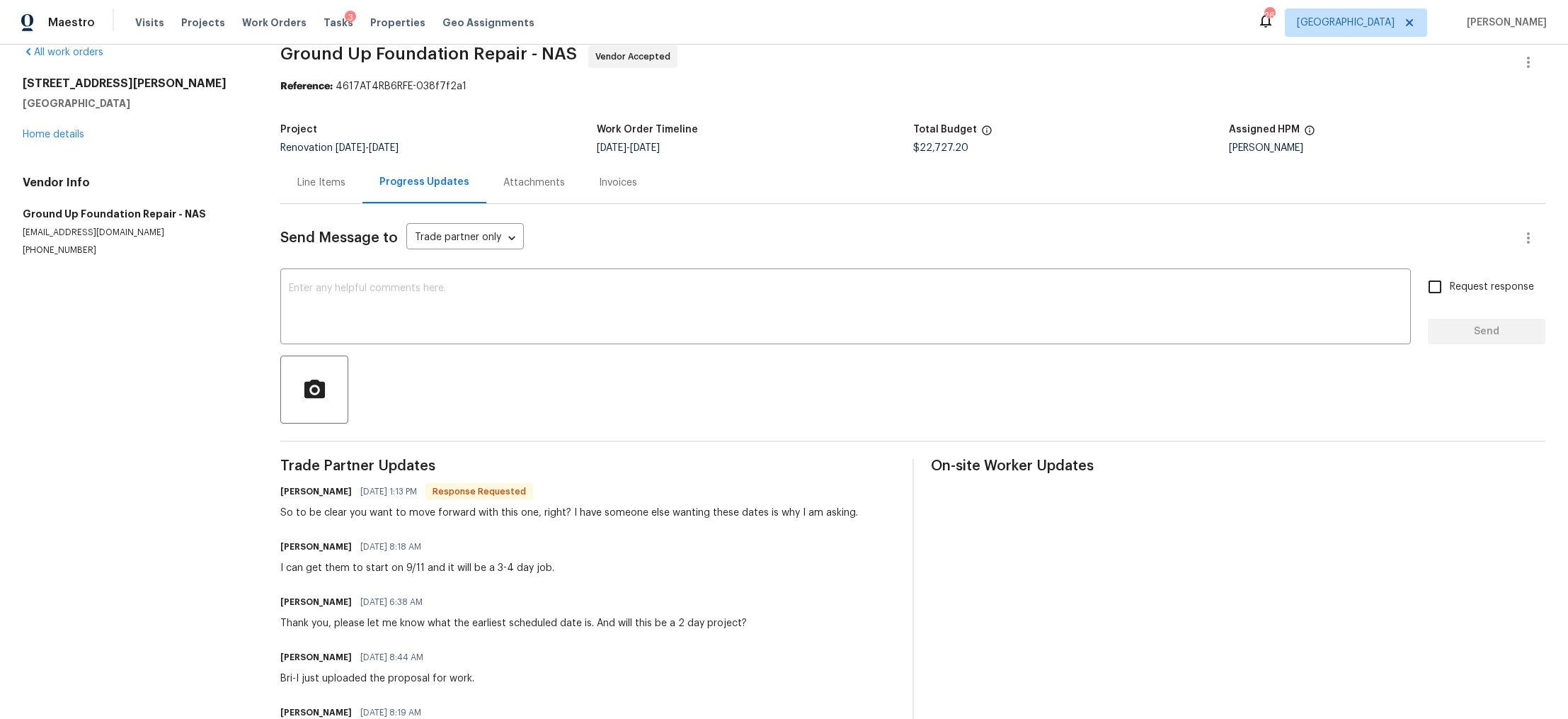
scroll to position [33, 0]
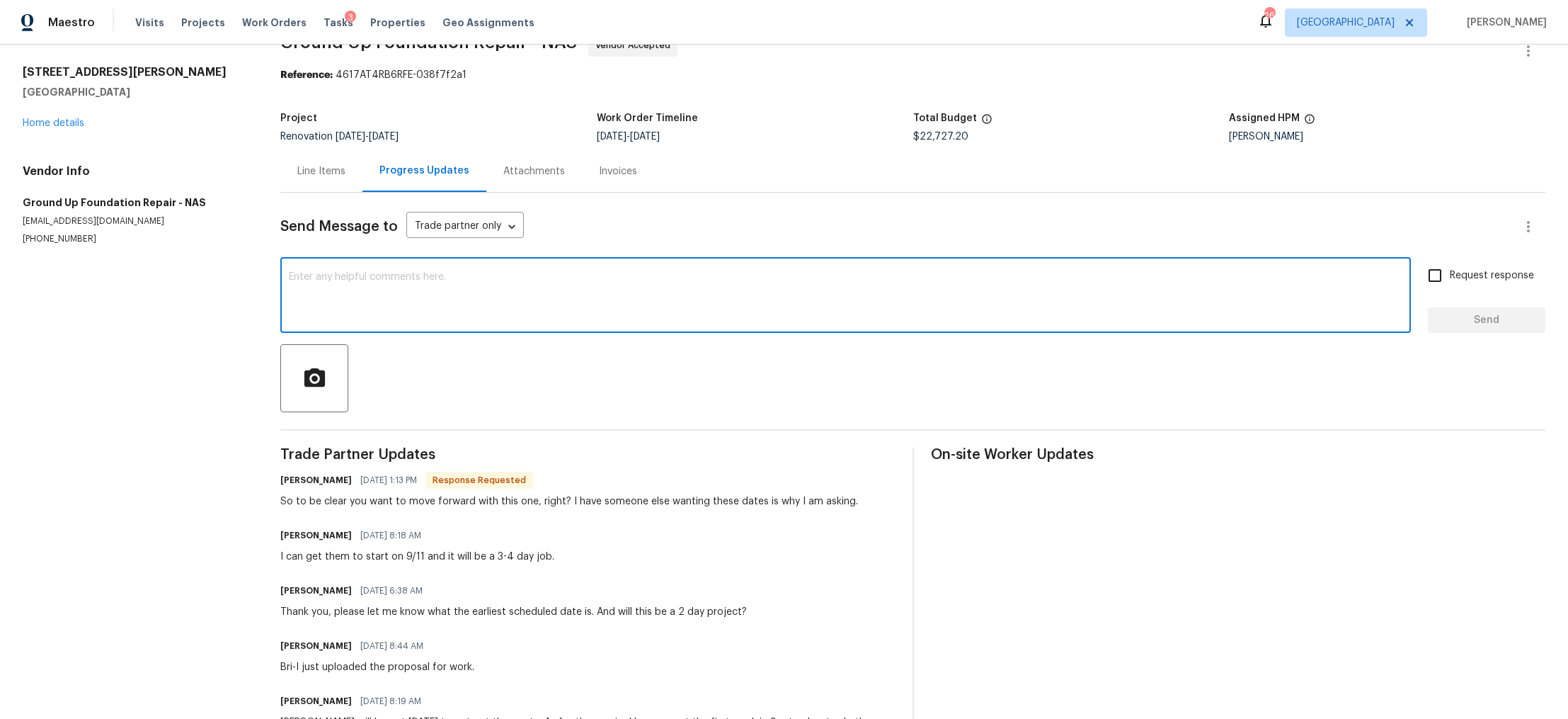
click at [438, 300] on textarea at bounding box center [846, 297] width 1113 height 49
type textarea "Yes I am ready to move forward"
click at [1465, 279] on span "Request response" at bounding box center [1492, 276] width 85 height 15
click at [1450, 279] on input "Request response" at bounding box center [1435, 276] width 30 height 30
checkbox input "true"
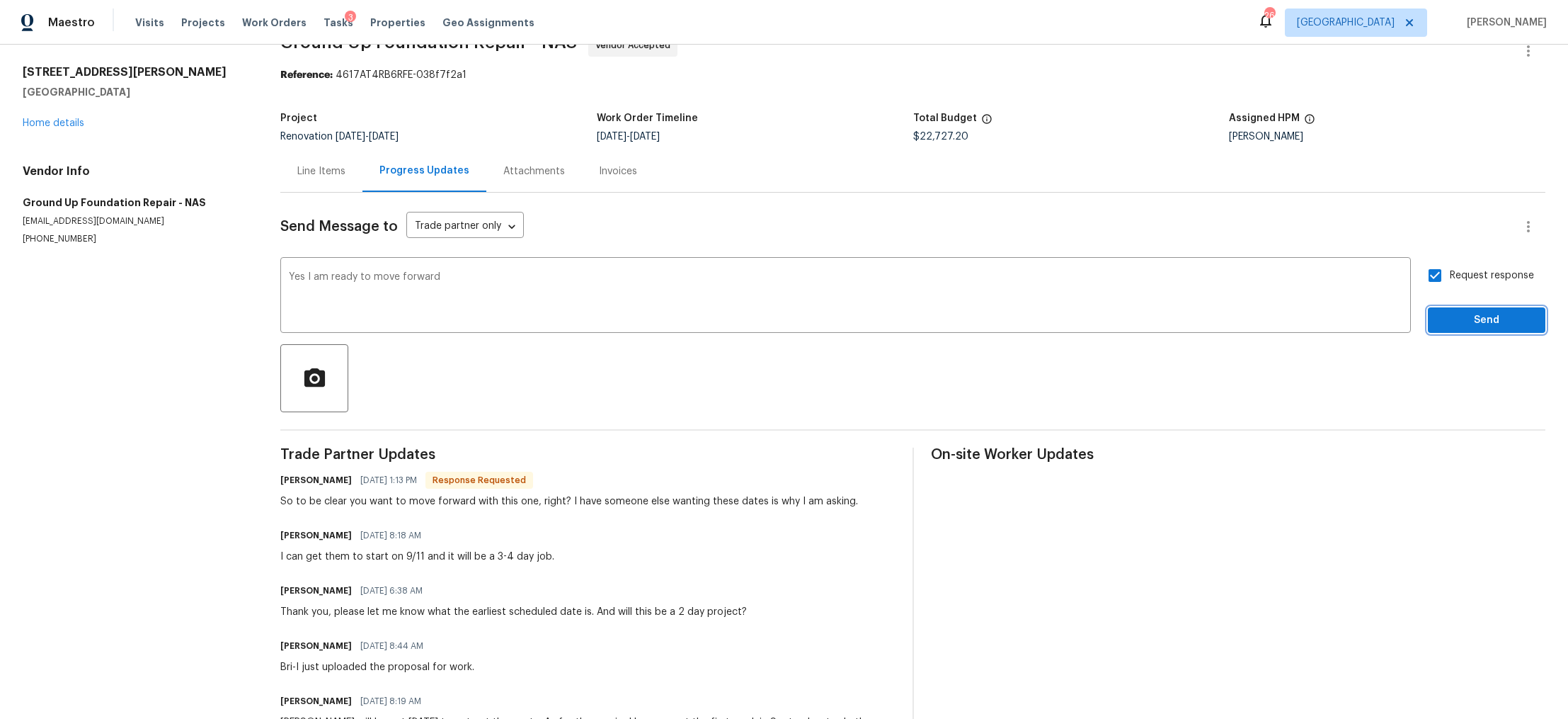
click at [1434, 308] on button "Send" at bounding box center [1486, 321] width 117 height 26
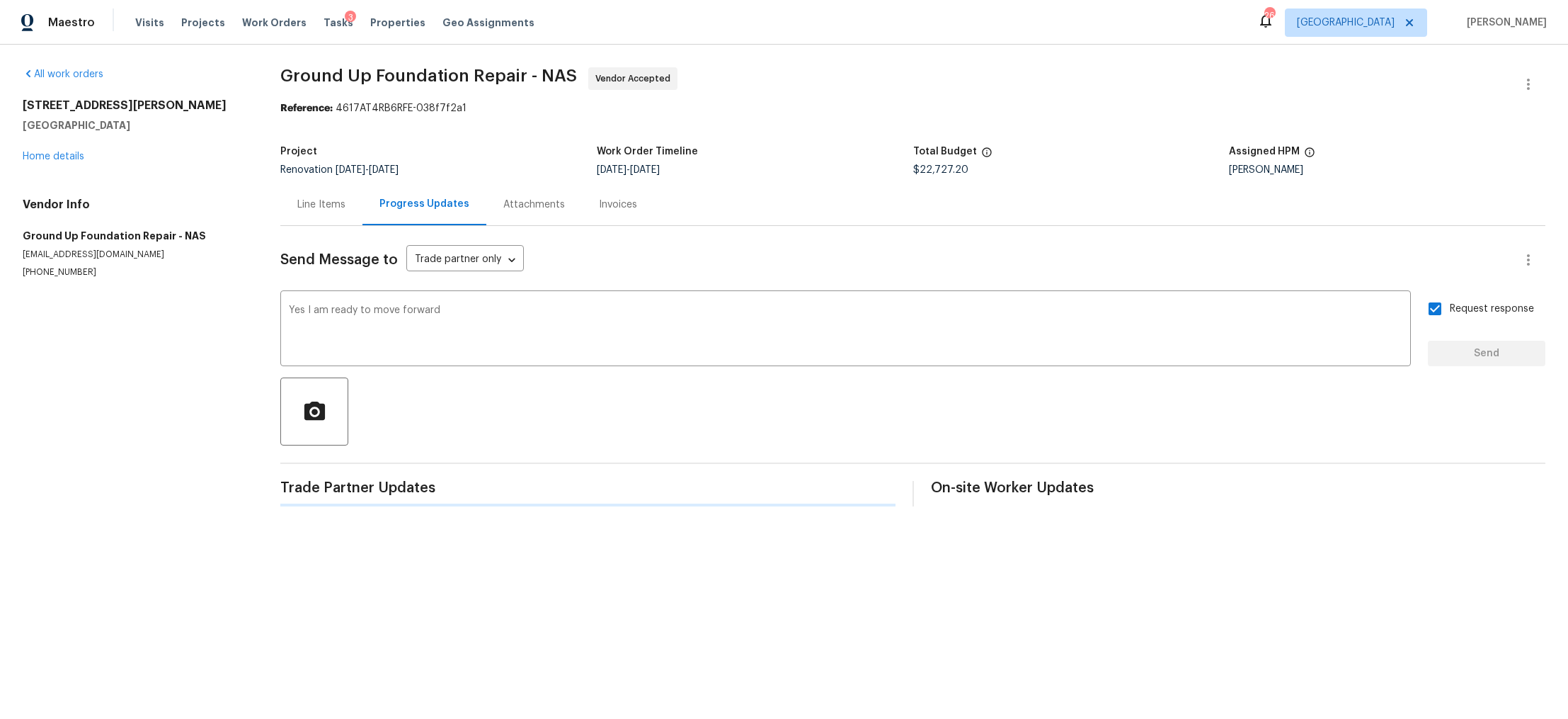
scroll to position [0, 0]
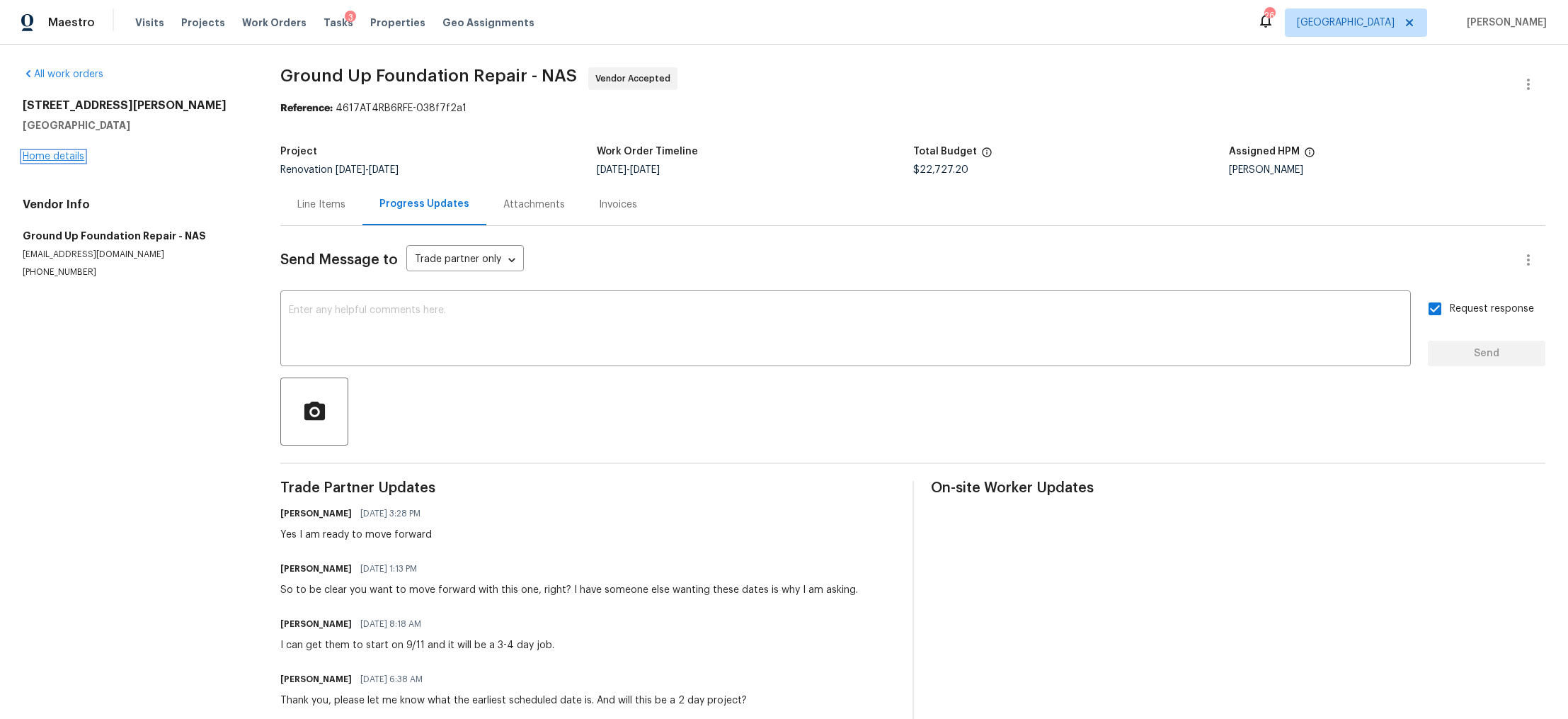
click at [48, 152] on link "Home details" at bounding box center [54, 156] width 62 height 10
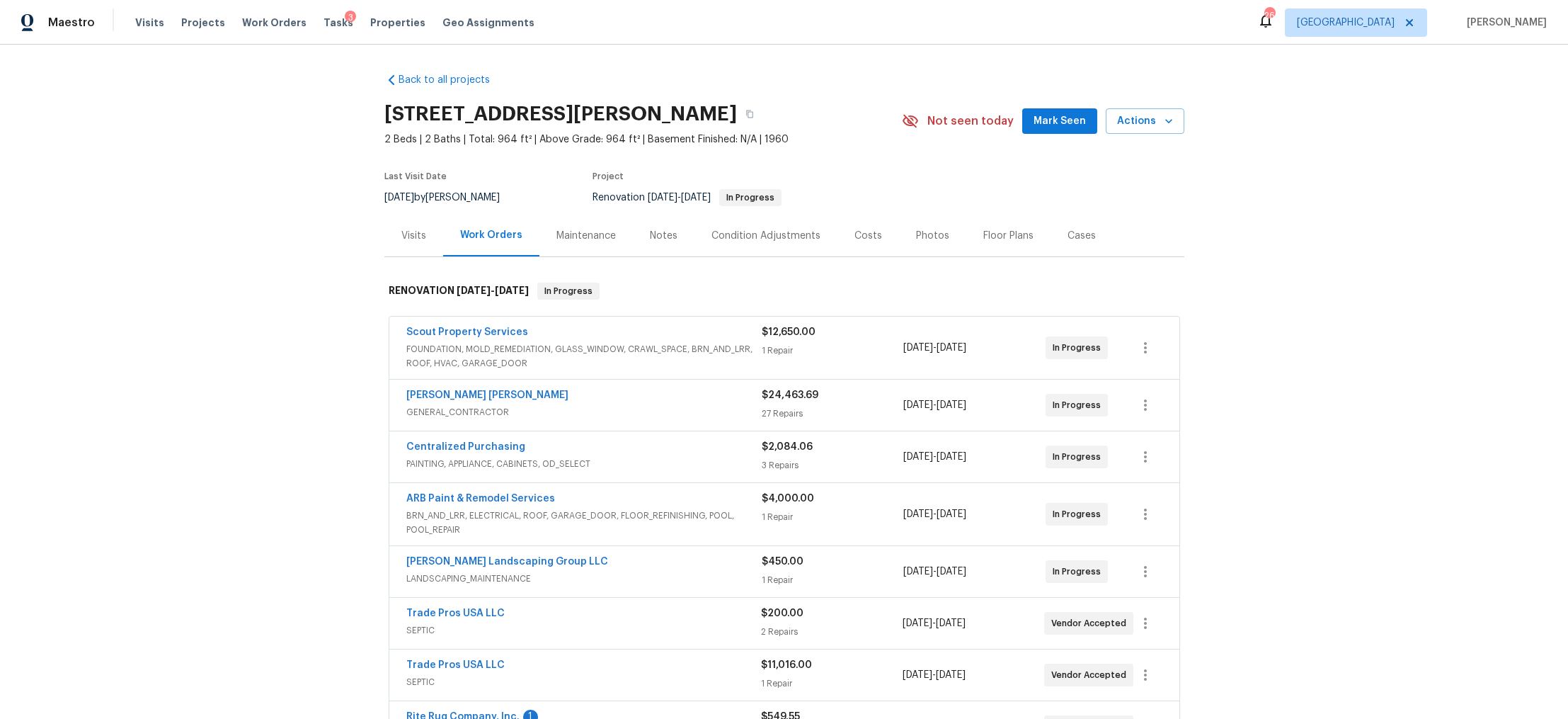
click at [650, 236] on div "Notes" at bounding box center [663, 236] width 27 height 14
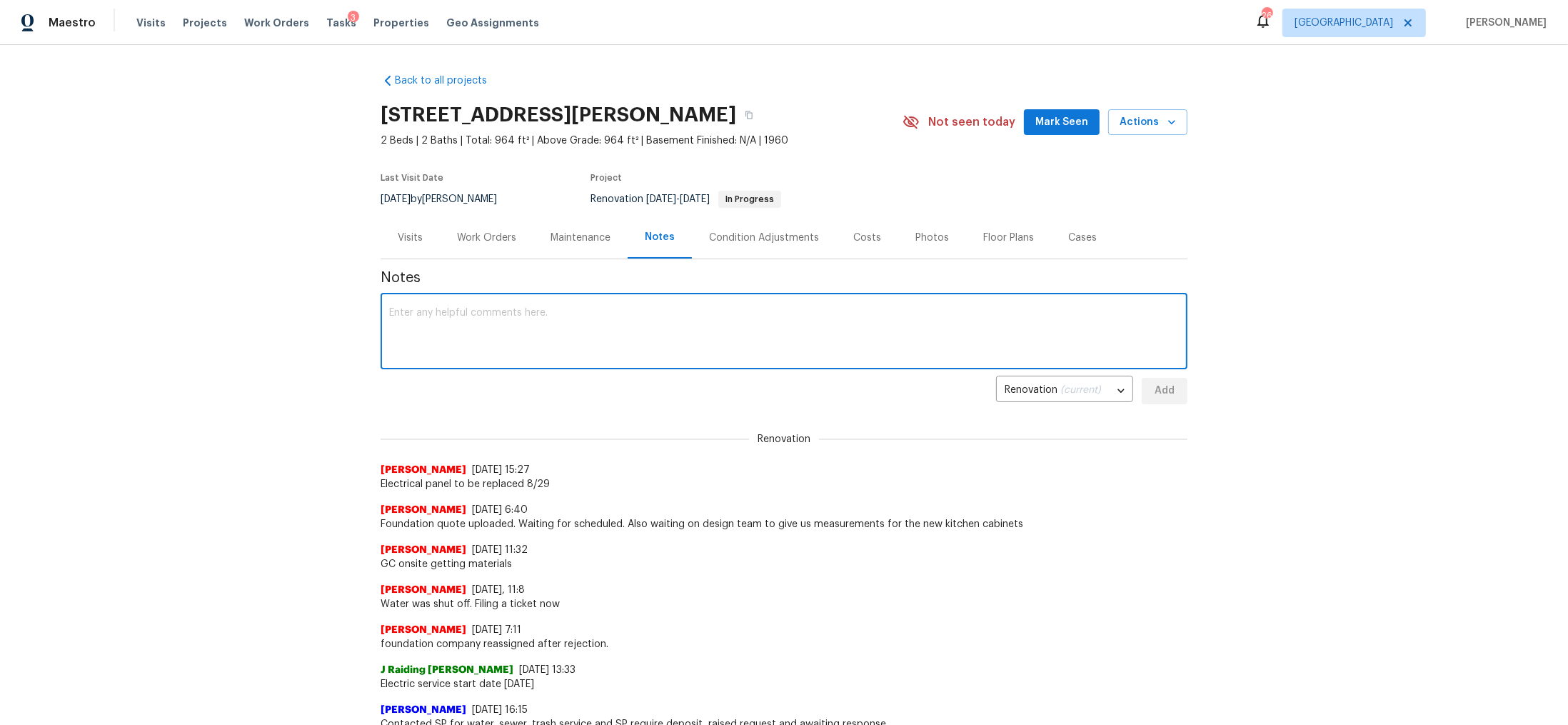
click at [529, 314] on textarea at bounding box center [784, 332] width 790 height 50
type textarea "foundation 9/11 3 day job"
click at [1158, 388] on span "Add" at bounding box center [1165, 391] width 23 height 18
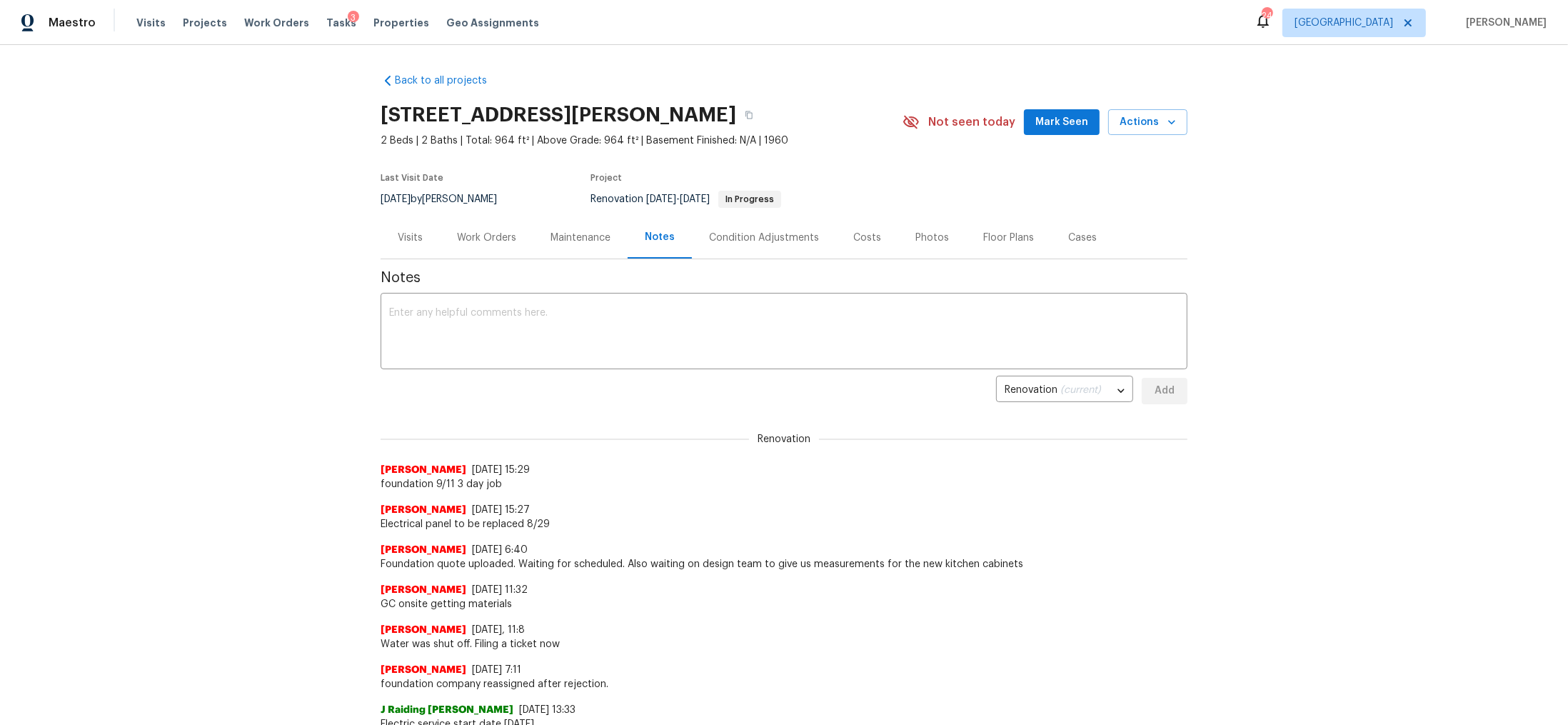
click at [486, 238] on div "Work Orders" at bounding box center [486, 238] width 60 height 14
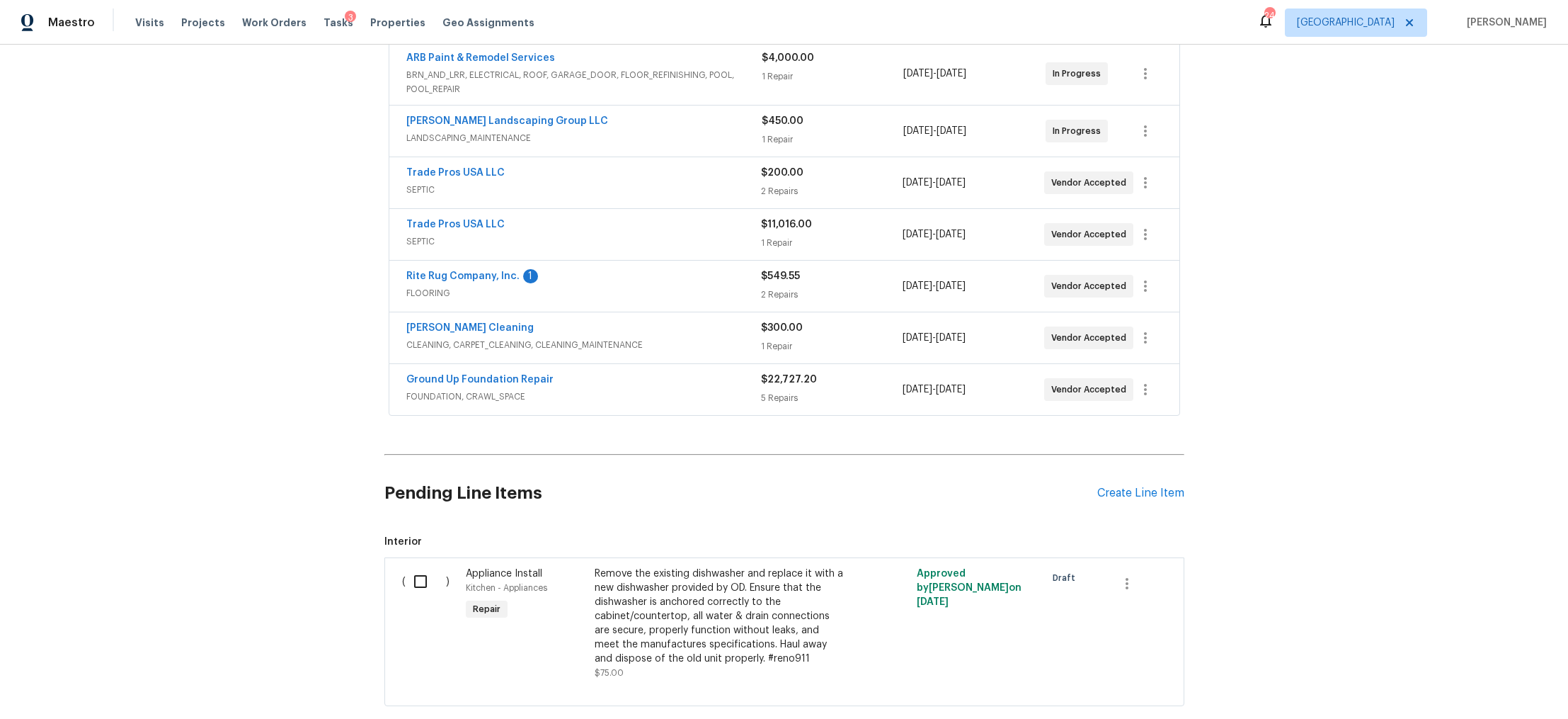
scroll to position [376, 0]
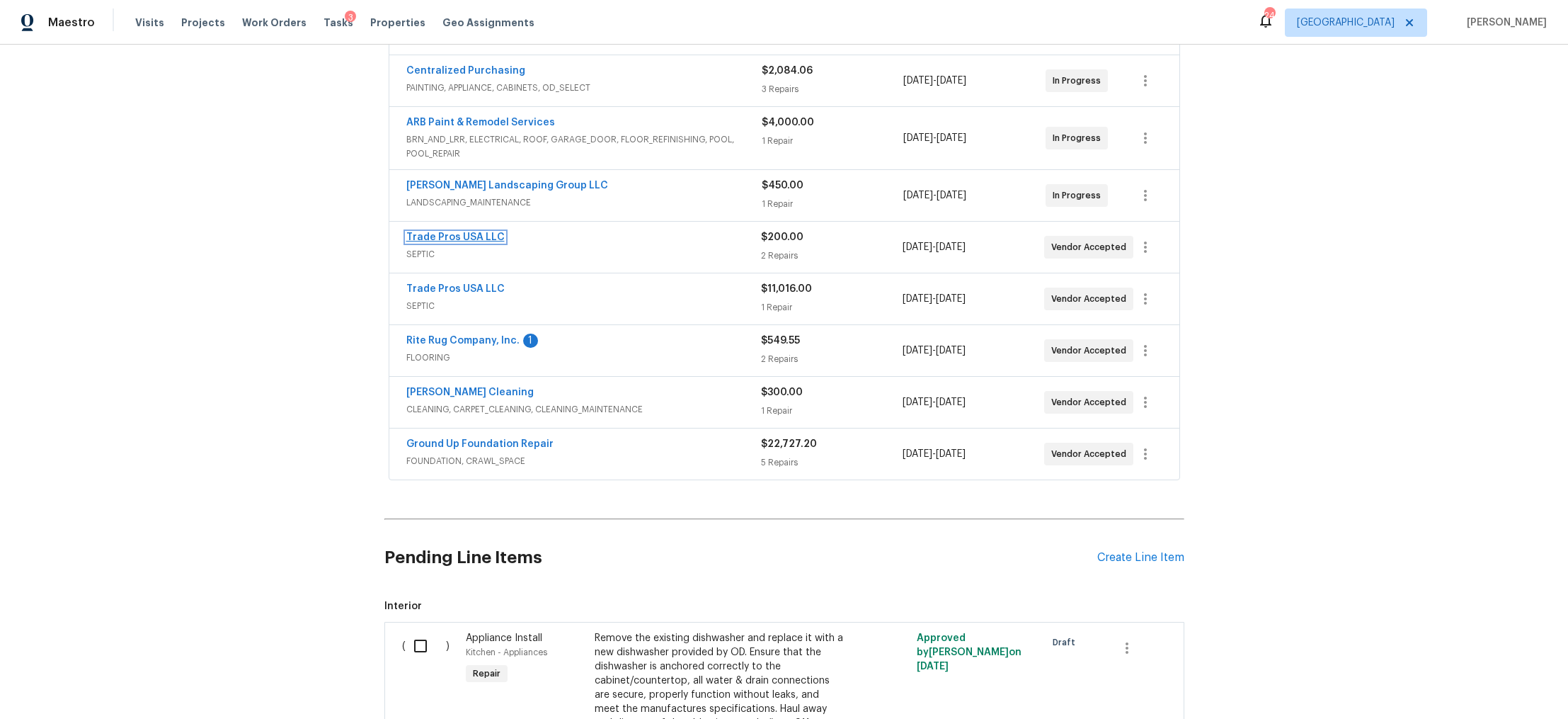
click at [430, 241] on link "Trade Pros USA LLC" at bounding box center [455, 237] width 99 height 10
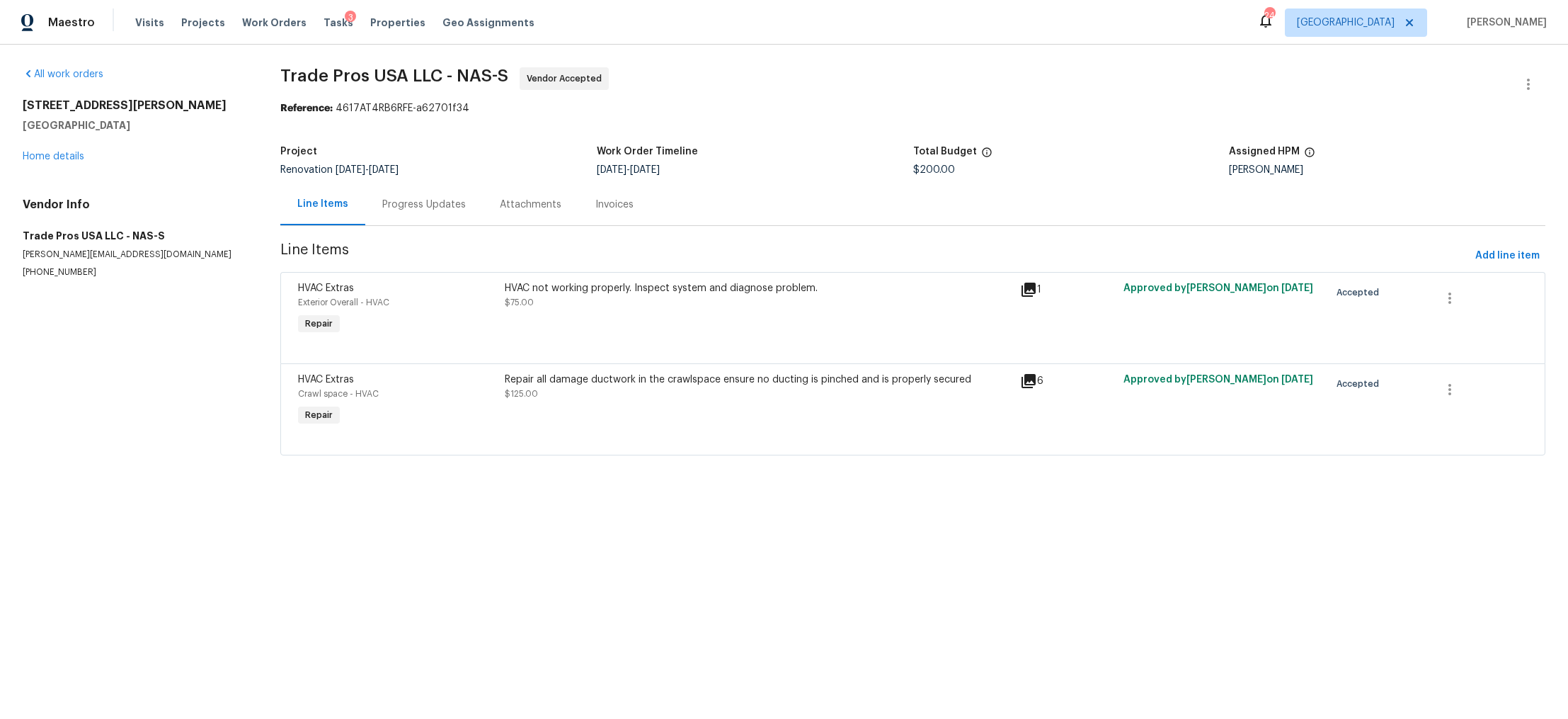
click at [402, 205] on div "Progress Updates" at bounding box center [424, 204] width 84 height 14
